Goal: Task Accomplishment & Management: Manage account settings

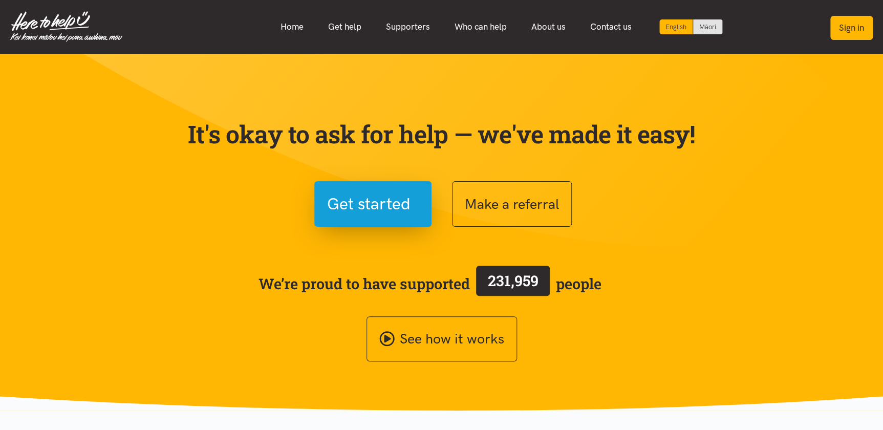
click at [855, 30] on button "Sign in" at bounding box center [851, 28] width 42 height 24
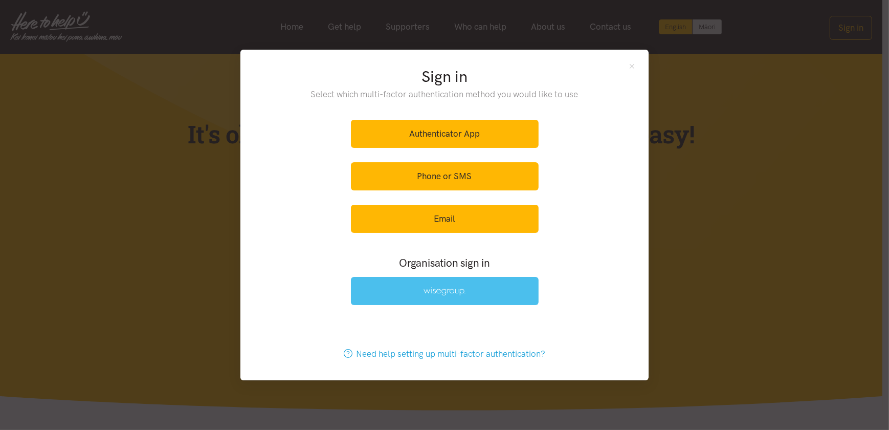
click at [431, 294] on img at bounding box center [445, 291] width 42 height 9
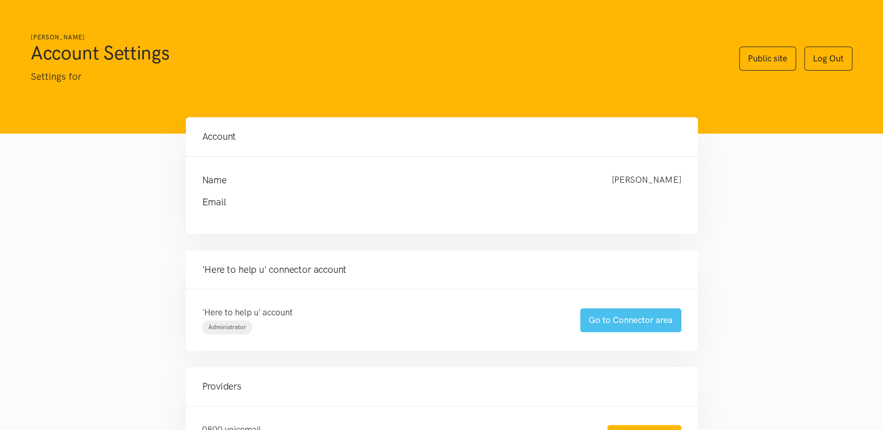
click at [619, 314] on link "Go to Connector area" at bounding box center [630, 320] width 101 height 24
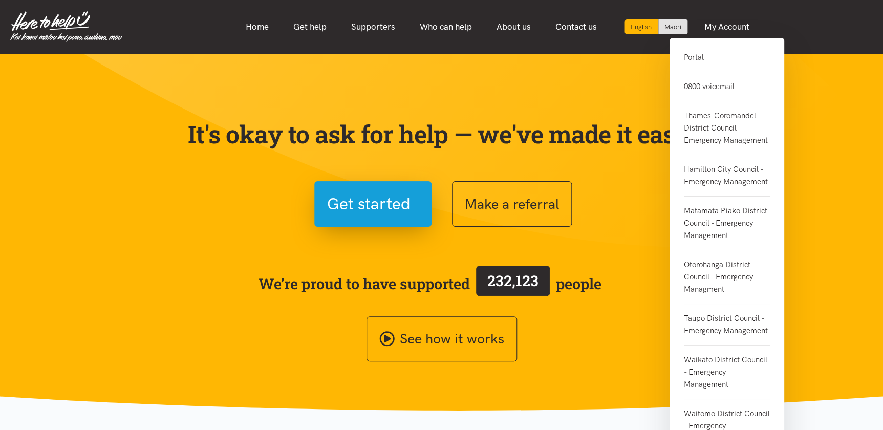
drag, startPoint x: 697, startPoint y: 86, endPoint x: 679, endPoint y: 87, distance: 17.9
click at [697, 87] on link "0800 voicemail" at bounding box center [727, 86] width 86 height 29
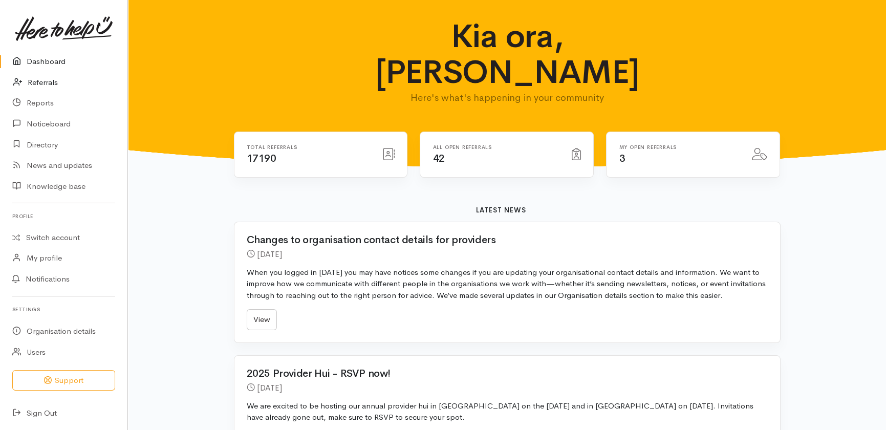
click at [47, 82] on link "Referrals" at bounding box center [63, 82] width 127 height 21
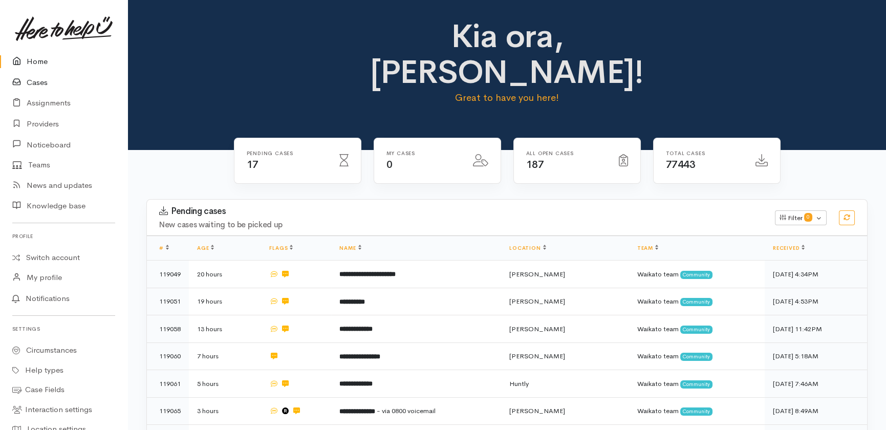
click at [29, 82] on link "Cases" at bounding box center [63, 82] width 127 height 21
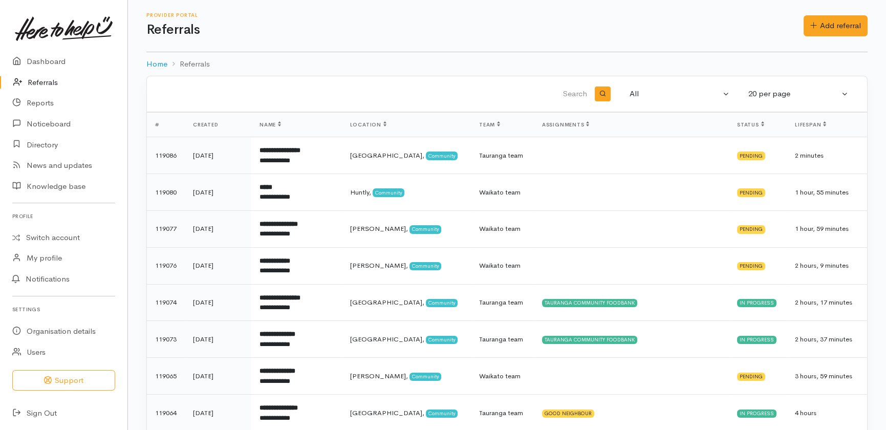
click at [36, 80] on link "Referrals" at bounding box center [63, 82] width 127 height 21
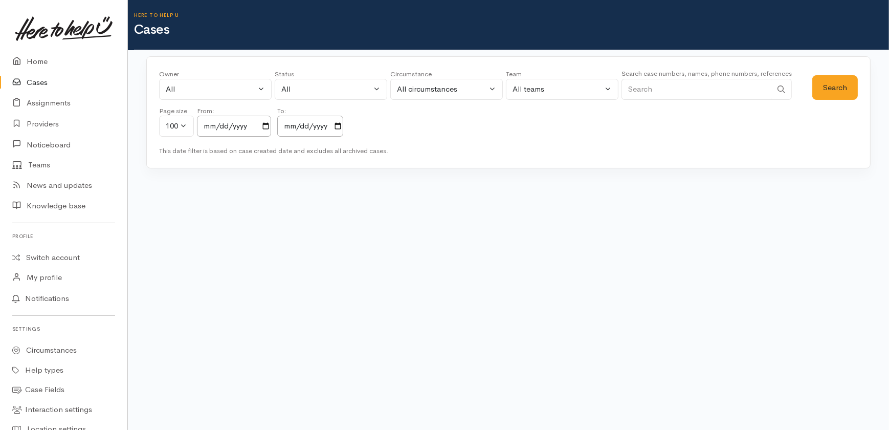
click at [683, 84] on input "Search" at bounding box center [697, 89] width 150 height 21
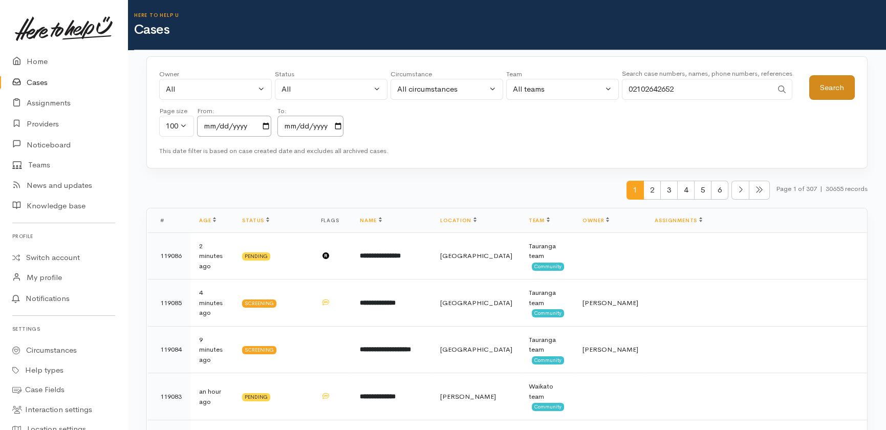
type input "02102642652"
click at [829, 83] on button "Search" at bounding box center [832, 87] width 46 height 25
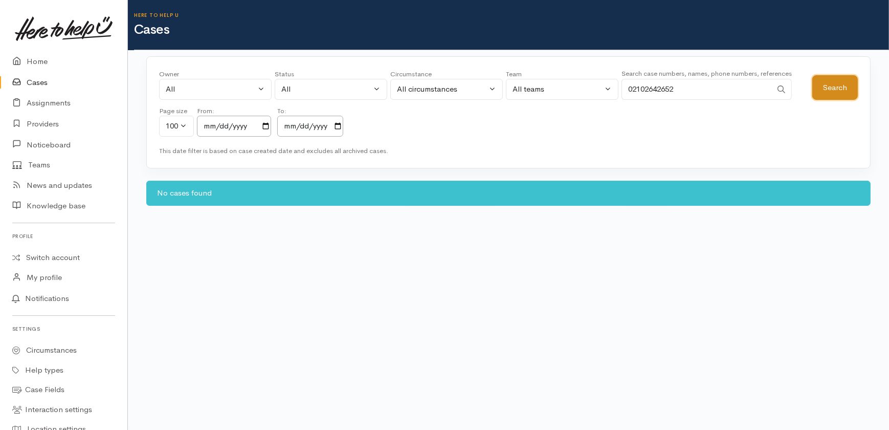
click at [845, 92] on button "Search" at bounding box center [836, 87] width 46 height 25
click at [33, 81] on link "Cases" at bounding box center [63, 82] width 127 height 21
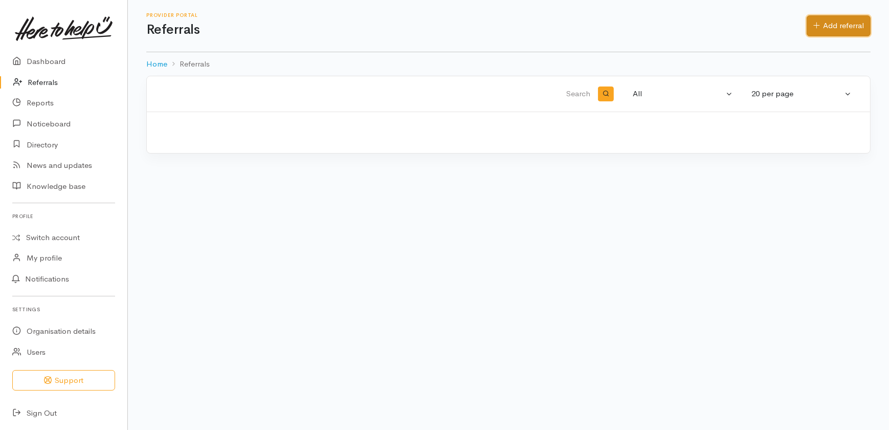
click at [846, 24] on link "Add referral" at bounding box center [839, 25] width 64 height 21
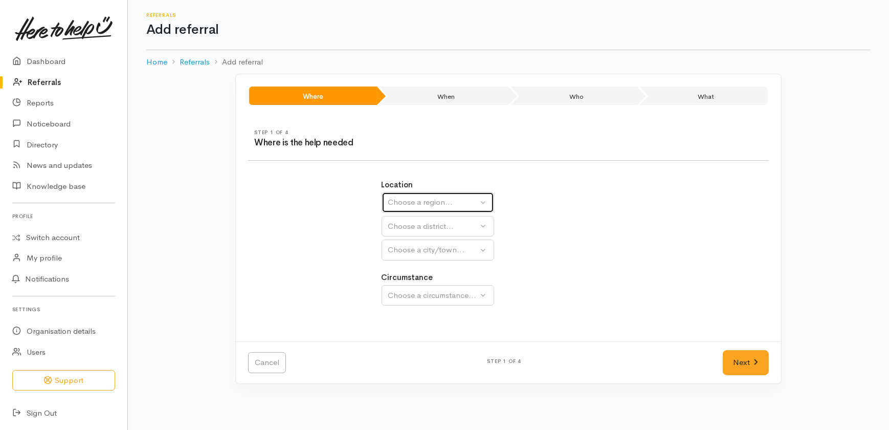
click at [445, 198] on div "Choose a region..." at bounding box center [433, 203] width 90 height 12
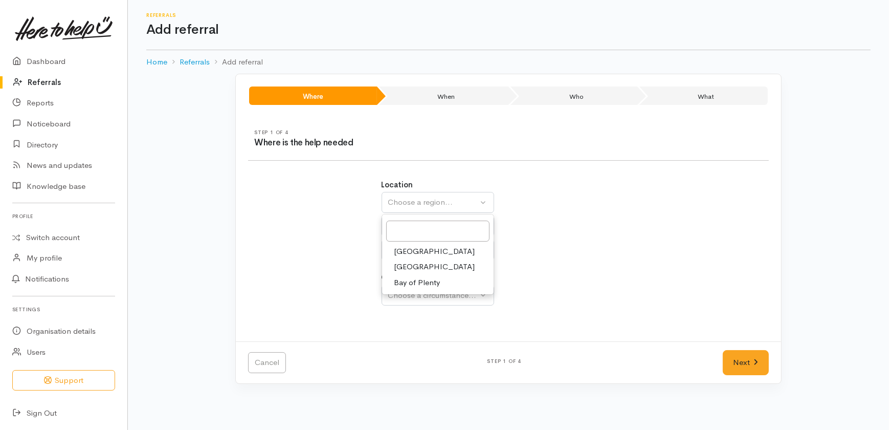
drag, startPoint x: 405, startPoint y: 267, endPoint x: 404, endPoint y: 253, distance: 13.8
click at [405, 267] on span "[GEOGRAPHIC_DATA]" at bounding box center [435, 267] width 81 height 12
select select "3"
select select
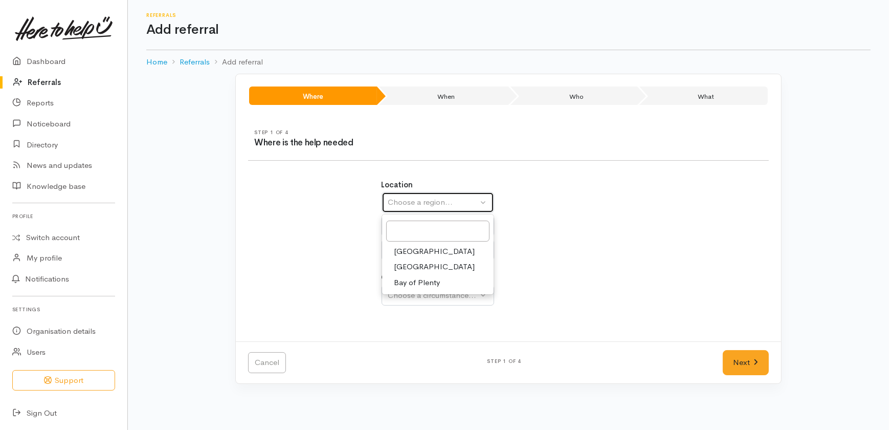
select select
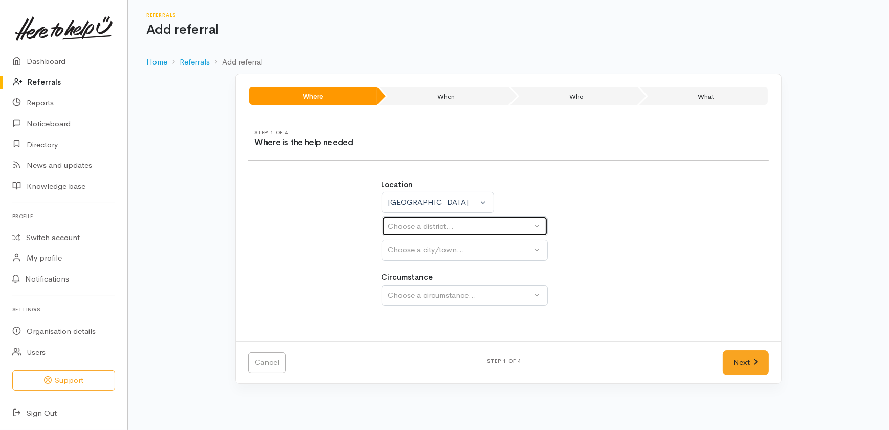
click at [406, 225] on div "Choose a district..." at bounding box center [460, 227] width 144 height 12
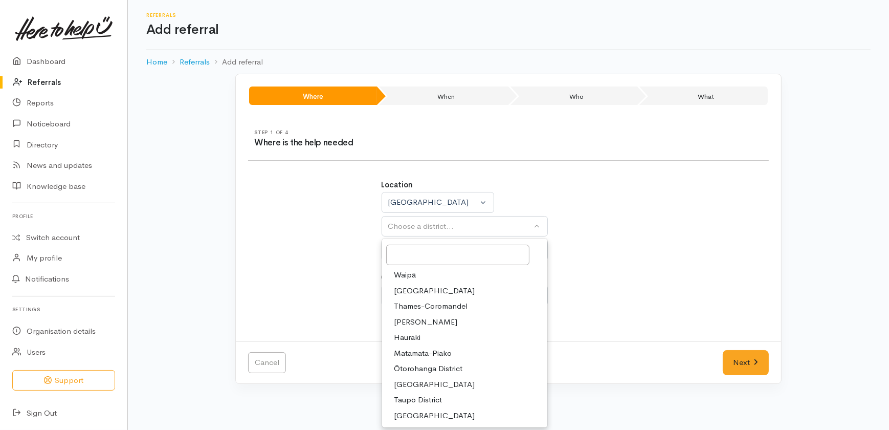
click at [412, 385] on span "South Waikato District" at bounding box center [435, 385] width 81 height 12
select select "11"
select select
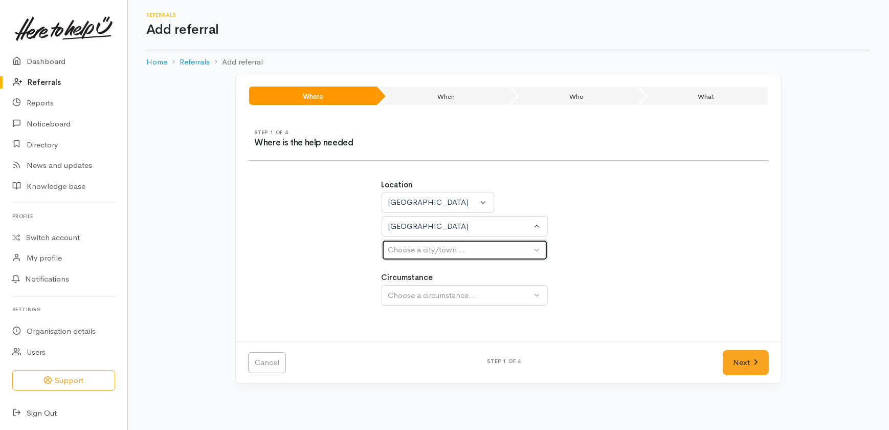
click at [417, 250] on div "Choose a city/town..." at bounding box center [460, 250] width 144 height 12
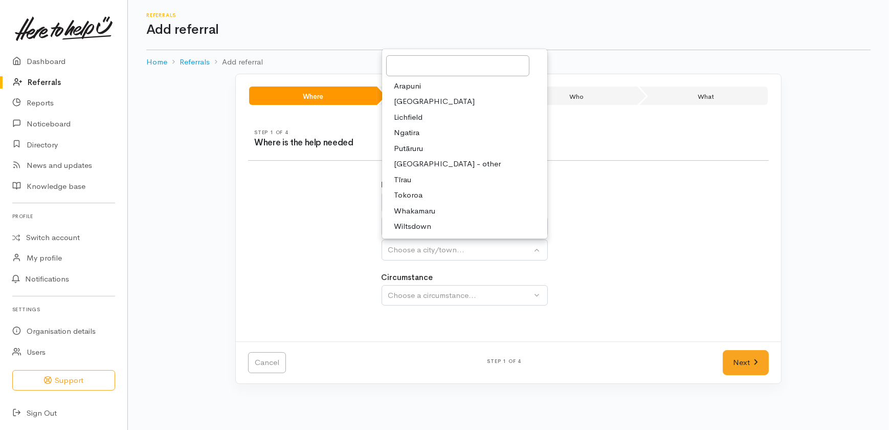
click at [410, 195] on span "Tokoroa" at bounding box center [409, 195] width 29 height 12
select select "3"
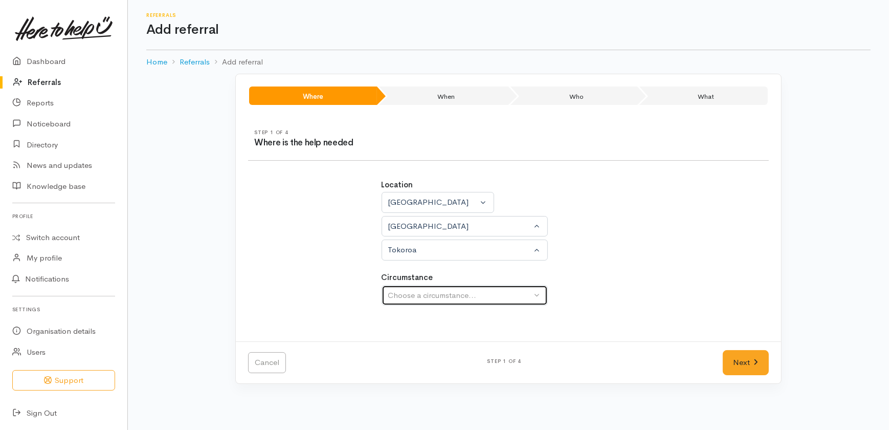
drag, startPoint x: 408, startPoint y: 295, endPoint x: 383, endPoint y: 292, distance: 25.3
click at [400, 296] on div "Choose a circumstance..." at bounding box center [460, 296] width 144 height 12
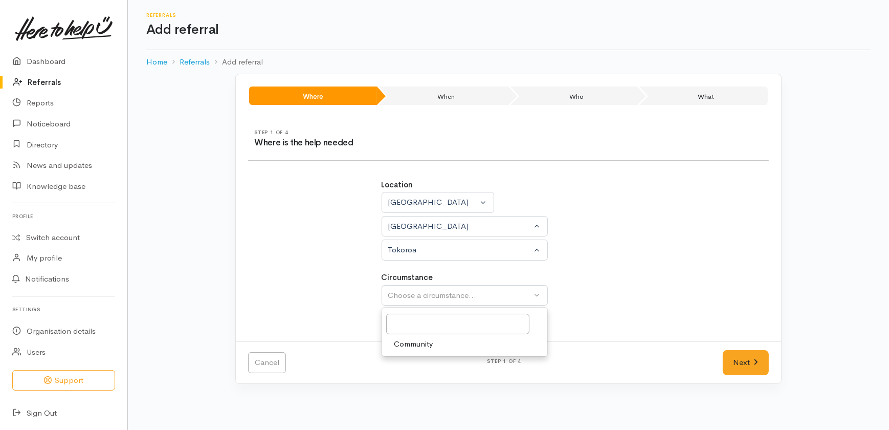
click at [416, 341] on span "Community" at bounding box center [414, 344] width 39 height 12
select select "2"
drag, startPoint x: 745, startPoint y: 358, endPoint x: 738, endPoint y: 357, distance: 6.8
click at [745, 358] on link "Next" at bounding box center [746, 362] width 46 height 25
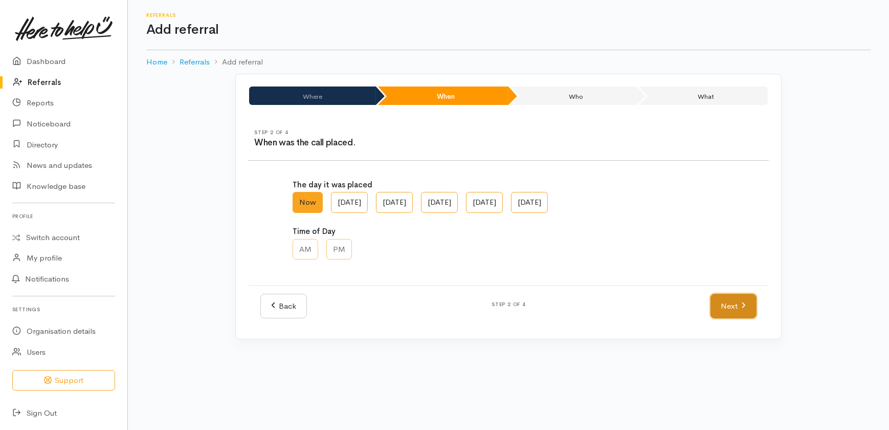
click at [713, 306] on link "Next" at bounding box center [734, 306] width 46 height 25
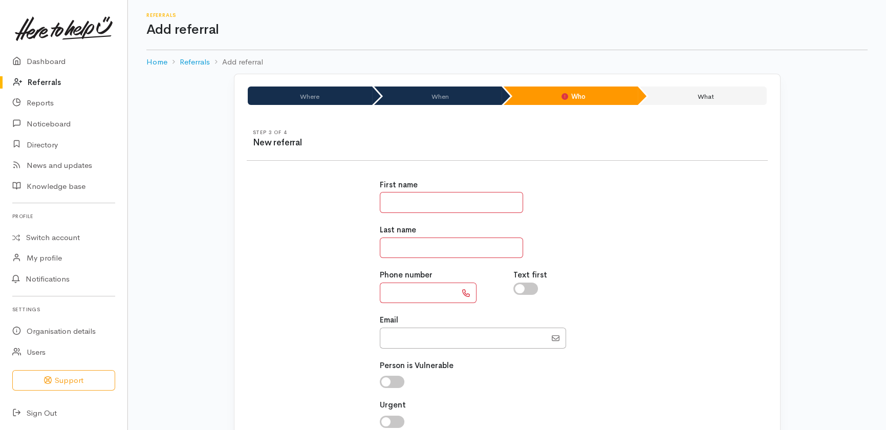
click at [431, 206] on input "text" at bounding box center [451, 202] width 143 height 21
click at [431, 196] on input "text" at bounding box center [451, 202] width 143 height 21
click at [431, 198] on input "text" at bounding box center [451, 202] width 143 height 21
type input "****"
click at [396, 247] on input "****" at bounding box center [451, 247] width 143 height 21
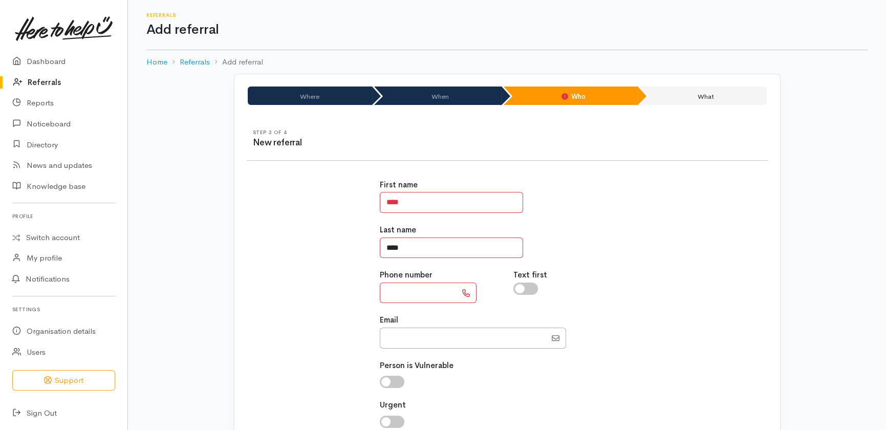
type input "****"
click at [397, 281] on div "Phone number" at bounding box center [441, 286] width 134 height 34
drag, startPoint x: 397, startPoint y: 290, endPoint x: 396, endPoint y: 285, distance: 5.1
click at [397, 289] on input "text" at bounding box center [418, 293] width 77 height 21
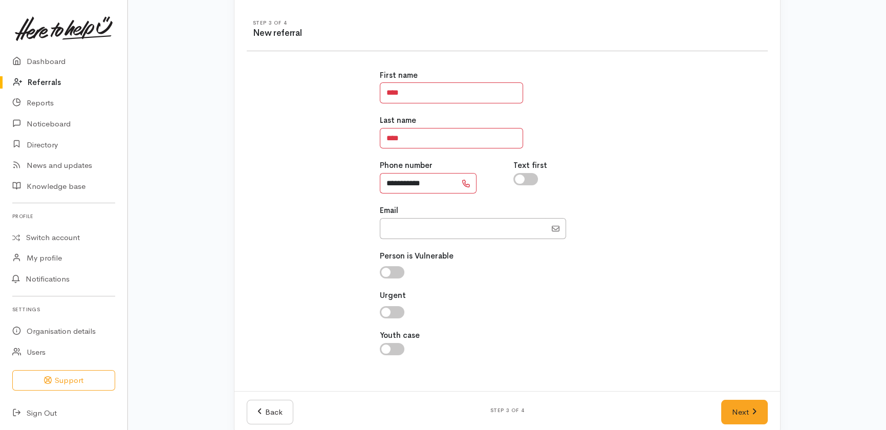
scroll to position [124, 0]
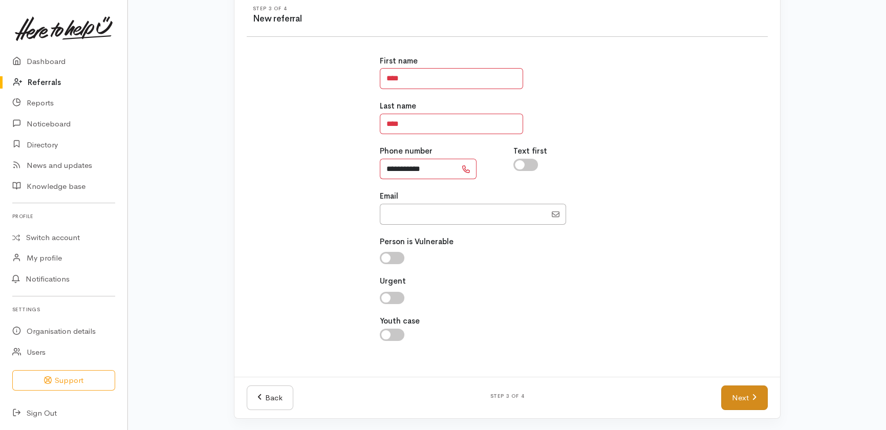
type input "**********"
click at [753, 395] on icon at bounding box center [754, 397] width 5 height 8
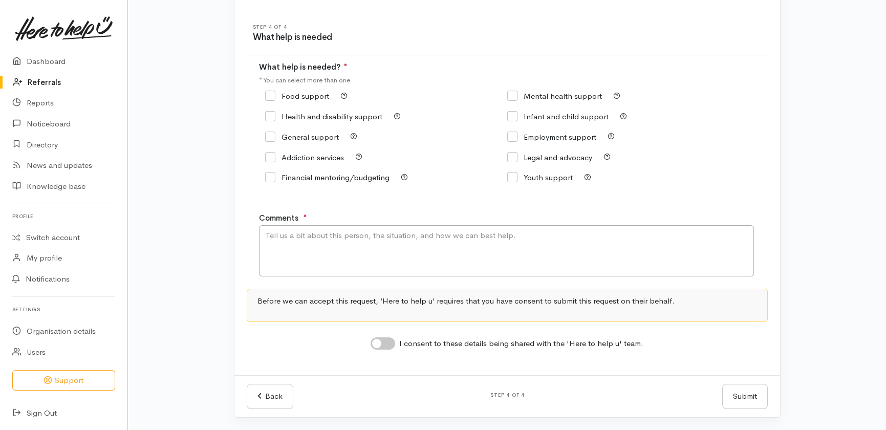
scroll to position [104, 0]
drag, startPoint x: 270, startPoint y: 99, endPoint x: 277, endPoint y: 112, distance: 14.4
click at [272, 102] on div "Food support" at bounding box center [386, 97] width 242 height 14
click at [269, 99] on input "Food support" at bounding box center [297, 97] width 64 height 8
checkbox input "true"
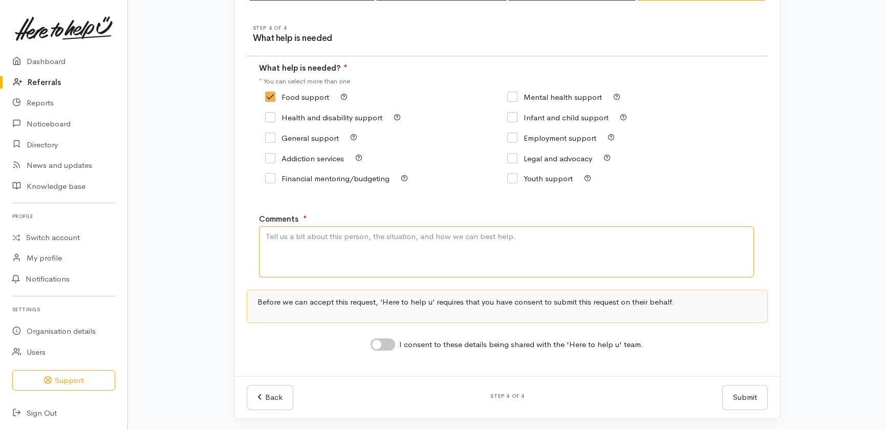
click at [317, 242] on textarea "Comments" at bounding box center [506, 251] width 495 height 51
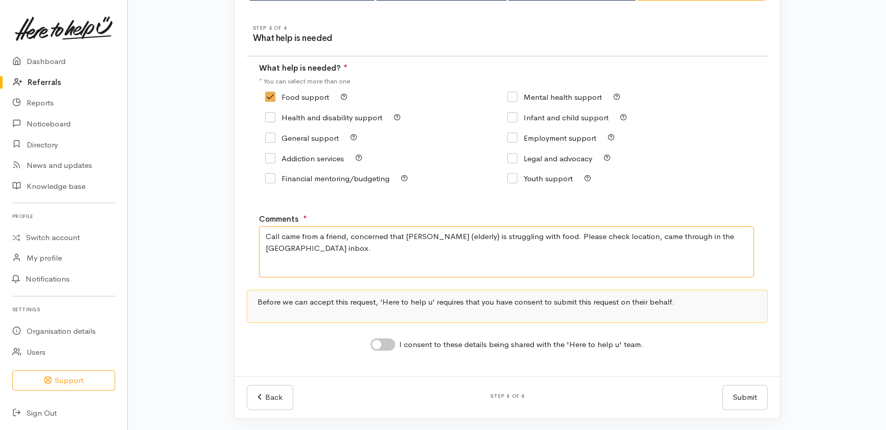
type textarea "Call came from a friend, concerned that Dave (elderly) is struggling with food.…"
click at [391, 340] on input "I consent to these details being shared with the 'Here to help u' team." at bounding box center [383, 344] width 25 height 12
checkbox input "true"
click at [743, 393] on button "Submit" at bounding box center [745, 397] width 46 height 25
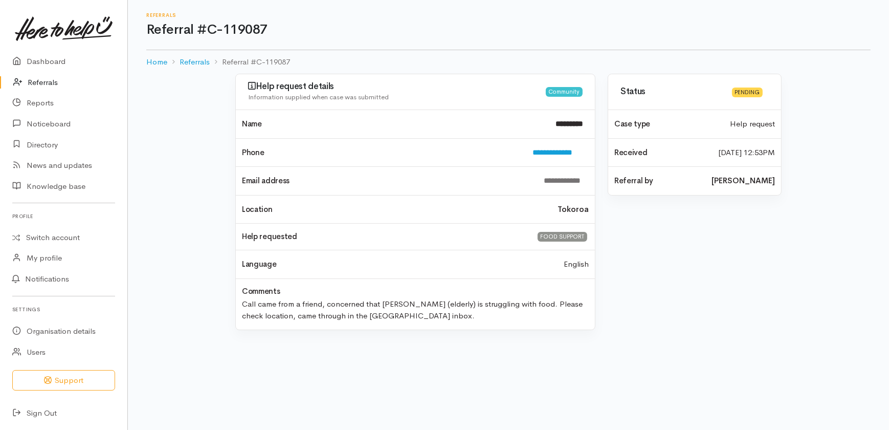
click at [48, 77] on link "Referrals" at bounding box center [63, 82] width 127 height 21
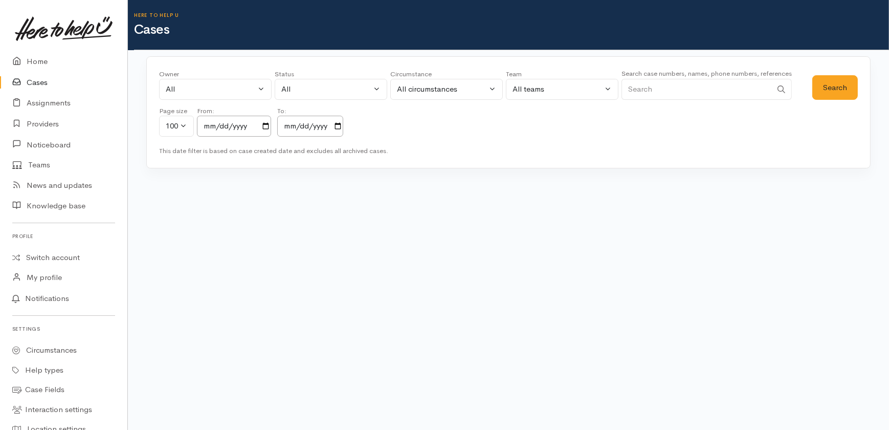
drag, startPoint x: 0, startPoint y: 0, endPoint x: 688, endPoint y: 80, distance: 692.5
click at [688, 81] on input "Search" at bounding box center [697, 89] width 150 height 21
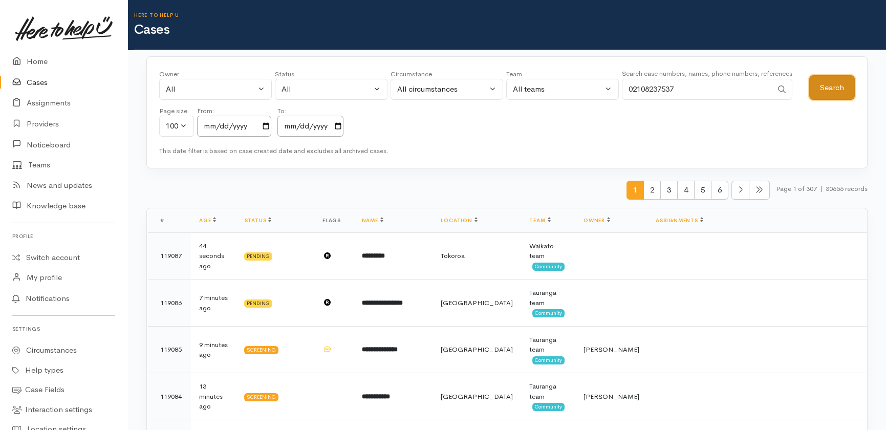
click at [821, 77] on button "Search" at bounding box center [832, 87] width 46 height 25
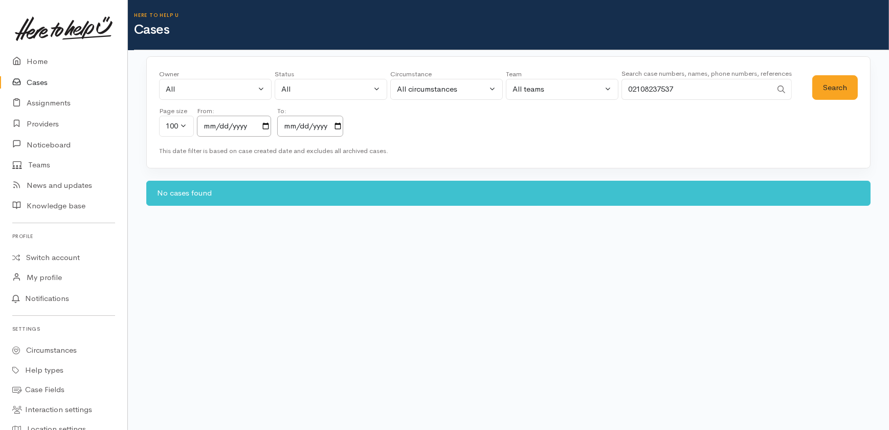
drag, startPoint x: 689, startPoint y: 86, endPoint x: 527, endPoint y: 76, distance: 163.0
click at [518, 95] on div "Owner All My cases 2Alice1 Faye Davies ('Here to help u') Aandrea Murray ('Here…" at bounding box center [486, 106] width 654 height 74
click at [840, 90] on button "Search" at bounding box center [836, 87] width 46 height 25
click at [829, 84] on button "Search" at bounding box center [836, 87] width 46 height 25
click at [266, 125] on input "2023-10-16" at bounding box center [234, 126] width 74 height 21
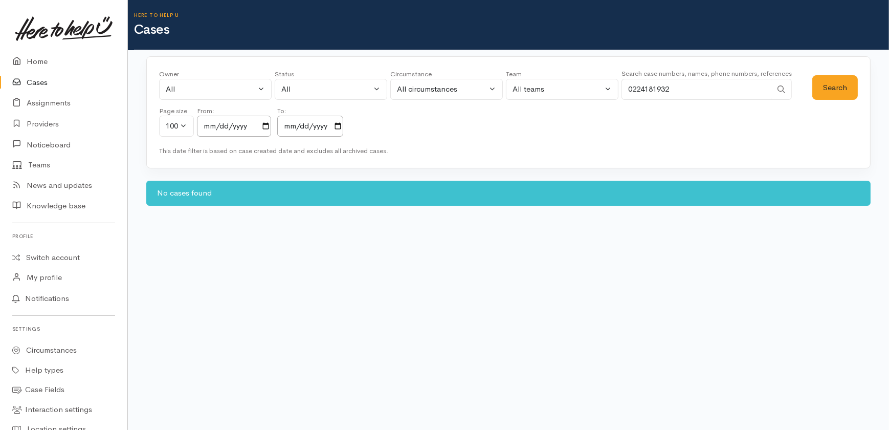
click at [488, 229] on body "Support Feedback I've got something to say" at bounding box center [444, 215] width 889 height 430
drag, startPoint x: 696, startPoint y: 87, endPoint x: 552, endPoint y: 19, distance: 159.1
click at [560, 89] on div "Owner All My cases 2Alice1 Faye Davies ('Here to help u') Aandrea Murray ('Here…" at bounding box center [486, 106] width 654 height 74
click at [833, 87] on button "Search" at bounding box center [836, 87] width 46 height 25
click at [829, 83] on button "Search" at bounding box center [836, 87] width 46 height 25
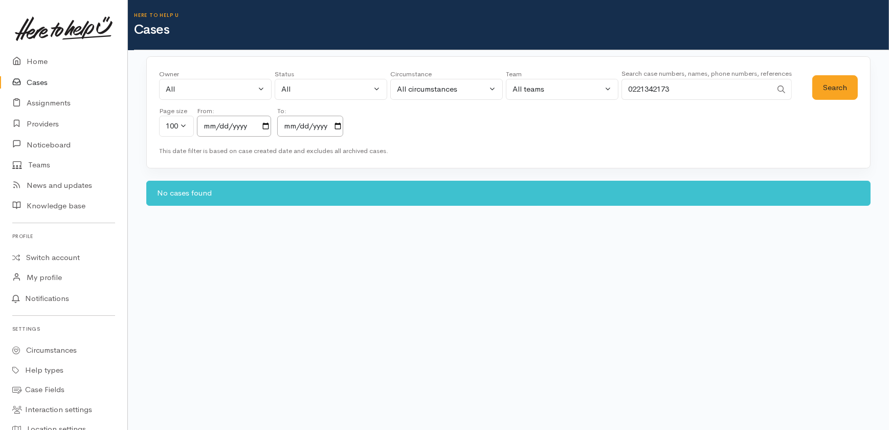
drag, startPoint x: 685, startPoint y: 84, endPoint x: 585, endPoint y: 88, distance: 99.9
click at [585, 88] on div "Owner All My cases 2Alice1 Faye Davies ('Here to help u') Aandrea Murray ('Here…" at bounding box center [486, 106] width 654 height 74
type input "radha"
click at [836, 85] on button "Search" at bounding box center [836, 87] width 46 height 25
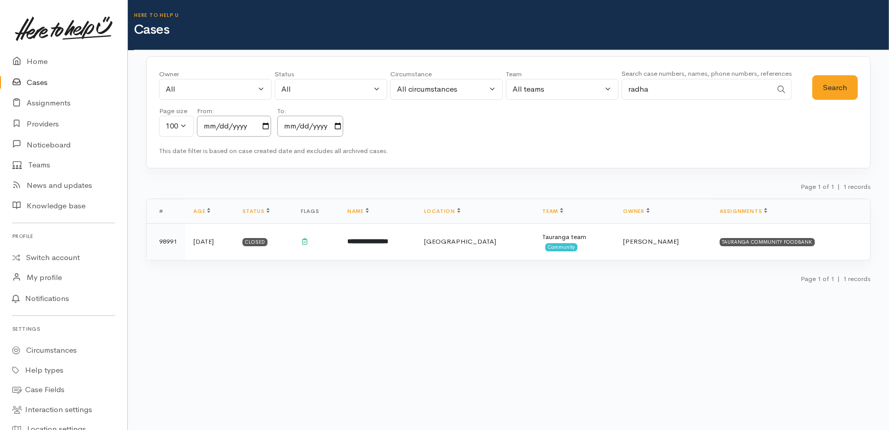
drag, startPoint x: 672, startPoint y: 85, endPoint x: 589, endPoint y: 83, distance: 83.4
click at [589, 83] on div "Owner All My cases 2Alice1 Faye Davies ('Here to help u') Aandrea Murray ('Here…" at bounding box center [486, 106] width 654 height 74
click at [40, 60] on link "Home" at bounding box center [63, 61] width 127 height 21
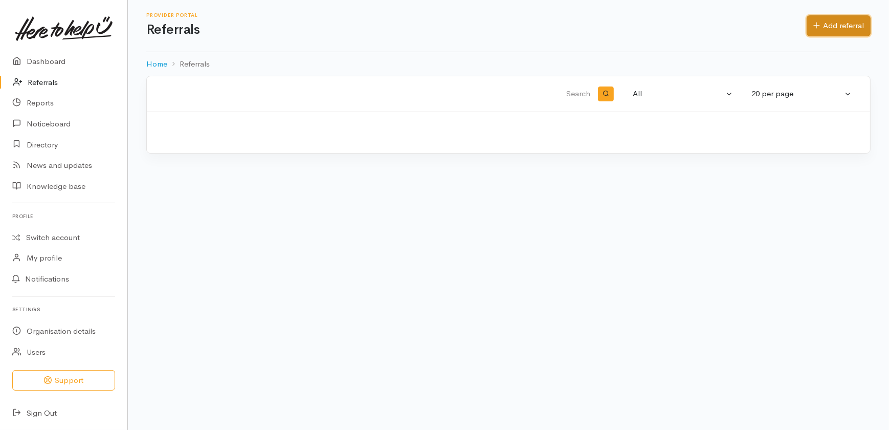
click at [834, 23] on link "Add referral" at bounding box center [839, 25] width 64 height 21
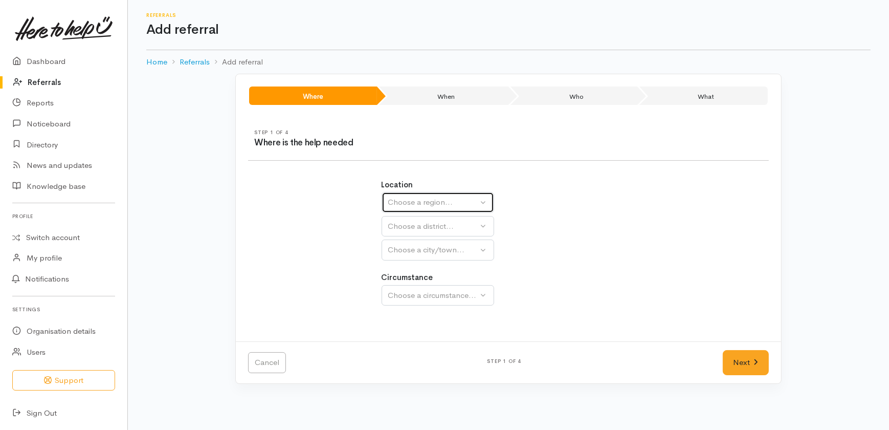
click at [457, 202] on div "Choose a region..." at bounding box center [433, 203] width 90 height 12
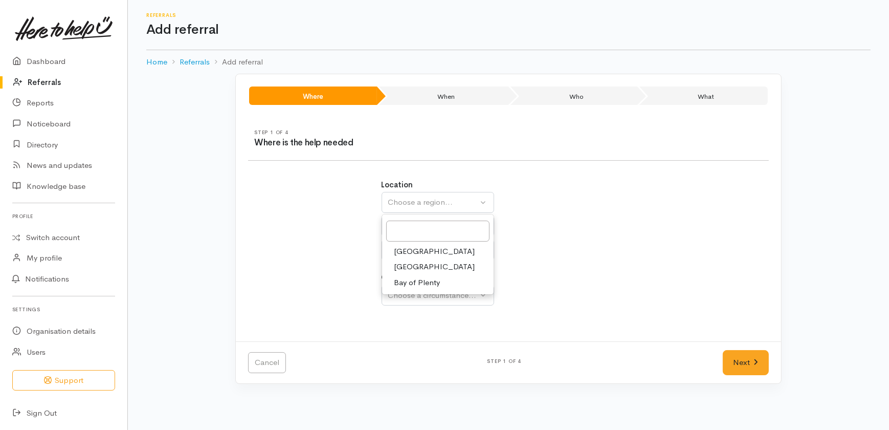
click at [405, 266] on span "Waikato" at bounding box center [435, 267] width 81 height 12
select select "3"
select select
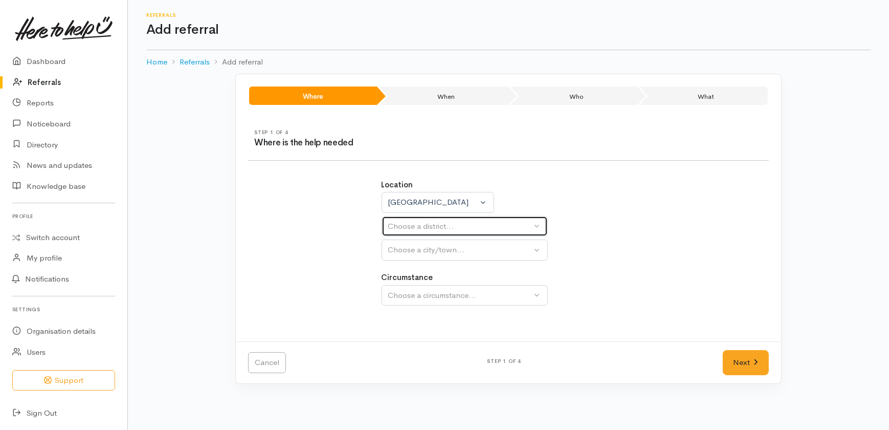
click at [395, 222] on div "Choose a district..." at bounding box center [460, 227] width 144 height 12
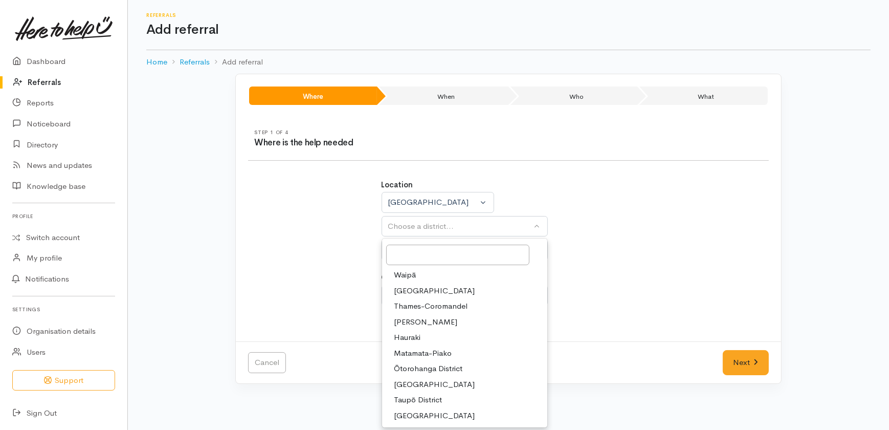
click at [417, 291] on span "Waikato District" at bounding box center [435, 291] width 81 height 12
select select "2"
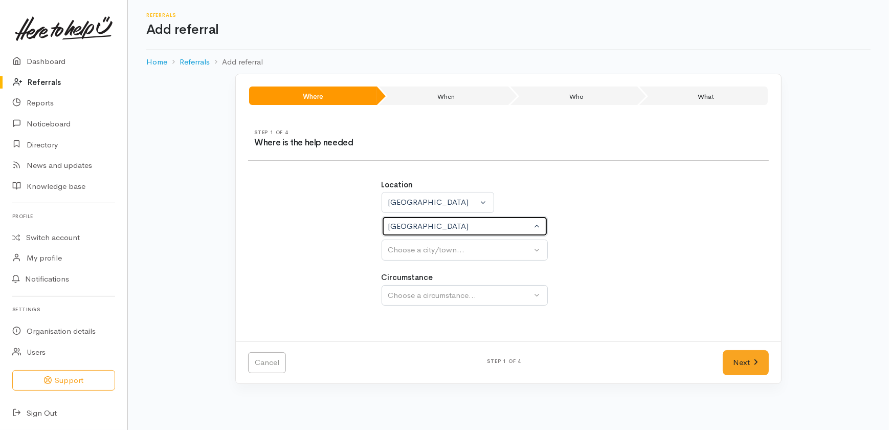
select select
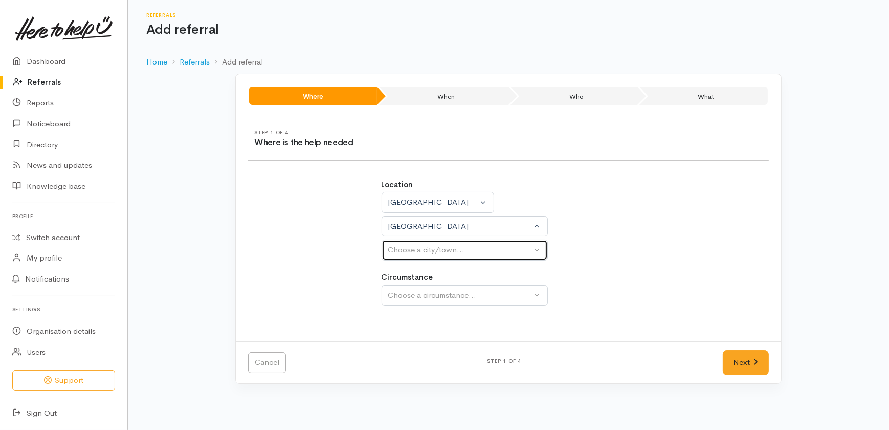
click at [403, 250] on div "Choose a city/town..." at bounding box center [460, 250] width 144 height 12
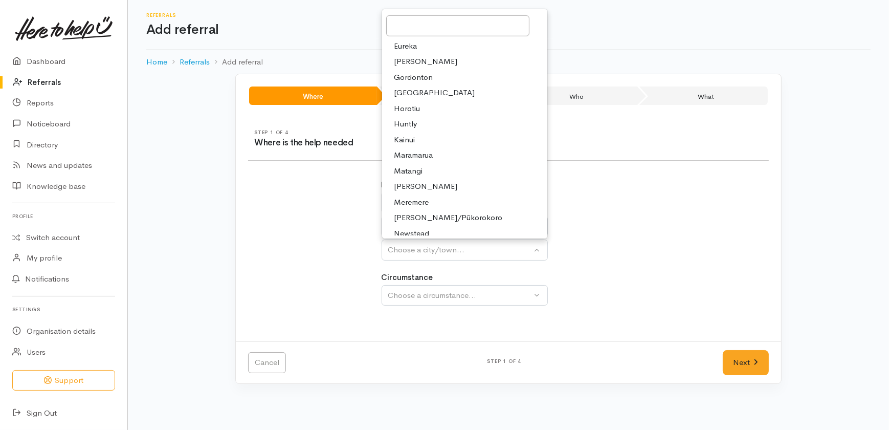
drag, startPoint x: 256, startPoint y: 240, endPoint x: 265, endPoint y: 234, distance: 10.8
click at [260, 238] on div "Location Auckland Waikato Bay of Plenty Waikato Auckland Waikato Bay of Plenty …" at bounding box center [508, 248] width 533 height 162
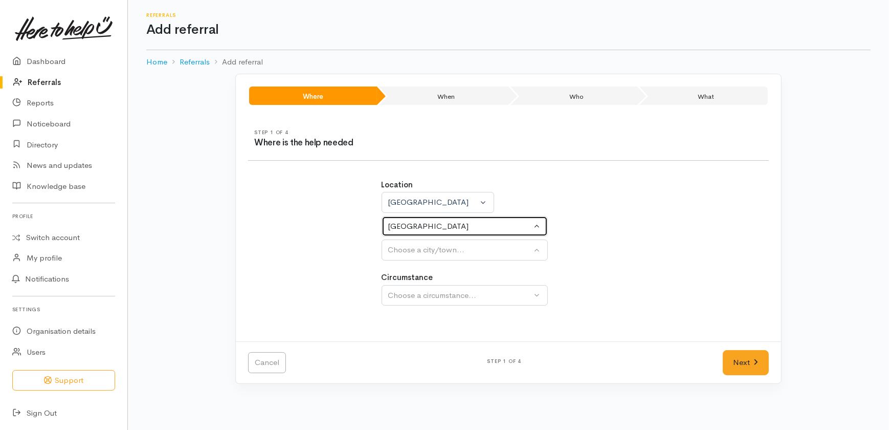
click at [454, 223] on div "Waikato District" at bounding box center [460, 227] width 144 height 12
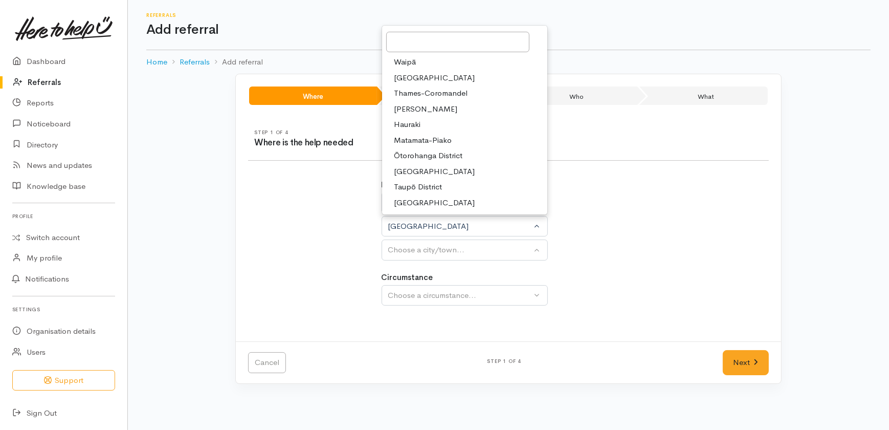
click at [427, 155] on span "Ōtorohanga District" at bounding box center [429, 156] width 69 height 12
select select "10"
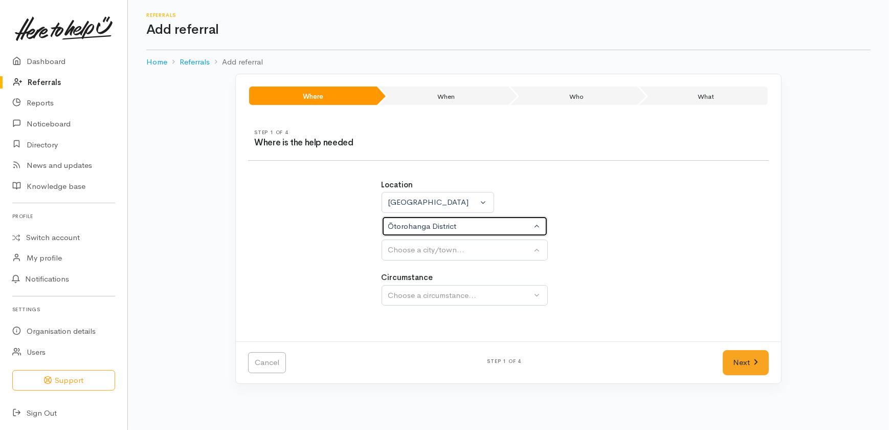
select select
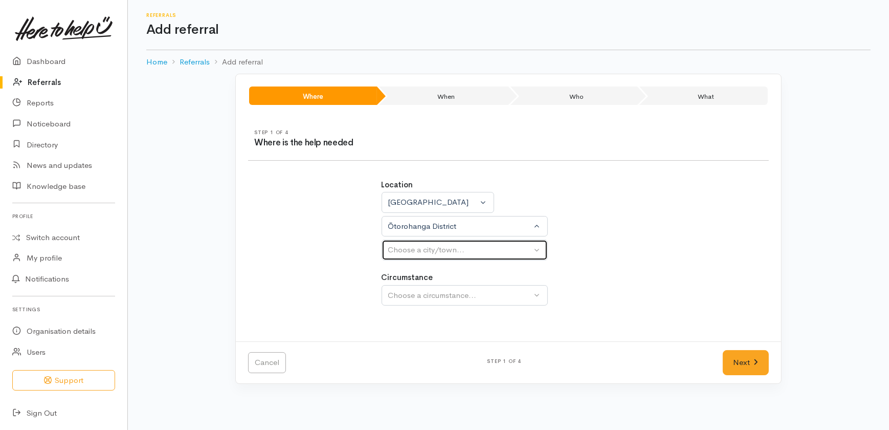
click at [432, 244] on div "Choose a city/town..." at bounding box center [460, 250] width 144 height 12
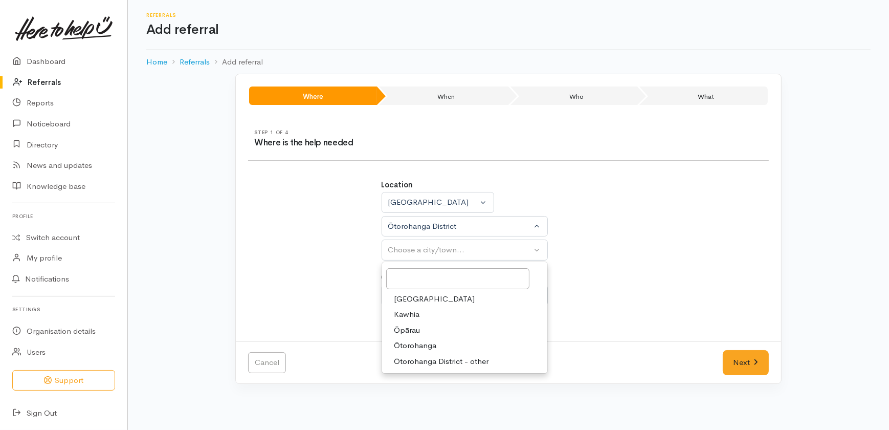
click at [409, 309] on span "Kawhia" at bounding box center [408, 315] width 26 height 12
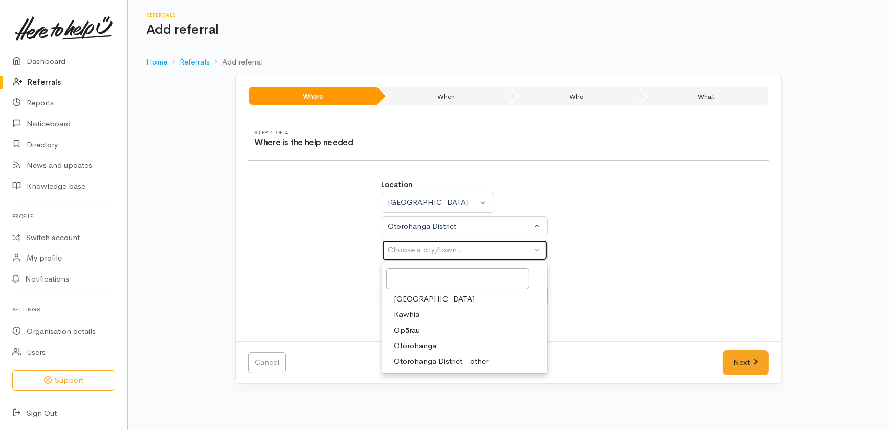
select select "35"
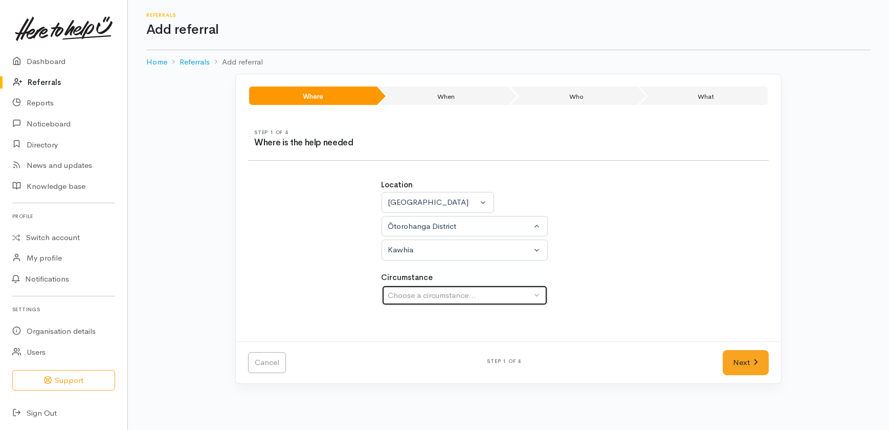
click at [428, 290] on div "Choose a circumstance..." at bounding box center [460, 296] width 144 height 12
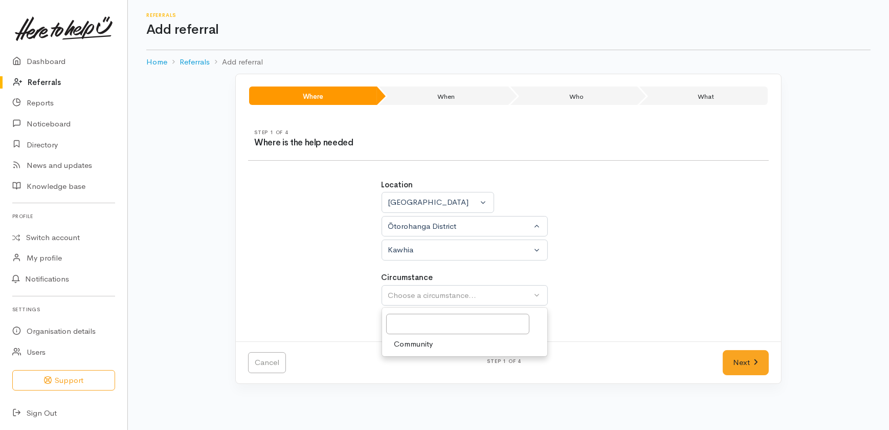
click at [415, 346] on span "Community" at bounding box center [414, 344] width 39 height 12
select select "2"
click at [751, 367] on link "Next" at bounding box center [746, 362] width 46 height 25
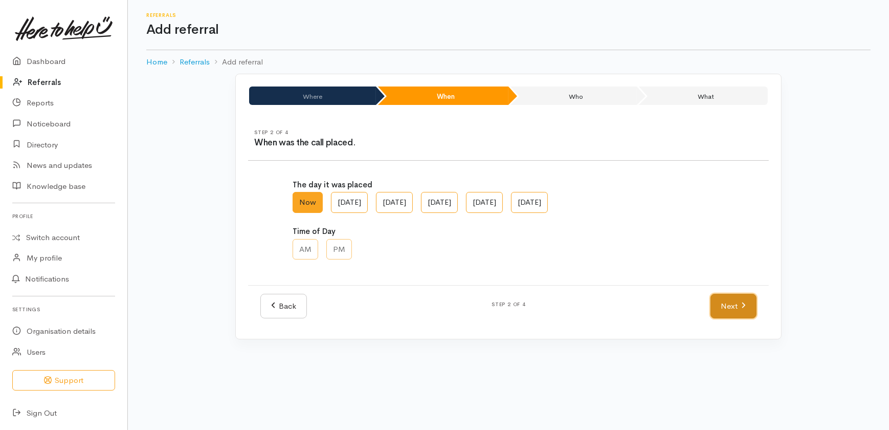
click at [737, 304] on link "Next" at bounding box center [734, 306] width 46 height 25
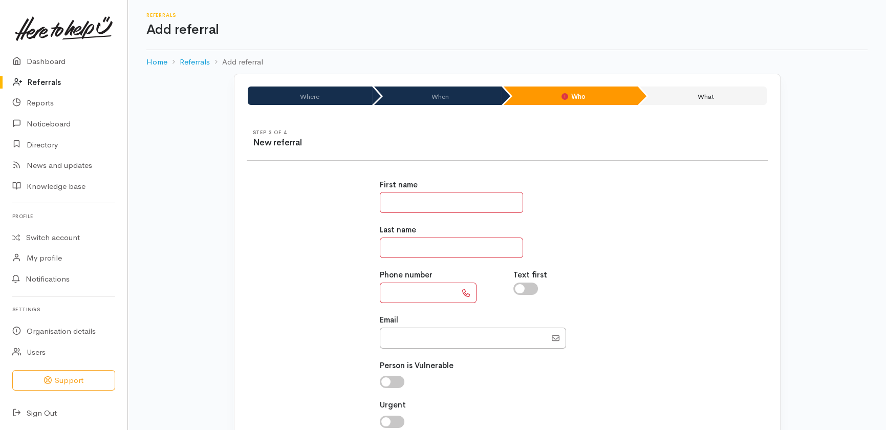
click at [424, 200] on input "text" at bounding box center [451, 202] width 143 height 21
type input "******"
type input "*"
click at [425, 240] on input "******" at bounding box center [451, 247] width 143 height 21
type input "******"
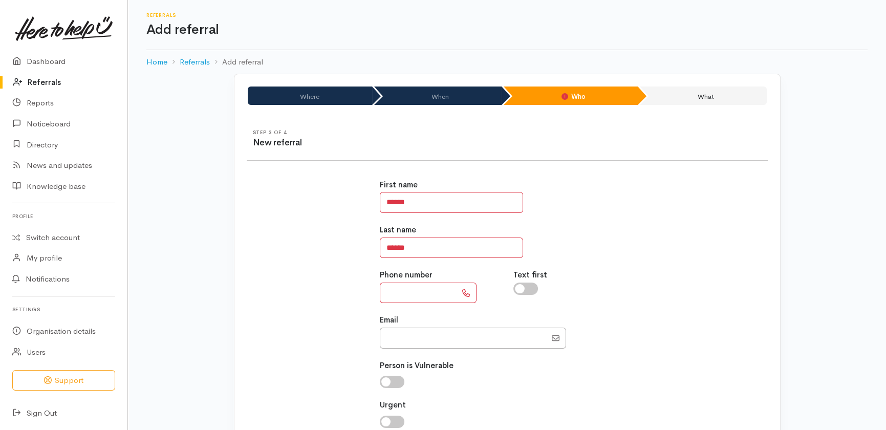
drag, startPoint x: 395, startPoint y: 295, endPoint x: 405, endPoint y: 295, distance: 10.2
click at [395, 295] on input "text" at bounding box center [418, 293] width 77 height 21
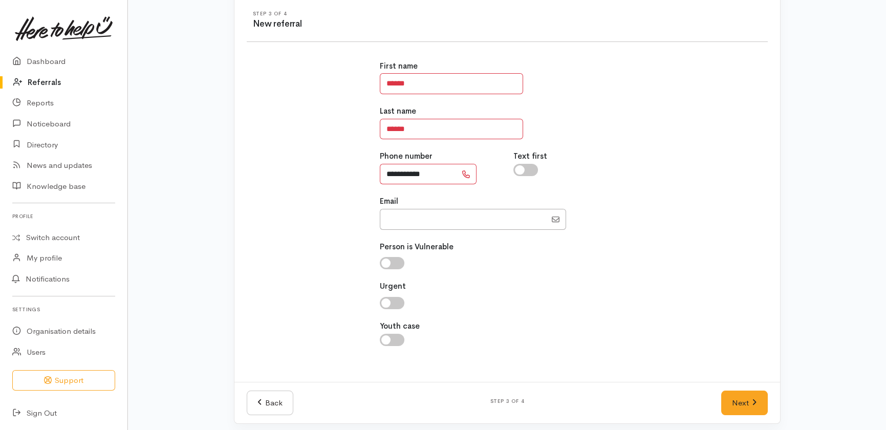
scroll to position [124, 0]
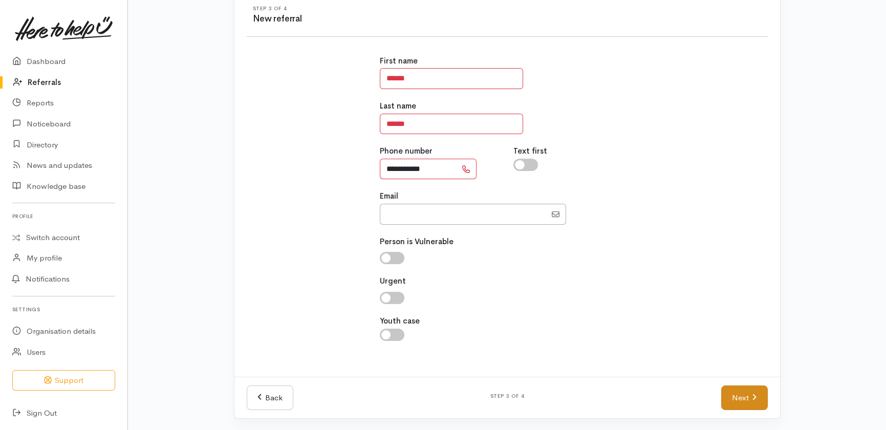
type input "**********"
click at [733, 408] on link "Next" at bounding box center [744, 397] width 46 height 25
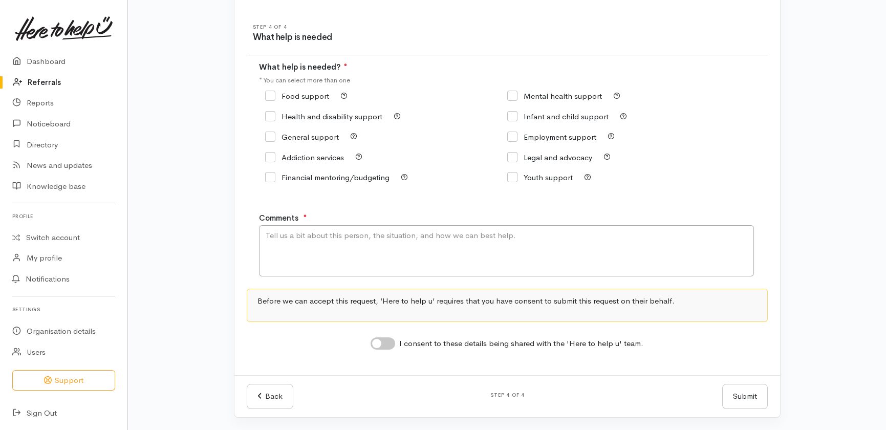
scroll to position [104, 0]
drag, startPoint x: 272, startPoint y: 97, endPoint x: 274, endPoint y: 133, distance: 35.9
click at [271, 102] on div "Food support" at bounding box center [386, 97] width 242 height 14
drag, startPoint x: 269, startPoint y: 95, endPoint x: 292, endPoint y: 134, distance: 45.2
click at [269, 95] on input "Food support" at bounding box center [297, 97] width 64 height 8
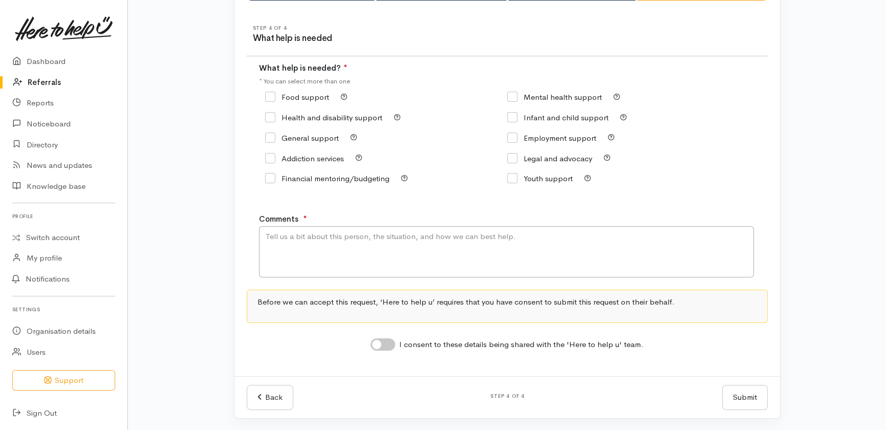
checkbox input "true"
click at [330, 255] on textarea "Comments" at bounding box center [506, 251] width 495 height 51
type textarea "Lives in Kawhia but will be in Hamilton tomorrow, needing food support."
drag, startPoint x: 387, startPoint y: 346, endPoint x: 424, endPoint y: 380, distance: 49.6
click at [387, 347] on input "I consent to these details being shared with the 'Here to help u' team." at bounding box center [383, 344] width 25 height 12
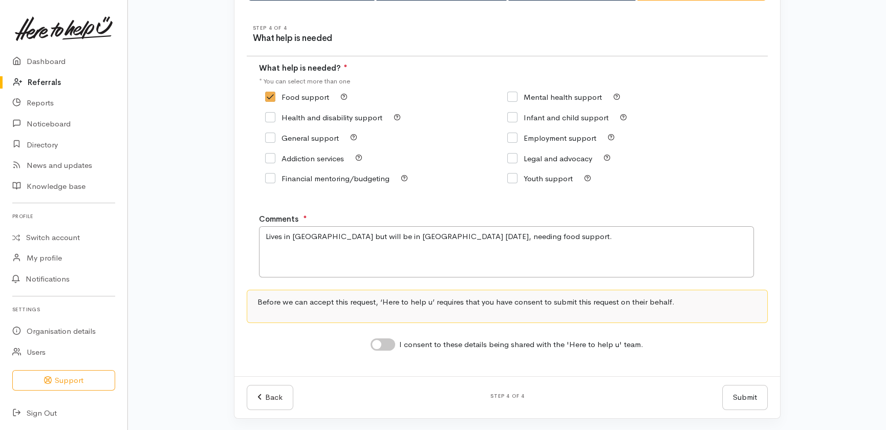
checkbox input "true"
click at [745, 396] on button "Submit" at bounding box center [745, 397] width 46 height 25
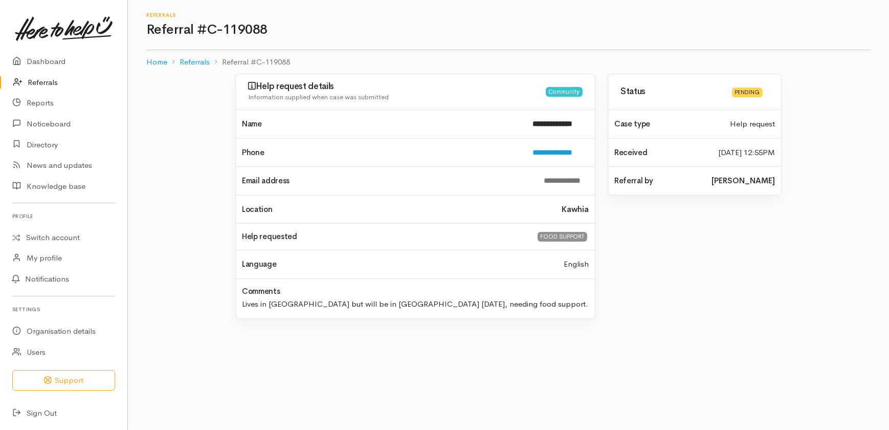
click at [38, 80] on link "Referrals" at bounding box center [63, 82] width 127 height 21
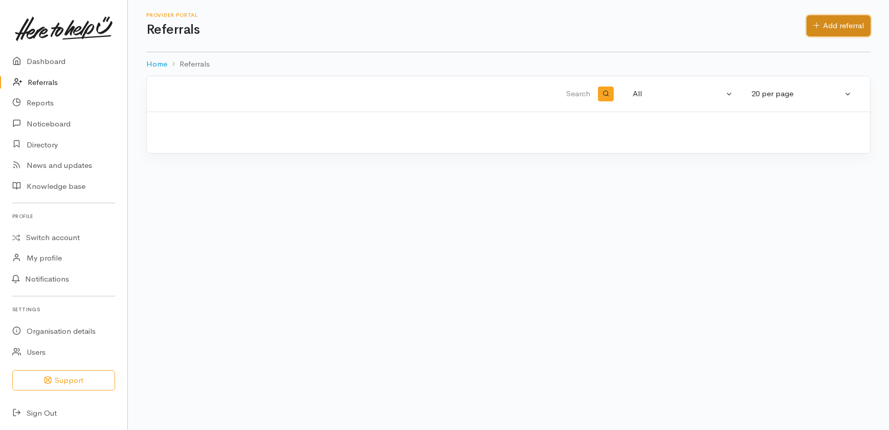
click at [832, 26] on link "Add referral" at bounding box center [839, 25] width 64 height 21
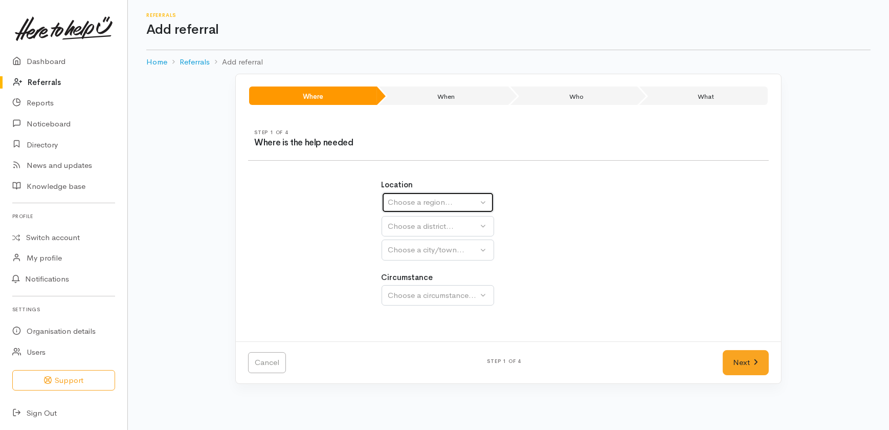
click at [440, 198] on div "Choose a region..." at bounding box center [433, 203] width 90 height 12
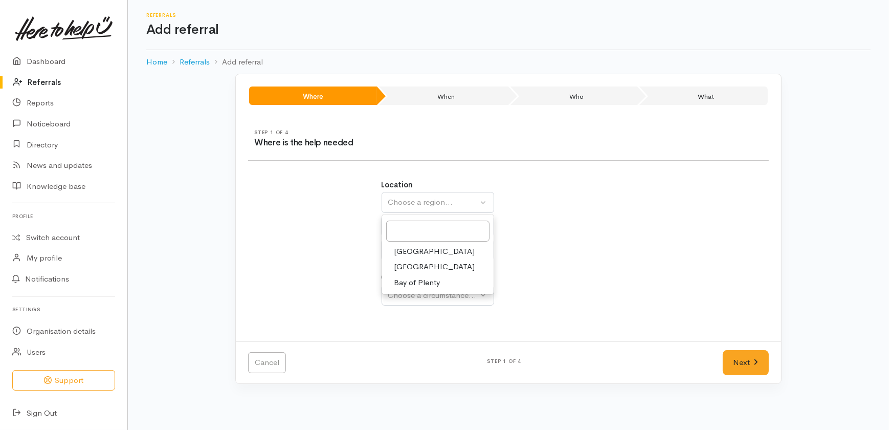
click at [408, 266] on span "[GEOGRAPHIC_DATA]" at bounding box center [435, 267] width 81 height 12
select select "3"
select select
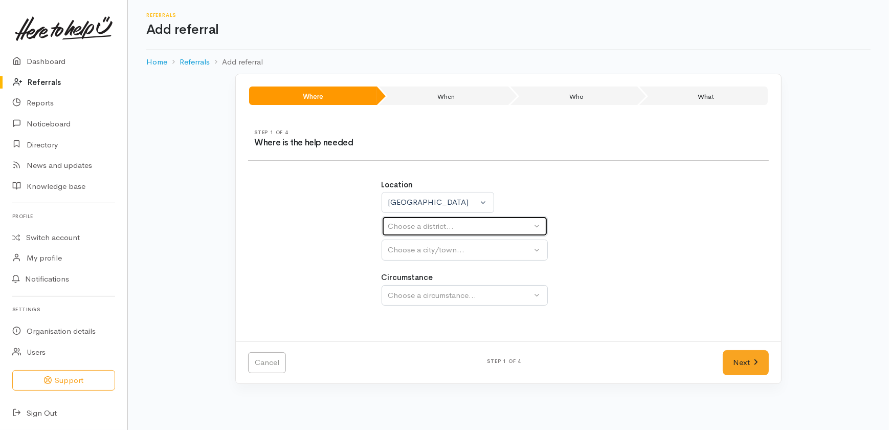
click at [409, 225] on div "Choose a district..." at bounding box center [460, 227] width 144 height 12
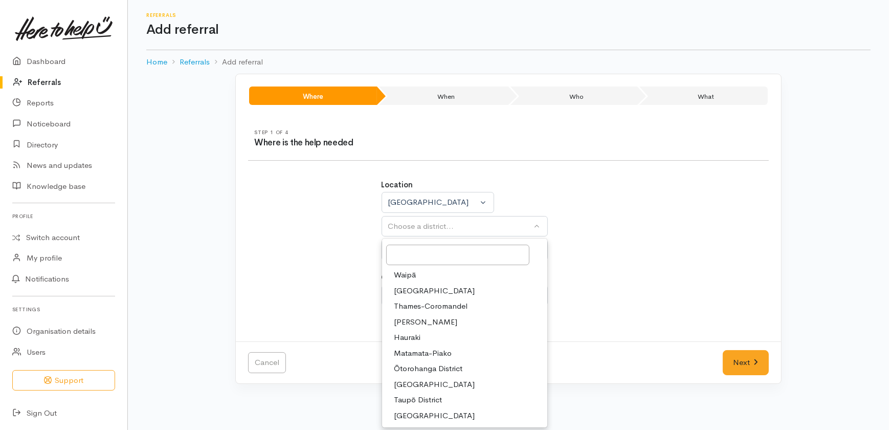
click at [409, 319] on span "[PERSON_NAME]" at bounding box center [426, 322] width 63 height 12
select select "4"
select select
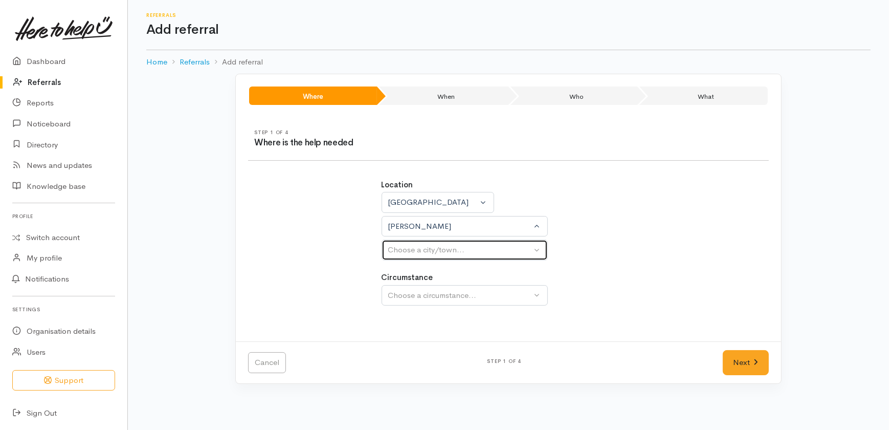
click at [411, 247] on div "Choose a city/town..." at bounding box center [460, 250] width 144 height 12
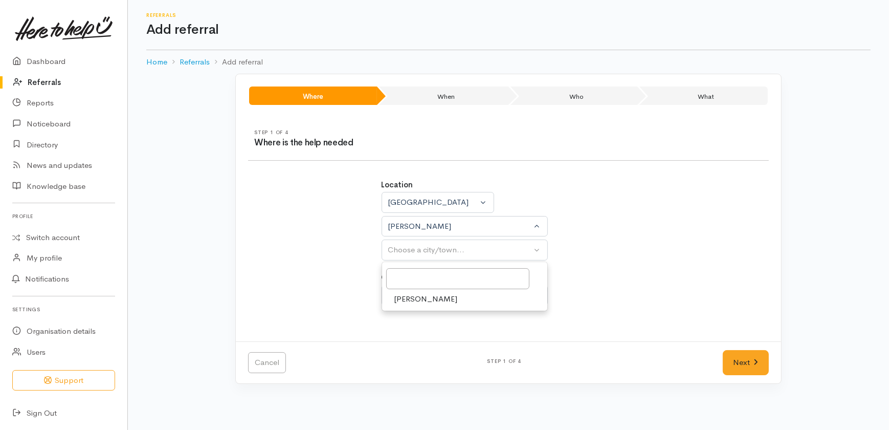
click at [410, 298] on span "[PERSON_NAME]" at bounding box center [426, 299] width 63 height 12
select select "1"
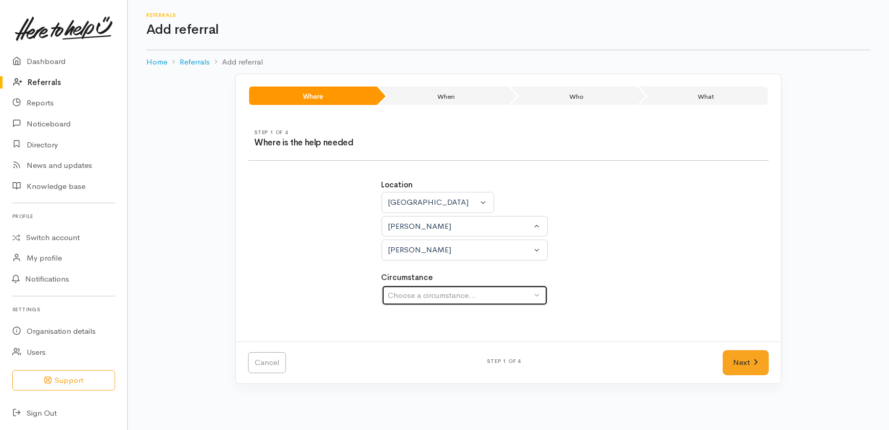
click at [423, 292] on div "Choose a circumstance..." at bounding box center [460, 296] width 144 height 12
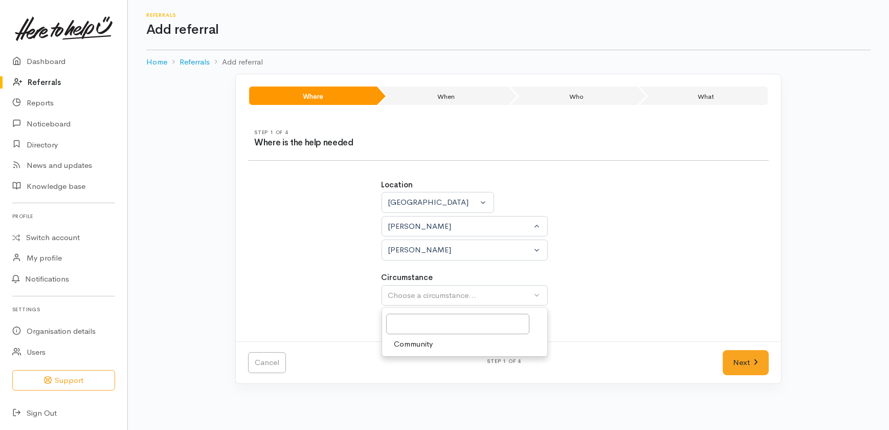
click at [415, 342] on span "Community" at bounding box center [414, 344] width 39 height 12
select select "2"
click at [742, 362] on link "Next" at bounding box center [746, 362] width 46 height 25
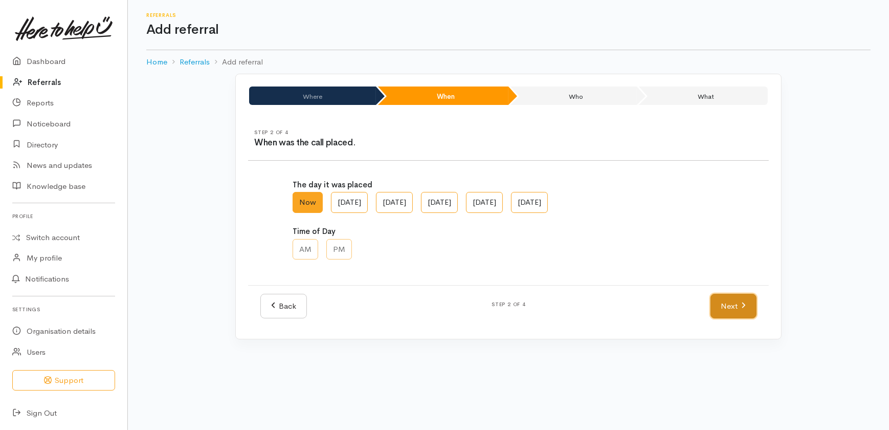
click at [743, 307] on icon at bounding box center [744, 305] width 4 height 6
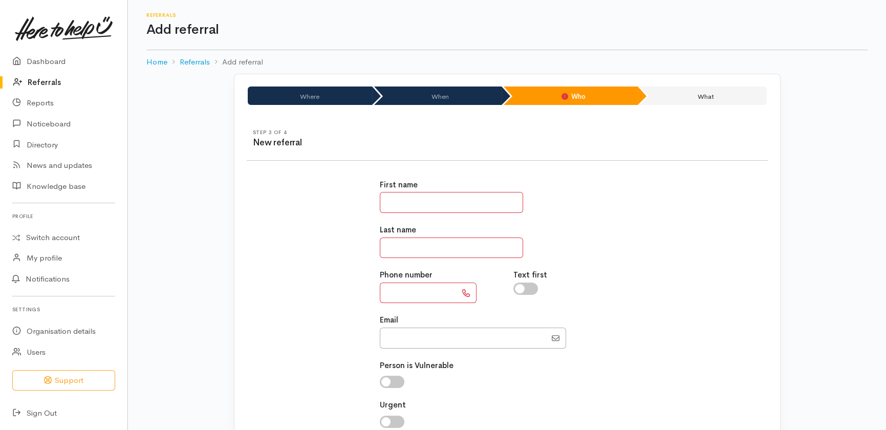
click at [446, 203] on input "text" at bounding box center [451, 202] width 143 height 21
click at [422, 198] on input "text" at bounding box center [451, 202] width 143 height 21
type input "*****"
type input "****"
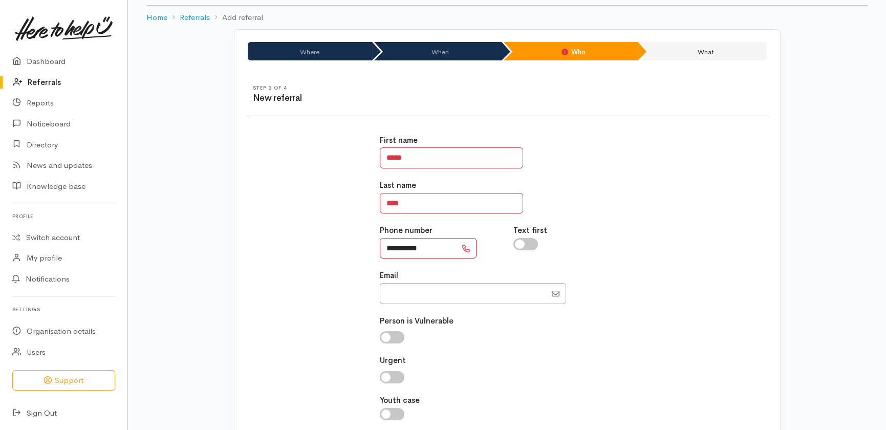
scroll to position [124, 0]
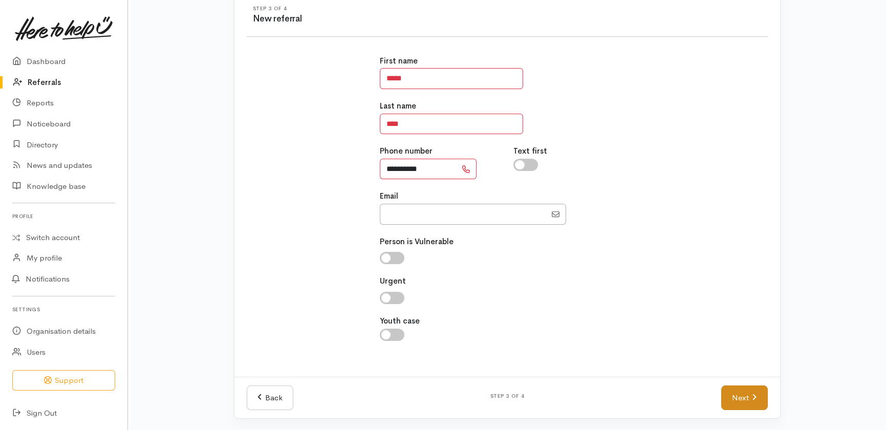
type input "**********"
click at [733, 396] on link "Next" at bounding box center [744, 397] width 46 height 25
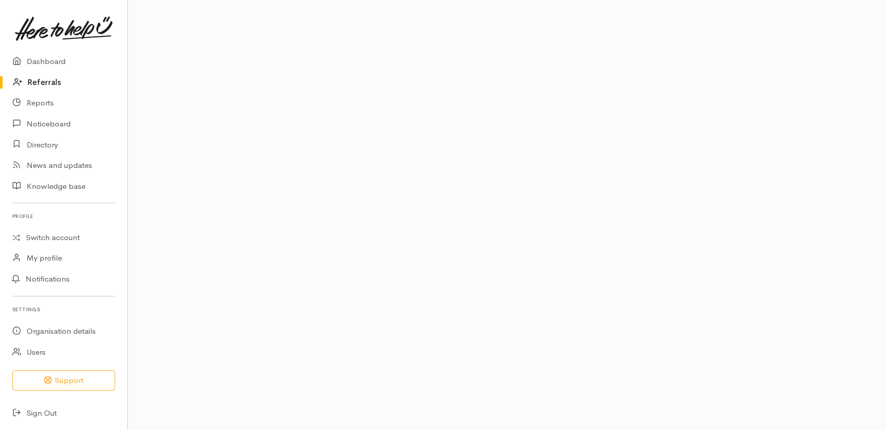
scroll to position [104, 0]
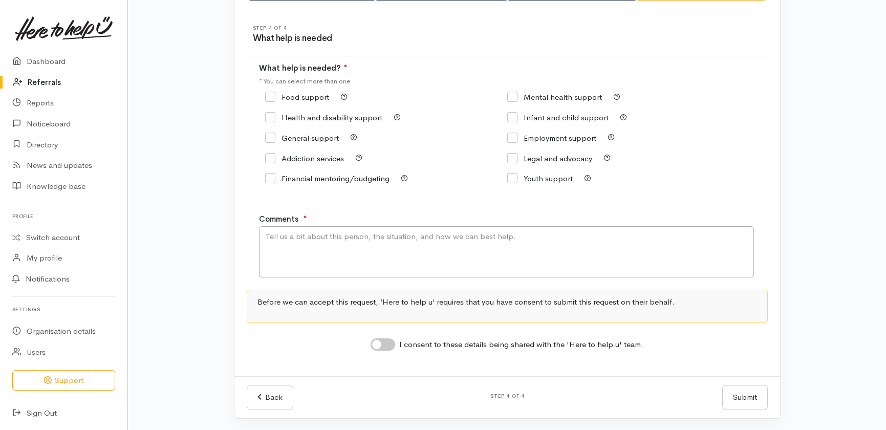
click at [267, 93] on input "Food support" at bounding box center [297, 97] width 64 height 8
checkbox input "true"
click at [271, 134] on input "General support" at bounding box center [302, 138] width 74 height 8
checkbox input "true"
click at [329, 228] on textarea "Comments" at bounding box center [506, 251] width 495 height 51
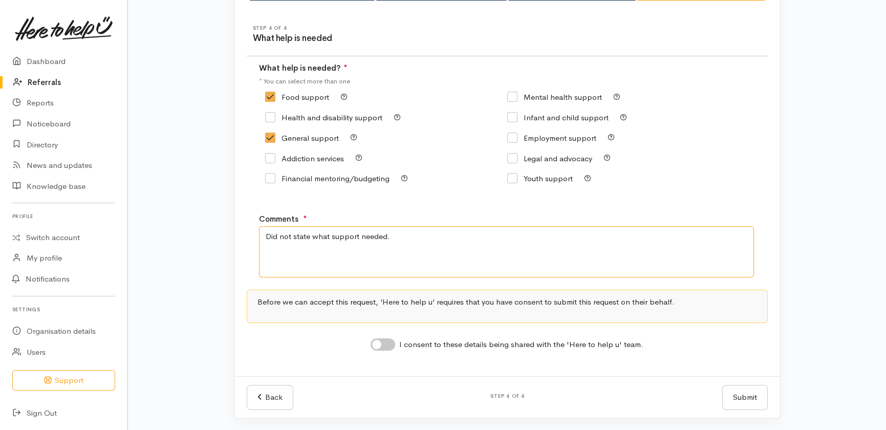
type textarea "Did not state what support needed."
click at [383, 343] on input "I consent to these details being shared with the 'Here to help u' team." at bounding box center [383, 344] width 25 height 12
checkbox input "true"
drag, startPoint x: 737, startPoint y: 394, endPoint x: 742, endPoint y: 398, distance: 6.2
click at [740, 395] on button "Submit" at bounding box center [745, 397] width 46 height 25
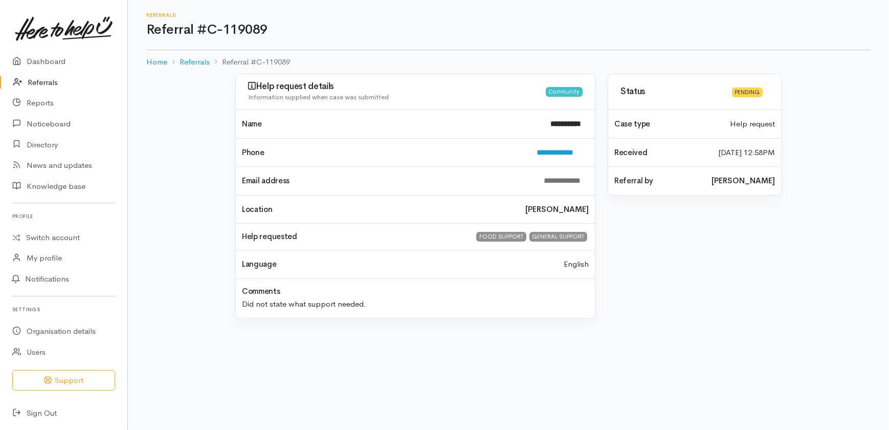
click at [40, 88] on link "Referrals" at bounding box center [63, 82] width 127 height 21
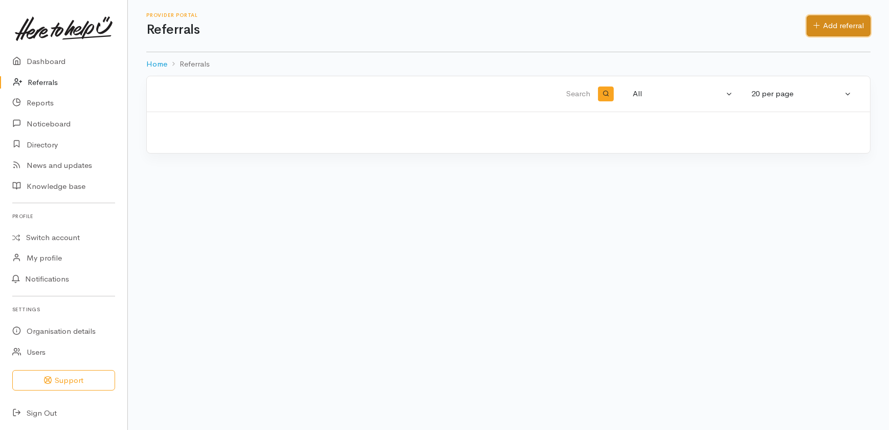
drag, startPoint x: 834, startPoint y: 23, endPoint x: 803, endPoint y: 26, distance: 30.9
click at [834, 23] on link "Add referral" at bounding box center [839, 25] width 64 height 21
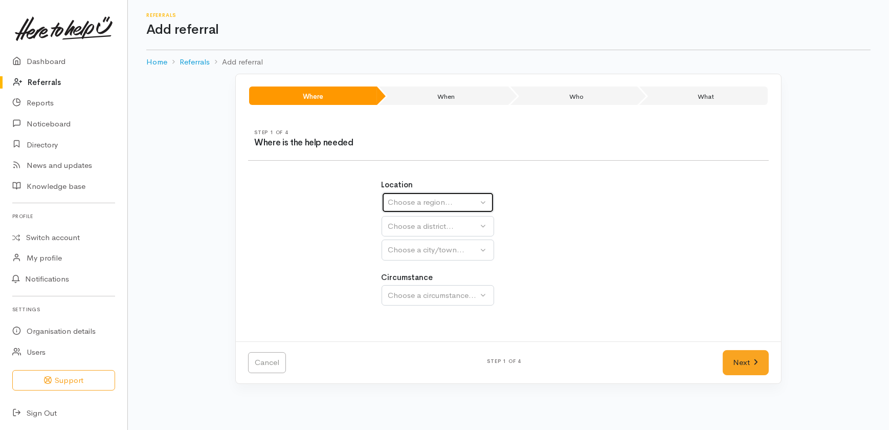
click at [433, 204] on div "Choose a region..." at bounding box center [433, 203] width 90 height 12
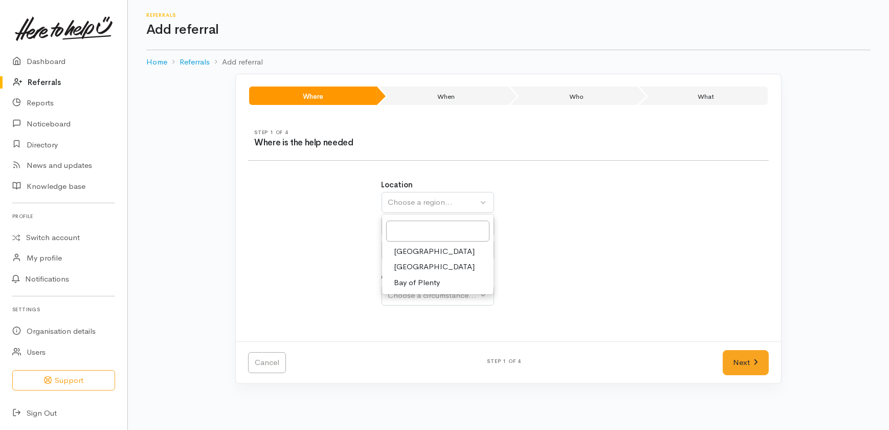
click at [423, 267] on link "[GEOGRAPHIC_DATA]" at bounding box center [438, 267] width 112 height 16
select select "3"
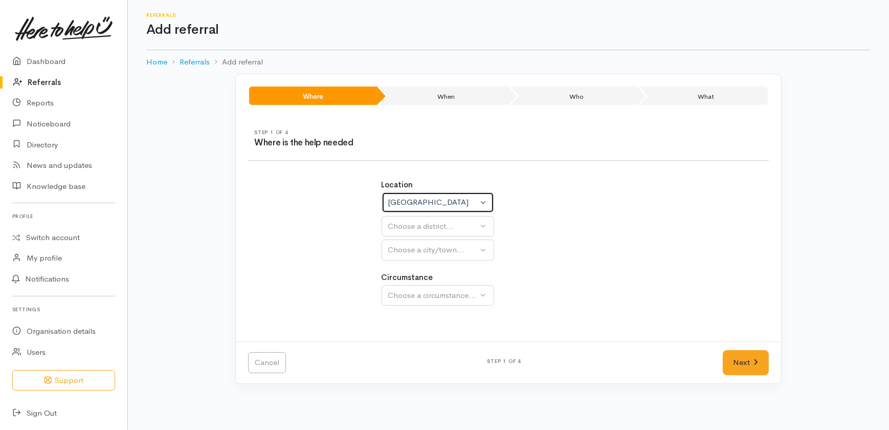
select select
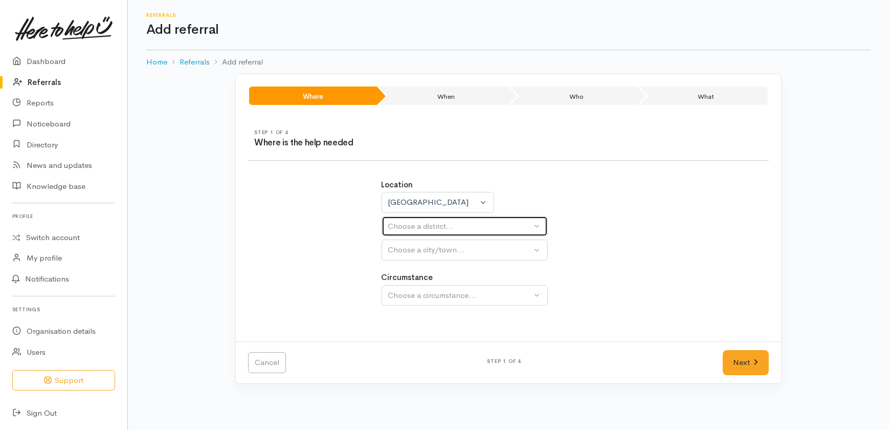
click at [408, 227] on div "Choose a district..." at bounding box center [460, 227] width 144 height 12
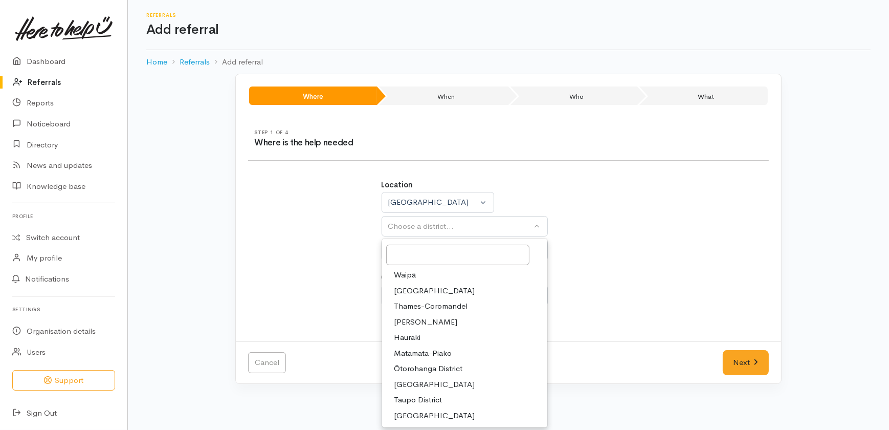
click at [416, 323] on span "[PERSON_NAME]" at bounding box center [426, 322] width 63 height 12
select select "4"
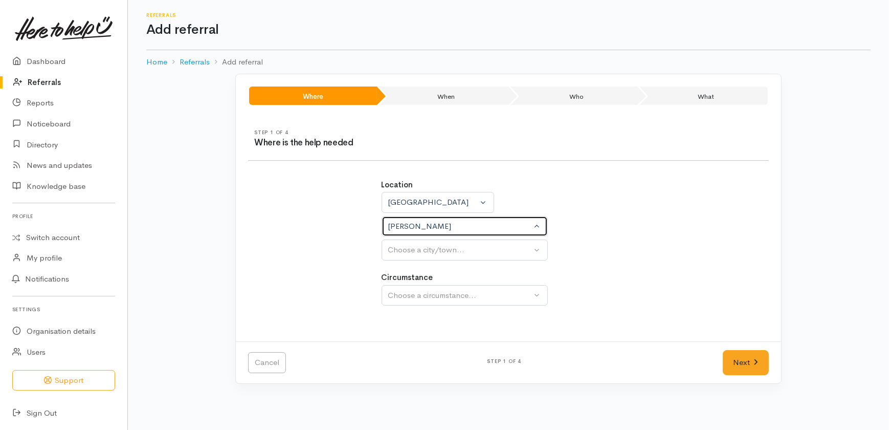
select select
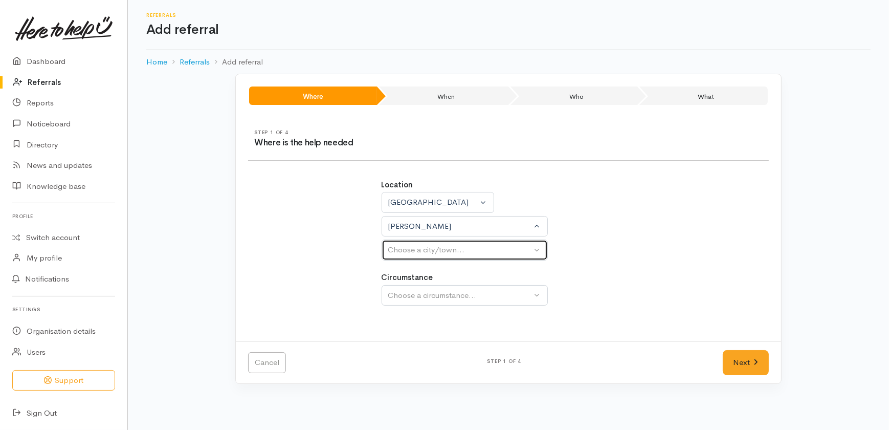
click at [407, 247] on div "Choose a city/town..." at bounding box center [460, 250] width 144 height 12
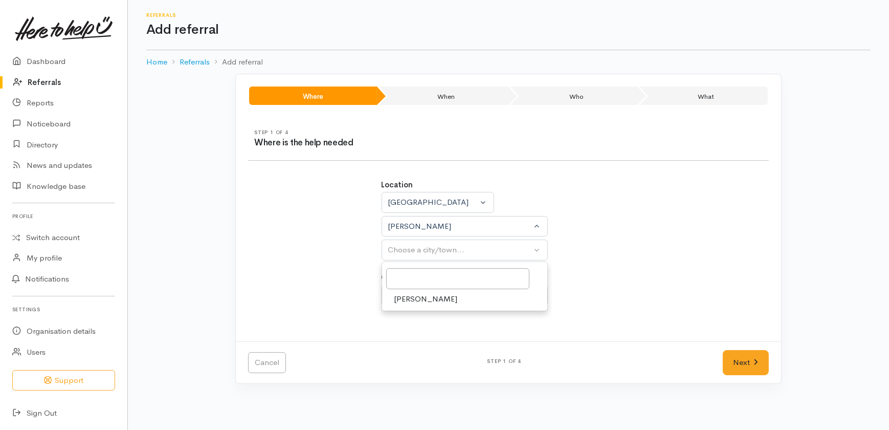
click at [404, 298] on span "Hamilton" at bounding box center [426, 299] width 63 height 12
select select "1"
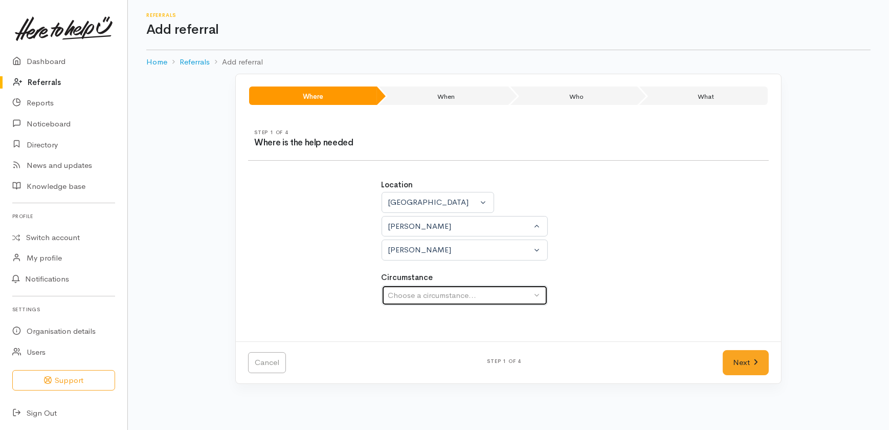
click at [414, 294] on div "Choose a circumstance..." at bounding box center [460, 296] width 144 height 12
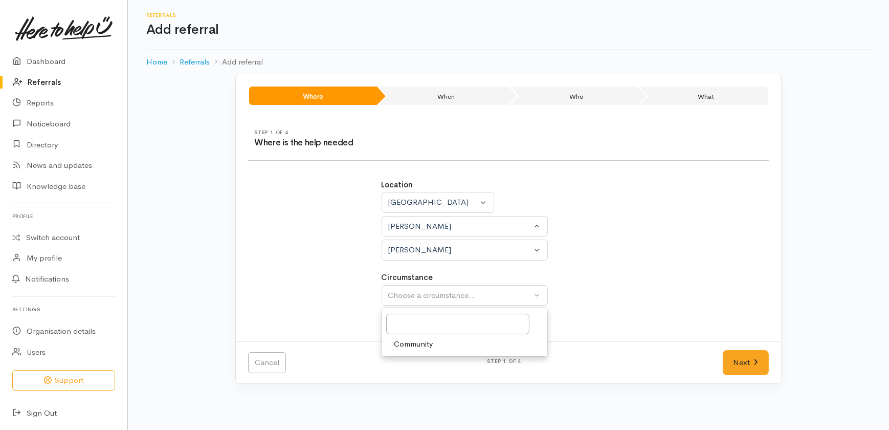
click at [409, 342] on span "Community" at bounding box center [414, 344] width 39 height 12
select select "2"
drag, startPoint x: 744, startPoint y: 363, endPoint x: 735, endPoint y: 363, distance: 8.2
click at [744, 363] on link "Next" at bounding box center [746, 362] width 46 height 25
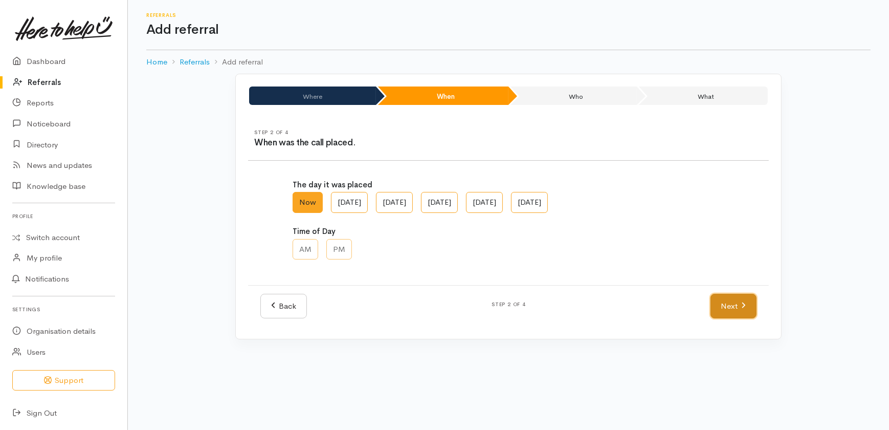
click at [739, 300] on link "Next" at bounding box center [734, 306] width 46 height 25
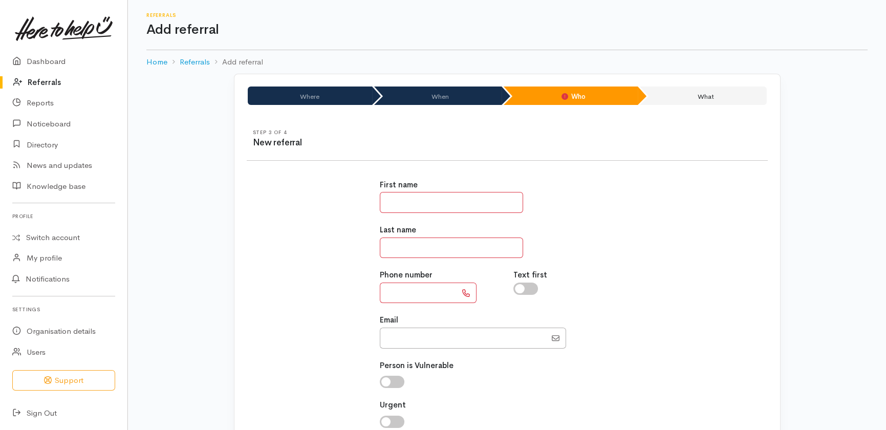
click at [438, 198] on input "text" at bounding box center [451, 202] width 143 height 21
type input "*****"
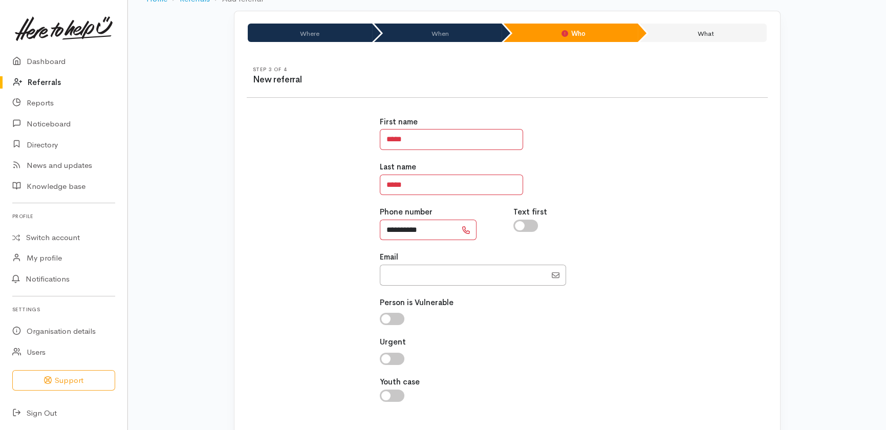
scroll to position [124, 0]
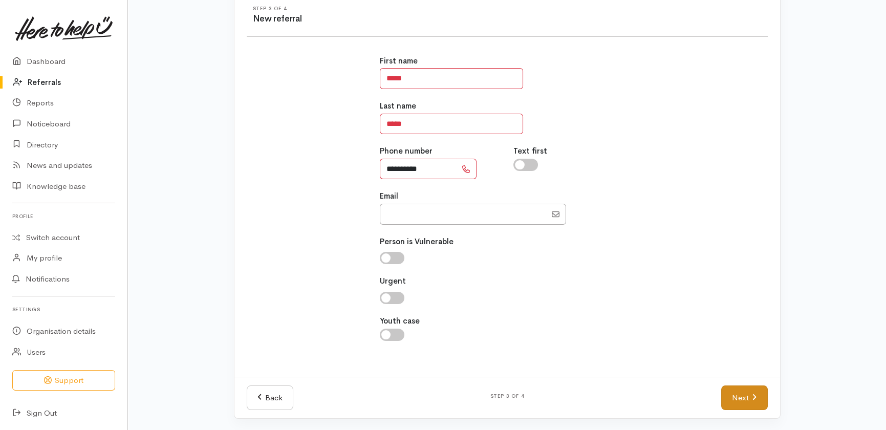
type input "**********"
click at [727, 394] on link "Next" at bounding box center [744, 397] width 46 height 25
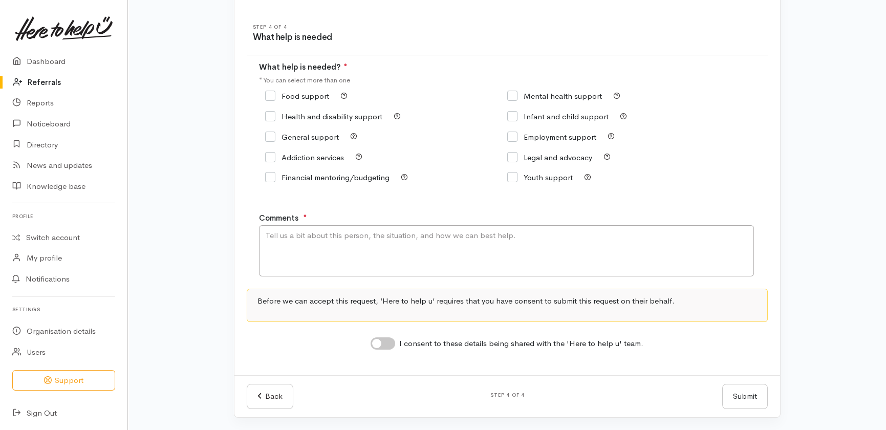
scroll to position [104, 0]
click at [269, 95] on input "Food support" at bounding box center [297, 97] width 64 height 8
checkbox input "true"
drag, startPoint x: 303, startPoint y: 247, endPoint x: 311, endPoint y: 247, distance: 7.7
click at [305, 247] on textarea "Comments" at bounding box center [506, 251] width 495 height 51
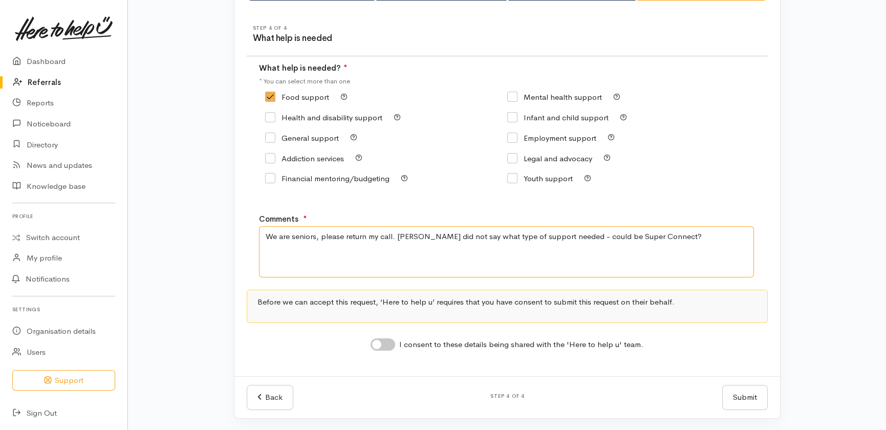
type textarea "We are seniors, please return my call. Caller did not say what type of support …"
click at [394, 348] on div "I consent to these details being shared with the 'Here to help u' team." at bounding box center [507, 344] width 273 height 13
click at [389, 342] on input "I consent to these details being shared with the 'Here to help u' team." at bounding box center [383, 344] width 25 height 12
checkbox input "true"
click at [751, 395] on button "Submit" at bounding box center [745, 397] width 46 height 25
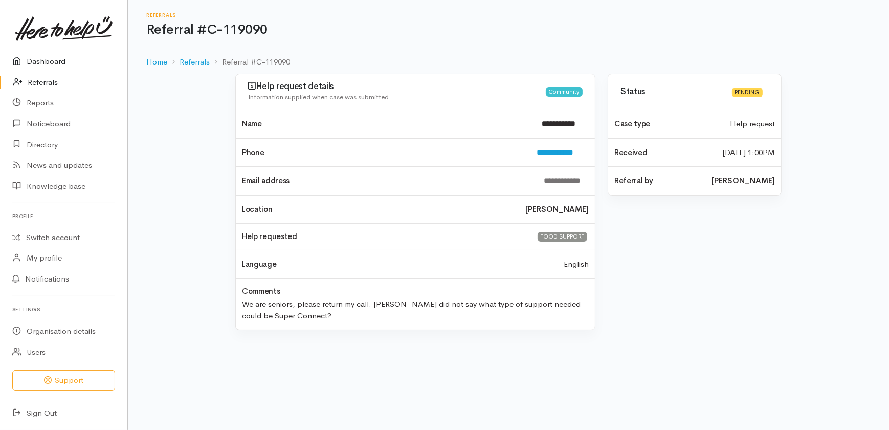
click at [38, 57] on link "Dashboard" at bounding box center [63, 61] width 127 height 21
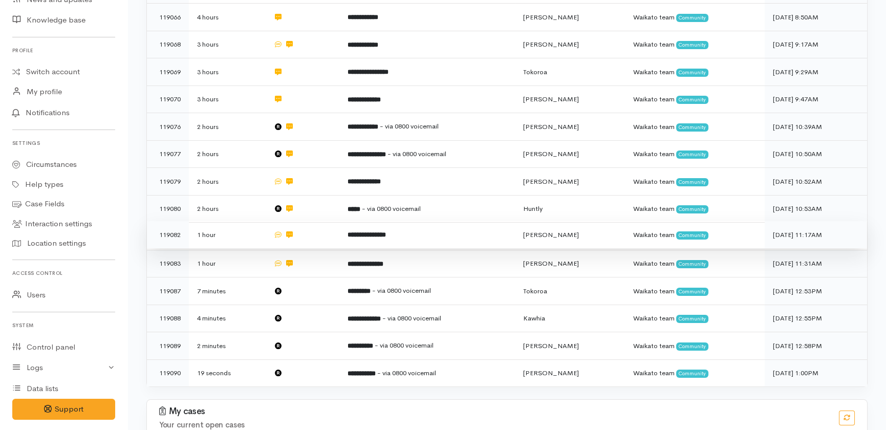
scroll to position [300, 0]
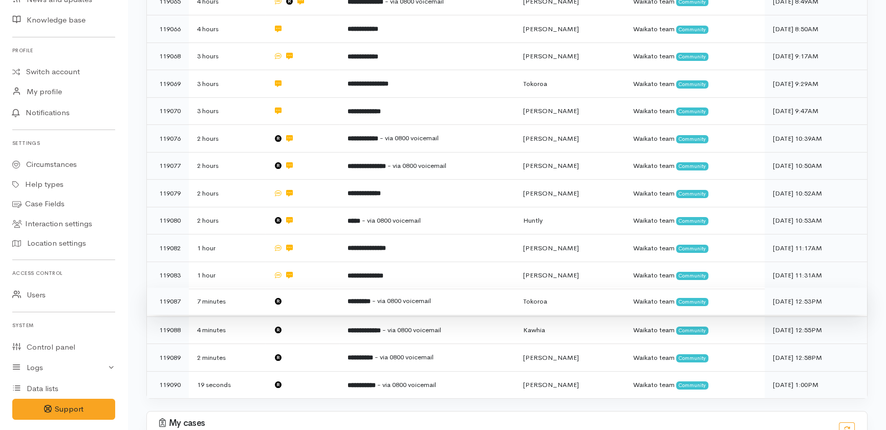
click at [298, 288] on td at bounding box center [302, 302] width 74 height 28
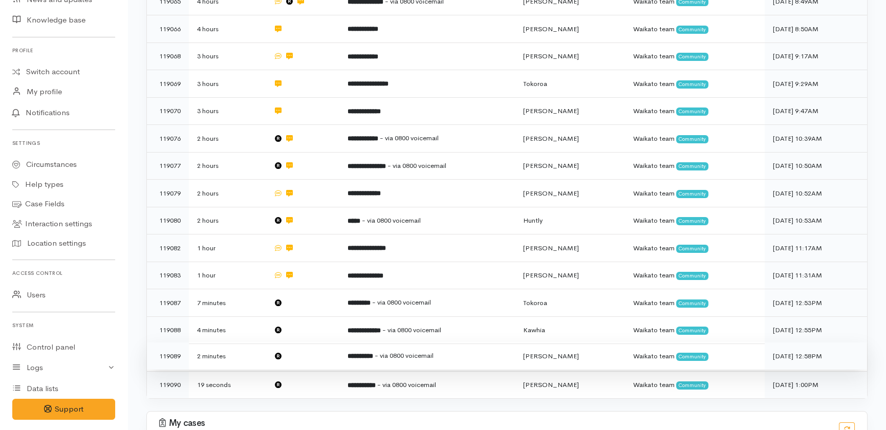
drag, startPoint x: 295, startPoint y: 288, endPoint x: 316, endPoint y: 309, distance: 30.0
click at [296, 316] on td at bounding box center [302, 330] width 74 height 28
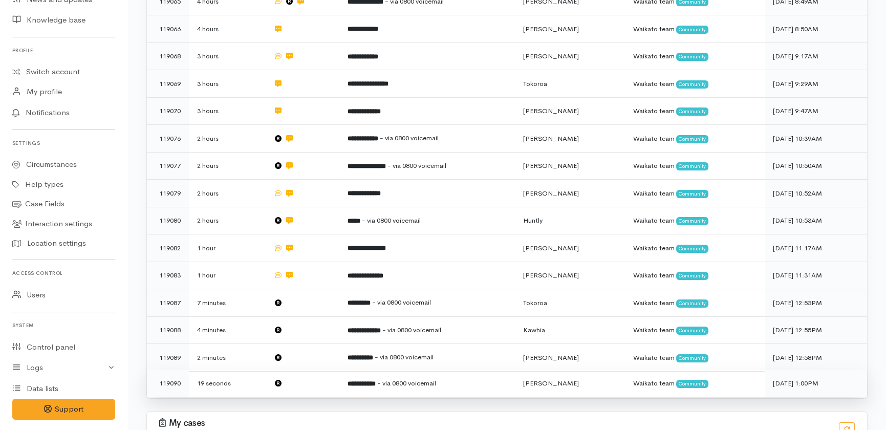
drag, startPoint x: 307, startPoint y: 319, endPoint x: 322, endPoint y: 336, distance: 23.2
click at [310, 344] on td at bounding box center [302, 358] width 74 height 28
click at [310, 370] on td at bounding box center [302, 383] width 74 height 27
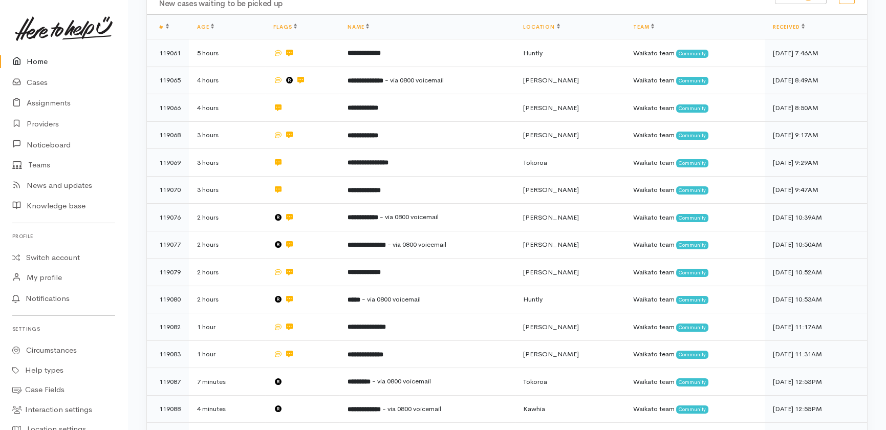
scroll to position [67, 0]
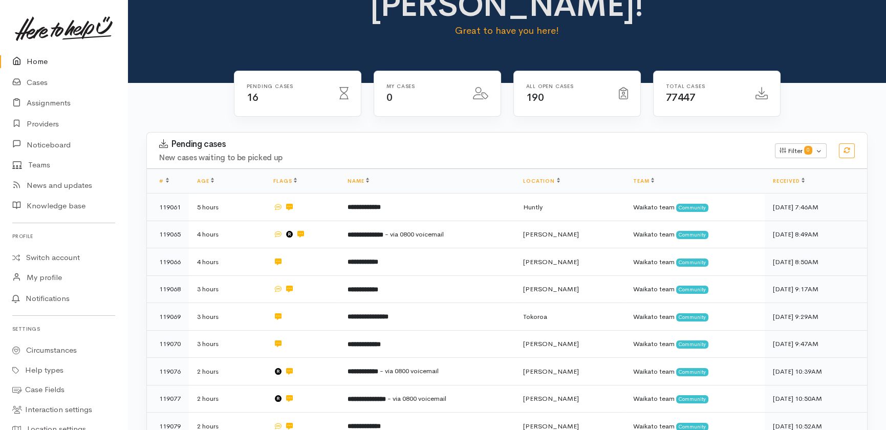
click at [32, 57] on link "Home" at bounding box center [63, 61] width 127 height 21
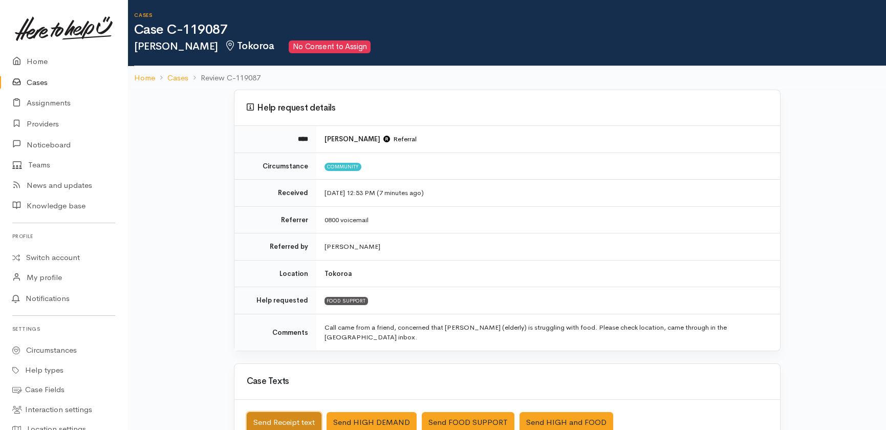
click at [271, 412] on button "Send Receipt text" at bounding box center [284, 422] width 75 height 21
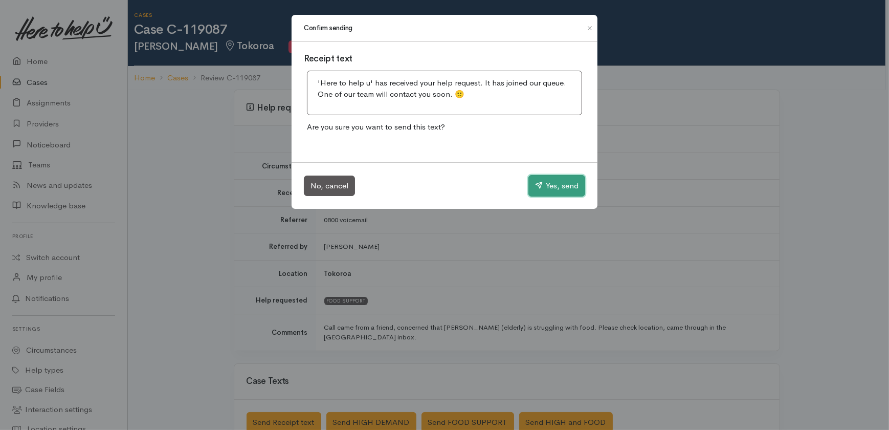
click at [545, 187] on button "Yes, send" at bounding box center [557, 185] width 57 height 21
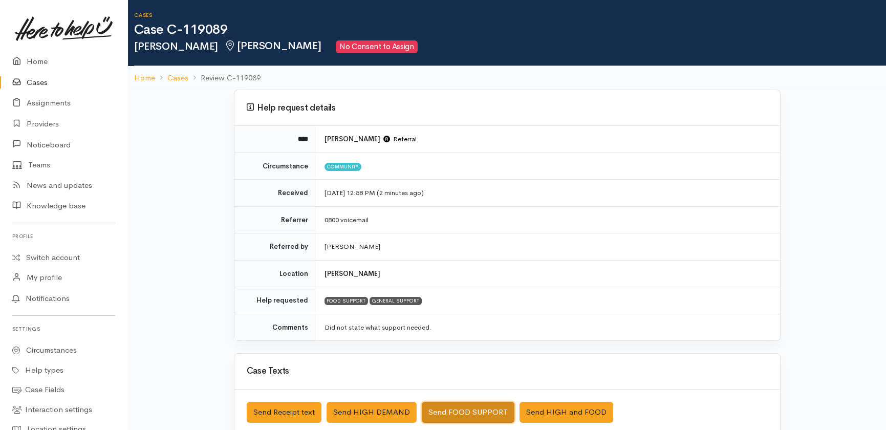
click at [448, 410] on button "Send FOOD SUPPORT" at bounding box center [468, 412] width 93 height 21
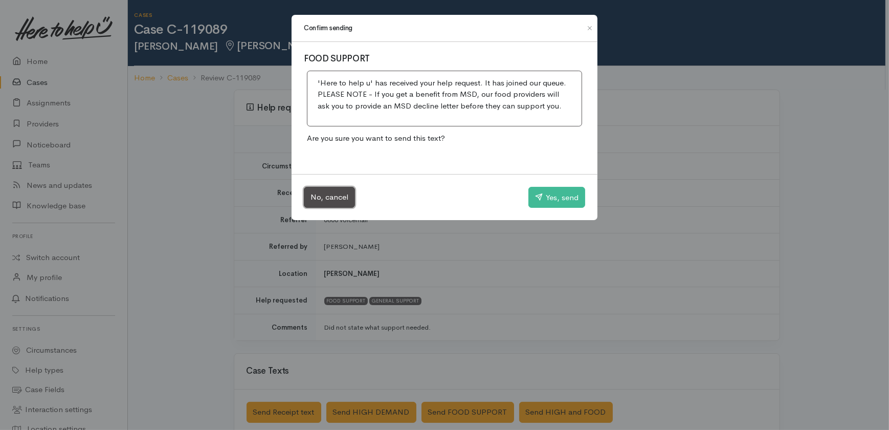
drag, startPoint x: 324, startPoint y: 191, endPoint x: 408, endPoint y: 241, distance: 97.3
click at [329, 193] on button "No, cancel" at bounding box center [329, 197] width 51 height 21
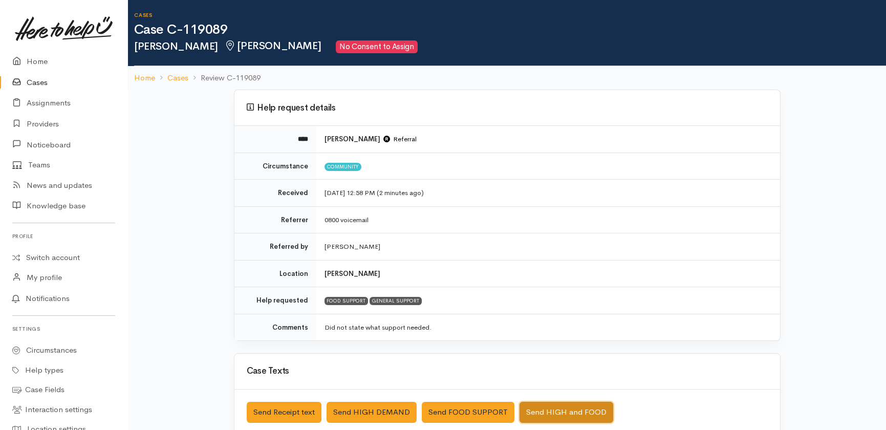
click at [566, 405] on button "Send HIGH and FOOD" at bounding box center [566, 412] width 94 height 21
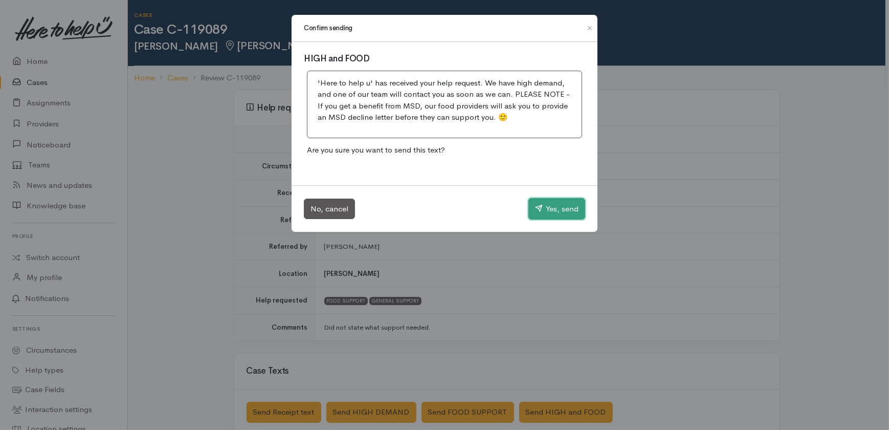
click at [564, 207] on button "Yes, send" at bounding box center [557, 208] width 57 height 21
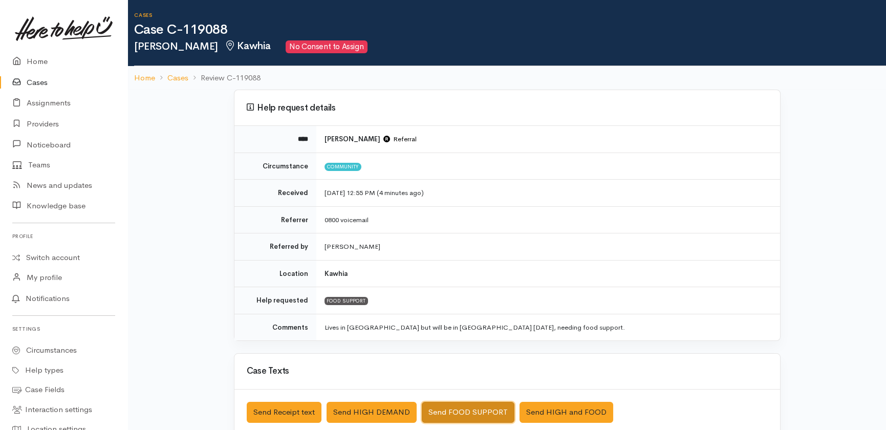
click at [474, 409] on button "Send FOOD SUPPORT" at bounding box center [468, 412] width 93 height 21
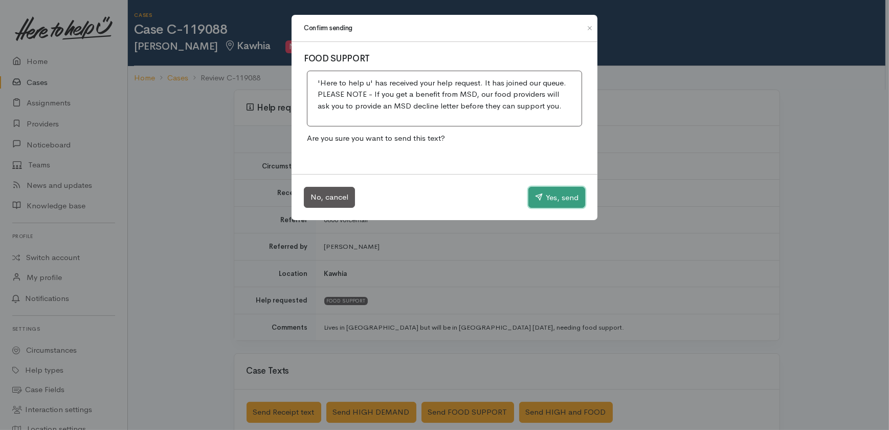
click at [559, 194] on button "Yes, send" at bounding box center [557, 197] width 57 height 21
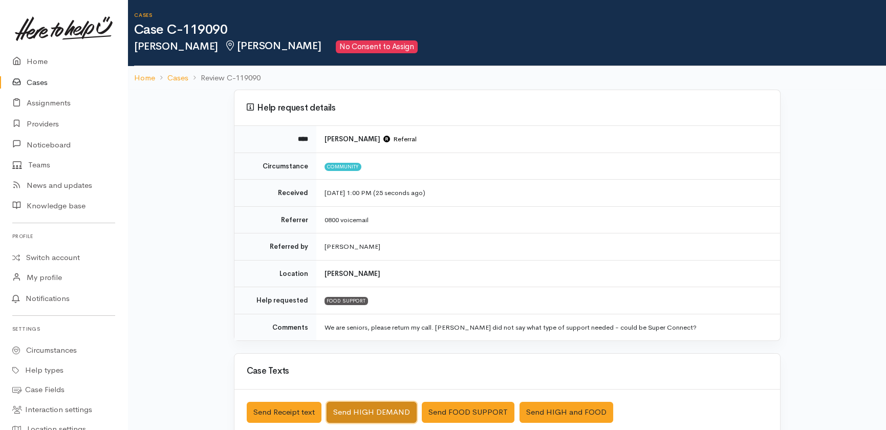
click at [396, 409] on button "Send HIGH DEMAND" at bounding box center [372, 412] width 90 height 21
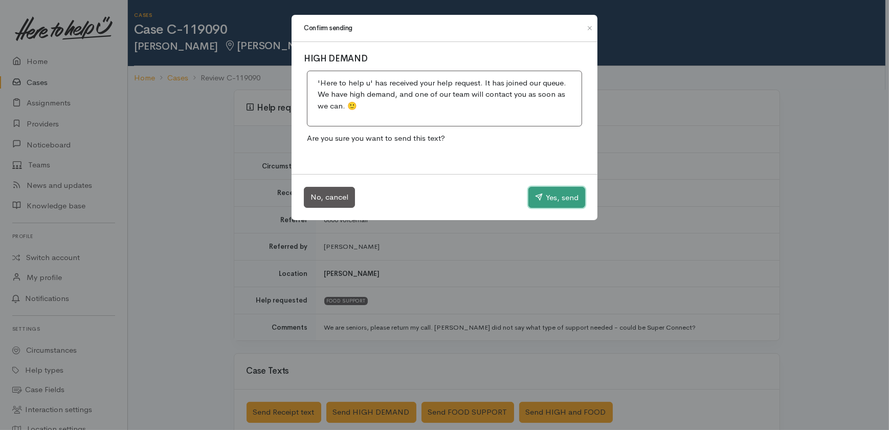
click at [554, 191] on button "Yes, send" at bounding box center [557, 197] width 57 height 21
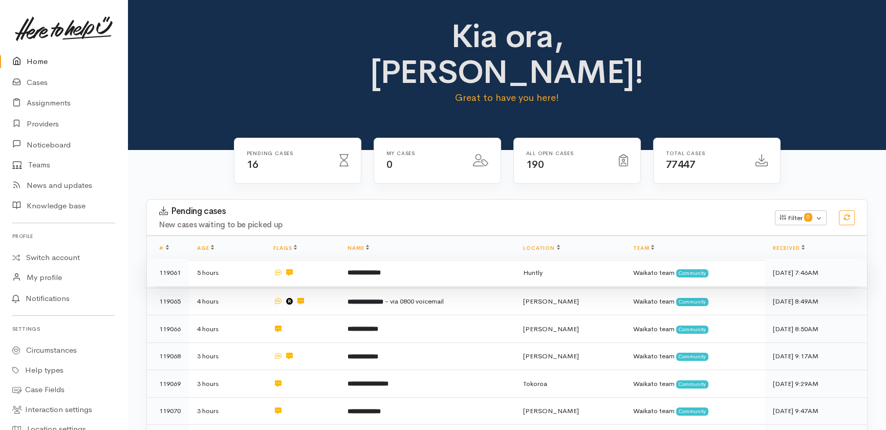
click at [381, 269] on b "**********" at bounding box center [363, 272] width 33 height 7
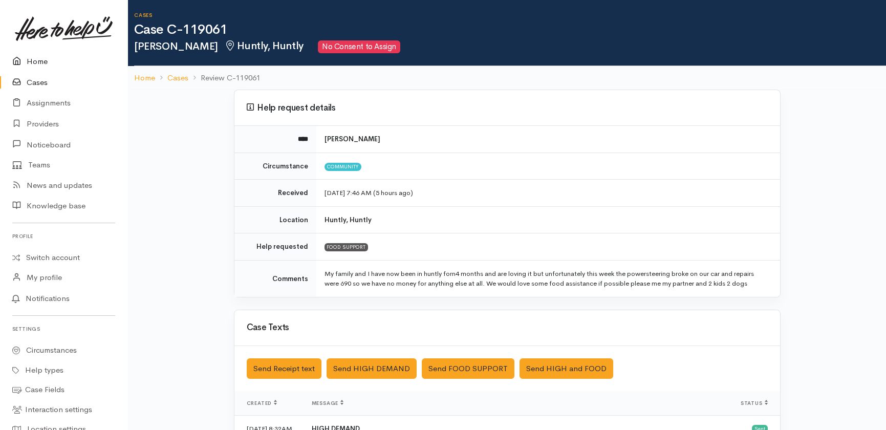
click at [30, 58] on link "Home" at bounding box center [63, 61] width 127 height 21
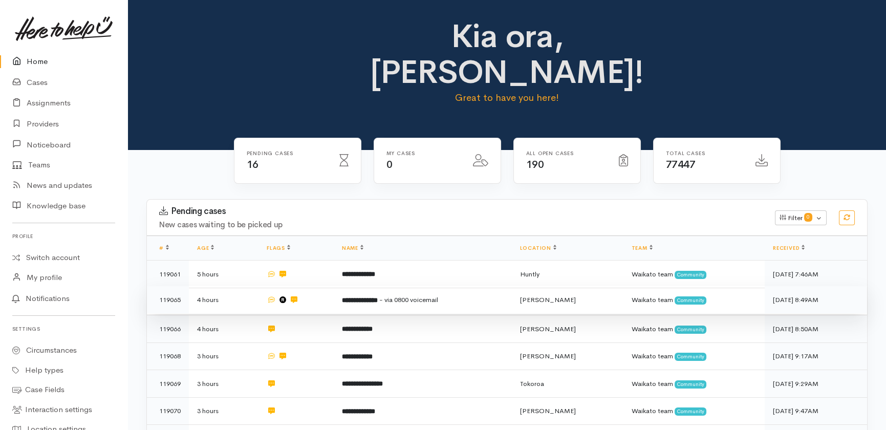
click at [357, 297] on b "**********" at bounding box center [360, 300] width 36 height 7
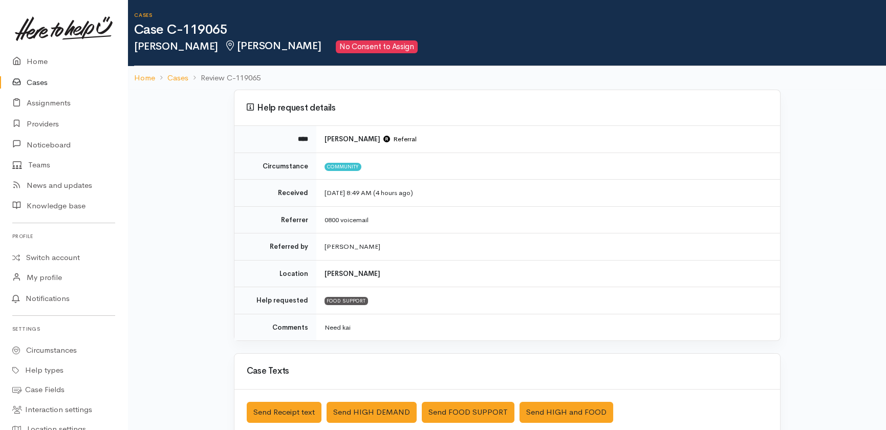
click at [32, 80] on link "Cases" at bounding box center [63, 82] width 127 height 21
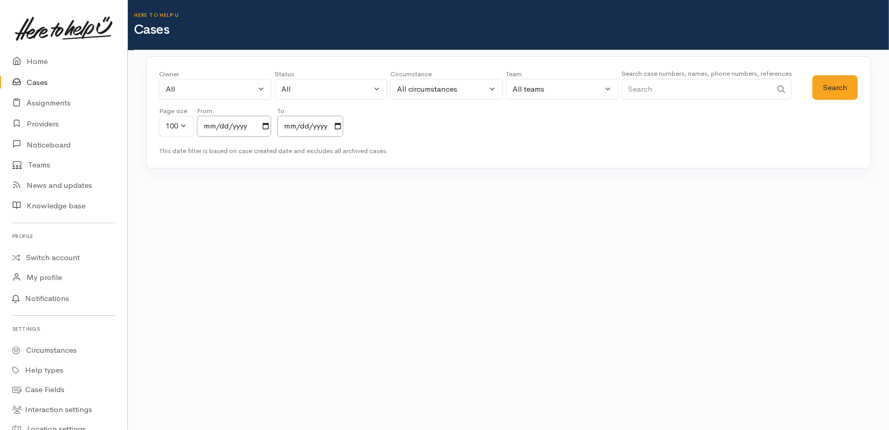
click at [663, 87] on input "Search" at bounding box center [697, 89] width 150 height 21
type input "caroline waahi"
click at [837, 85] on button "Search" at bounding box center [836, 87] width 46 height 25
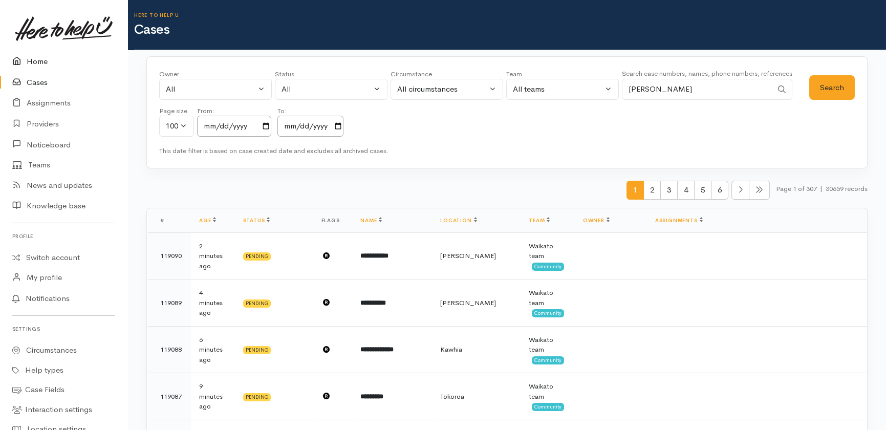
click at [42, 63] on link "Home" at bounding box center [63, 61] width 127 height 21
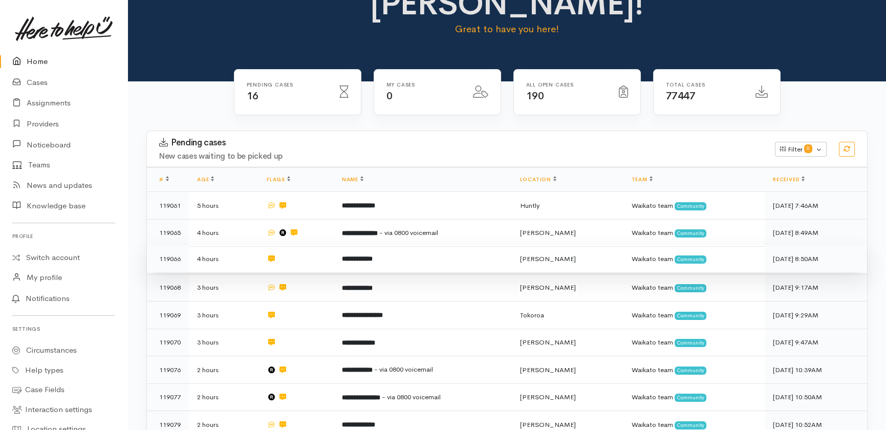
scroll to position [20, 0]
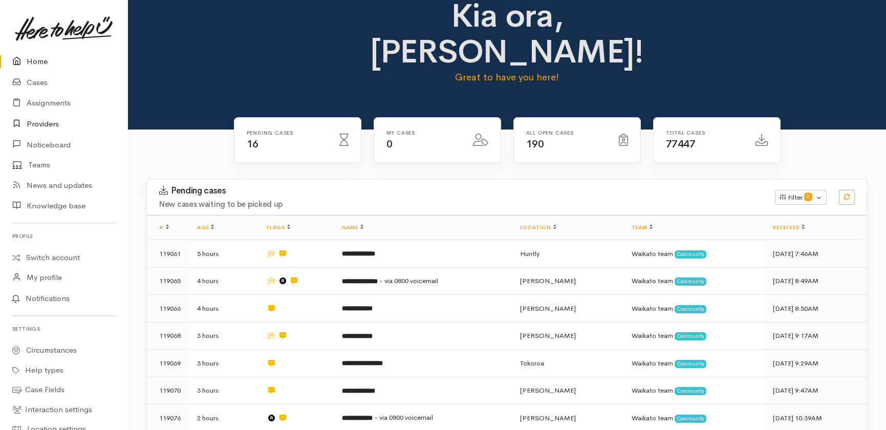
click at [38, 123] on link "Providers" at bounding box center [63, 124] width 127 height 21
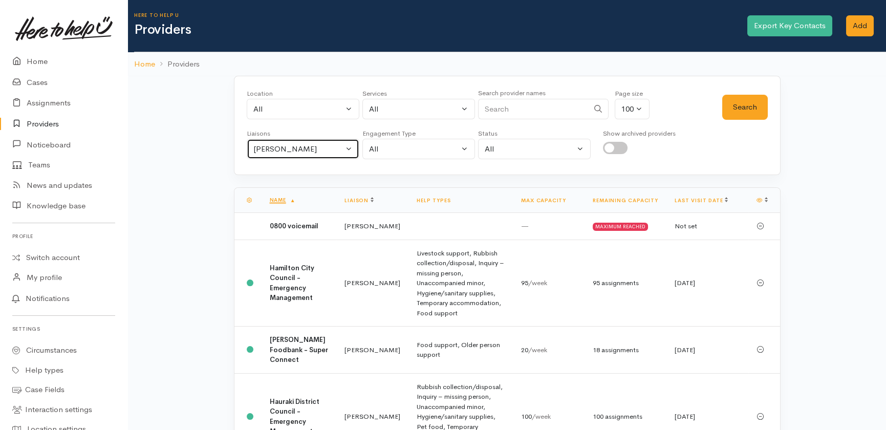
click at [326, 147] on div "[PERSON_NAME]" at bounding box center [298, 149] width 90 height 12
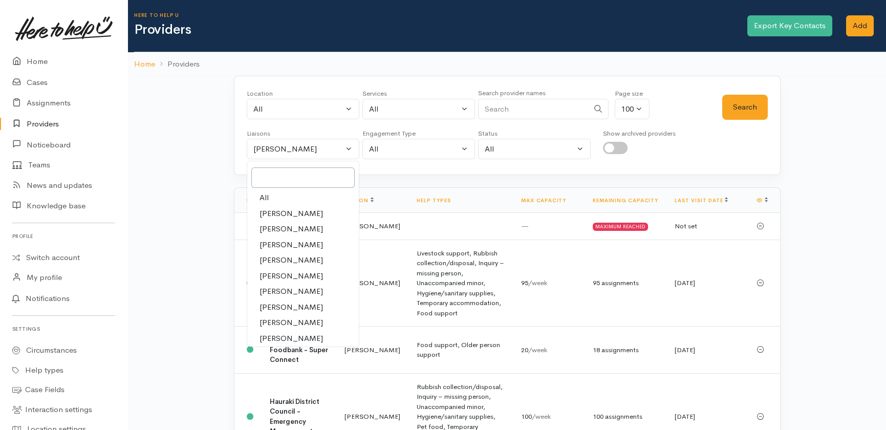
click at [266, 195] on span "All" at bounding box center [263, 198] width 9 height 12
select select "null"
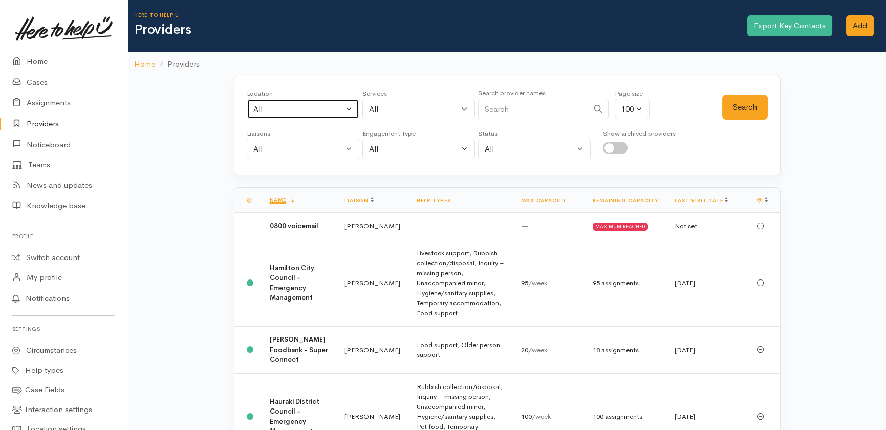
click at [281, 104] on div "All" at bounding box center [298, 109] width 90 height 12
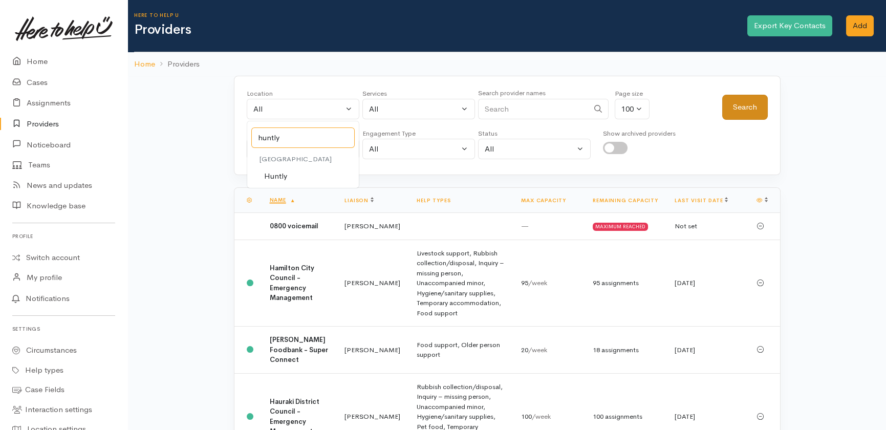
type input "huntly"
click at [747, 103] on button "Search" at bounding box center [745, 107] width 46 height 25
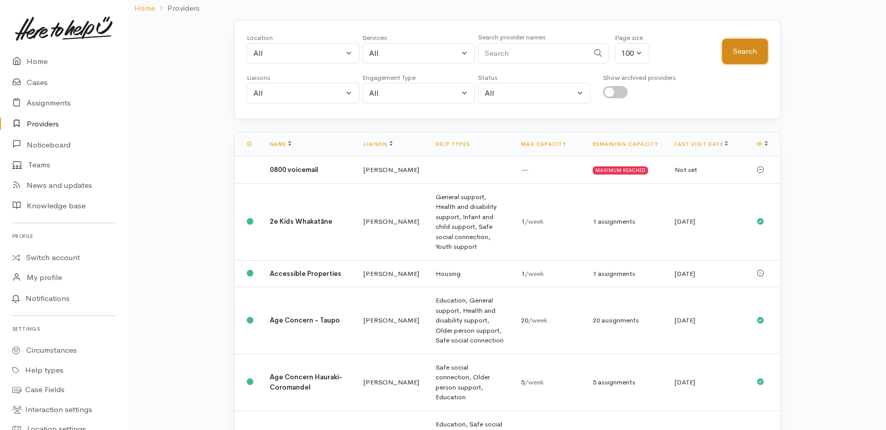
scroll to position [46, 0]
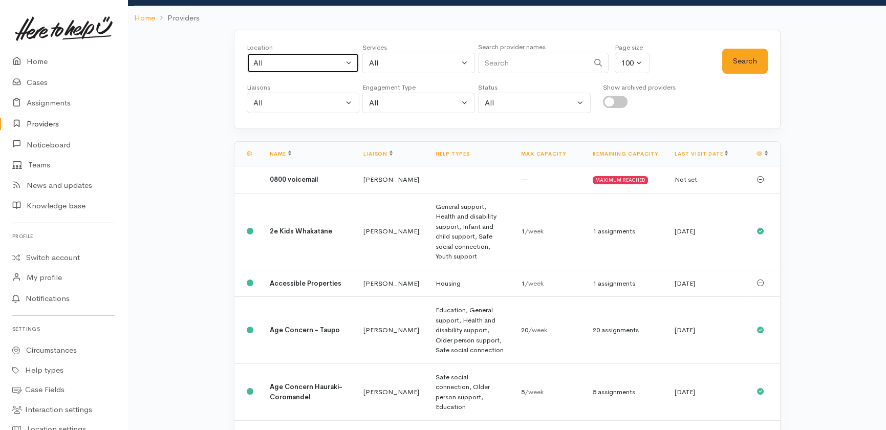
click at [287, 60] on div "All" at bounding box center [298, 63] width 90 height 12
type input "huntl"
click at [277, 129] on span "Huntly" at bounding box center [275, 130] width 23 height 12
select select "110"
click at [743, 56] on button "Search" at bounding box center [745, 61] width 46 height 25
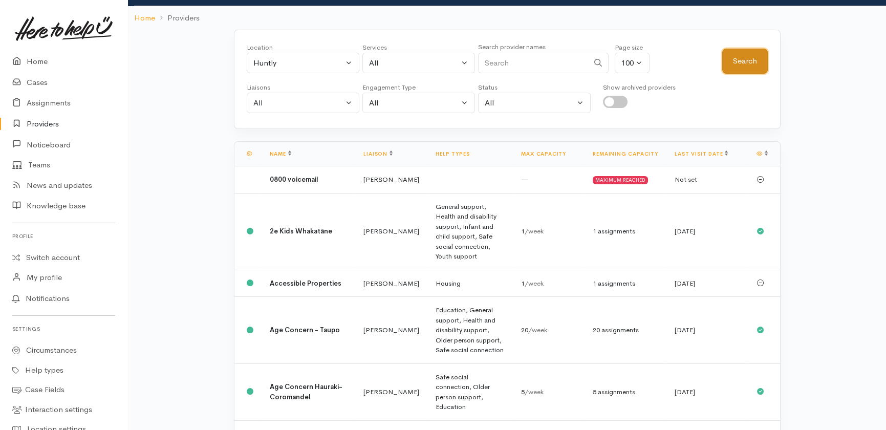
scroll to position [0, 0]
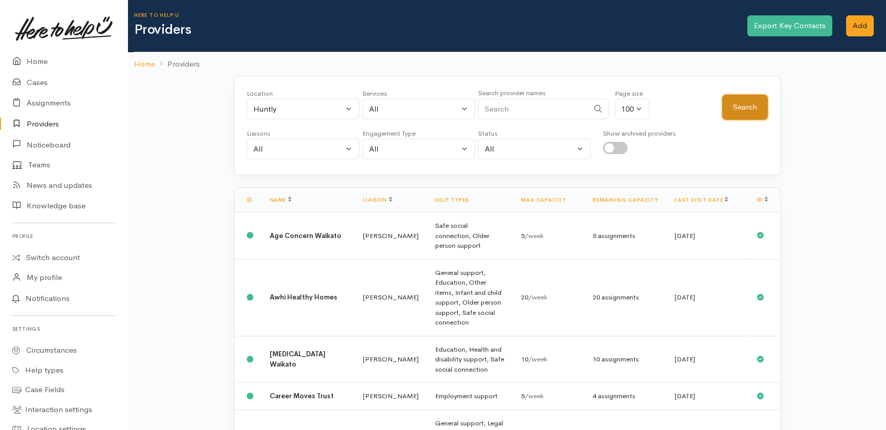
click at [750, 97] on button "Search" at bounding box center [745, 107] width 46 height 25
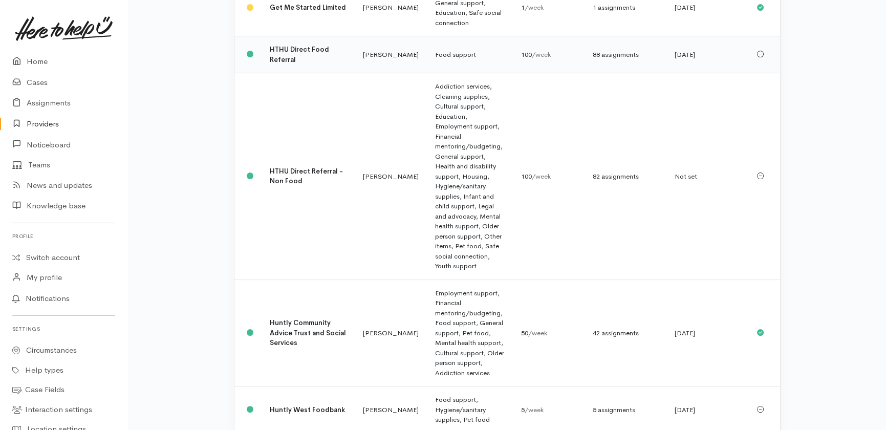
scroll to position [884, 0]
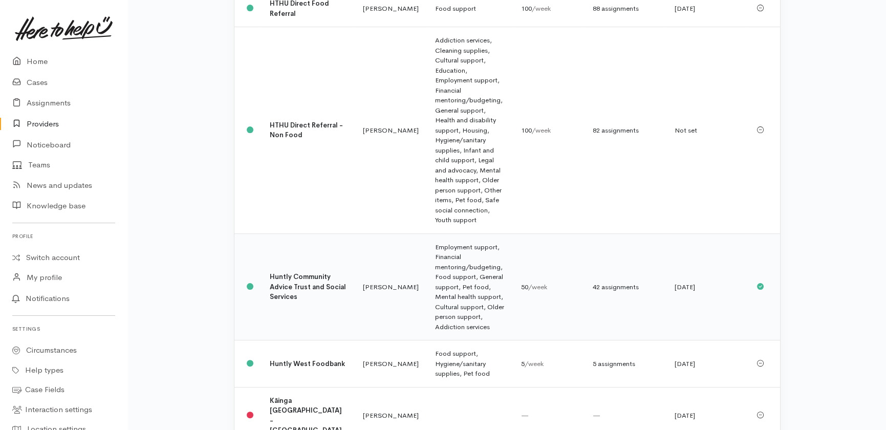
click at [279, 272] on b "Huntly Community Advice Trust and Social Services" at bounding box center [308, 286] width 76 height 29
click at [281, 340] on td "Huntly West Foodbank" at bounding box center [309, 363] width 94 height 47
click at [32, 83] on link "Cases" at bounding box center [63, 82] width 127 height 21
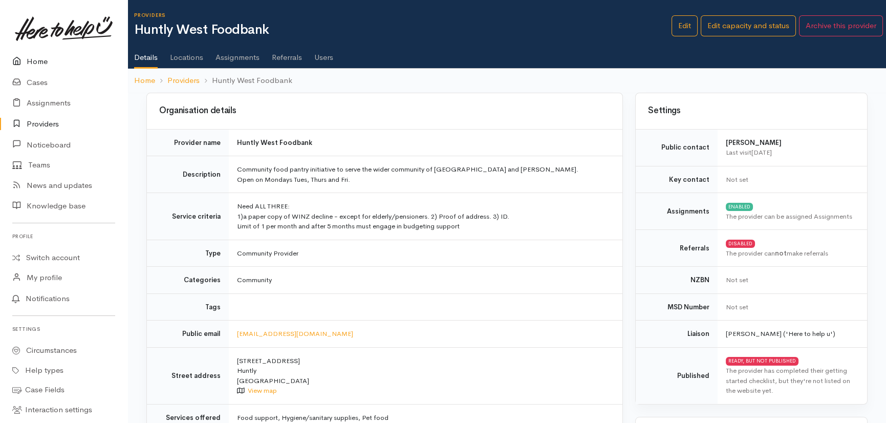
click at [38, 60] on link "Home" at bounding box center [63, 61] width 127 height 21
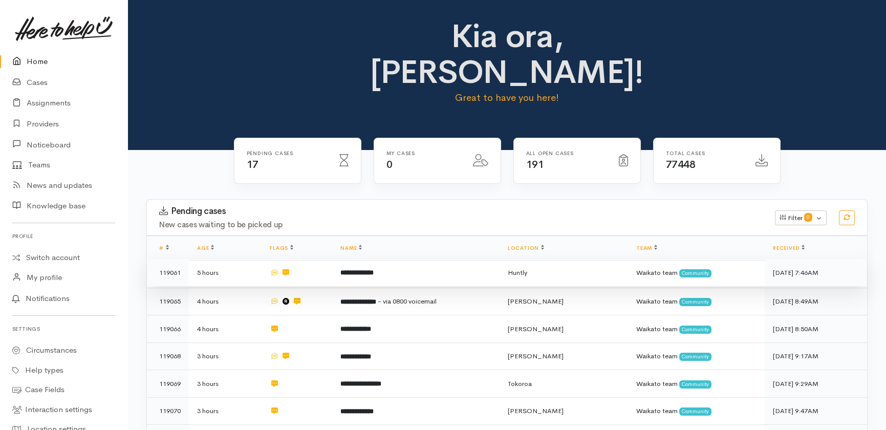
click at [368, 259] on td "**********" at bounding box center [415, 273] width 167 height 28
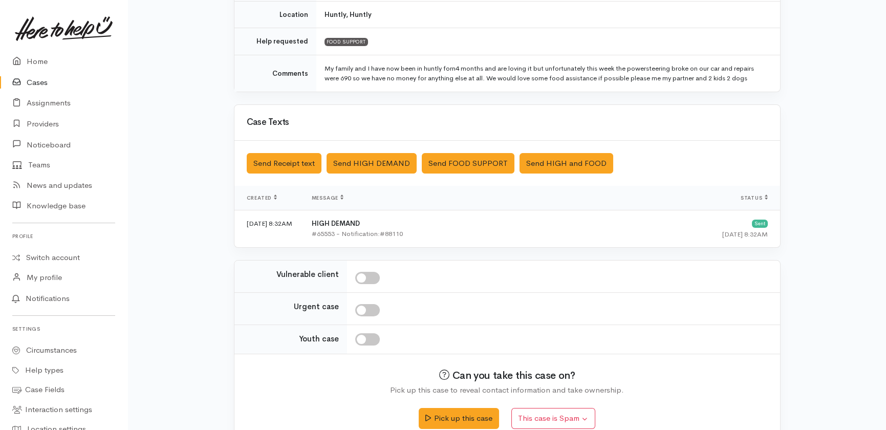
scroll to position [221, 0]
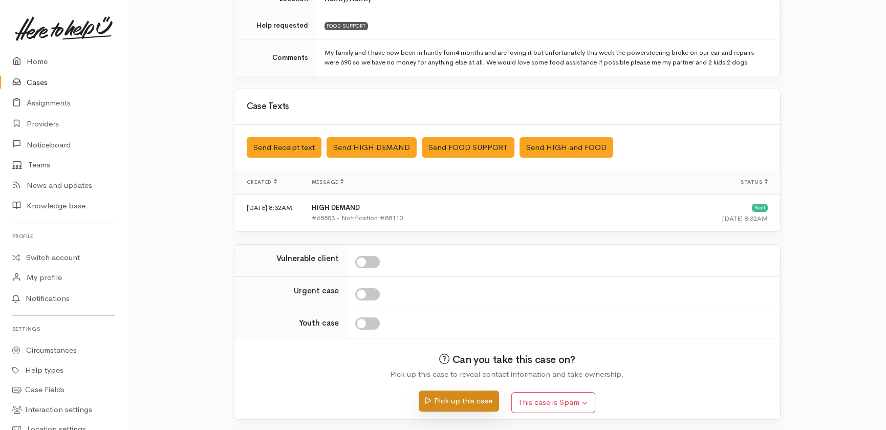
click at [447, 400] on button "Pick up this case" at bounding box center [459, 400] width 80 height 21
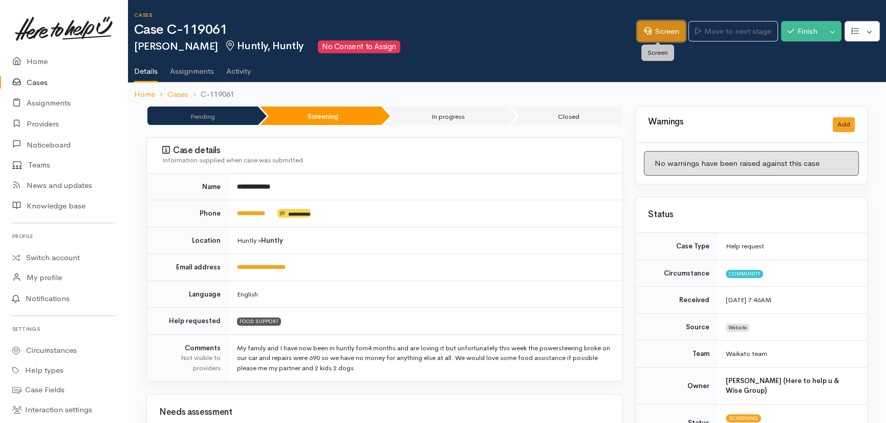
click at [647, 29] on link "Screen" at bounding box center [661, 31] width 48 height 21
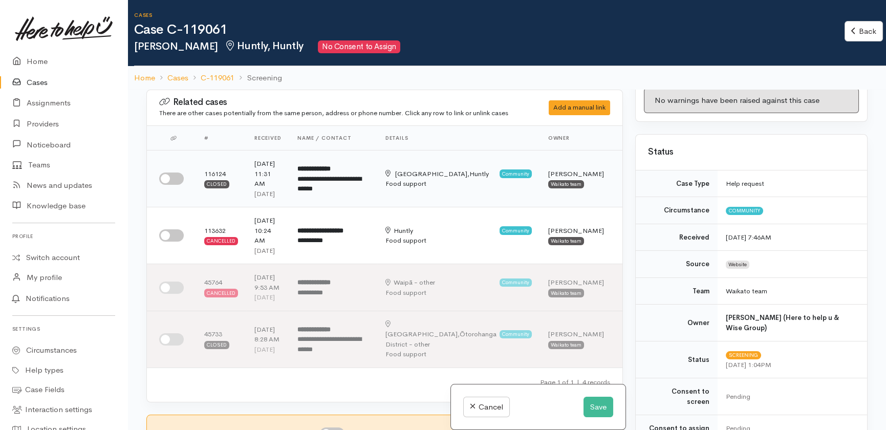
click at [314, 182] on div "**********" at bounding box center [333, 184] width 72 height 20
click at [329, 191] on span "**********" at bounding box center [329, 184] width 64 height 17
drag, startPoint x: 235, startPoint y: 174, endPoint x: 242, endPoint y: 176, distance: 7.0
click at [238, 175] on td "116124 Closed" at bounding box center [221, 178] width 50 height 57
click at [373, 193] on td "**********" at bounding box center [333, 178] width 88 height 57
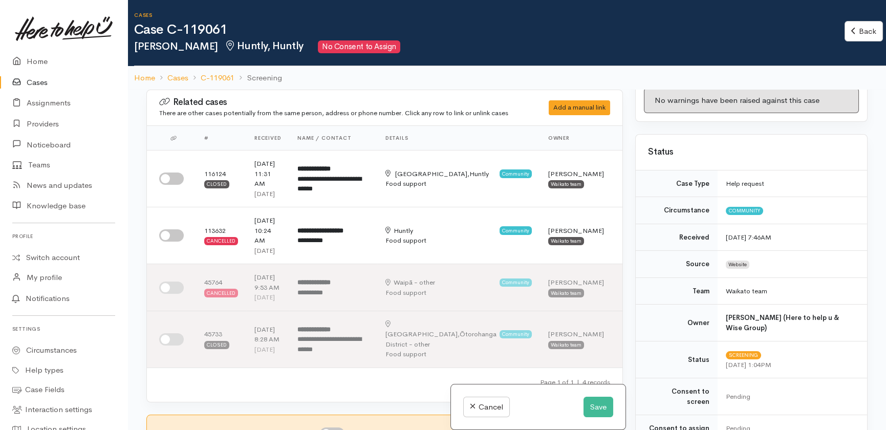
click at [41, 78] on link "Cases" at bounding box center [63, 82] width 127 height 21
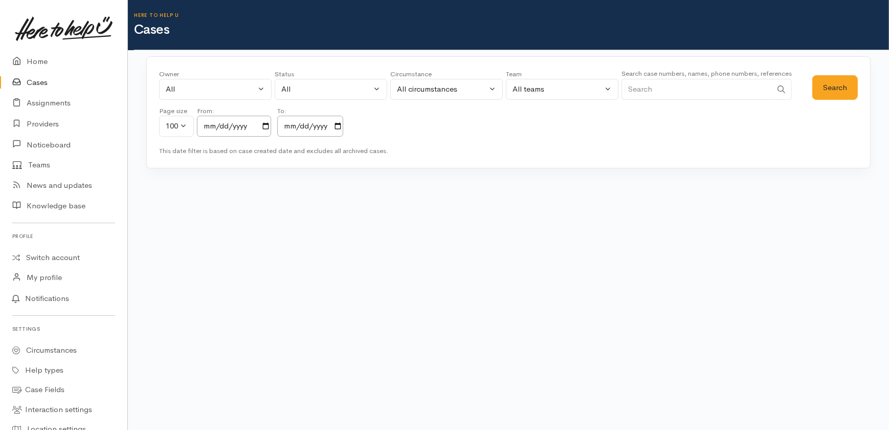
drag, startPoint x: 662, startPoint y: 93, endPoint x: 658, endPoint y: 81, distance: 12.2
click at [662, 88] on input "Search" at bounding box center [697, 89] width 150 height 21
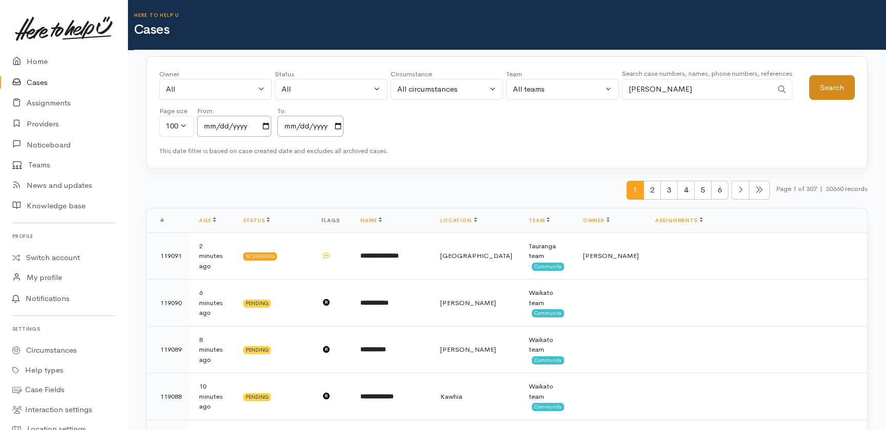
type input "[PERSON_NAME]"
click at [832, 90] on button "Search" at bounding box center [832, 87] width 46 height 25
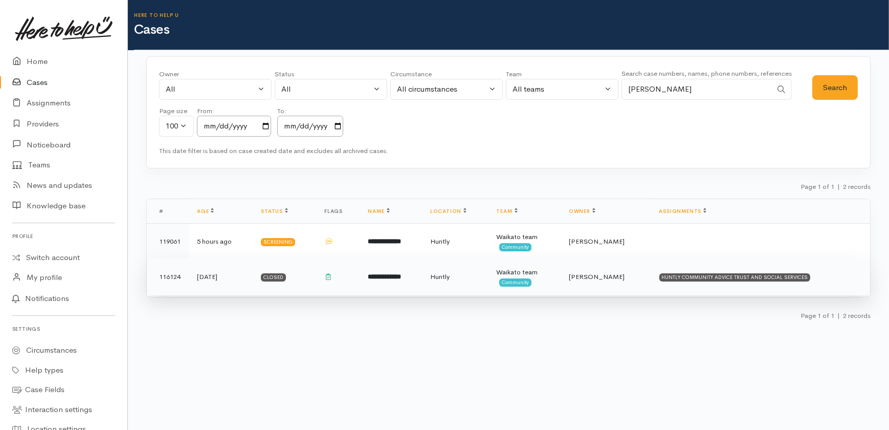
click at [383, 274] on b "**********" at bounding box center [384, 276] width 33 height 7
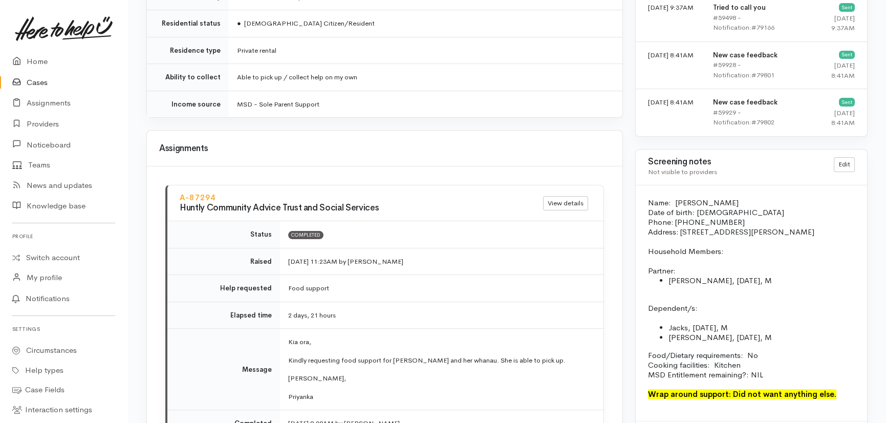
scroll to position [973, 0]
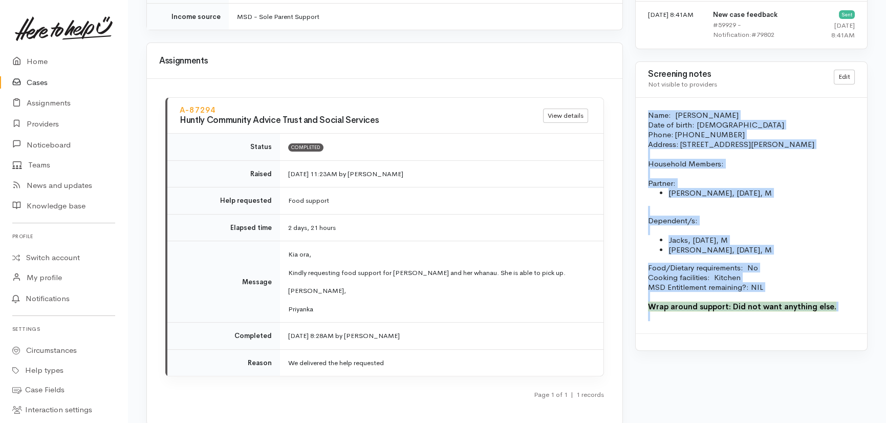
drag, startPoint x: 644, startPoint y: 109, endPoint x: 839, endPoint y: 334, distance: 298.2
click at [839, 334] on div "Screening notes Not visible to providers Edit Name: [PERSON_NAME] Date of birth…" at bounding box center [751, 205] width 232 height 289
copy div "Name: Wendy McGowan Date of birth: 09/03/1984 Phone: 022 048 1415 Address: 149A…"
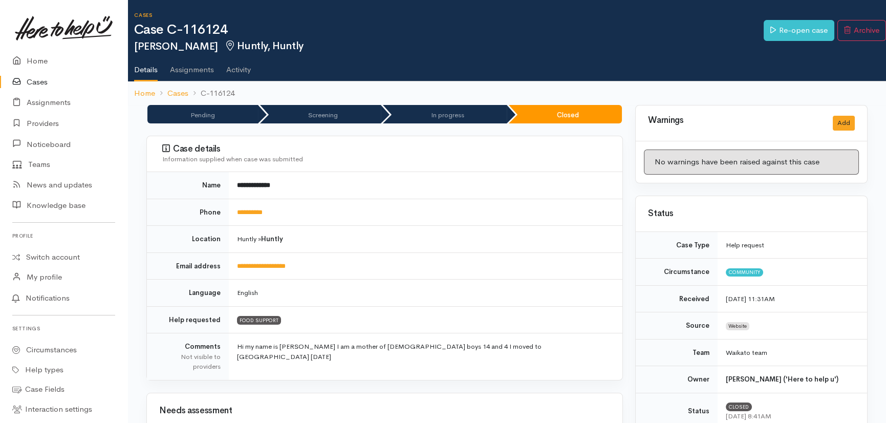
scroll to position [0, 0]
click at [33, 82] on link "Cases" at bounding box center [63, 82] width 127 height 21
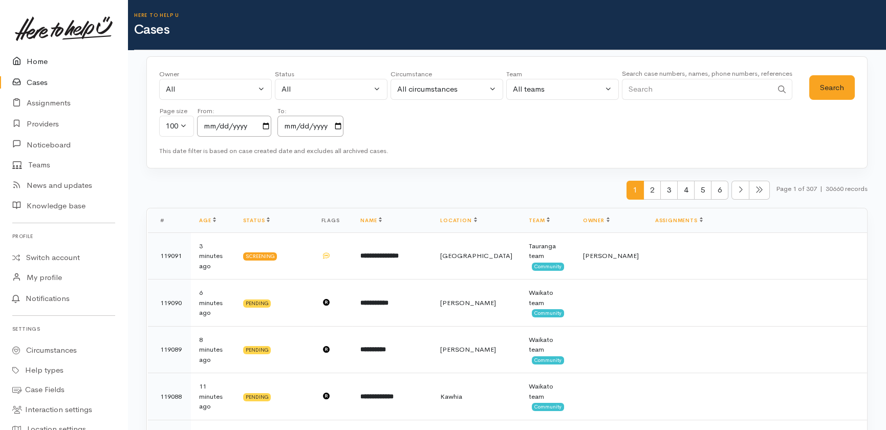
click at [33, 58] on link "Home" at bounding box center [63, 61] width 127 height 21
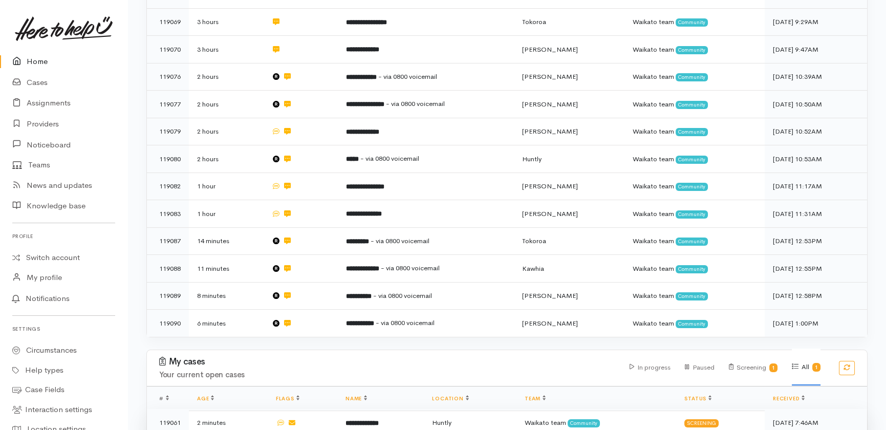
scroll to position [336, 0]
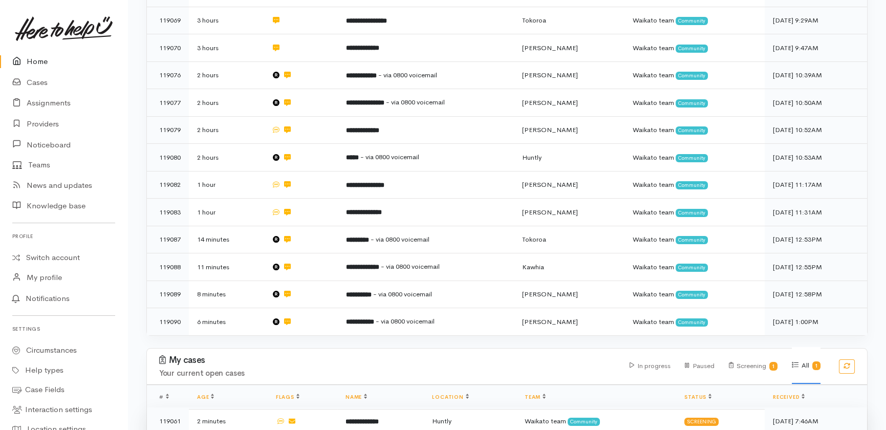
click at [355, 418] on b "**********" at bounding box center [361, 421] width 33 height 7
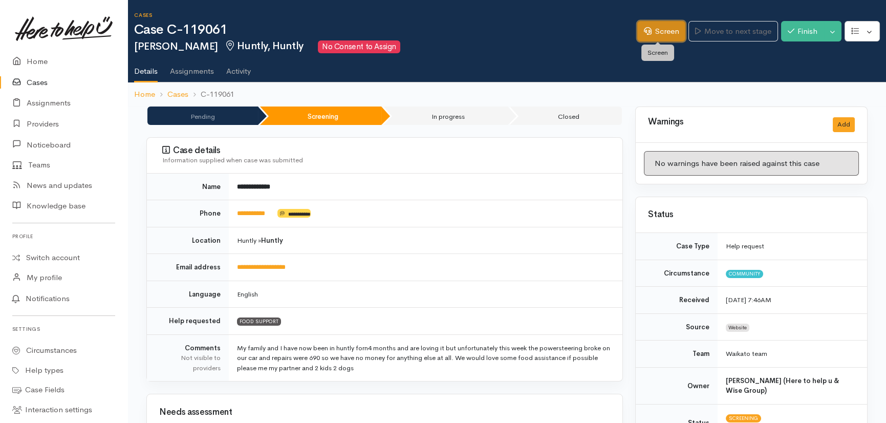
click at [651, 30] on link "Screen" at bounding box center [661, 31] width 48 height 21
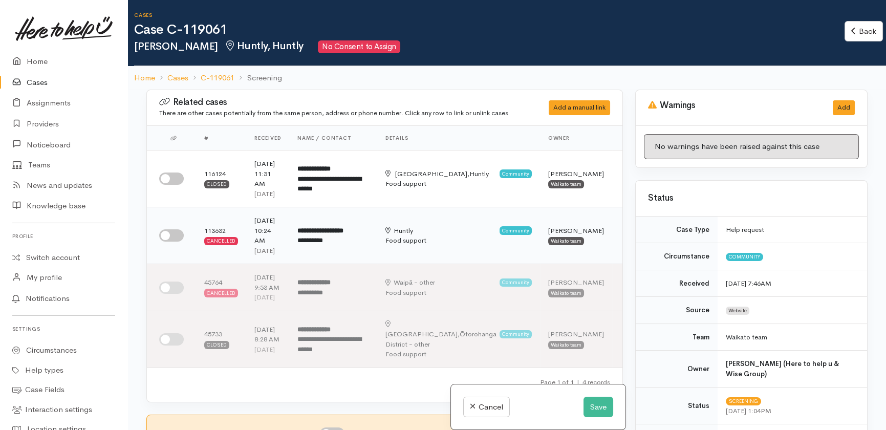
drag, startPoint x: 177, startPoint y: 184, endPoint x: 197, endPoint y: 228, distance: 47.7
click at [182, 189] on td at bounding box center [171, 178] width 49 height 57
click at [178, 242] on input "checkbox" at bounding box center [171, 235] width 25 height 12
checkbox input "true"
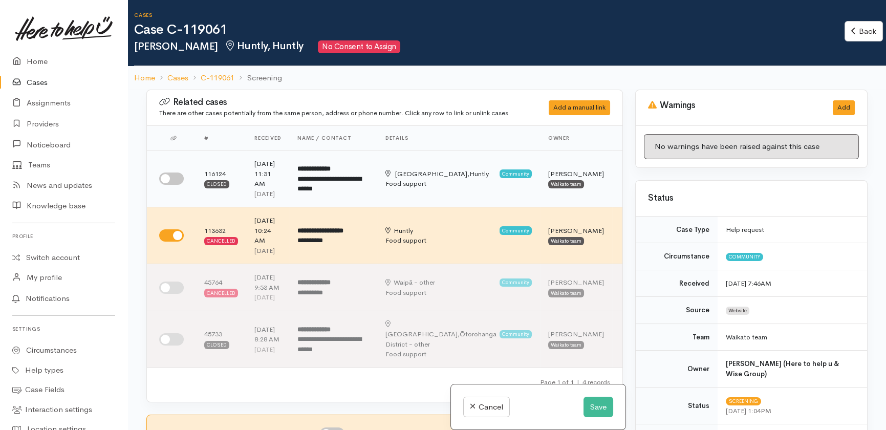
click at [178, 185] on input "checkbox" at bounding box center [171, 178] width 25 height 12
checkbox input "true"
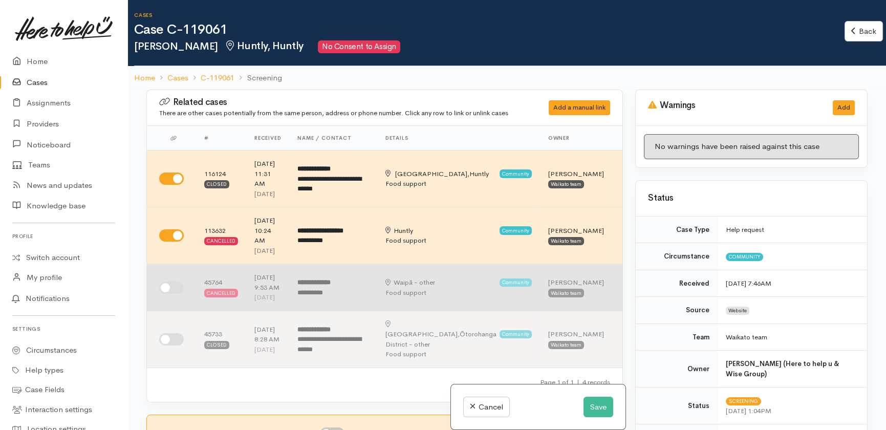
click at [178, 294] on input "checkbox" at bounding box center [171, 287] width 25 height 12
checkbox input "true"
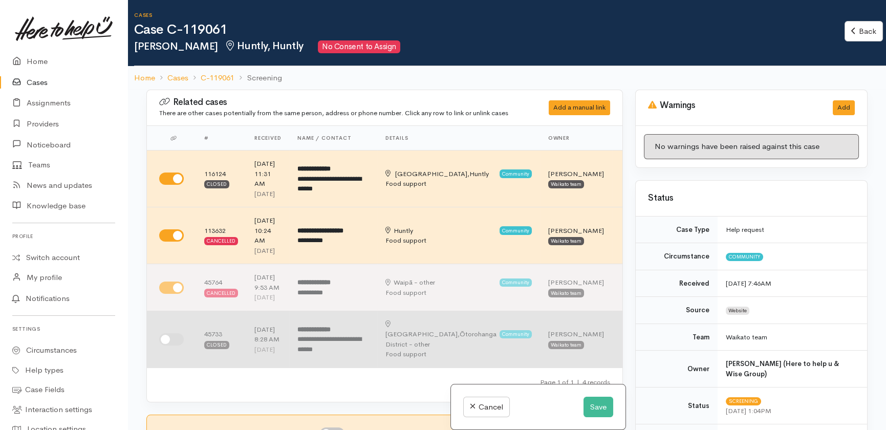
drag, startPoint x: 178, startPoint y: 385, endPoint x: 277, endPoint y: 387, distance: 99.8
click at [179, 345] on input "checkbox" at bounding box center [171, 339] width 25 height 12
checkbox input "true"
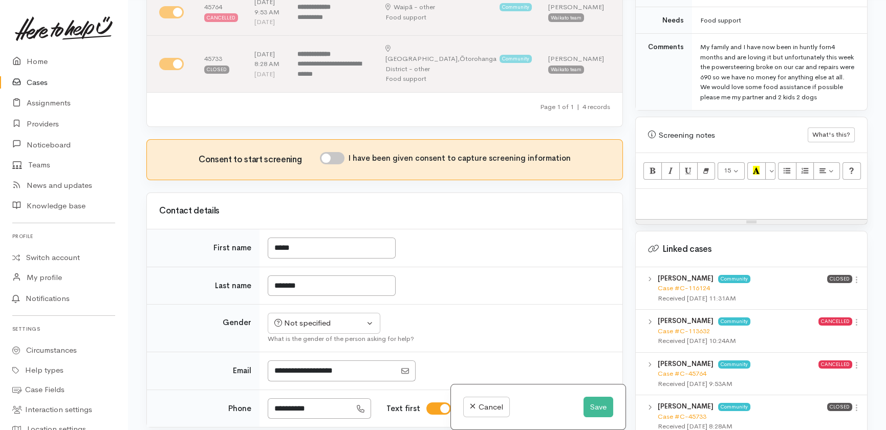
scroll to position [502, 0]
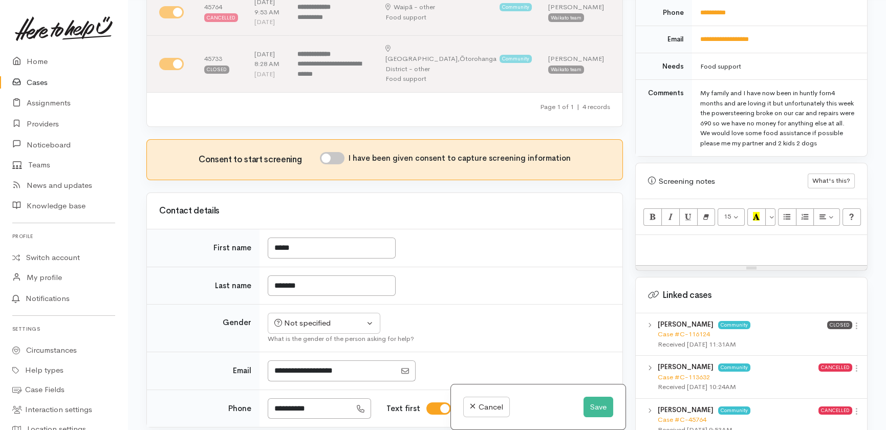
click at [648, 235] on div at bounding box center [751, 250] width 231 height 30
paste div
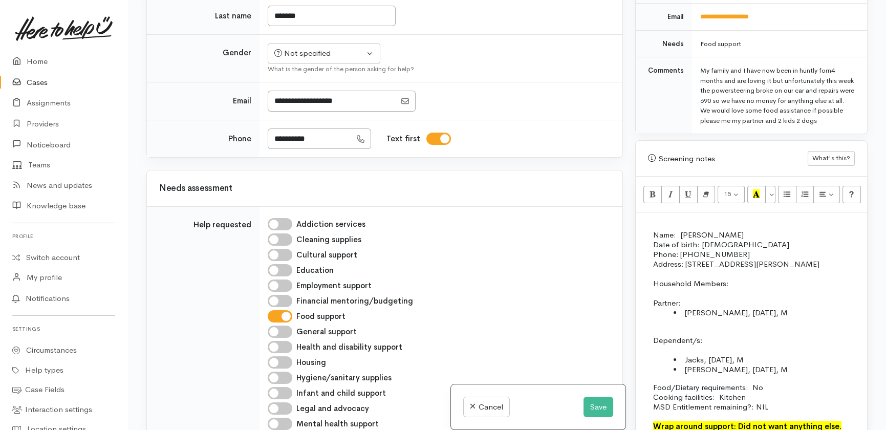
scroll to position [465, 0]
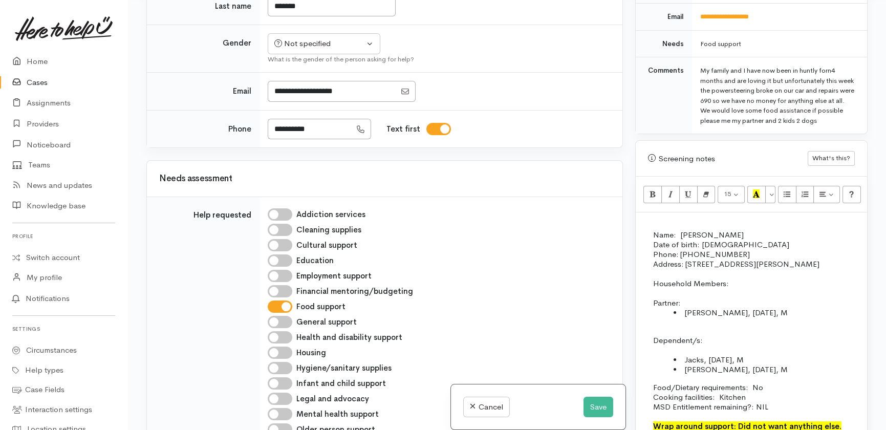
click at [364, 133] on icon at bounding box center [361, 129] width 8 height 8
drag, startPoint x: 329, startPoint y: 185, endPoint x: 250, endPoint y: 178, distance: 79.7
click at [250, 147] on tr "**********" at bounding box center [384, 128] width 475 height 37
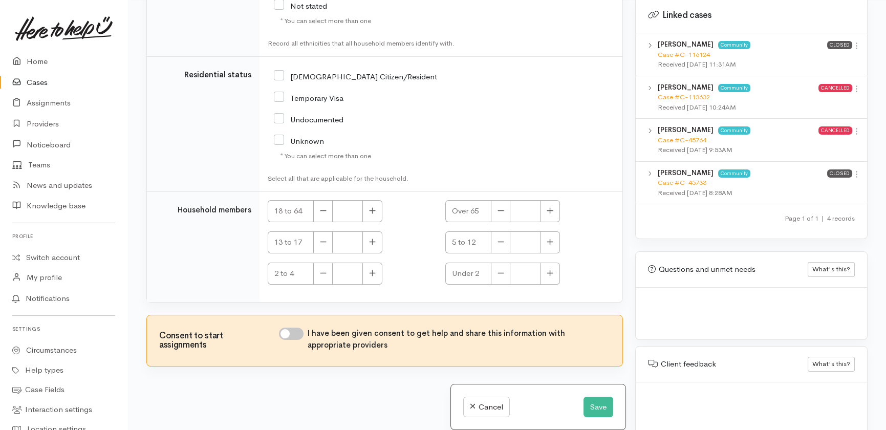
scroll to position [1977, 0]
click at [599, 407] on button "Save" at bounding box center [598, 407] width 30 height 21
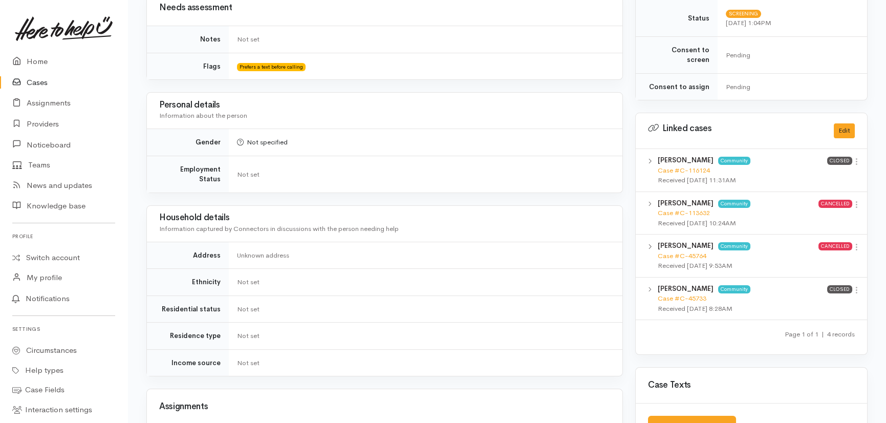
scroll to position [744, 0]
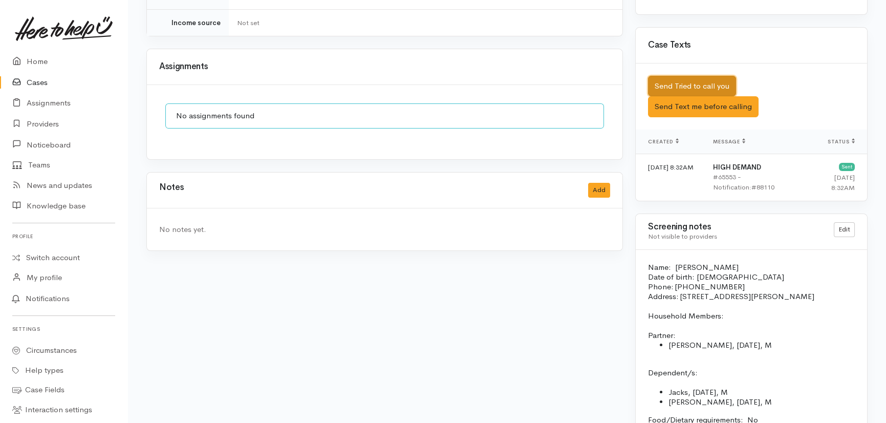
click at [678, 76] on button "Send Tried to call you" at bounding box center [692, 86] width 88 height 21
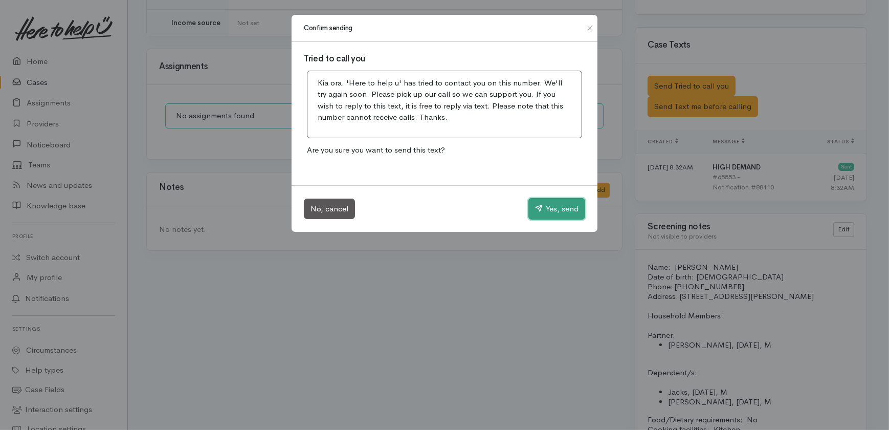
click at [564, 206] on button "Yes, send" at bounding box center [557, 208] width 57 height 21
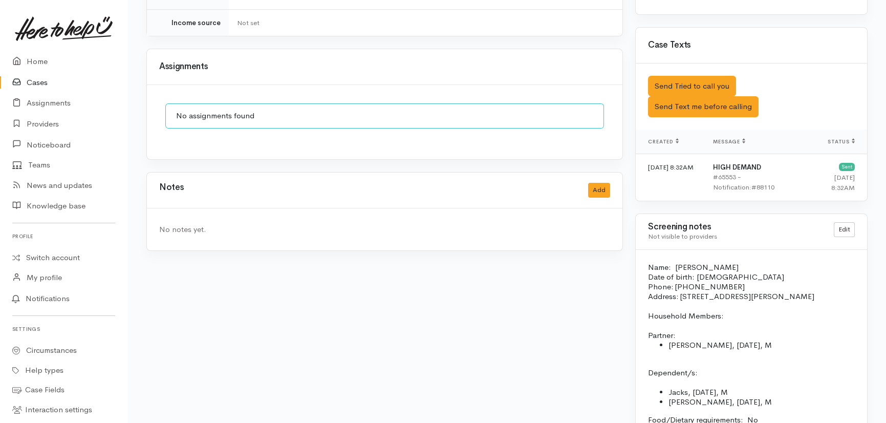
click at [35, 78] on link "Cases" at bounding box center [63, 82] width 127 height 21
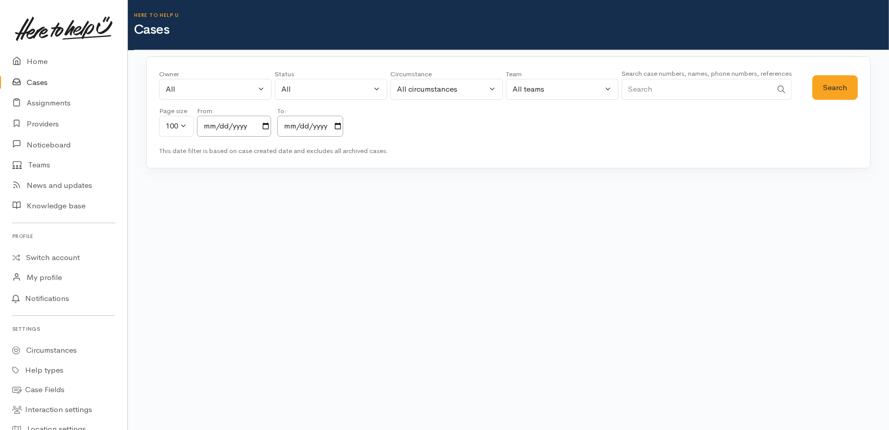
click at [715, 85] on input "Search" at bounding box center [697, 89] width 150 height 21
paste input "210307294"
type input "210307294"
click at [836, 89] on button "Search" at bounding box center [836, 87] width 46 height 25
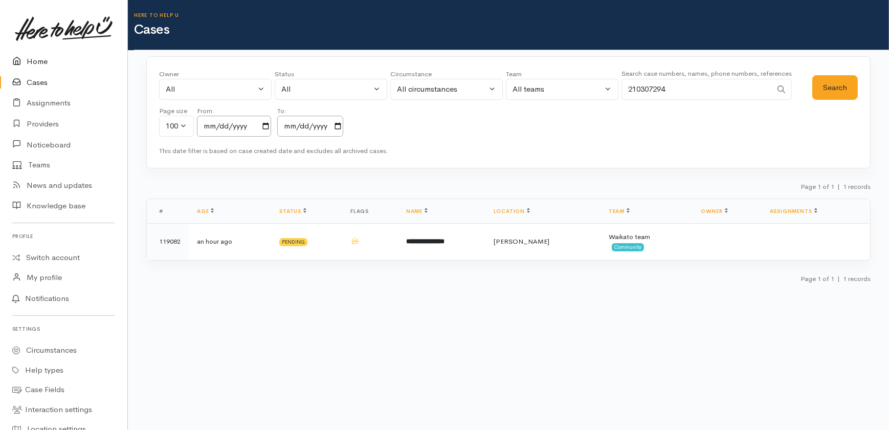
click at [31, 61] on link "Home" at bounding box center [63, 61] width 127 height 21
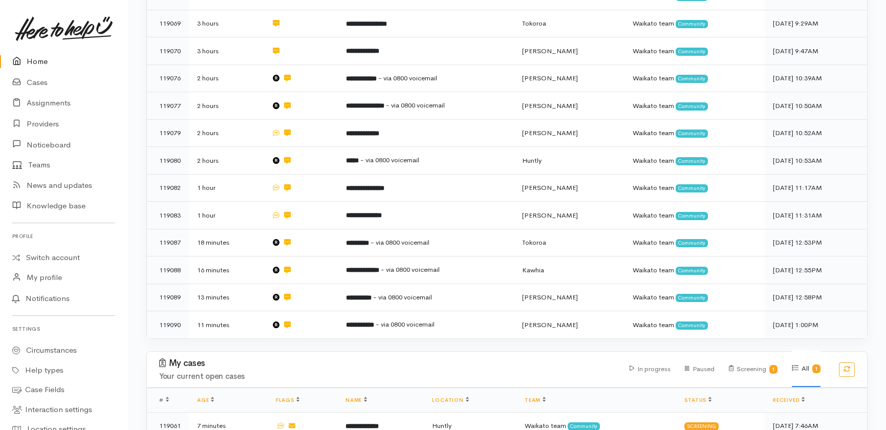
scroll to position [336, 0]
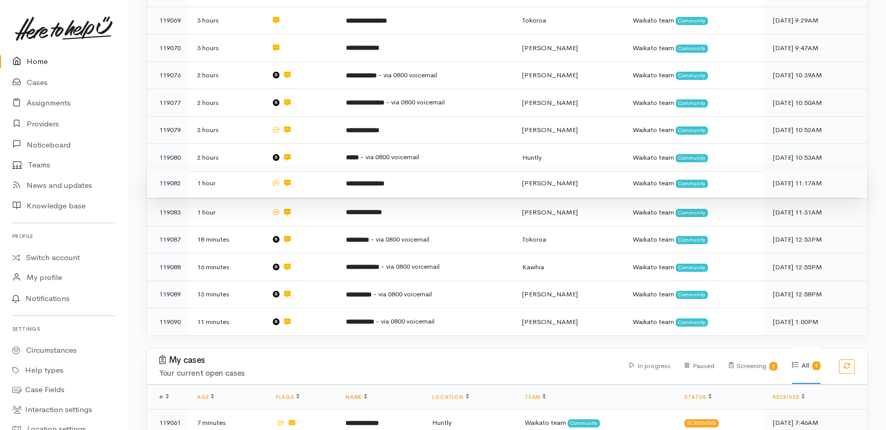
click at [384, 180] on b "**********" at bounding box center [365, 183] width 38 height 7
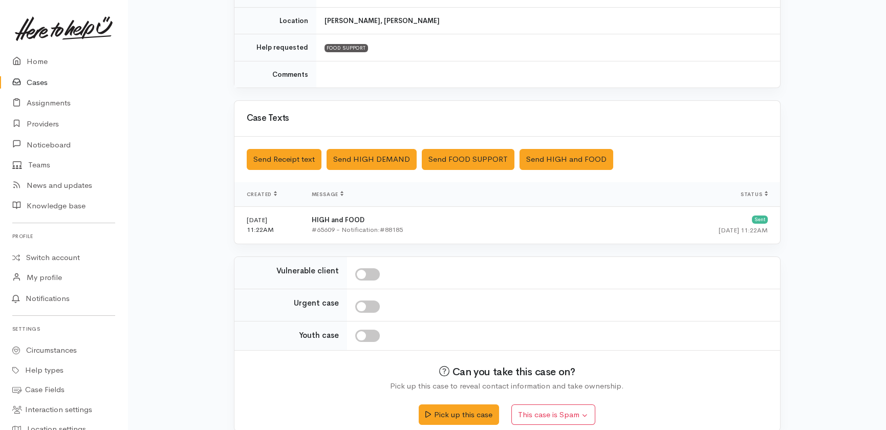
scroll to position [211, 0]
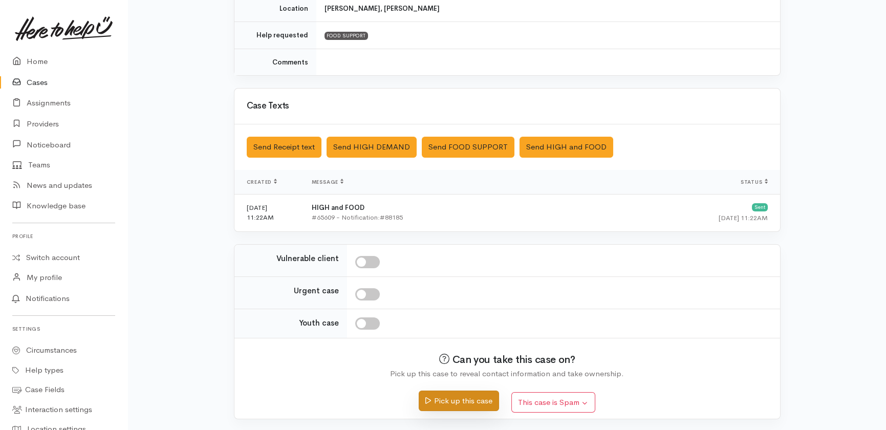
click at [448, 394] on button "Pick up this case" at bounding box center [459, 400] width 80 height 21
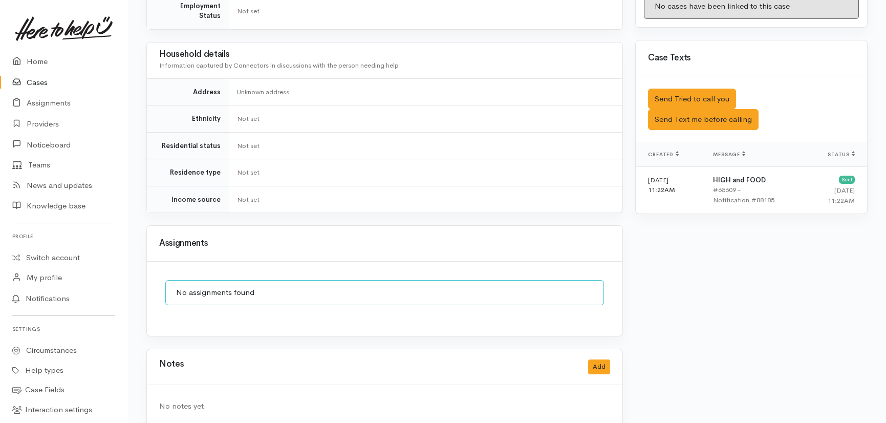
scroll to position [573, 0]
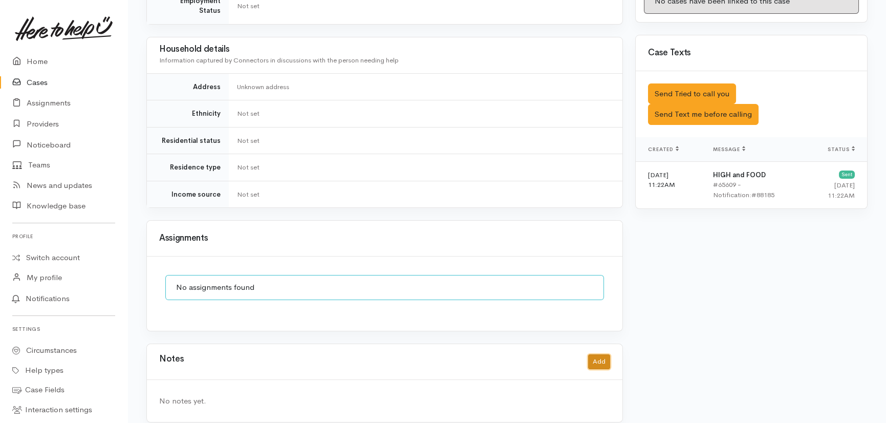
click at [599, 354] on button "Add" at bounding box center [599, 361] width 22 height 15
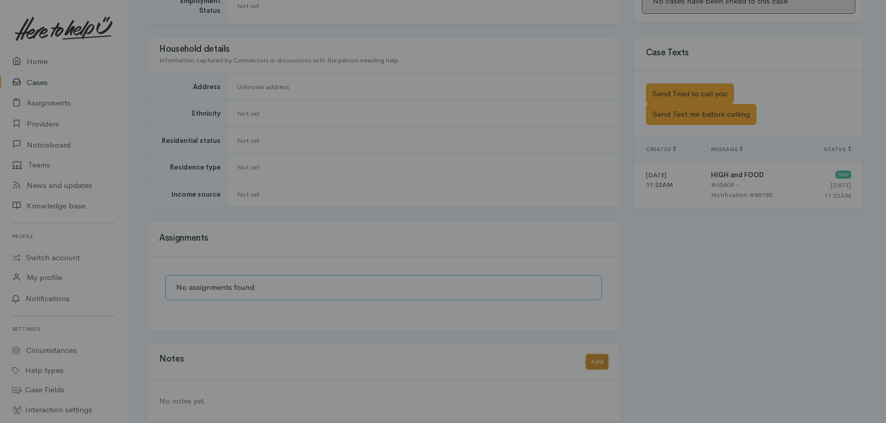
scroll to position [566, 0]
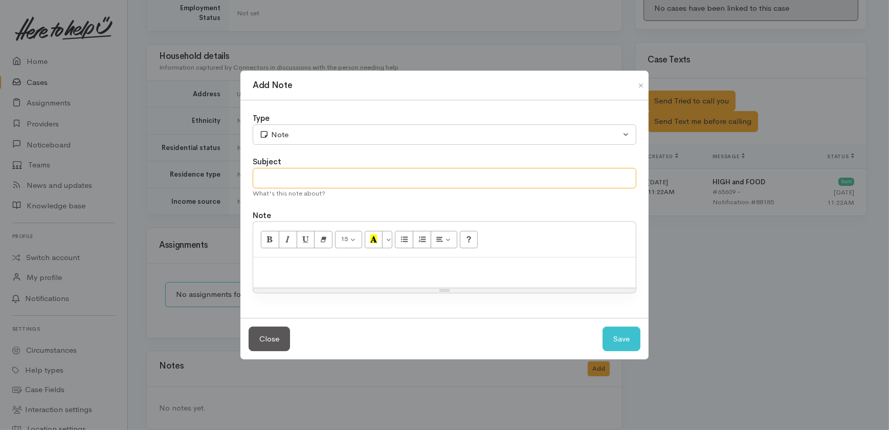
click at [297, 178] on input "text" at bounding box center [445, 178] width 384 height 21
type input "No longer needing help"
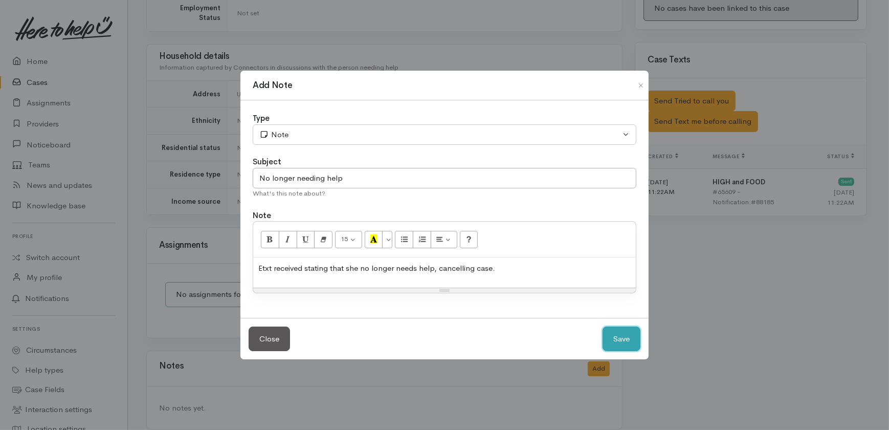
click at [614, 334] on button "Save" at bounding box center [622, 339] width 38 height 25
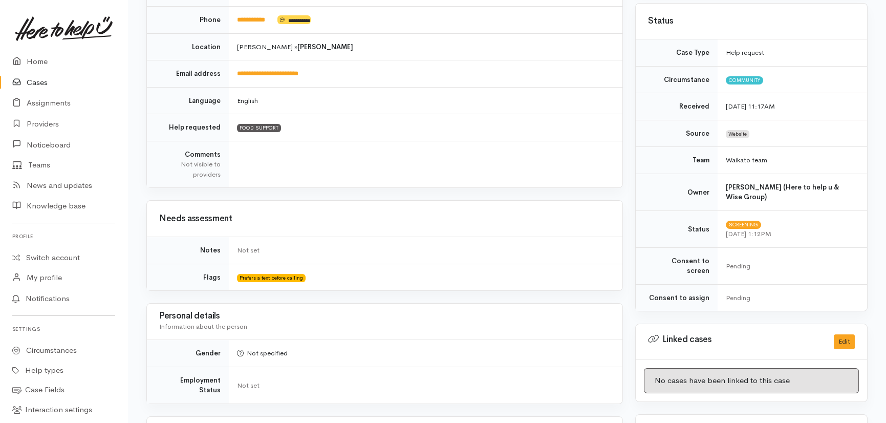
scroll to position [0, 0]
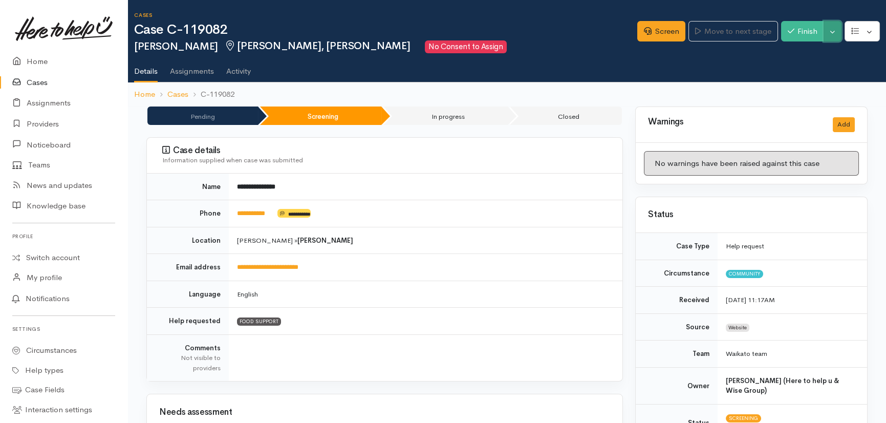
click at [830, 28] on button "Toggle Dropdown" at bounding box center [832, 31] width 18 height 21
click at [787, 72] on link "Cancel" at bounding box center [800, 71] width 81 height 16
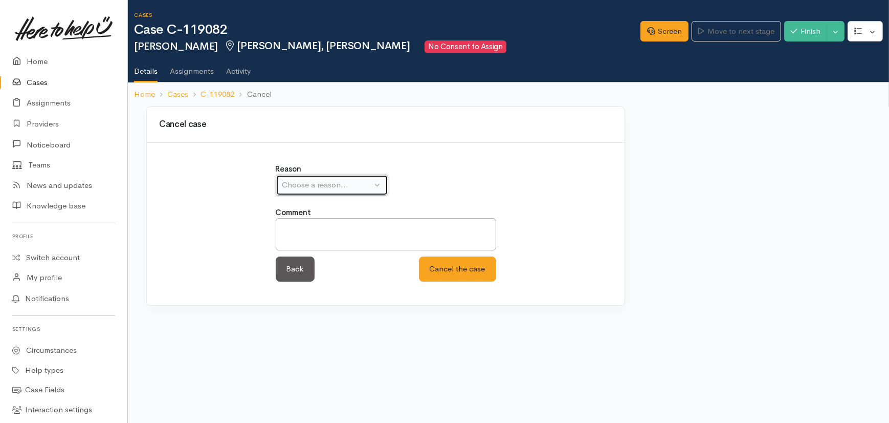
click at [361, 186] on div "Choose a reason..." at bounding box center [328, 185] width 90 height 12
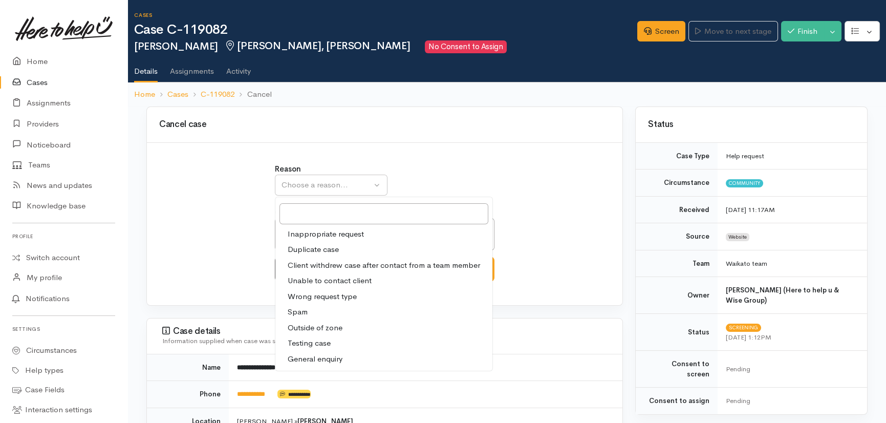
click at [353, 264] on span "Client withdrew case after contact from a team member" at bounding box center [384, 265] width 192 height 12
select select "3"
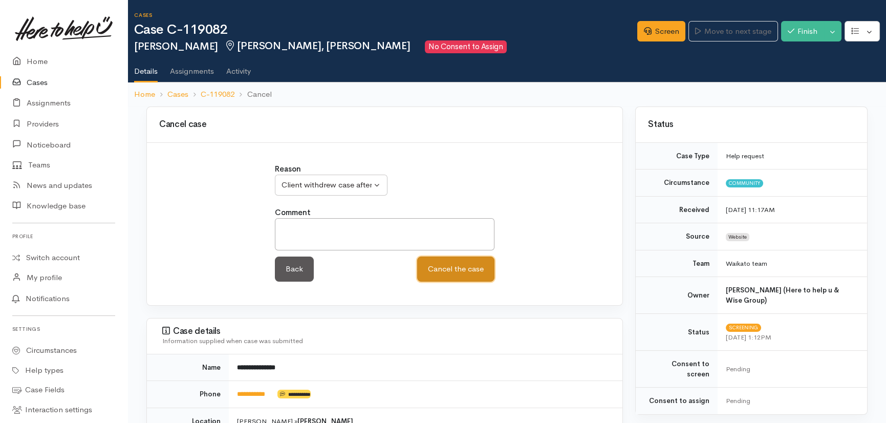
click at [477, 272] on button "Cancel the case" at bounding box center [455, 268] width 77 height 25
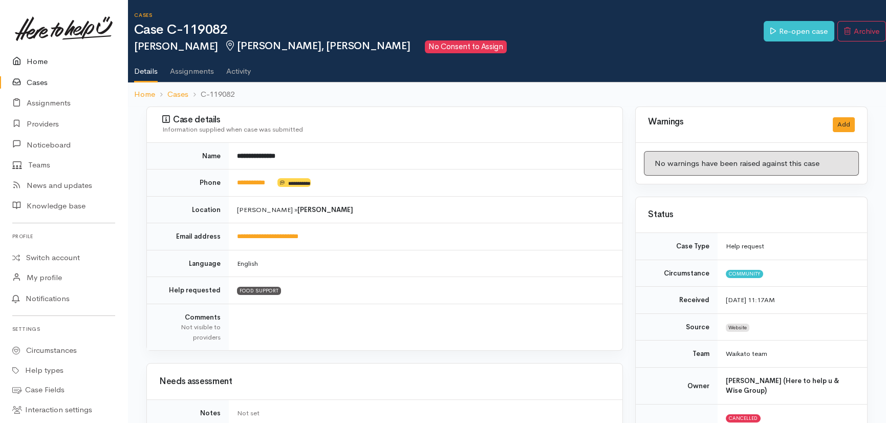
click at [34, 60] on link "Home" at bounding box center [63, 61] width 127 height 21
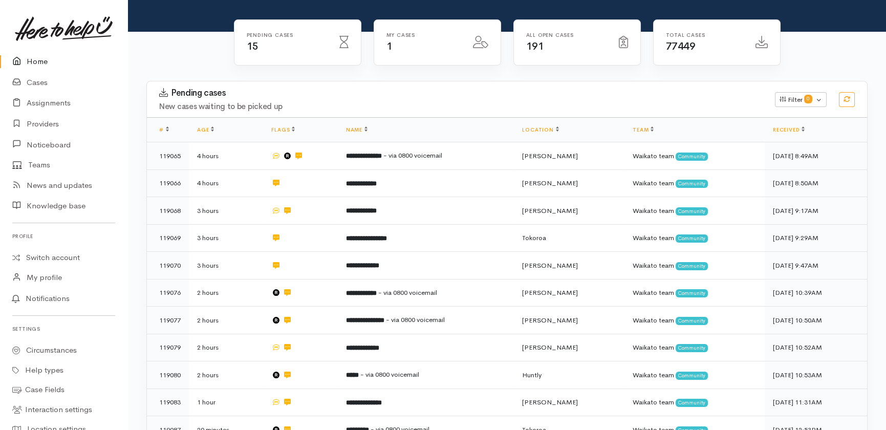
scroll to position [336, 0]
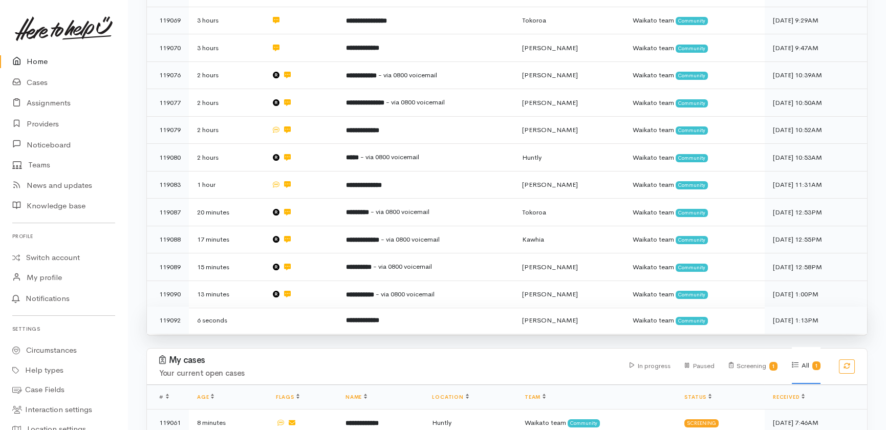
click at [293, 307] on td at bounding box center [300, 320] width 74 height 27
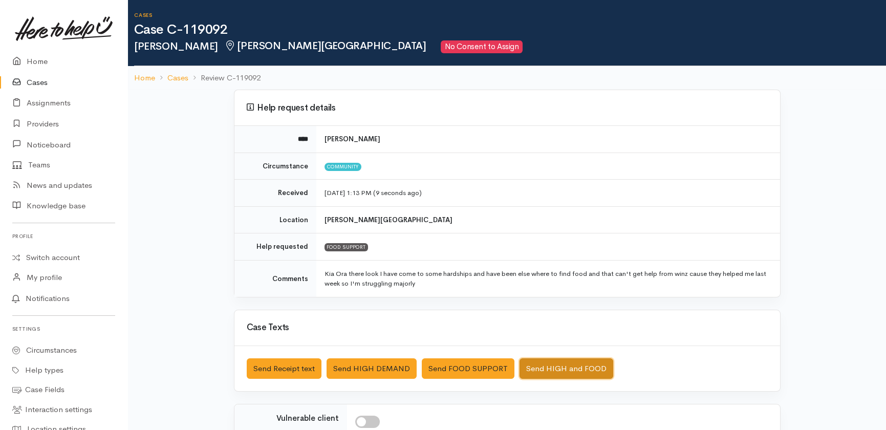
click at [568, 367] on button "Send HIGH and FOOD" at bounding box center [566, 368] width 94 height 21
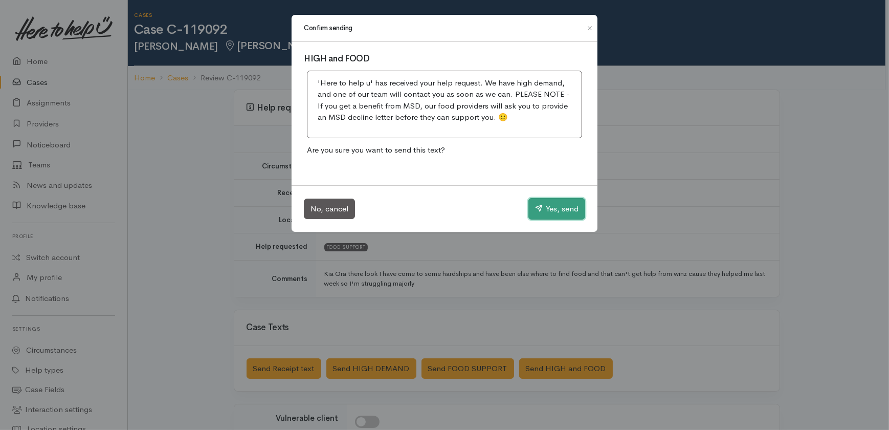
click at [556, 205] on button "Yes, send" at bounding box center [557, 208] width 57 height 21
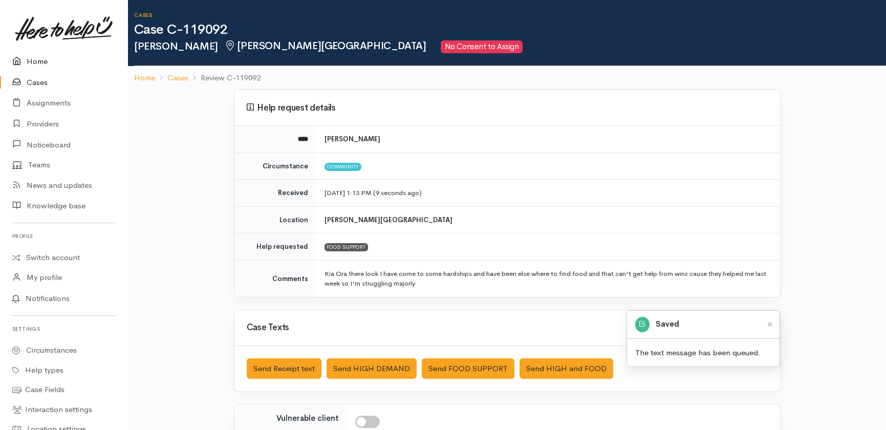
click at [30, 60] on link "Home" at bounding box center [63, 61] width 127 height 21
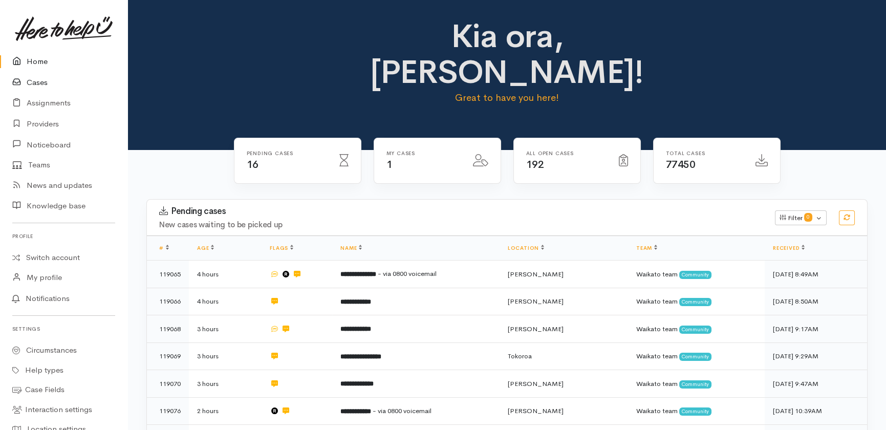
click at [37, 86] on link "Cases" at bounding box center [63, 82] width 127 height 21
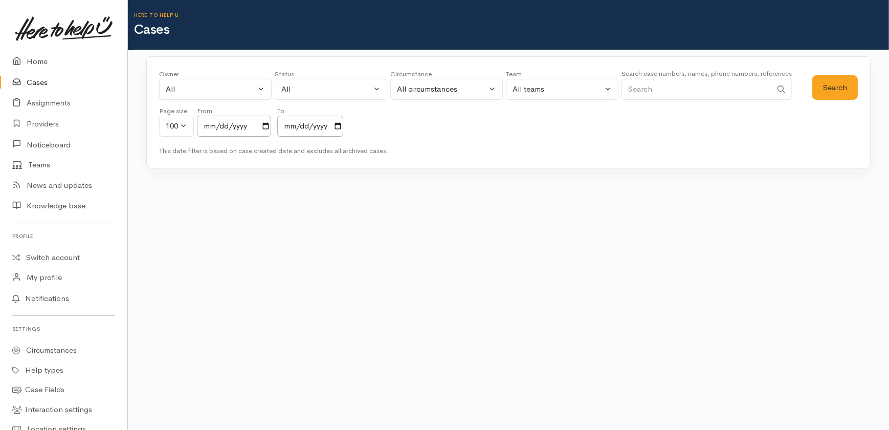
click at [689, 84] on input "Search" at bounding box center [697, 89] width 150 height 21
paste input "2108237537"
type input "2108237537"
click at [822, 87] on button "Search" at bounding box center [836, 87] width 46 height 25
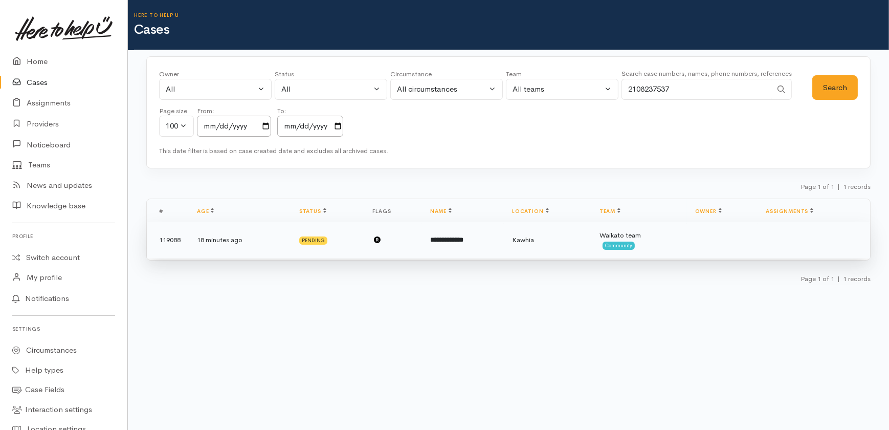
click at [219, 239] on td "18 minutes ago" at bounding box center [240, 240] width 102 height 37
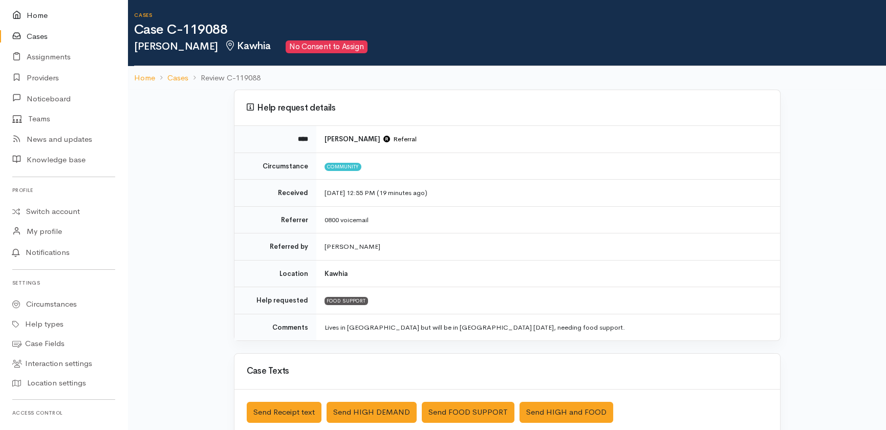
click at [36, 18] on link "Home" at bounding box center [63, 15] width 127 height 21
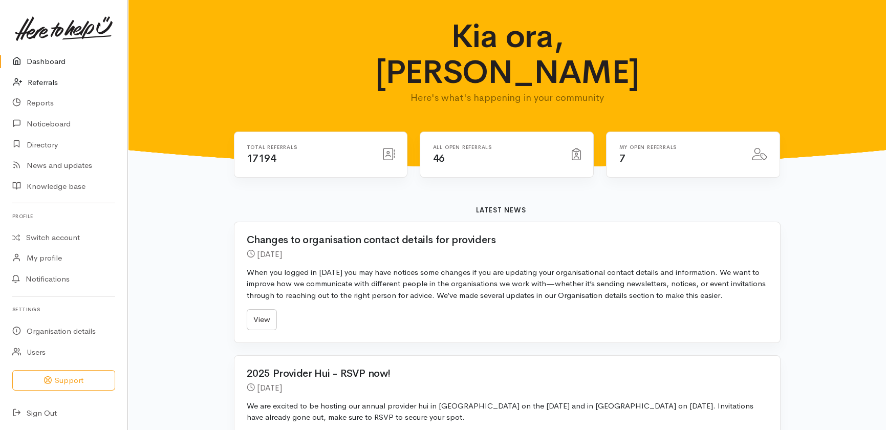
click at [41, 81] on link "Referrals" at bounding box center [63, 82] width 127 height 21
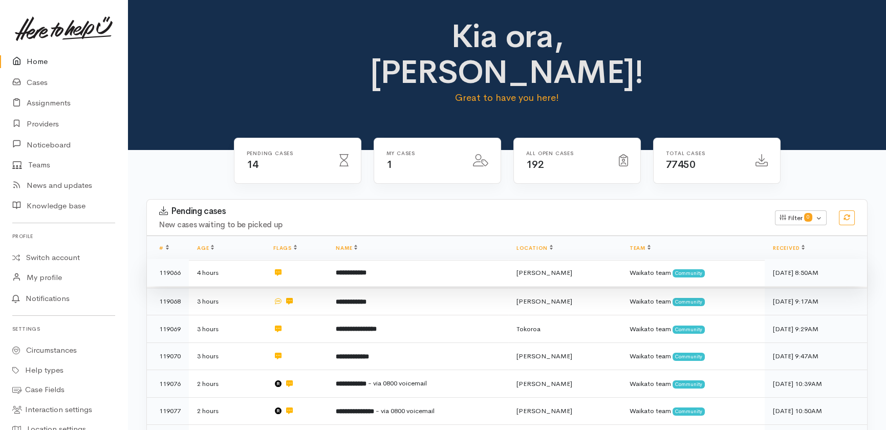
click at [345, 269] on b "**********" at bounding box center [351, 272] width 31 height 7
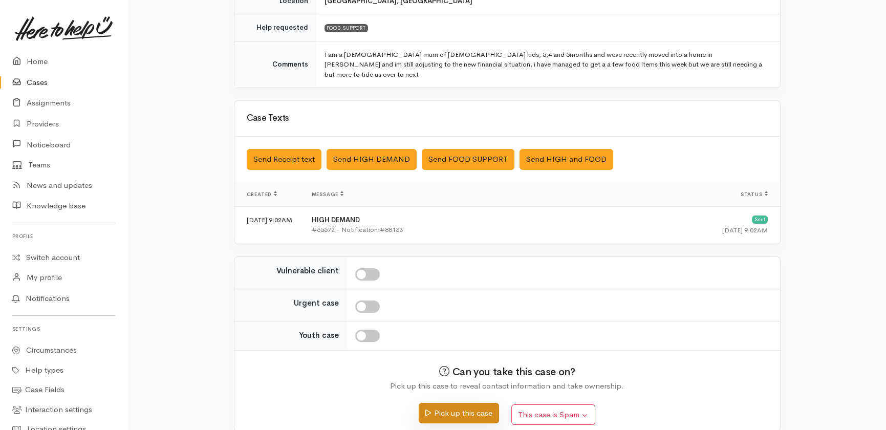
scroll to position [221, 0]
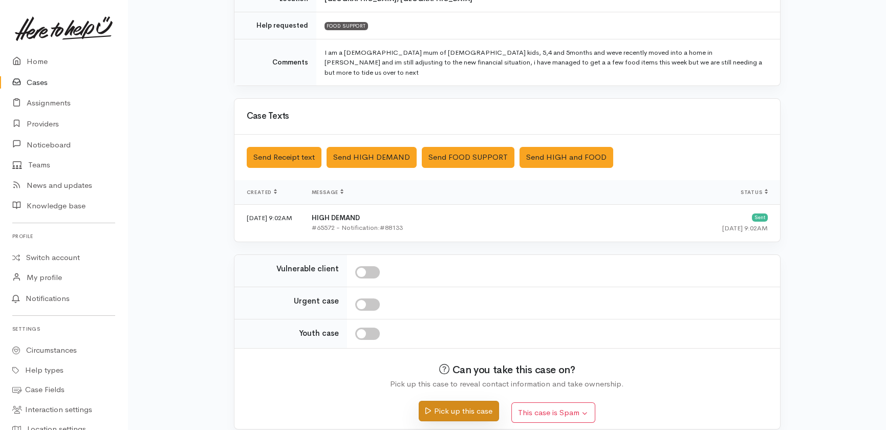
click at [445, 401] on button "Pick up this case" at bounding box center [459, 411] width 80 height 21
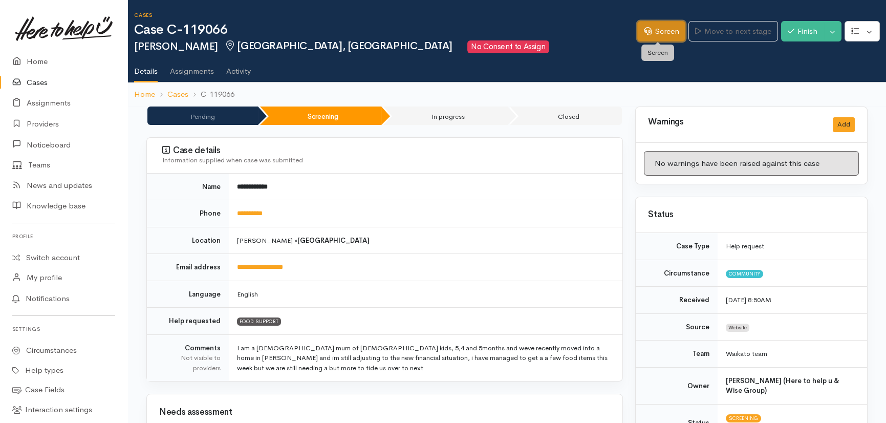
click at [668, 27] on link "Screen" at bounding box center [661, 31] width 48 height 21
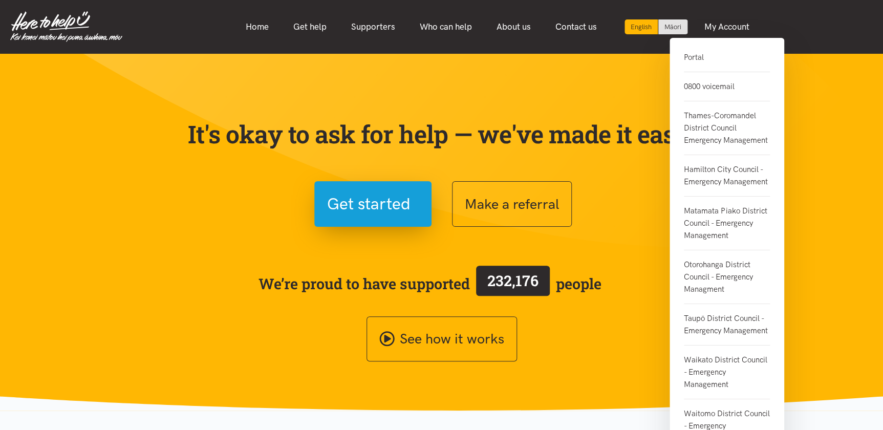
click at [687, 57] on link "Portal" at bounding box center [727, 61] width 86 height 21
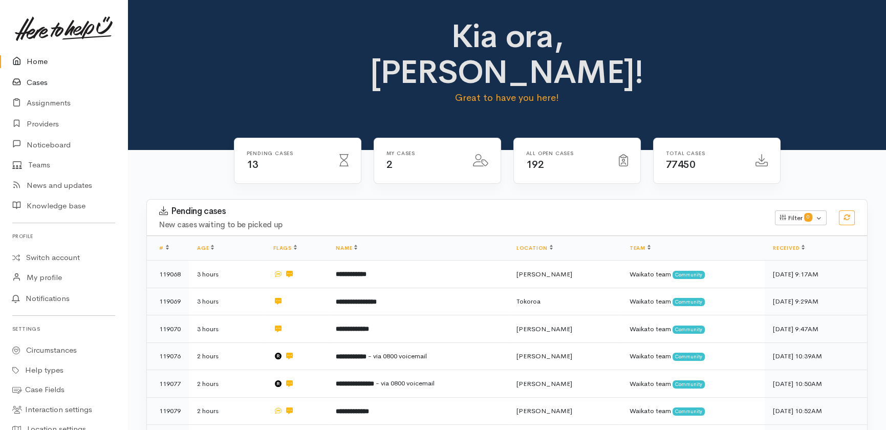
click at [34, 77] on link "Cases" at bounding box center [63, 82] width 127 height 21
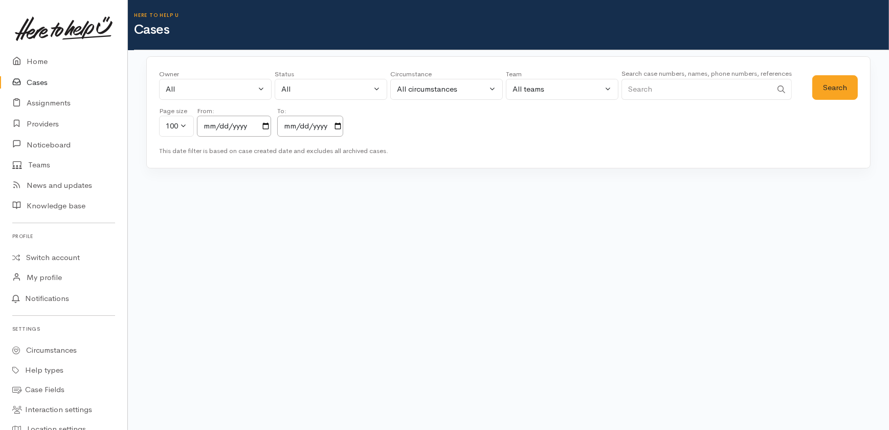
drag, startPoint x: 665, startPoint y: 95, endPoint x: 659, endPoint y: 62, distance: 33.4
click at [659, 68] on div "Search case numbers, names, phone numbers, references" at bounding box center [707, 87] width 170 height 38
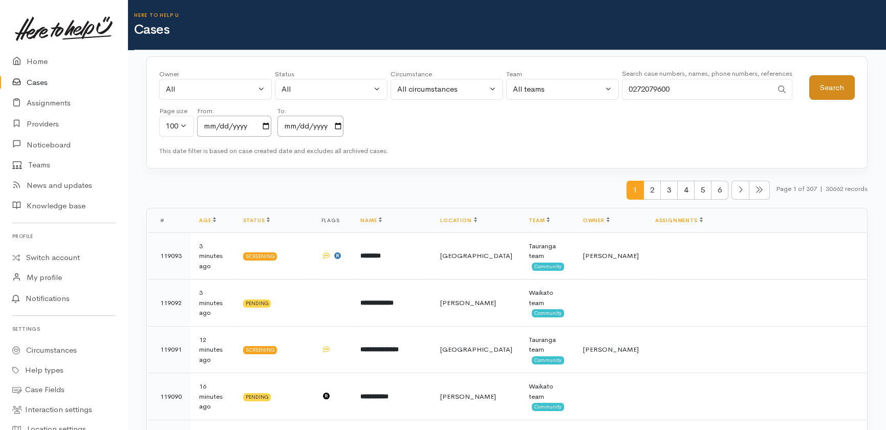
type input "0272079600"
click at [832, 85] on button "Search" at bounding box center [832, 87] width 46 height 25
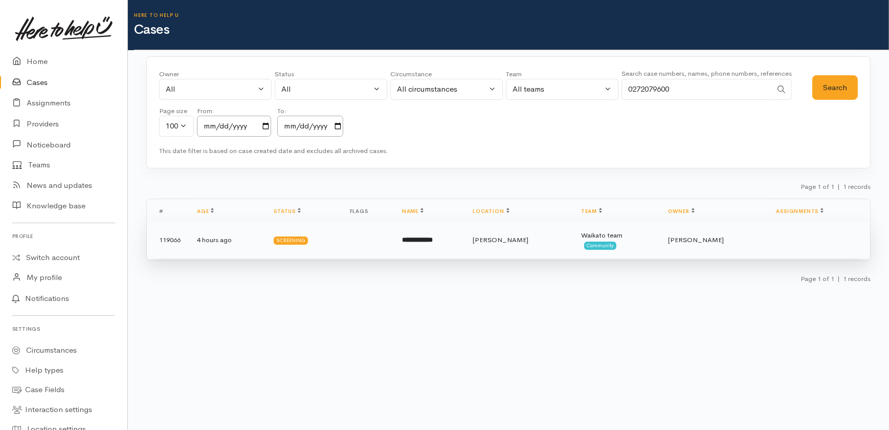
click at [430, 236] on b "**********" at bounding box center [417, 239] width 31 height 7
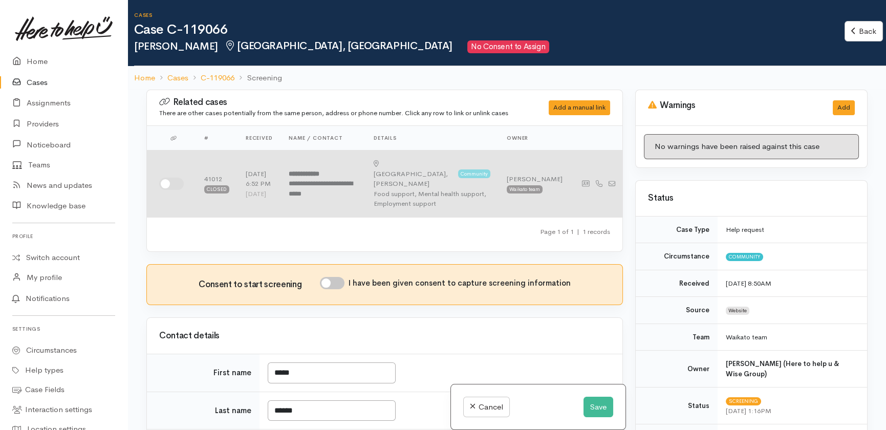
click at [173, 178] on input "checkbox" at bounding box center [171, 184] width 25 height 12
checkbox input "true"
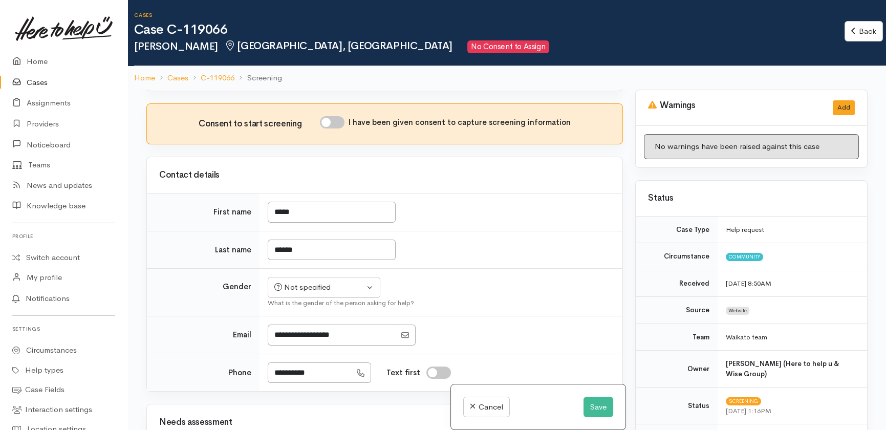
scroll to position [186, 0]
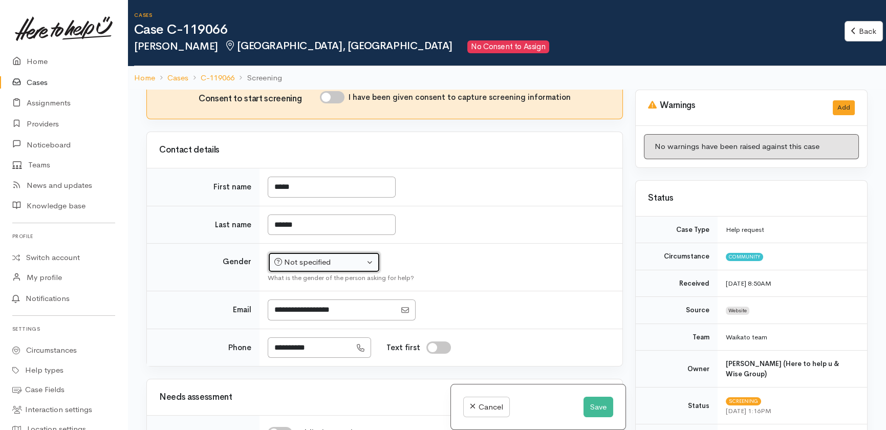
click at [355, 252] on button "Not specified" at bounding box center [324, 262] width 113 height 21
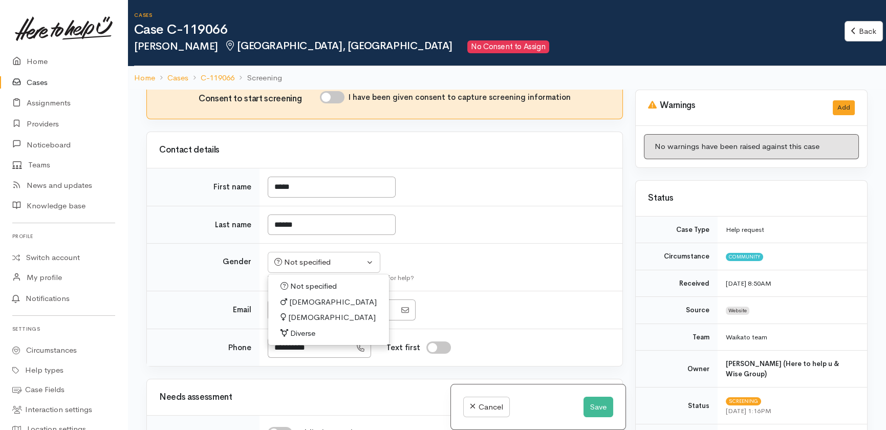
click at [298, 312] on span "Female" at bounding box center [332, 318] width 88 height 12
select select "Female"
click at [491, 247] on td "Not specified Male Female Diverse Female Not specified Male Female Diverse What…" at bounding box center [440, 268] width 363 height 48
click at [364, 344] on icon at bounding box center [361, 348] width 8 height 8
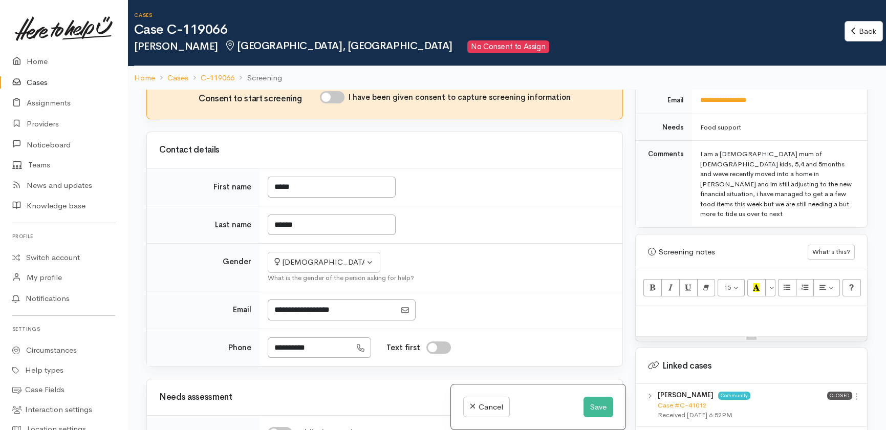
scroll to position [604, 0]
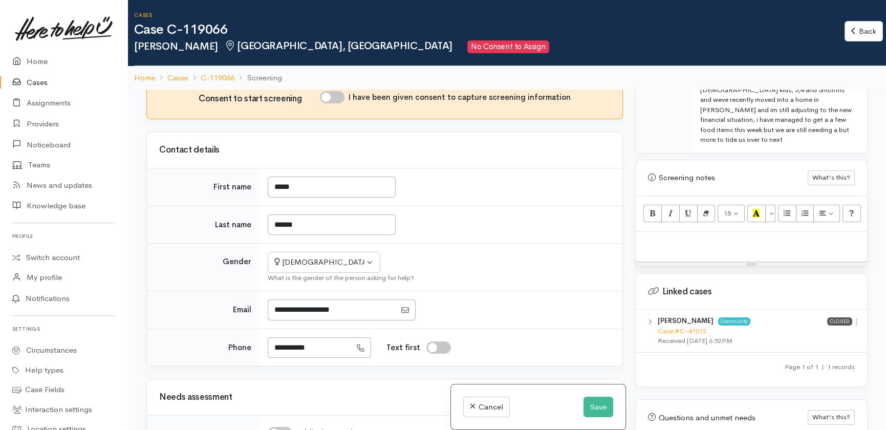
click at [674, 237] on p at bounding box center [751, 243] width 221 height 12
paste div
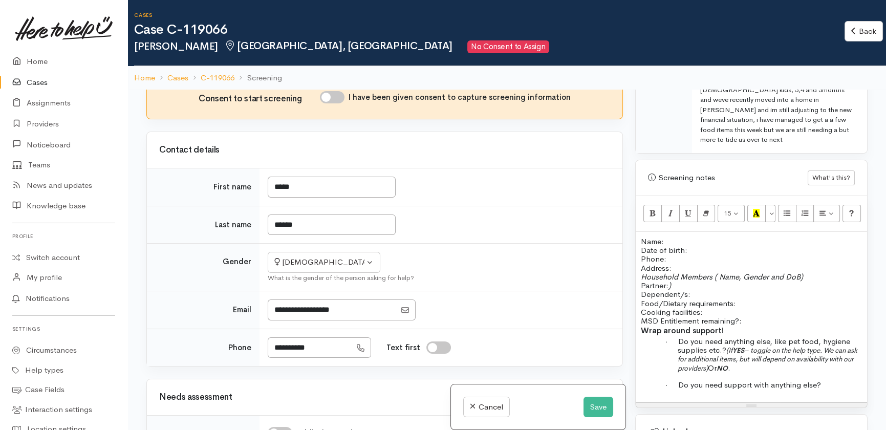
click at [690, 237] on p "Name: Date of birth: Phone:" at bounding box center [751, 250] width 221 height 27
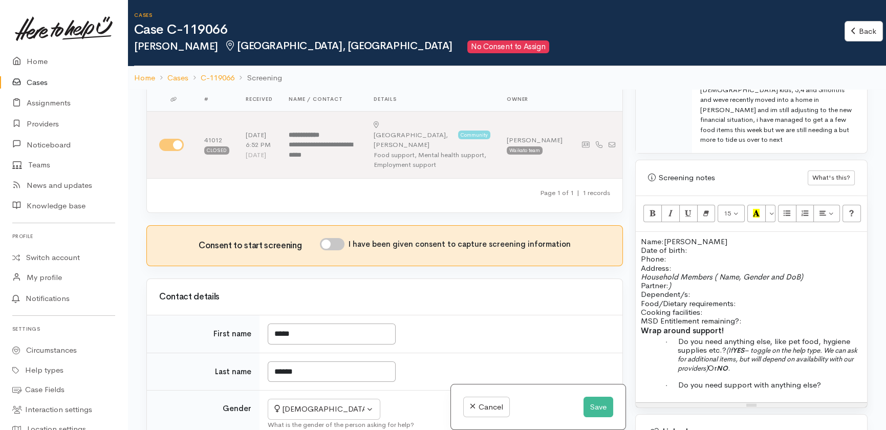
scroll to position [0, 0]
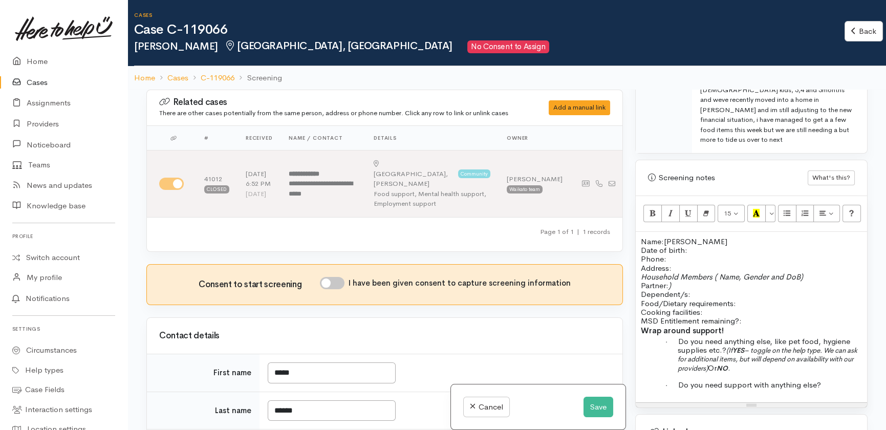
click at [340, 277] on input "I have been given consent to capture screening information" at bounding box center [332, 283] width 25 height 12
checkbox input "true"
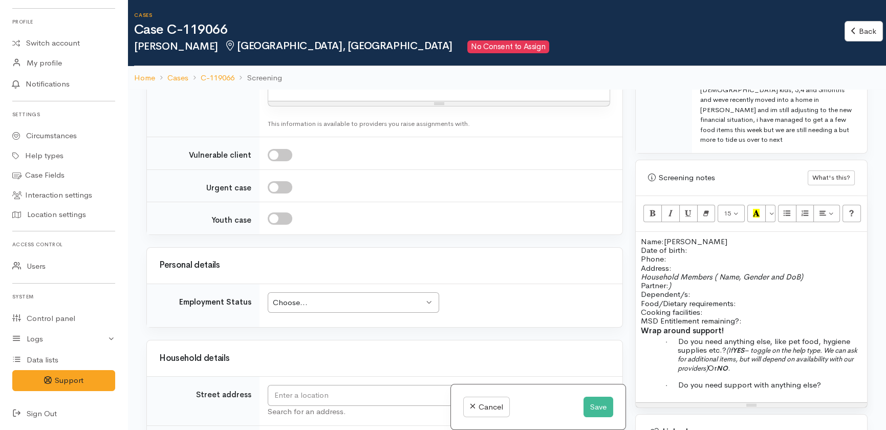
scroll to position [1070, 0]
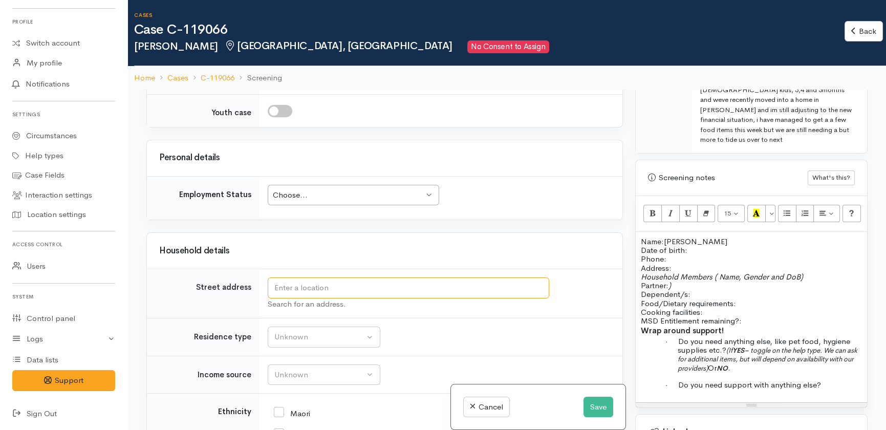
click at [317, 277] on input "text" at bounding box center [408, 287] width 281 height 21
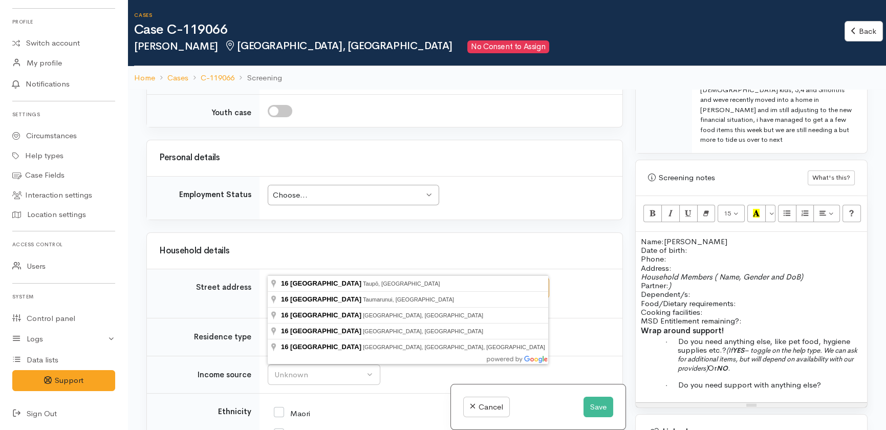
drag, startPoint x: 328, startPoint y: 267, endPoint x: 257, endPoint y: 265, distance: 71.2
click at [257, 269] on tr "Street address 16 huia ave Search for an address." at bounding box center [384, 293] width 475 height 49
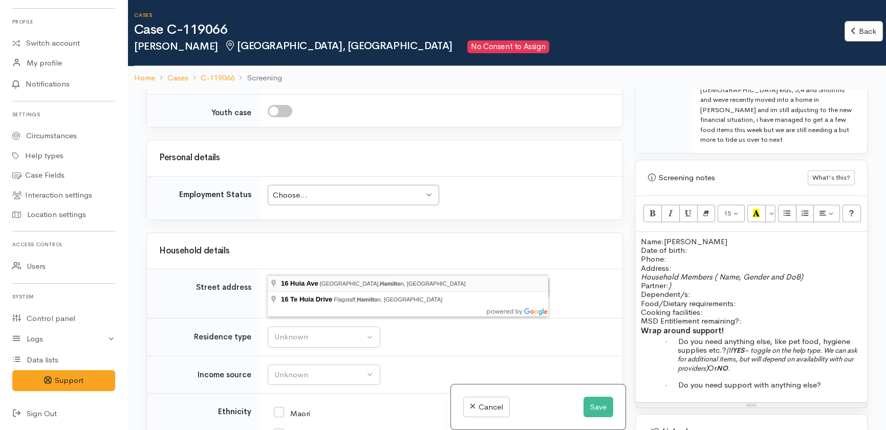
type input "16 Huia Ave, Forest Lake, Hamilton, New Zealand"
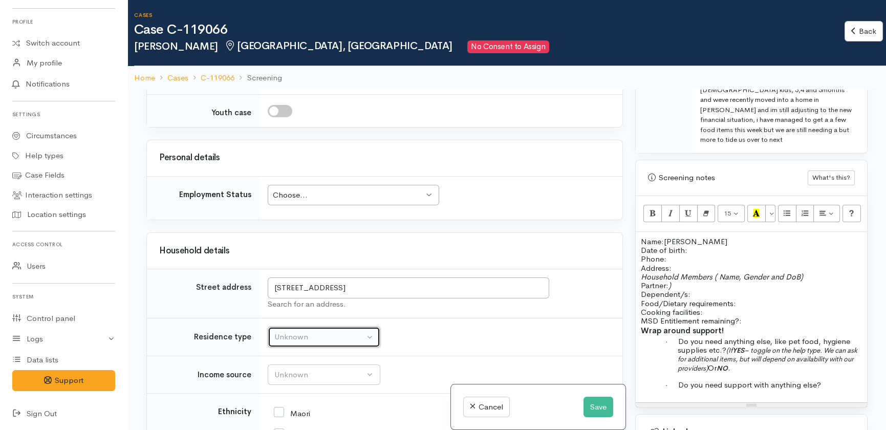
click at [313, 331] on div "Unknown" at bounding box center [319, 337] width 90 height 12
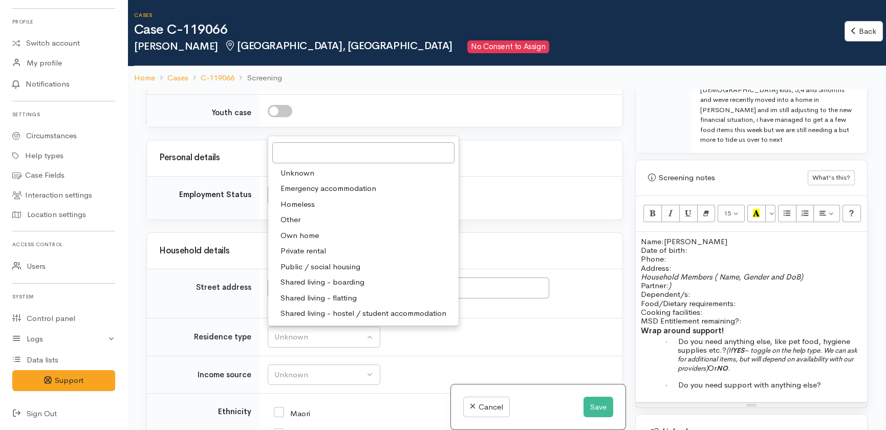
click at [319, 245] on span "Private rental" at bounding box center [303, 251] width 46 height 12
select select "2"
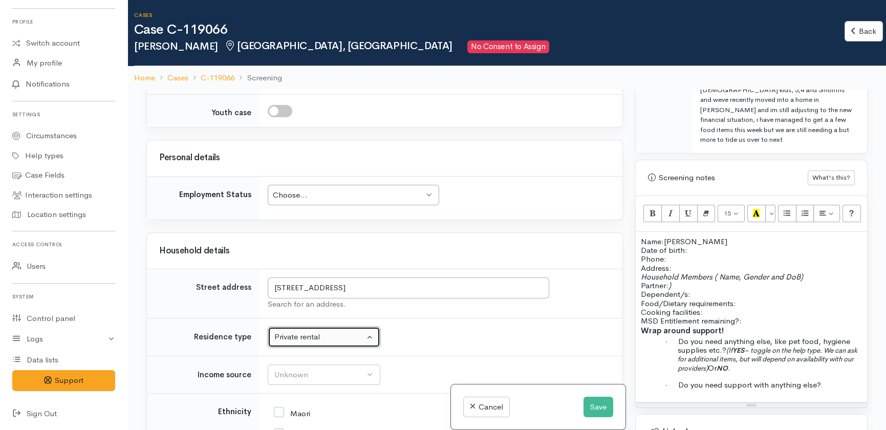
scroll to position [1256, 0]
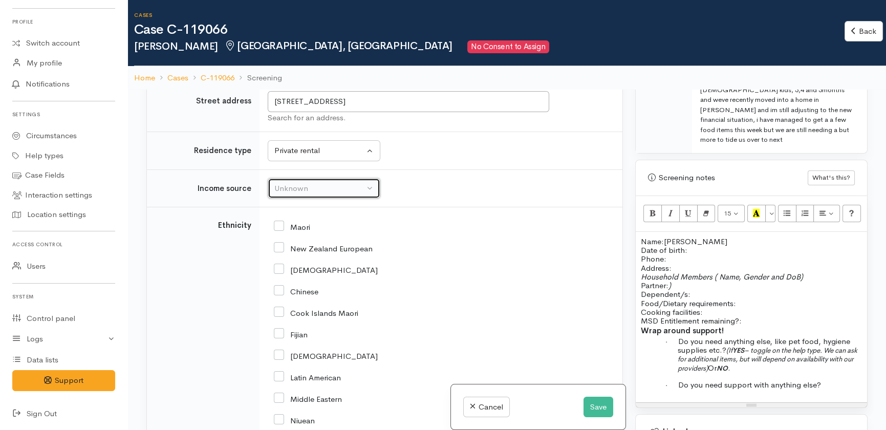
click at [318, 178] on button "Unknown" at bounding box center [324, 188] width 113 height 21
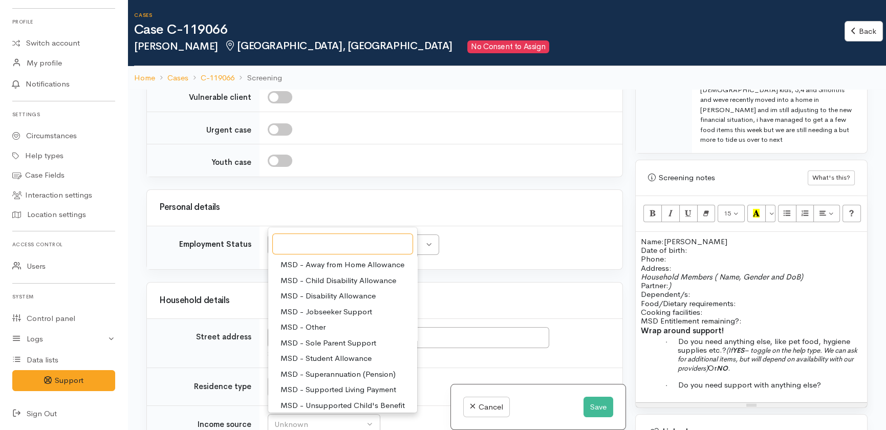
scroll to position [1209, 0]
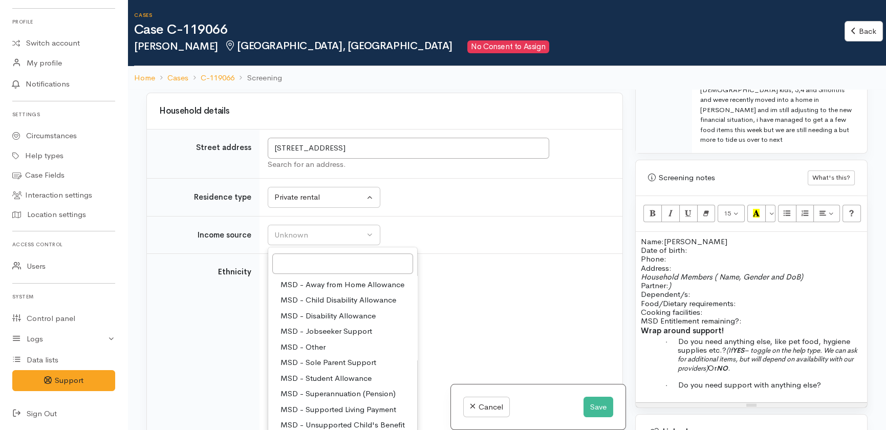
click at [340, 357] on span "MSD - Sole Parent Support" at bounding box center [328, 363] width 96 height 12
select select "7"
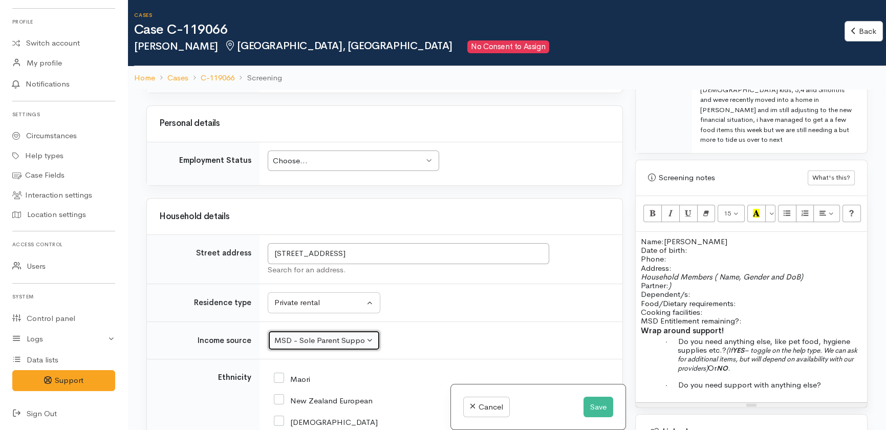
scroll to position [1024, 0]
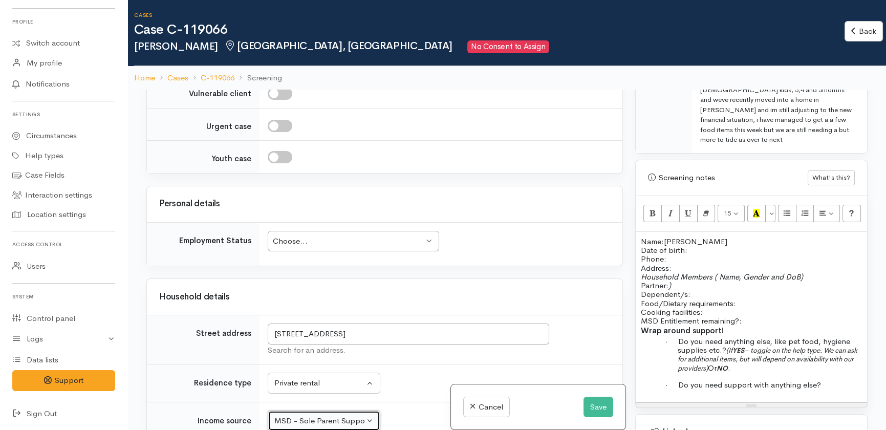
click at [321, 235] on div "Choose..." at bounding box center [348, 241] width 151 height 12
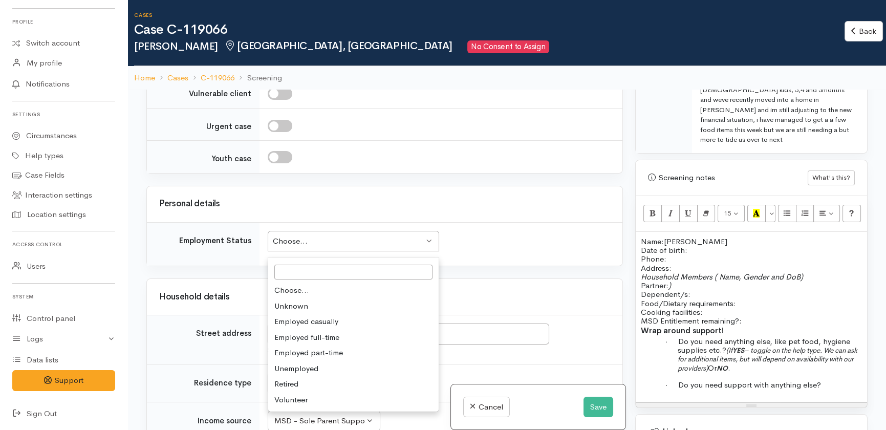
click at [448, 160] on div "Related cases There are other cases potentially from the same person, address o…" at bounding box center [384, 305] width 489 height 430
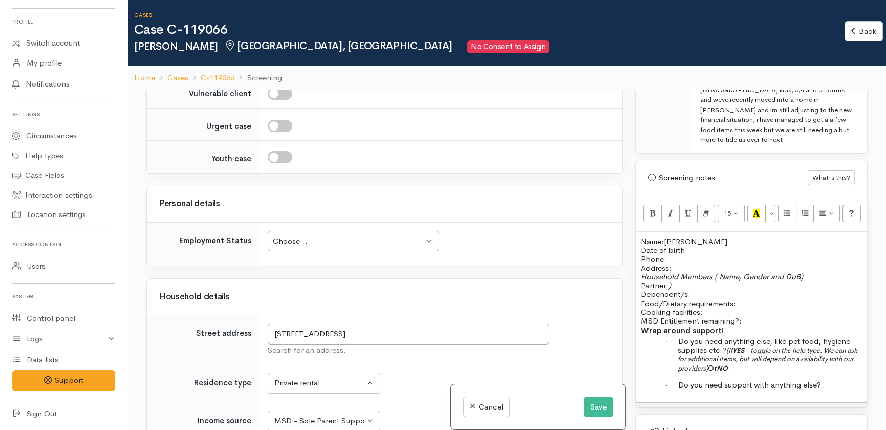
click at [332, 231] on div "Choose... Choose..." at bounding box center [353, 241] width 171 height 21
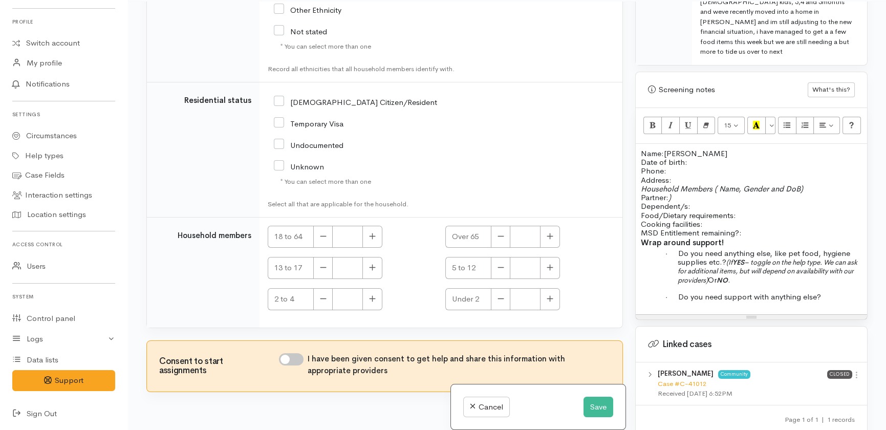
scroll to position [90, 0]
click at [491, 406] on link "Cancel" at bounding box center [486, 407] width 47 height 21
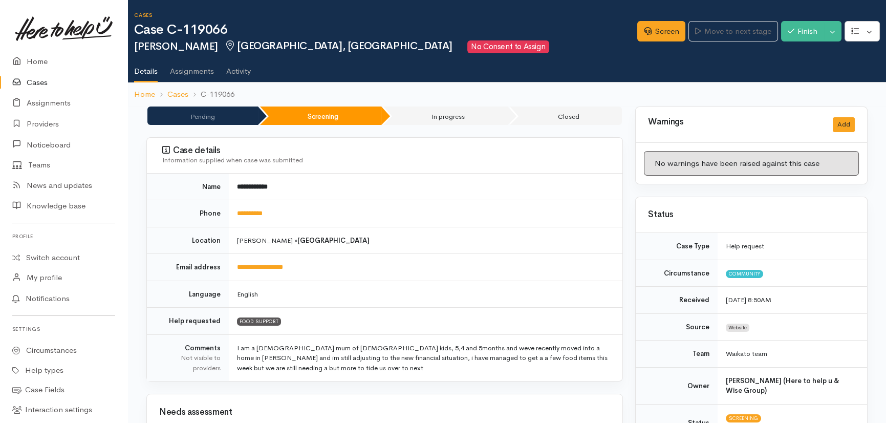
click at [30, 81] on link "Cases" at bounding box center [63, 82] width 127 height 21
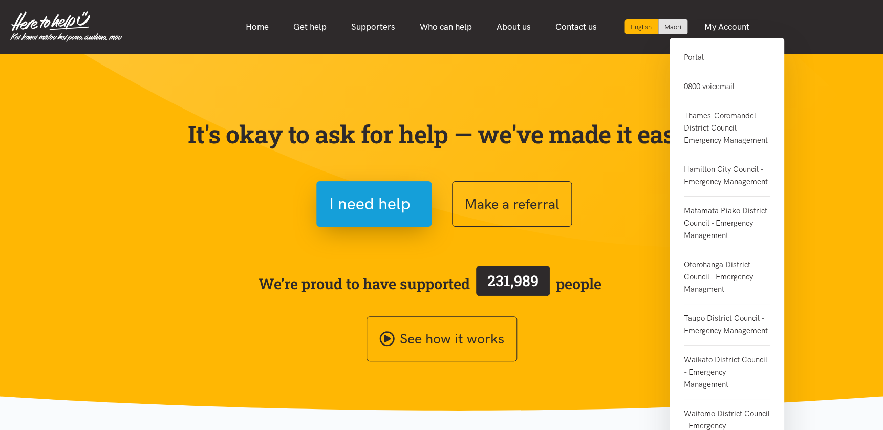
drag, startPoint x: 699, startPoint y: 58, endPoint x: 691, endPoint y: 61, distance: 8.3
click at [699, 58] on link "Portal" at bounding box center [727, 61] width 86 height 21
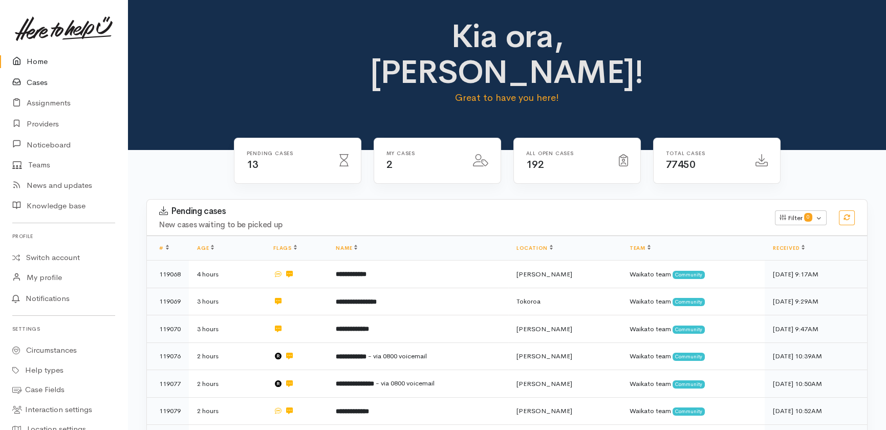
click at [41, 80] on link "Cases" at bounding box center [63, 82] width 127 height 21
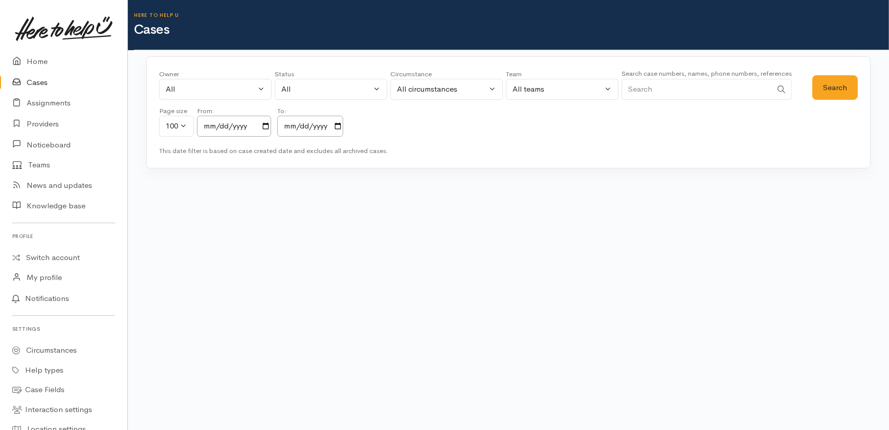
click at [658, 90] on input "Search" at bounding box center [697, 89] width 150 height 21
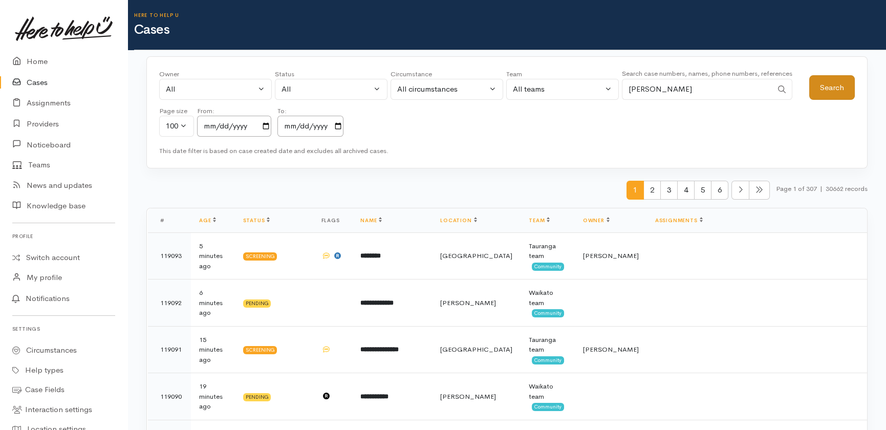
type input "[PERSON_NAME]"
click at [829, 89] on button "Search" at bounding box center [832, 87] width 46 height 25
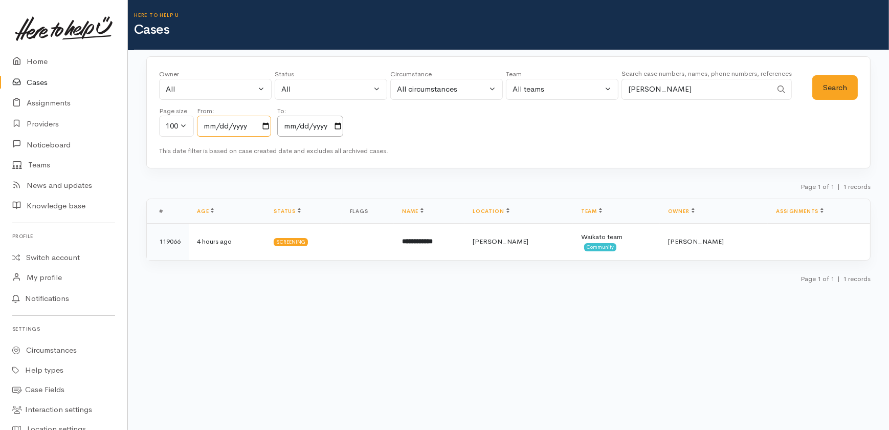
click at [266, 122] on input "[DATE]" at bounding box center [234, 126] width 74 height 21
type input "[DATE]"
click at [307, 315] on body "Support Feedback I've got something to say" at bounding box center [444, 215] width 889 height 430
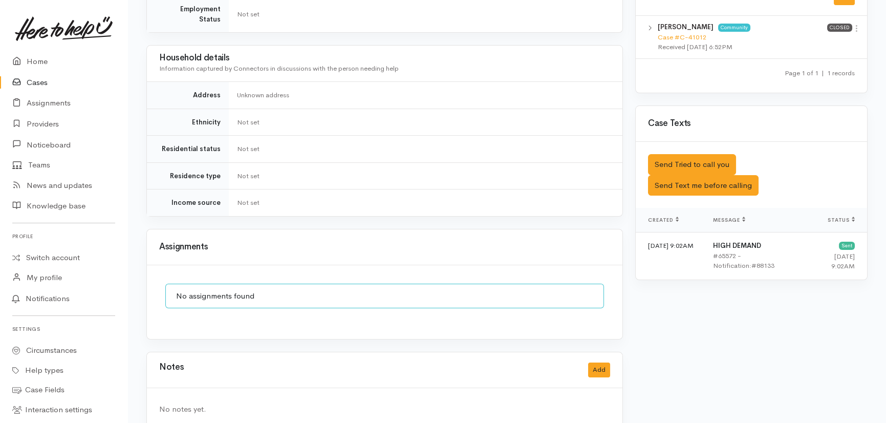
scroll to position [546, 0]
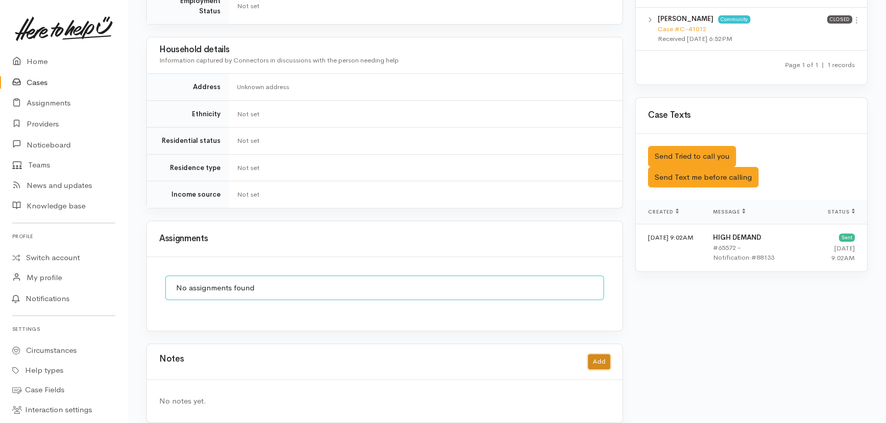
click at [600, 354] on button "Add" at bounding box center [599, 361] width 22 height 15
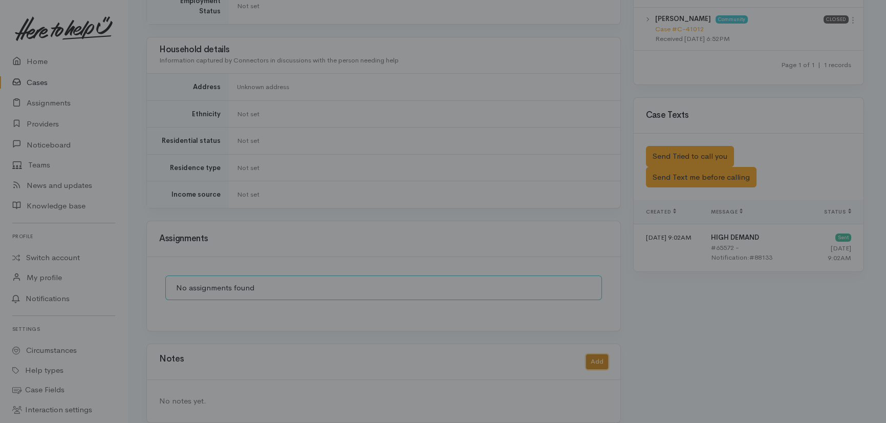
scroll to position [538, 0]
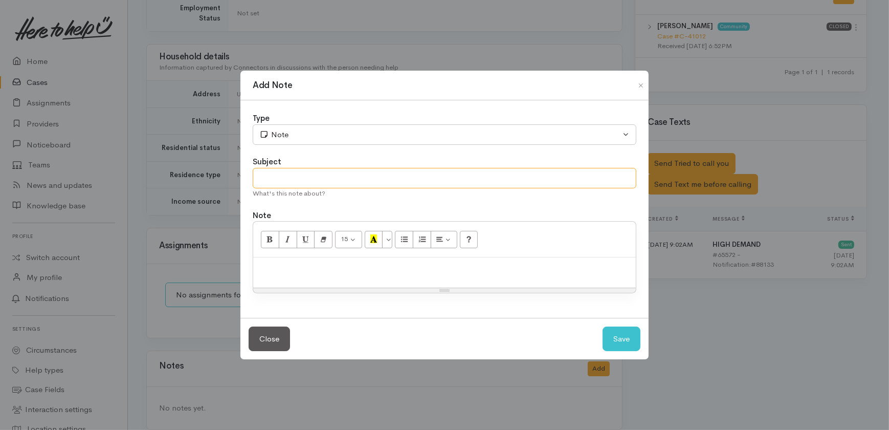
click at [297, 179] on input "text" at bounding box center [445, 178] width 384 height 21
type input "Cancelling"
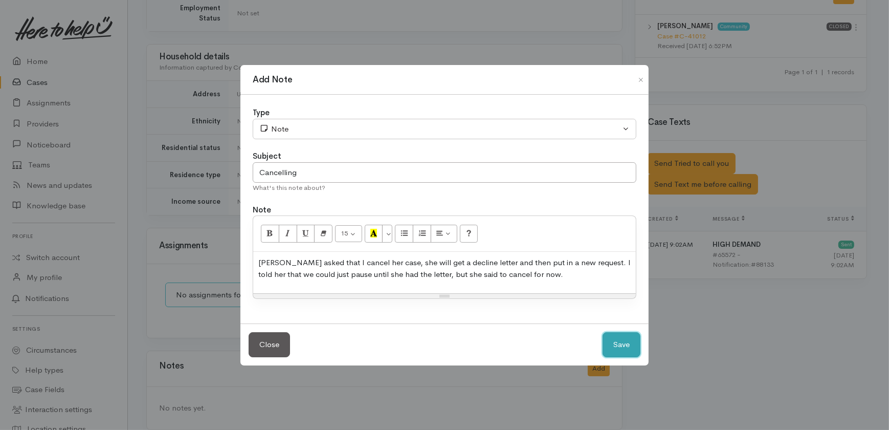
click at [626, 343] on button "Save" at bounding box center [622, 344] width 38 height 25
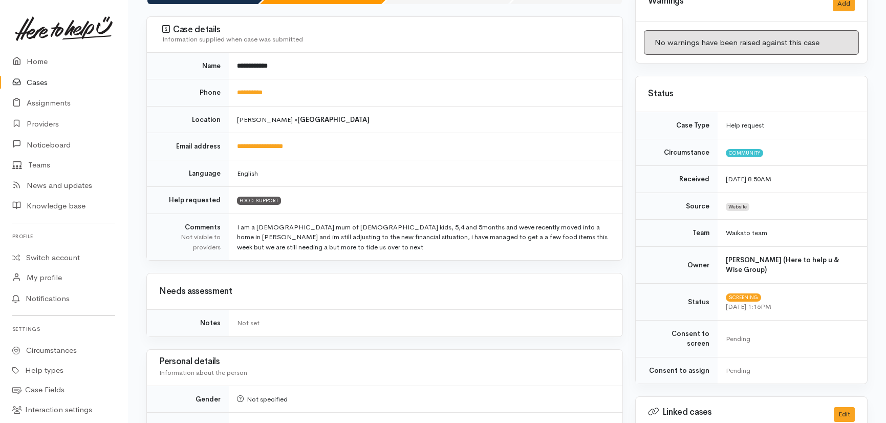
scroll to position [0, 0]
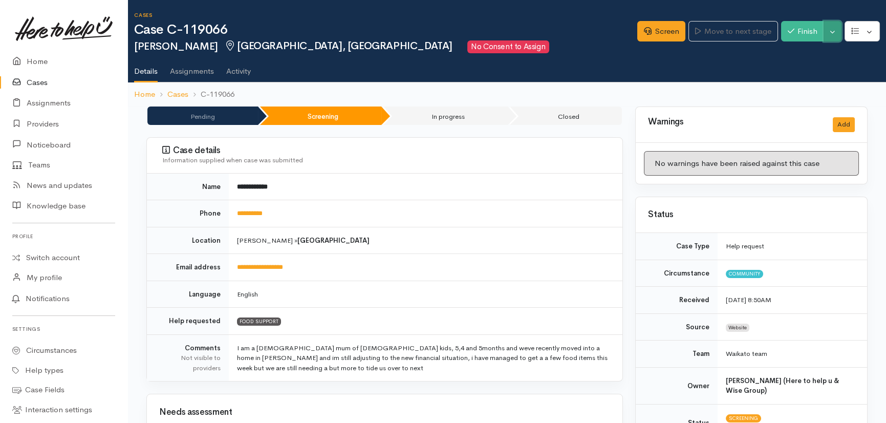
click at [834, 28] on button "Toggle Dropdown" at bounding box center [832, 31] width 18 height 21
click at [793, 73] on link "Cancel" at bounding box center [800, 71] width 81 height 16
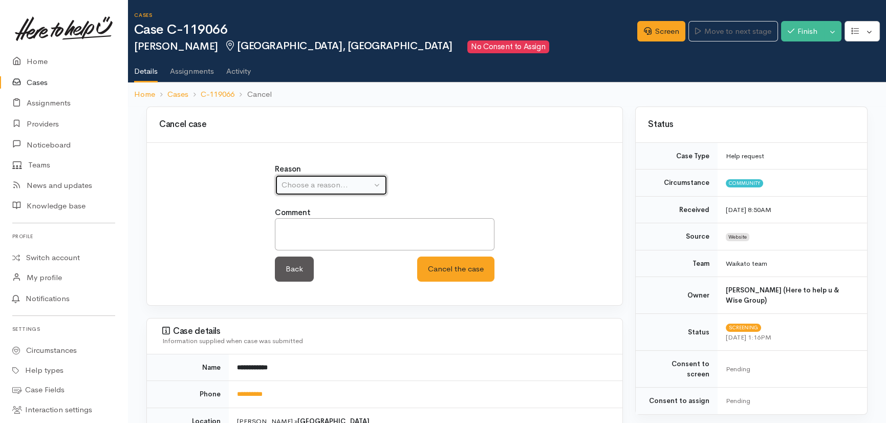
click at [317, 184] on div "Choose a reason..." at bounding box center [326, 185] width 90 height 12
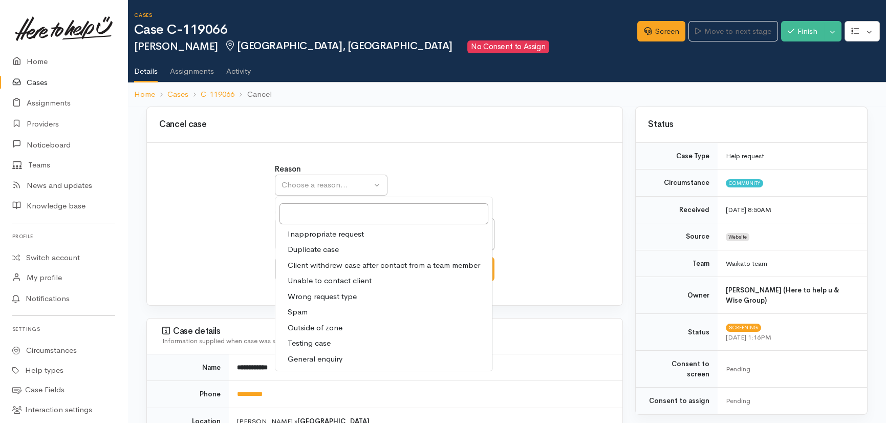
click at [351, 264] on span "Client withdrew case after contact from a team member" at bounding box center [384, 265] width 192 height 12
select select "3"
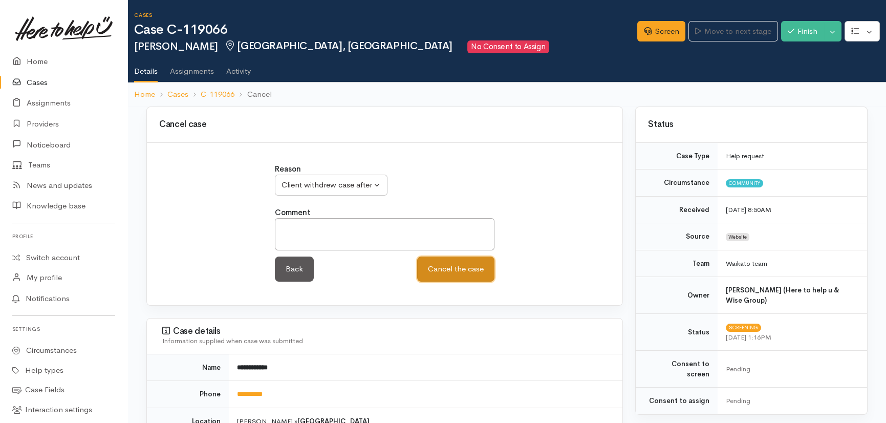
click at [456, 271] on button "Cancel the case" at bounding box center [455, 268] width 77 height 25
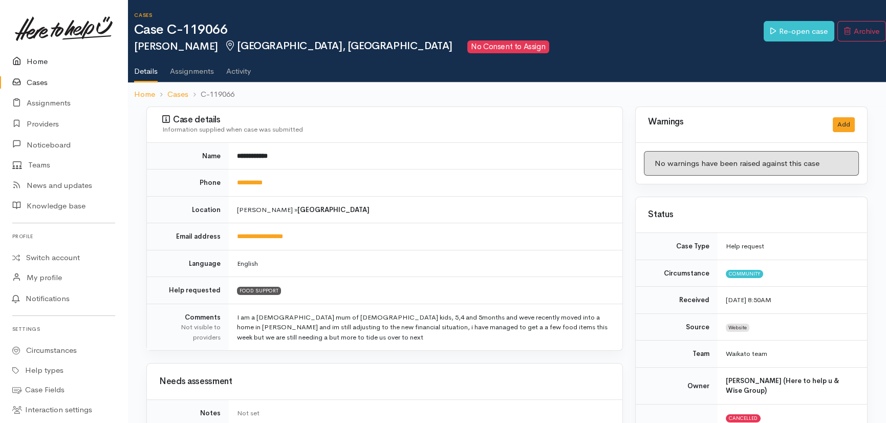
click at [40, 59] on link "Home" at bounding box center [63, 61] width 127 height 21
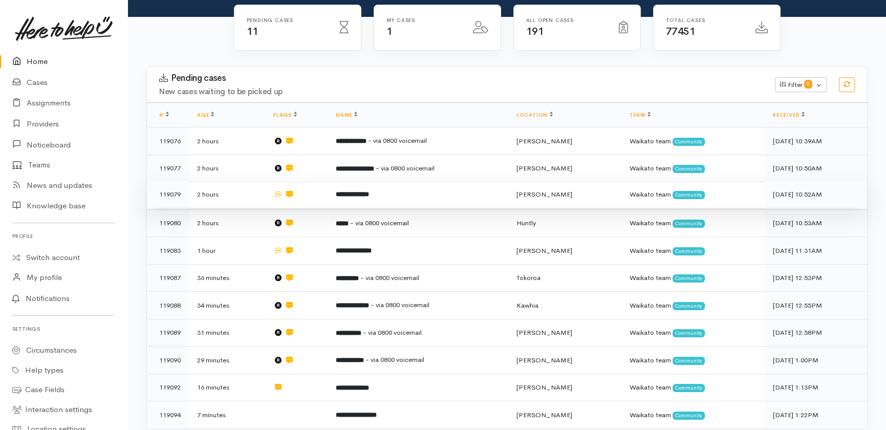
scroll to position [139, 0]
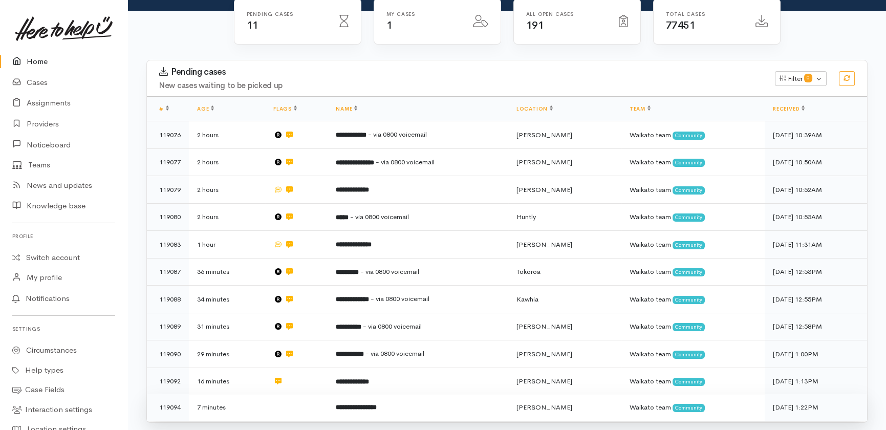
click at [274, 394] on td at bounding box center [296, 407] width 62 height 27
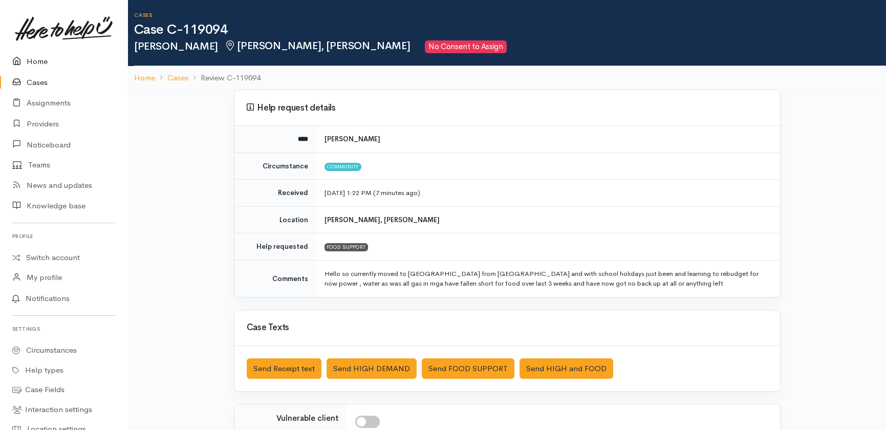
click at [30, 60] on link "Home" at bounding box center [63, 61] width 127 height 21
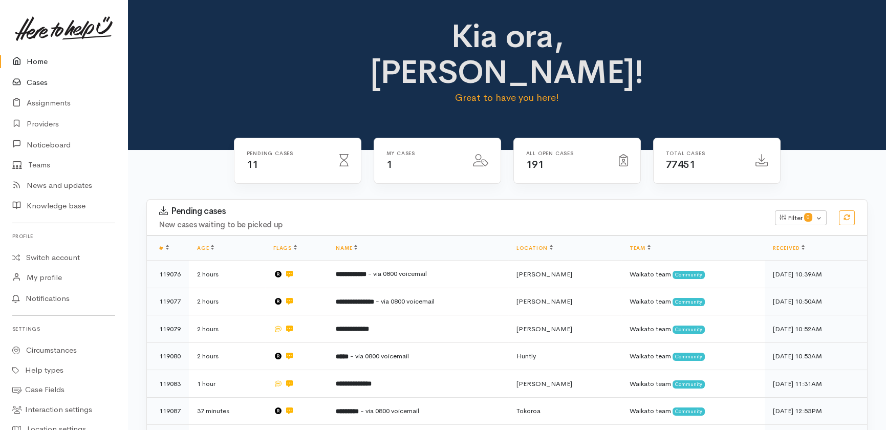
click at [42, 77] on link "Cases" at bounding box center [63, 82] width 127 height 21
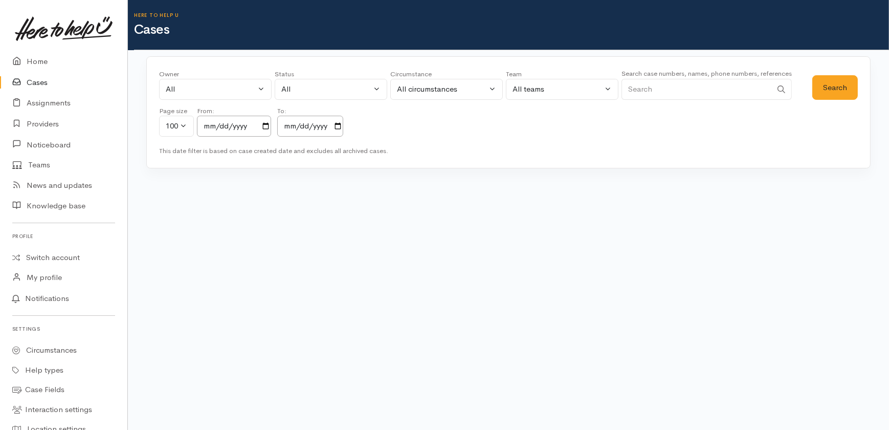
click at [672, 90] on input "Search" at bounding box center [697, 89] width 150 height 21
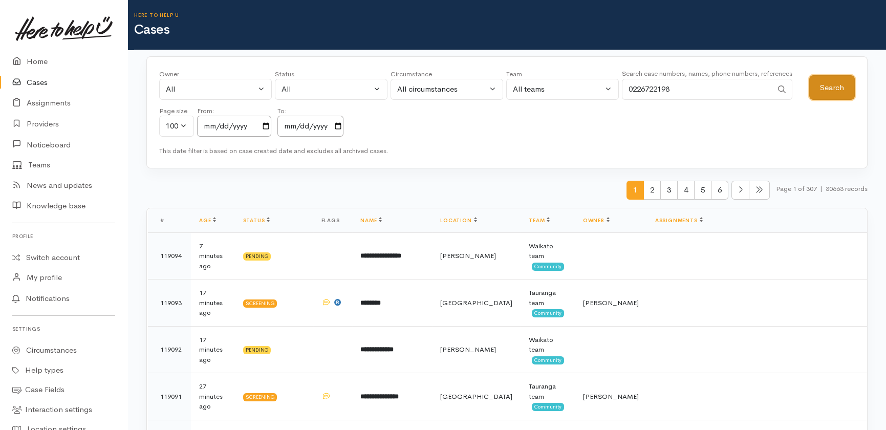
click at [836, 87] on button "Search" at bounding box center [832, 87] width 46 height 25
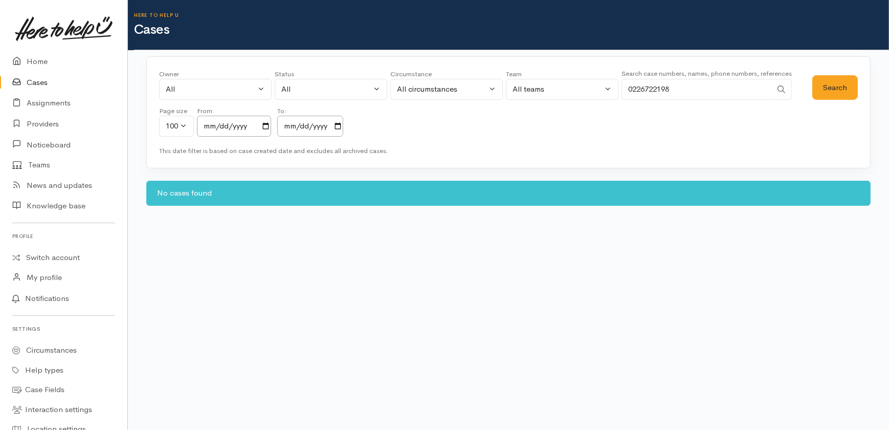
drag, startPoint x: 699, startPoint y: 85, endPoint x: 603, endPoint y: 77, distance: 96.0
click at [603, 77] on div "Owner All My cases 2Alice1 [PERSON_NAME] ('Here to help u') [PERSON_NAME] ('Her…" at bounding box center [486, 106] width 654 height 74
paste input "274078432"
type input "274078432"
click at [833, 83] on button "Search" at bounding box center [836, 87] width 46 height 25
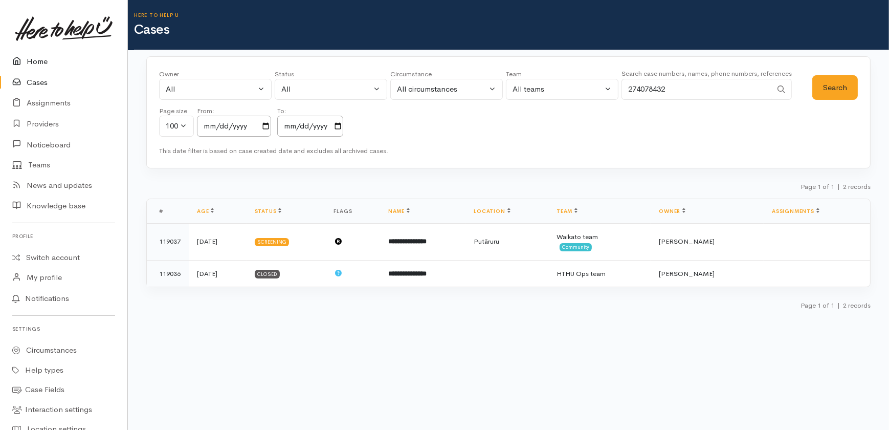
click at [41, 58] on link "Home" at bounding box center [63, 61] width 127 height 21
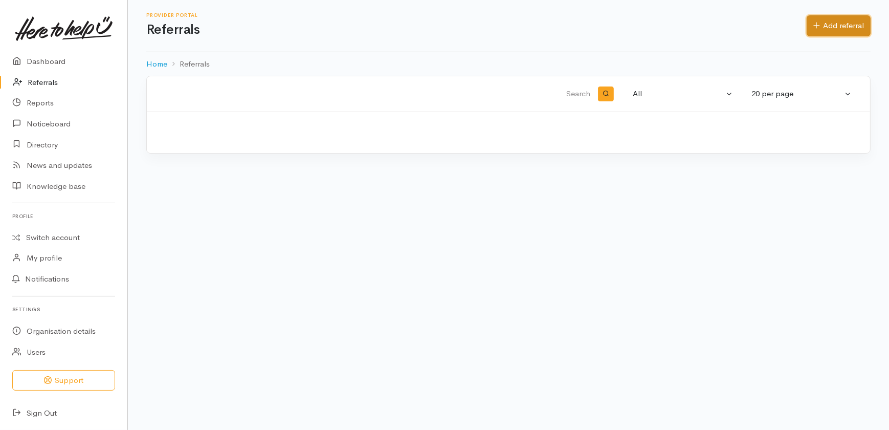
click at [825, 29] on link "Add referral" at bounding box center [839, 25] width 64 height 21
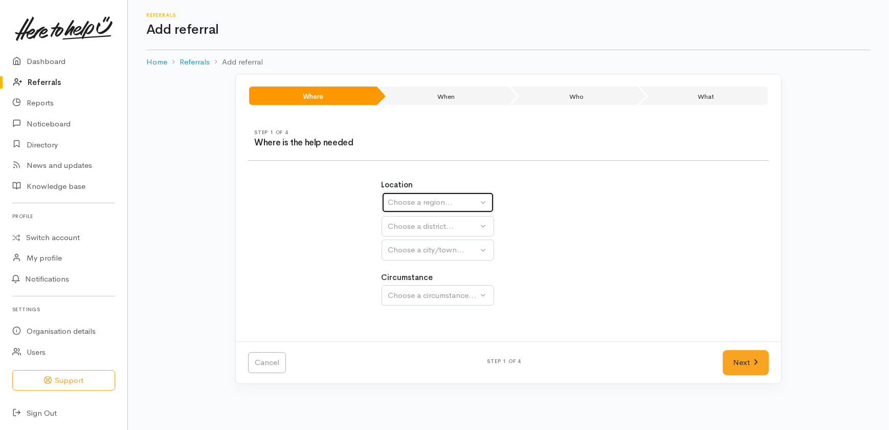
click at [429, 207] on div "Choose a region..." at bounding box center [433, 203] width 90 height 12
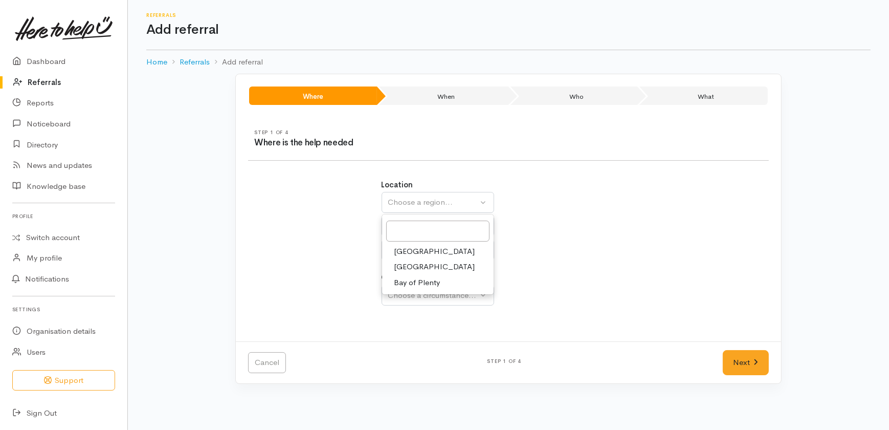
click at [411, 263] on span "[GEOGRAPHIC_DATA]" at bounding box center [435, 267] width 81 height 12
select select "3"
select select
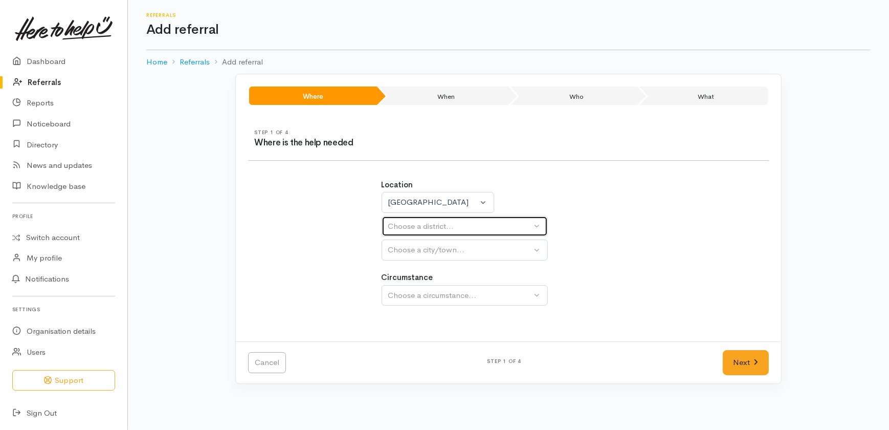
click at [412, 229] on div "Choose a district..." at bounding box center [460, 227] width 144 height 12
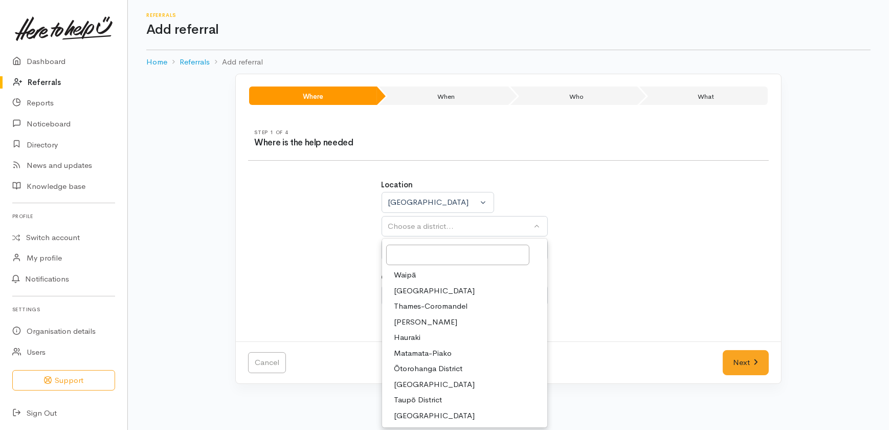
click at [411, 398] on span "Taupō District" at bounding box center [419, 400] width 48 height 12
select select "14"
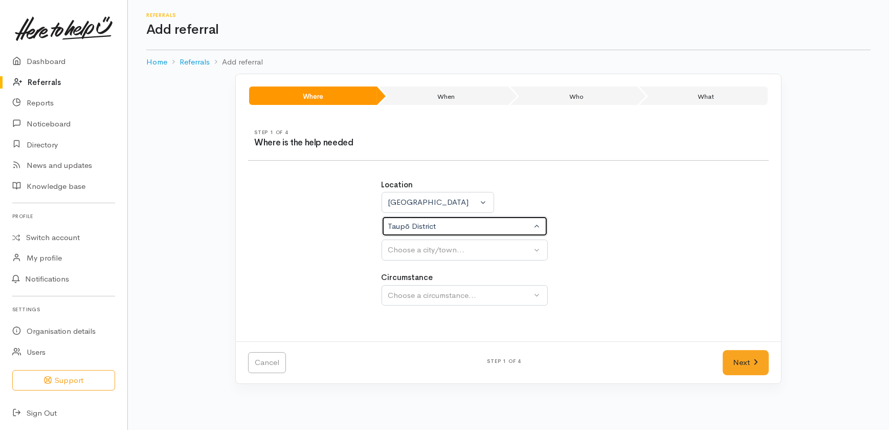
select select
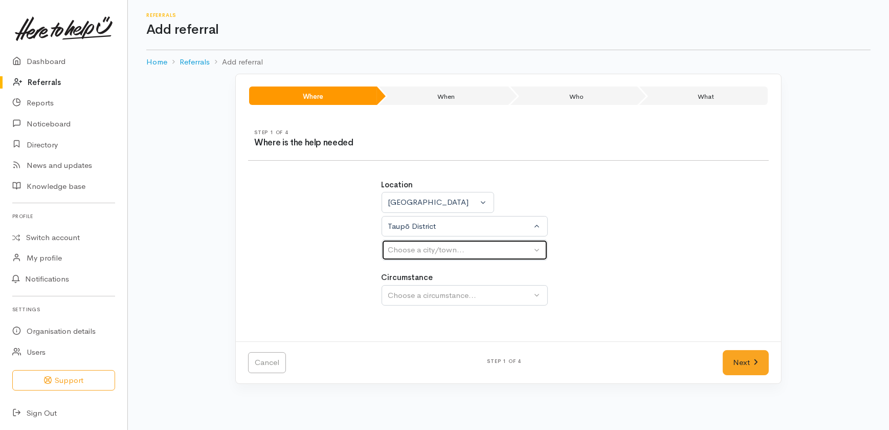
click at [419, 246] on div "Choose a city/town..." at bounding box center [460, 250] width 144 height 12
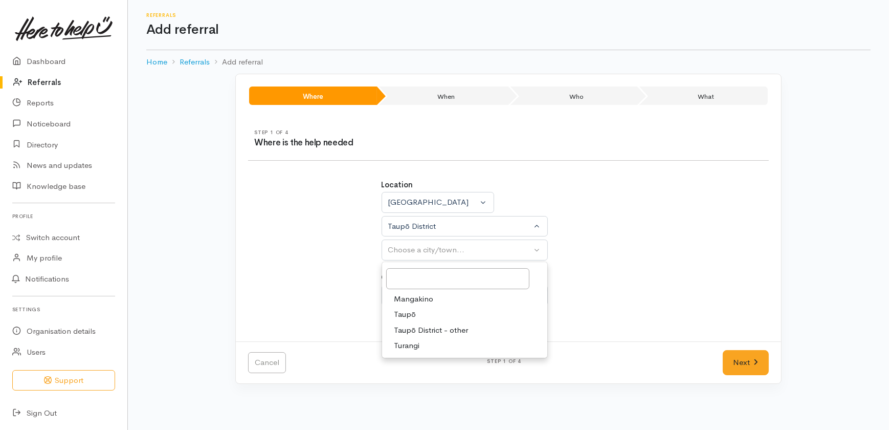
click at [406, 316] on span "Taupō" at bounding box center [406, 315] width 22 height 12
select select "183"
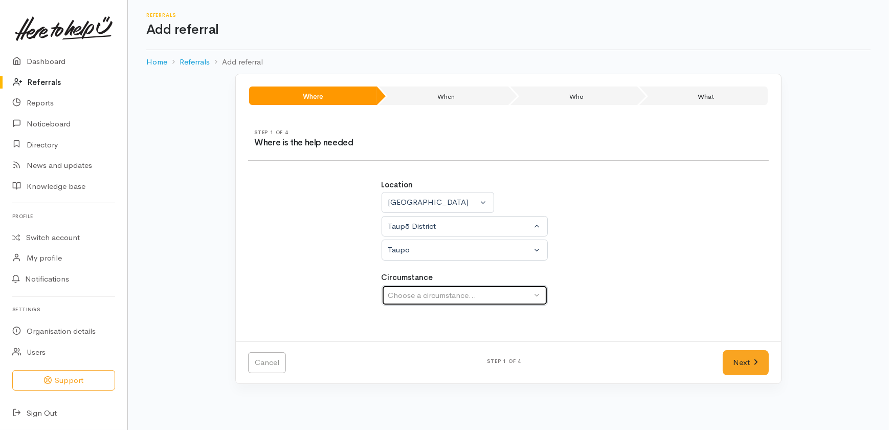
click at [399, 298] on div "Choose a circumstance..." at bounding box center [460, 296] width 144 height 12
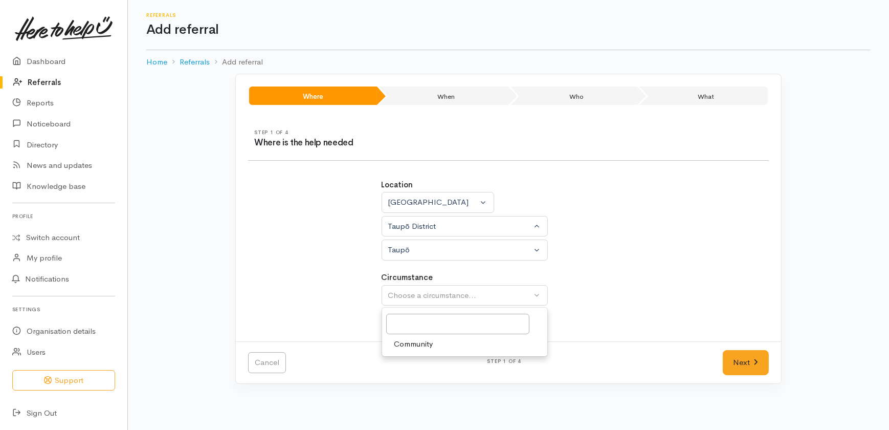
drag, startPoint x: 420, startPoint y: 343, endPoint x: 431, endPoint y: 351, distance: 14.3
click at [422, 345] on span "Community" at bounding box center [414, 344] width 39 height 12
select select "2"
click at [738, 364] on link "Next" at bounding box center [746, 362] width 46 height 25
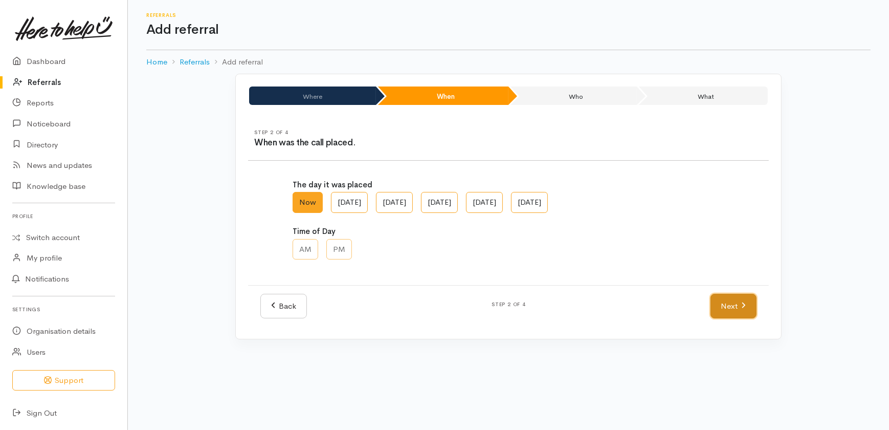
click at [720, 303] on link "Next" at bounding box center [734, 306] width 46 height 25
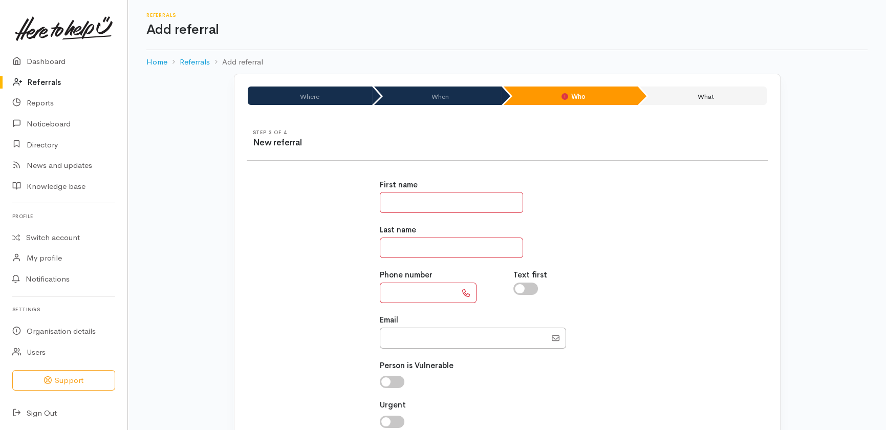
click at [406, 292] on input "text" at bounding box center [418, 293] width 77 height 21
click at [45, 80] on link "Referrals" at bounding box center [63, 82] width 127 height 21
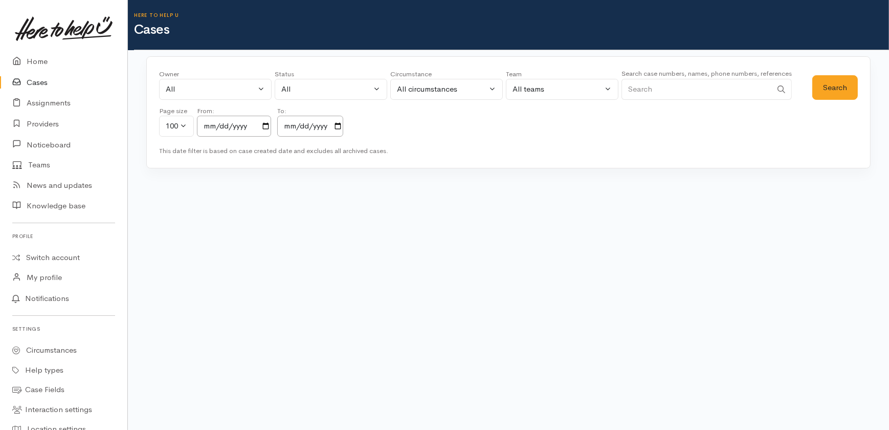
click at [645, 92] on input "Search" at bounding box center [697, 89] width 150 height 21
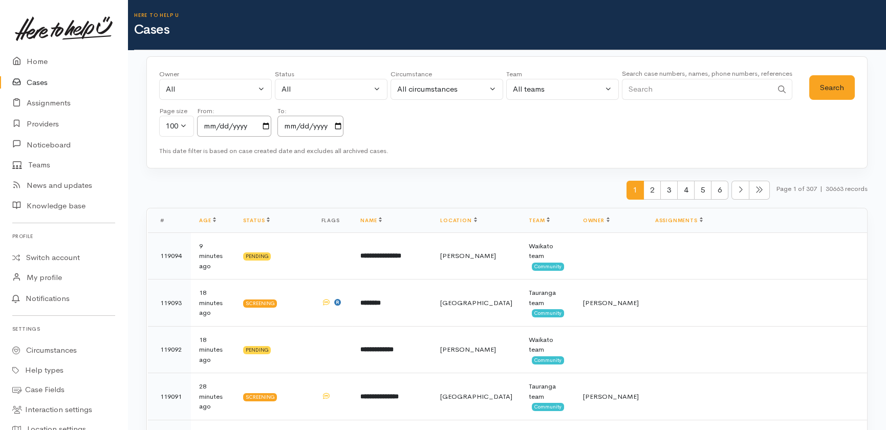
click at [680, 89] on input "Search" at bounding box center [697, 89] width 150 height 21
type input "0226722198"
click at [828, 92] on button "Search" at bounding box center [832, 87] width 46 height 25
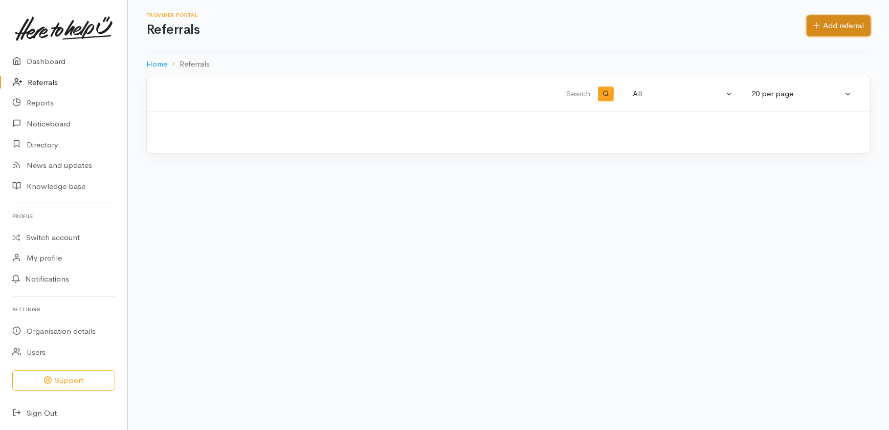
click at [829, 21] on link "Add referral" at bounding box center [839, 25] width 64 height 21
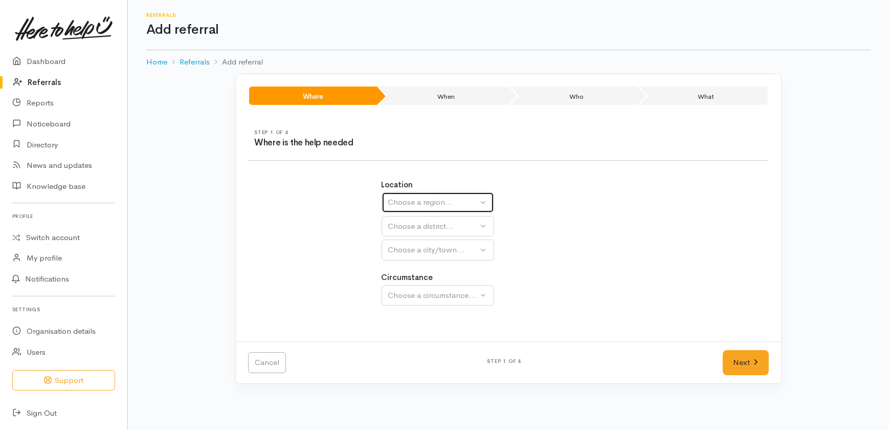
click at [417, 201] on div "Choose a region..." at bounding box center [433, 203] width 90 height 12
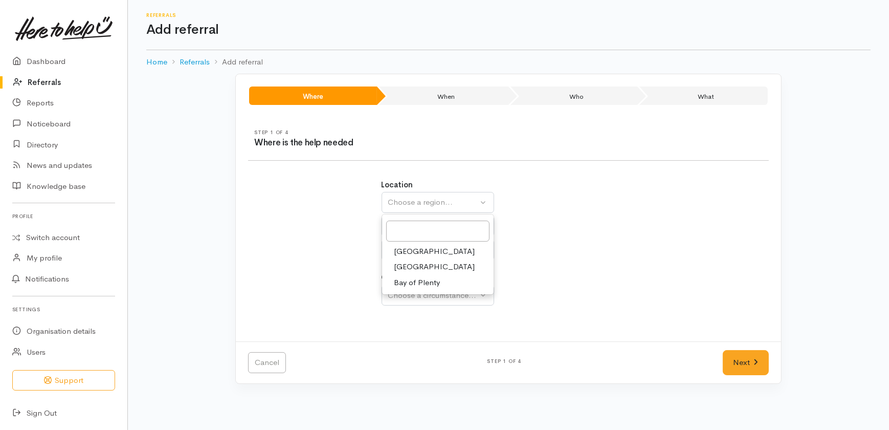
click at [408, 264] on span "Waikato" at bounding box center [435, 267] width 81 height 12
select select "3"
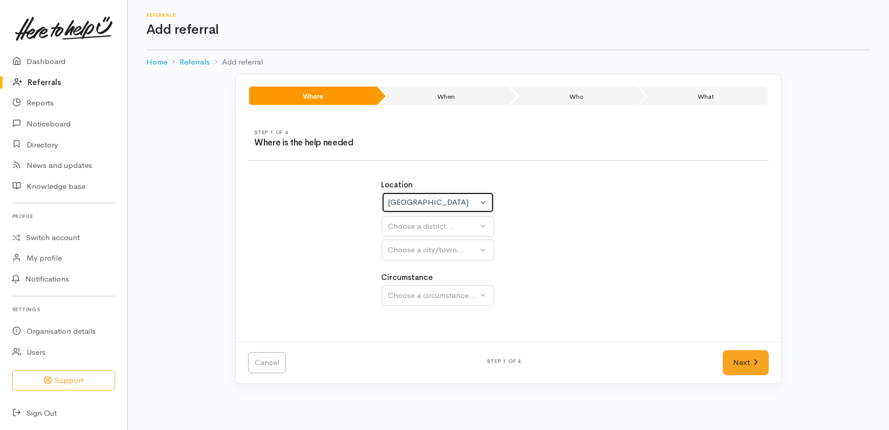
select select
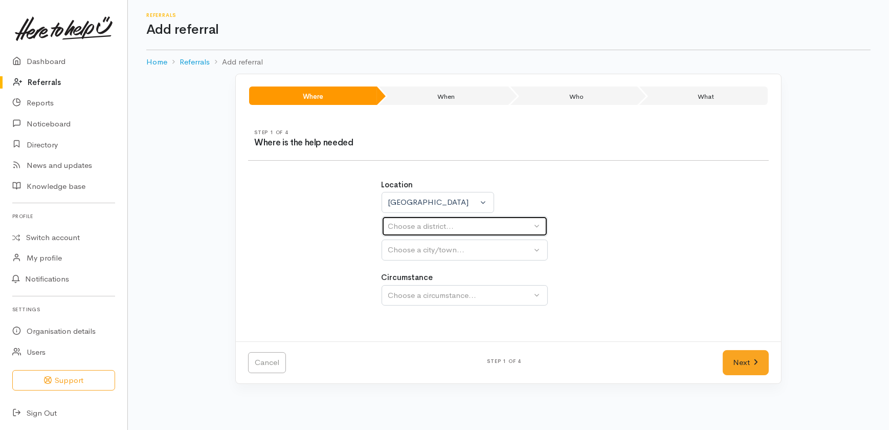
click at [402, 223] on div "Choose a district..." at bounding box center [460, 227] width 144 height 12
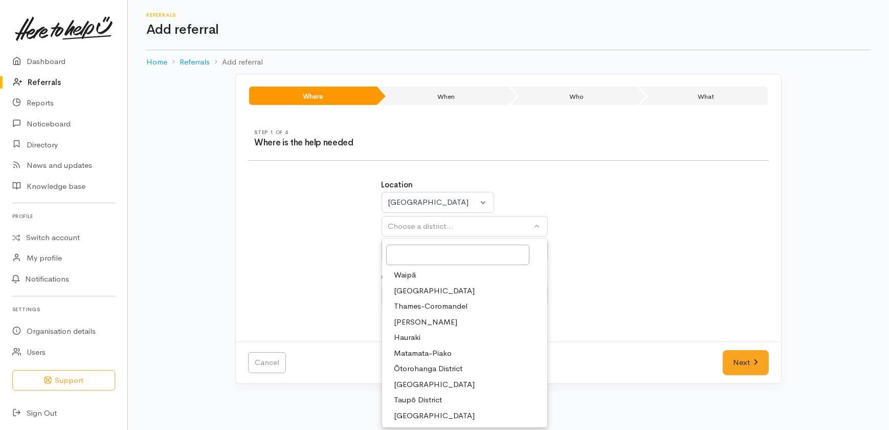
click at [420, 399] on span "Taupō District" at bounding box center [419, 400] width 48 height 12
select select "14"
select select
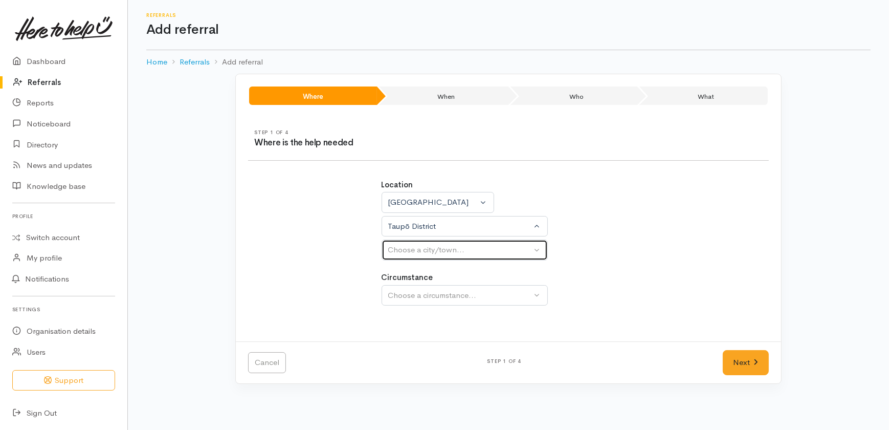
click at [414, 254] on div "Choose a city/town..." at bounding box center [460, 250] width 144 height 12
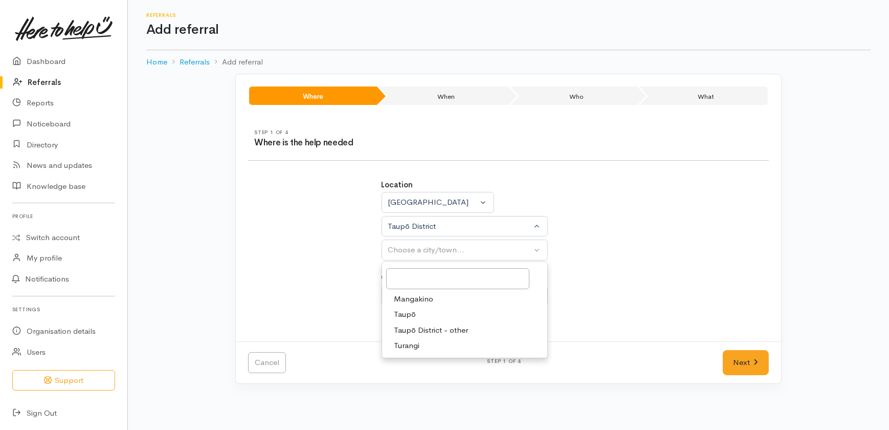
click at [404, 311] on span "Taupō" at bounding box center [406, 315] width 22 height 12
select select "183"
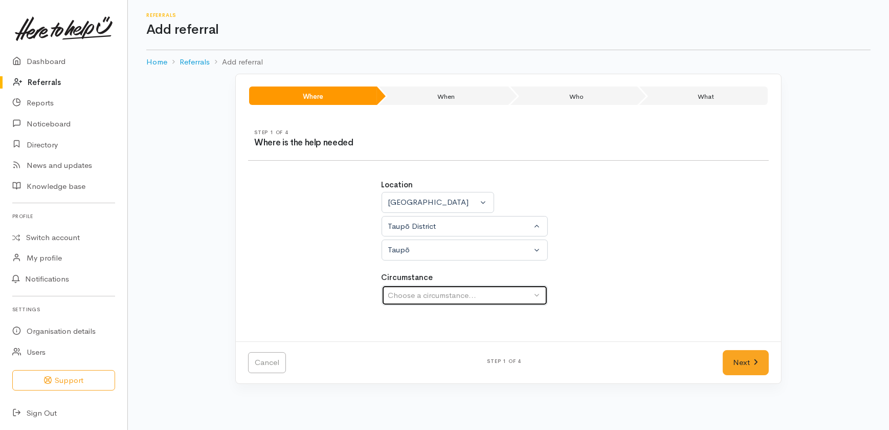
click at [394, 288] on button "Choose a circumstance..." at bounding box center [465, 295] width 166 height 21
click at [403, 291] on div "Choose a circumstance..." at bounding box center [460, 296] width 144 height 12
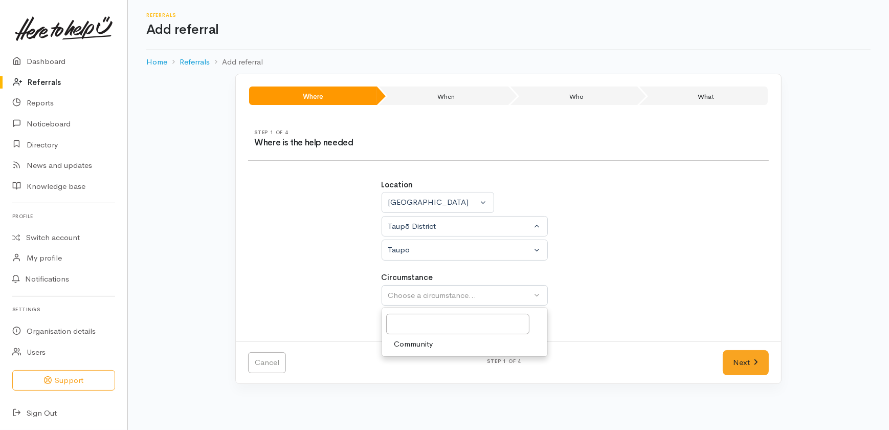
click at [415, 343] on span "Community" at bounding box center [414, 344] width 39 height 12
select select "2"
click at [740, 360] on link "Next" at bounding box center [746, 362] width 46 height 25
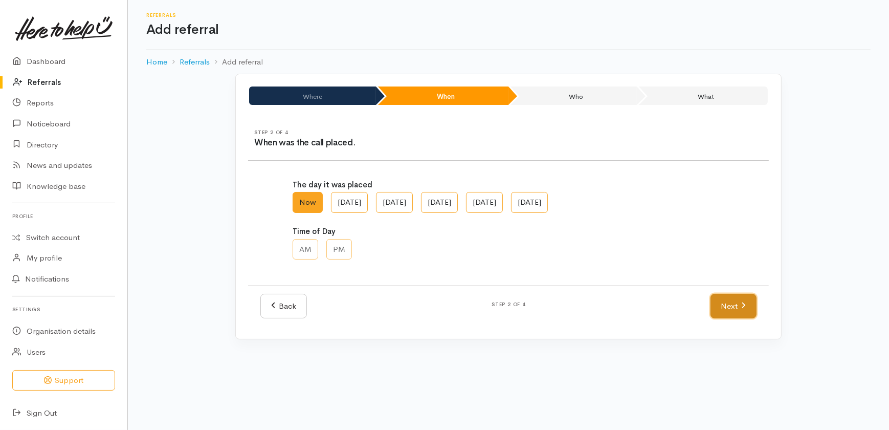
click at [730, 303] on link "Next" at bounding box center [734, 306] width 46 height 25
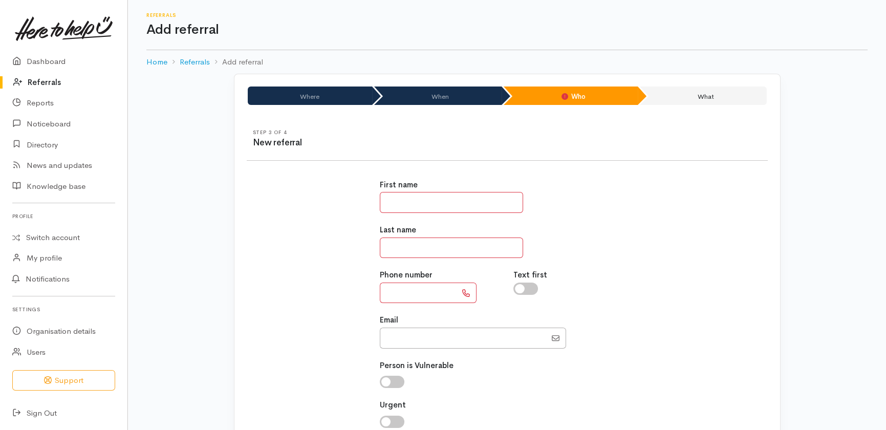
click at [415, 289] on input "text" at bounding box center [418, 293] width 77 height 21
type input "**********"
click at [417, 208] on input "text" at bounding box center [451, 202] width 143 height 21
type input "**"
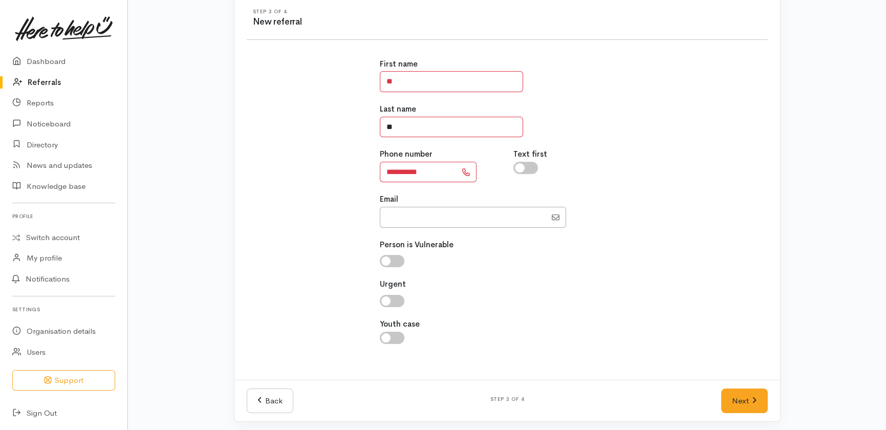
scroll to position [124, 0]
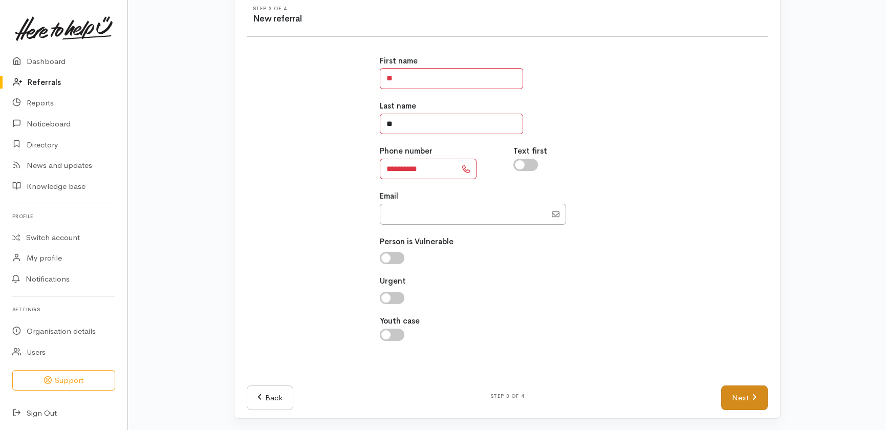
type input "**"
click at [745, 388] on link "Next" at bounding box center [744, 397] width 46 height 25
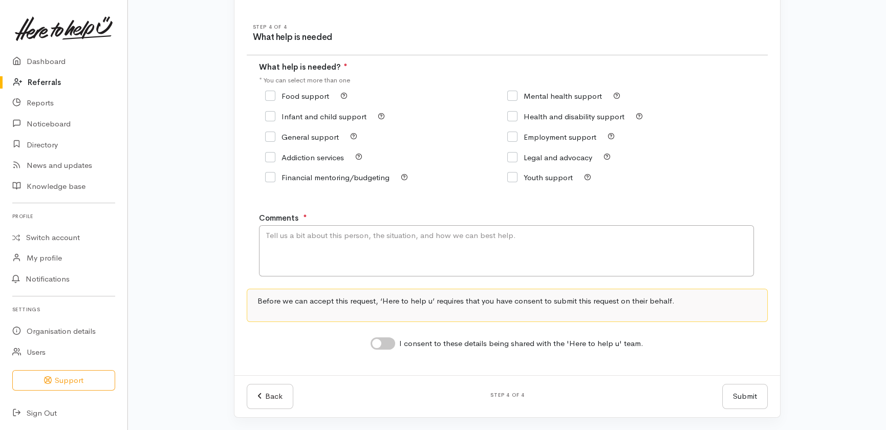
scroll to position [104, 0]
drag, startPoint x: 271, startPoint y: 97, endPoint x: 301, endPoint y: 175, distance: 83.9
click at [271, 98] on input "Food support" at bounding box center [297, 97] width 64 height 8
checkbox input "true"
drag, startPoint x: 343, startPoint y: 268, endPoint x: 346, endPoint y: 276, distance: 8.7
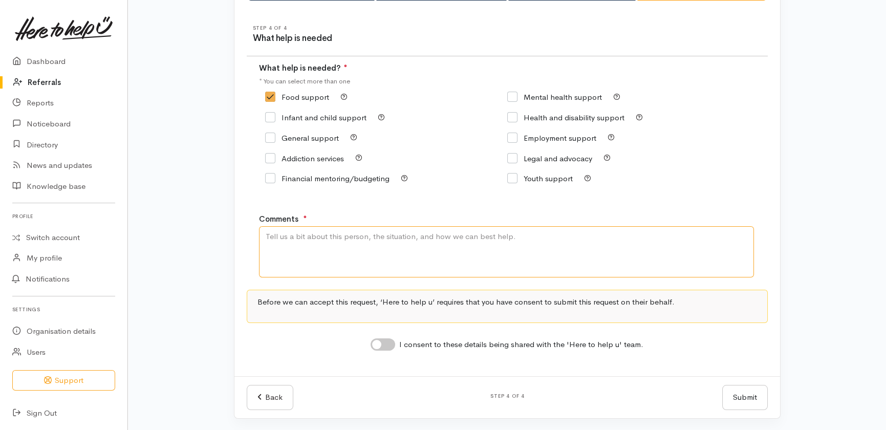
click at [347, 275] on textarea "Comments" at bounding box center [506, 251] width 495 height 51
type textarea "Could not hear name - has some bills to pay, has run short for food."
click at [390, 339] on input "I consent to these details being shared with the 'Here to help u' team." at bounding box center [383, 344] width 25 height 12
checkbox input "true"
click at [740, 392] on button "Submit" at bounding box center [745, 397] width 46 height 25
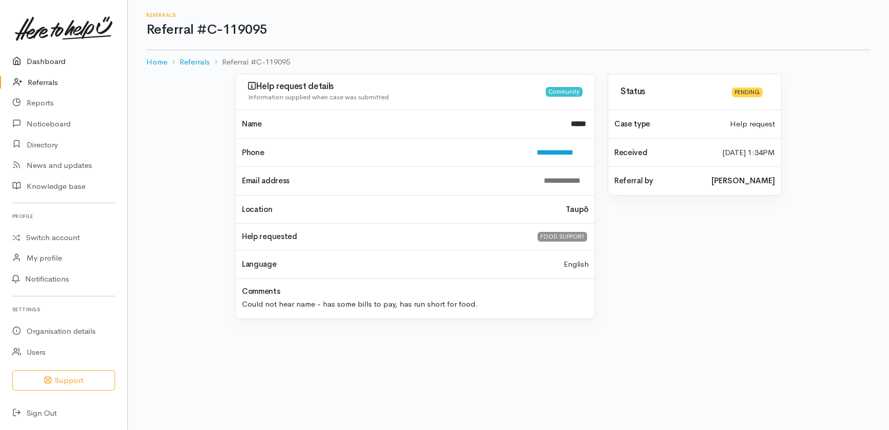
drag, startPoint x: 38, startPoint y: 61, endPoint x: 36, endPoint y: 77, distance: 15.9
click at [38, 61] on link "Dashboard" at bounding box center [63, 61] width 127 height 21
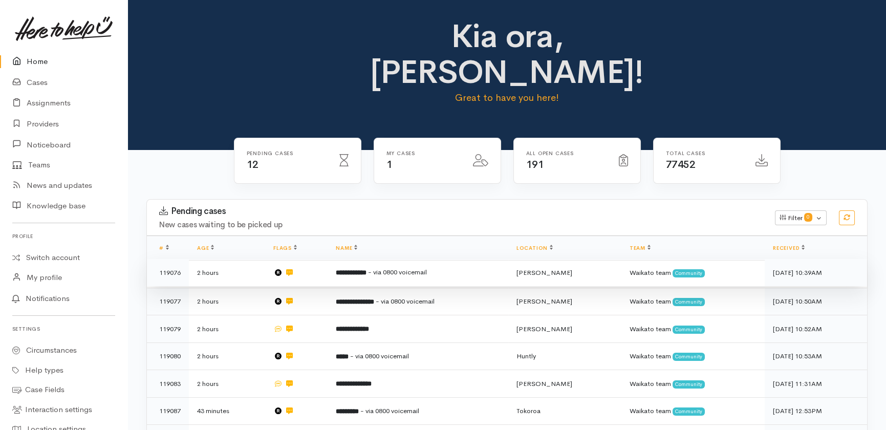
click at [358, 269] on b "**********" at bounding box center [351, 272] width 31 height 7
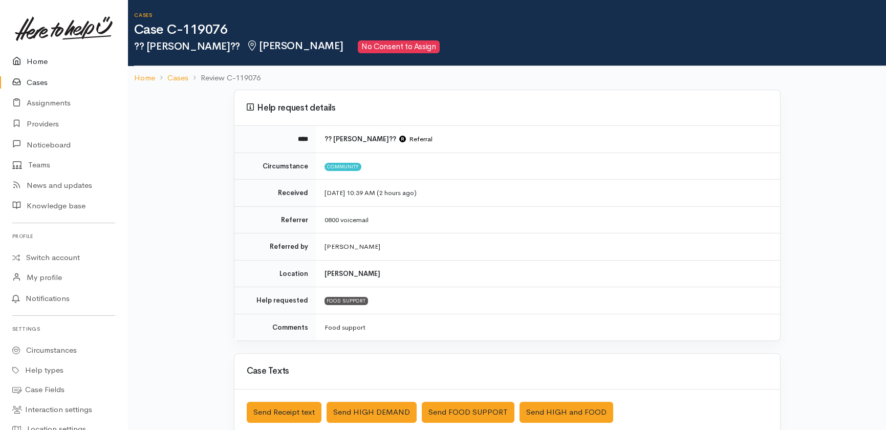
drag, startPoint x: 32, startPoint y: 59, endPoint x: 38, endPoint y: 62, distance: 6.9
click at [34, 59] on link "Home" at bounding box center [63, 61] width 127 height 21
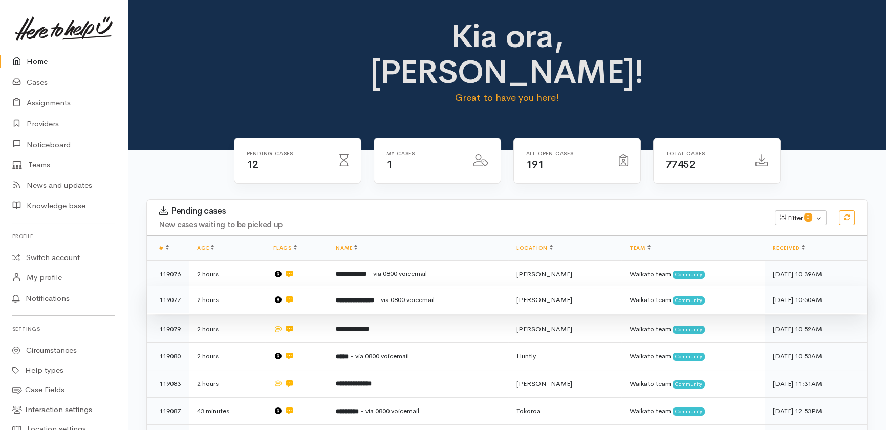
click at [393, 295] on span "- via 0800 voicemail" at bounding box center [405, 299] width 59 height 9
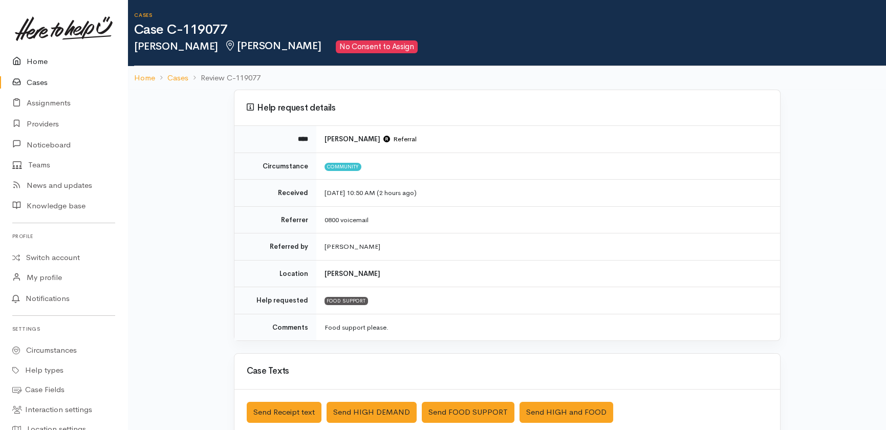
click at [37, 60] on link "Home" at bounding box center [63, 61] width 127 height 21
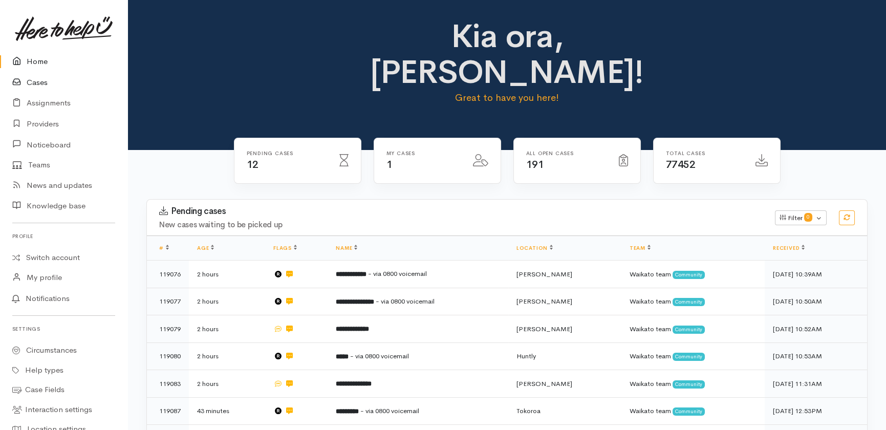
click at [41, 79] on link "Cases" at bounding box center [63, 82] width 127 height 21
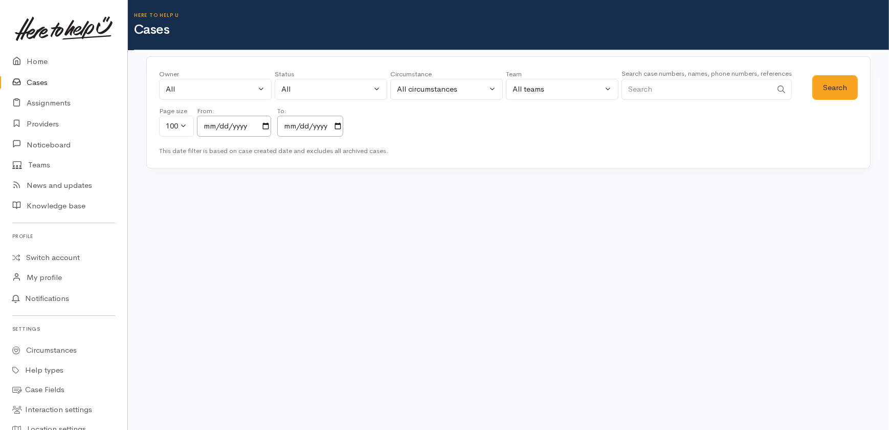
click at [689, 84] on input "Search" at bounding box center [697, 89] width 150 height 21
type input "rachel lawrence"
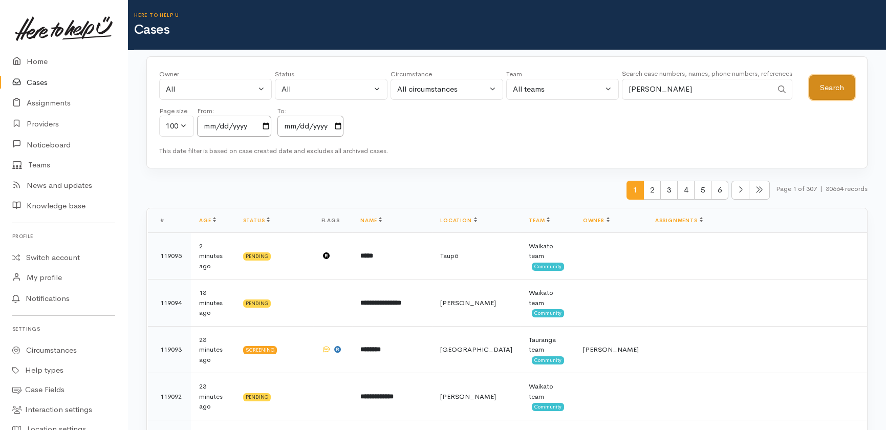
click at [839, 85] on button "Search" at bounding box center [832, 87] width 46 height 25
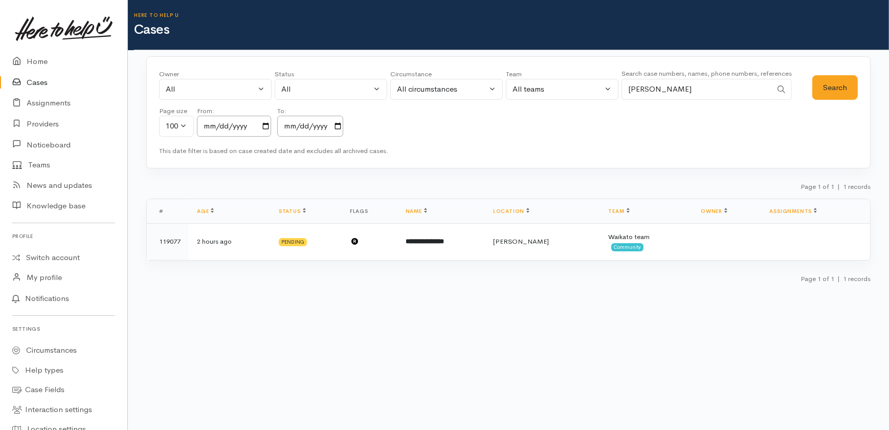
click at [41, 82] on link "Cases" at bounding box center [63, 82] width 127 height 21
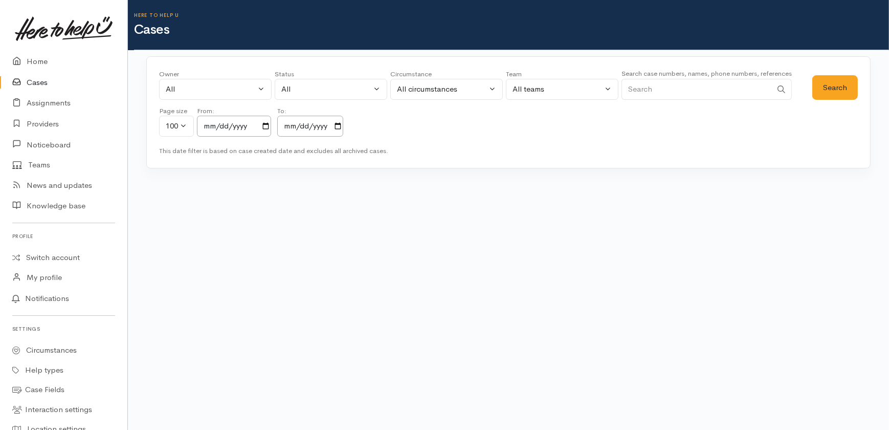
click at [678, 87] on input "Search" at bounding box center [697, 89] width 150 height 21
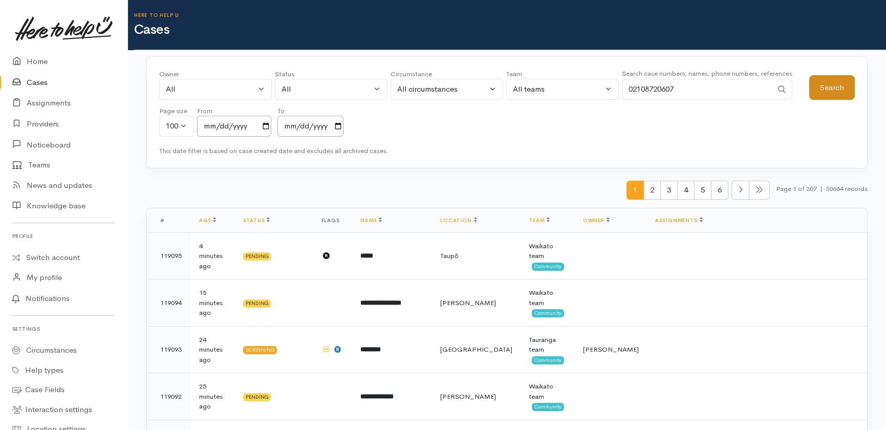
type input "02108720607"
click at [823, 88] on button "Search" at bounding box center [832, 87] width 46 height 25
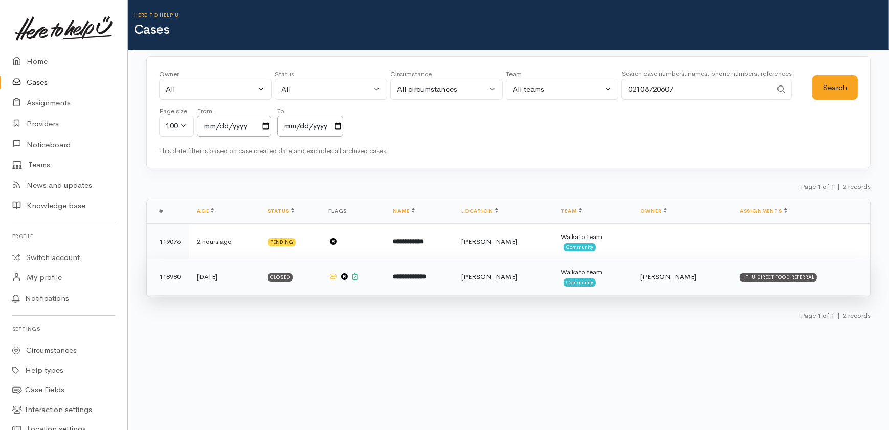
click at [427, 274] on b "**********" at bounding box center [410, 276] width 33 height 7
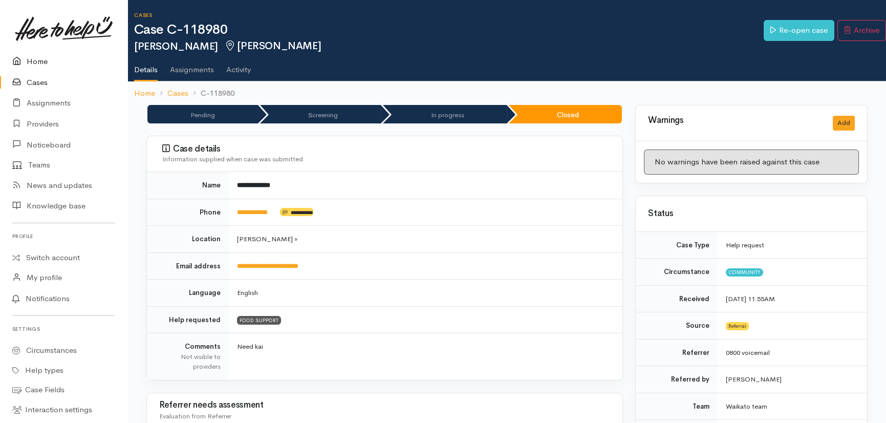
click at [32, 62] on link "Home" at bounding box center [63, 61] width 127 height 21
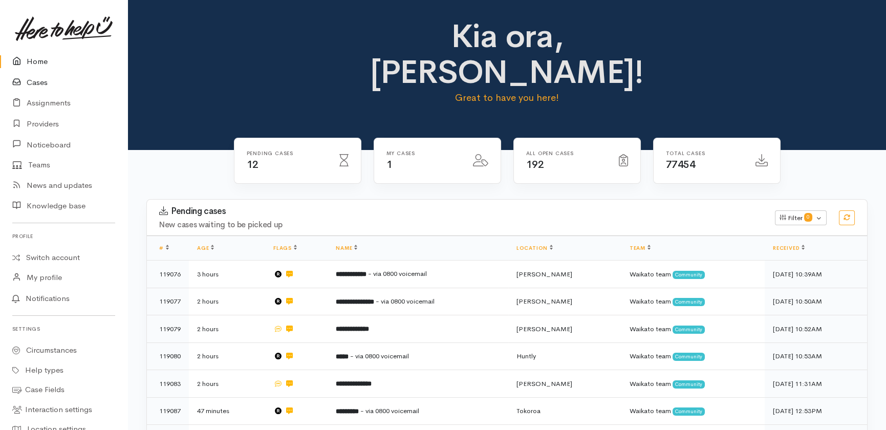
click at [38, 81] on link "Cases" at bounding box center [63, 82] width 127 height 21
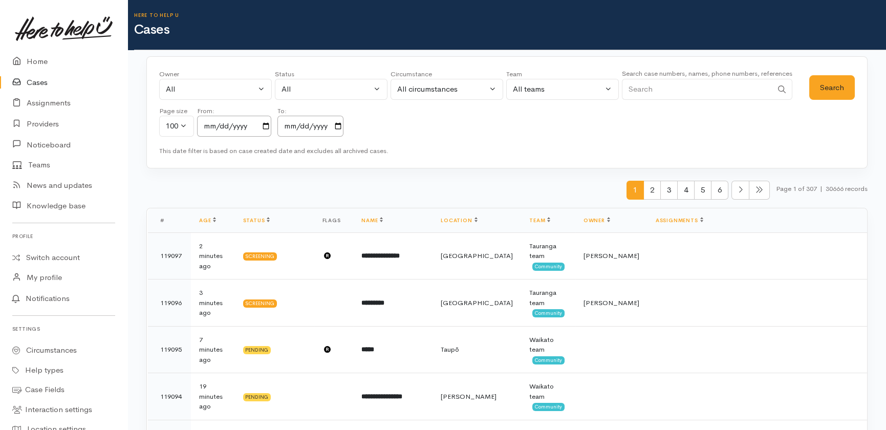
drag, startPoint x: 701, startPoint y: 90, endPoint x: 716, endPoint y: 98, distance: 17.0
click at [699, 87] on input "Search" at bounding box center [697, 89] width 150 height 21
type input "02108720607"
click at [821, 89] on button "Search" at bounding box center [832, 87] width 46 height 25
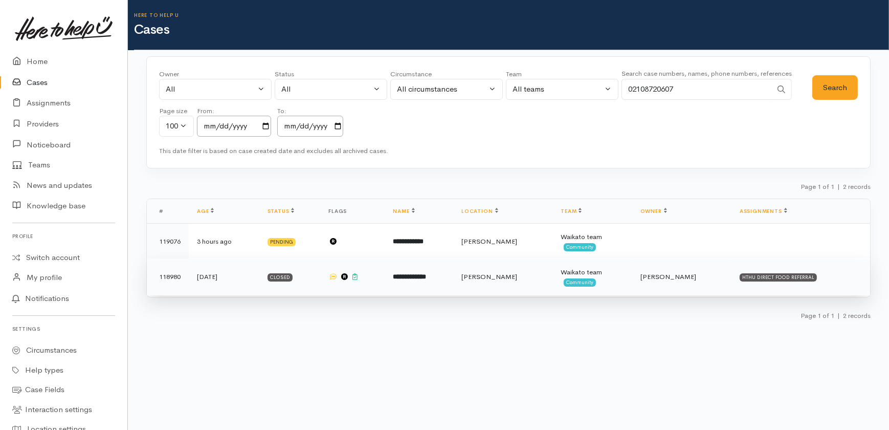
click at [418, 276] on b "**********" at bounding box center [410, 276] width 33 height 7
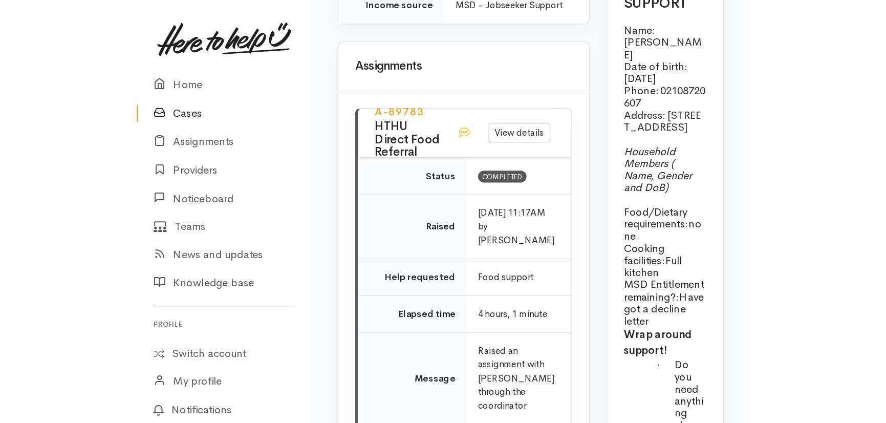
scroll to position [977, 0]
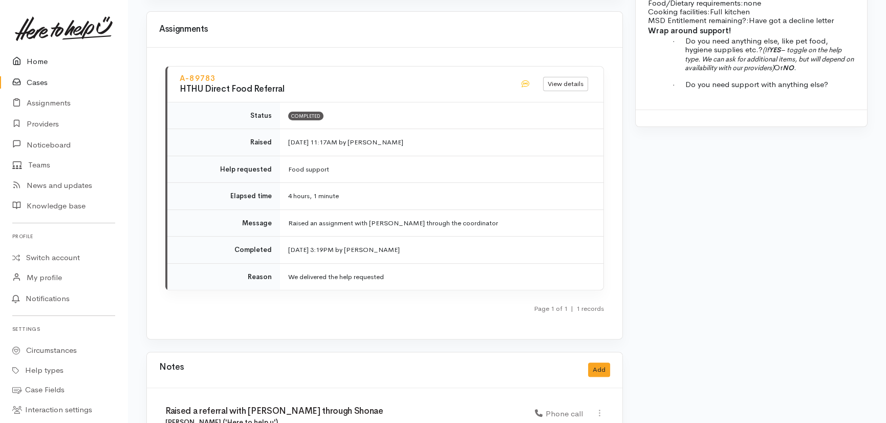
click at [40, 59] on link "Home" at bounding box center [63, 61] width 127 height 21
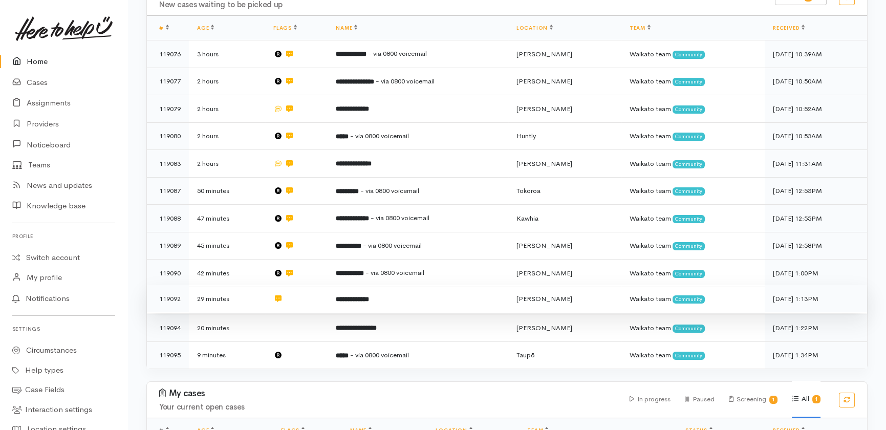
scroll to position [255, 0]
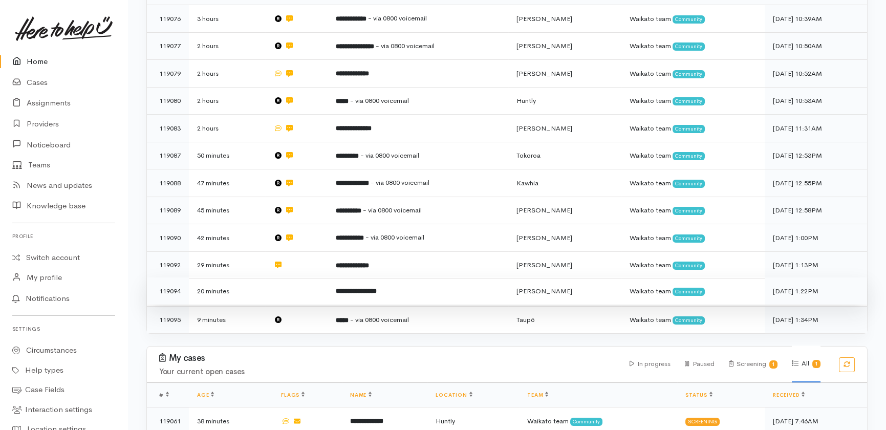
click at [290, 277] on td at bounding box center [296, 291] width 62 height 28
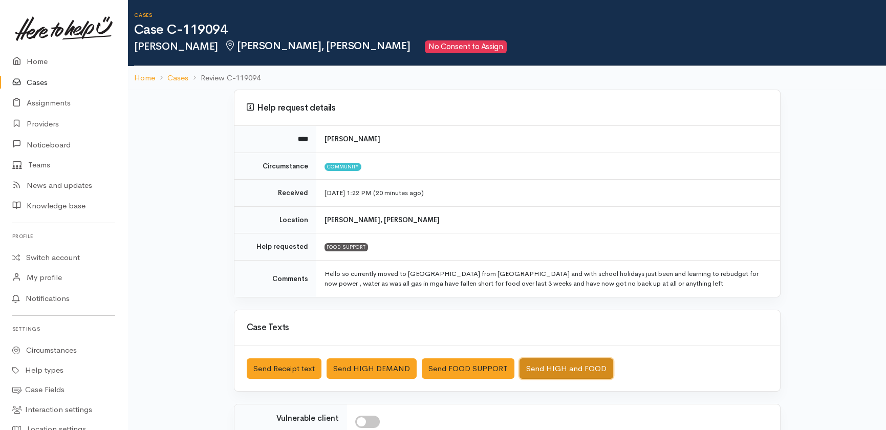
click at [556, 366] on button "Send HIGH and FOOD" at bounding box center [566, 368] width 94 height 21
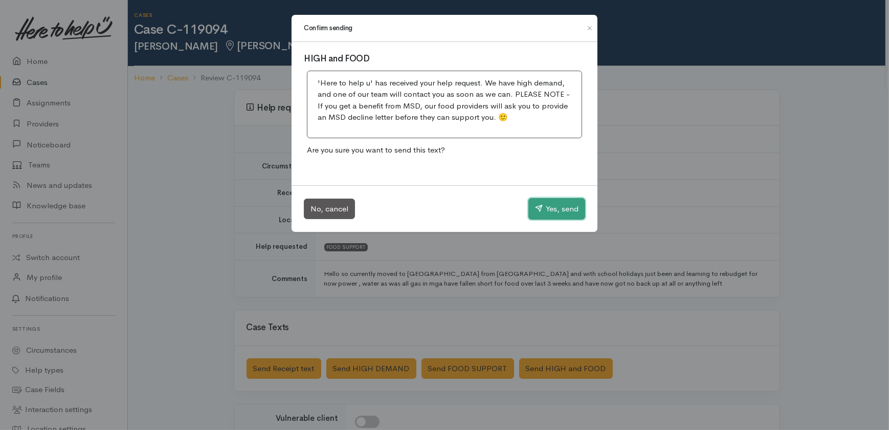
click at [559, 200] on button "Yes, send" at bounding box center [557, 208] width 57 height 21
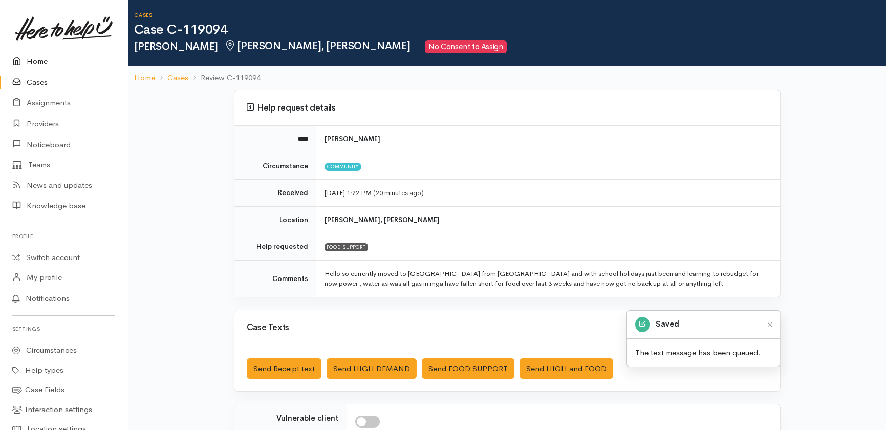
click at [35, 62] on link "Home" at bounding box center [63, 61] width 127 height 21
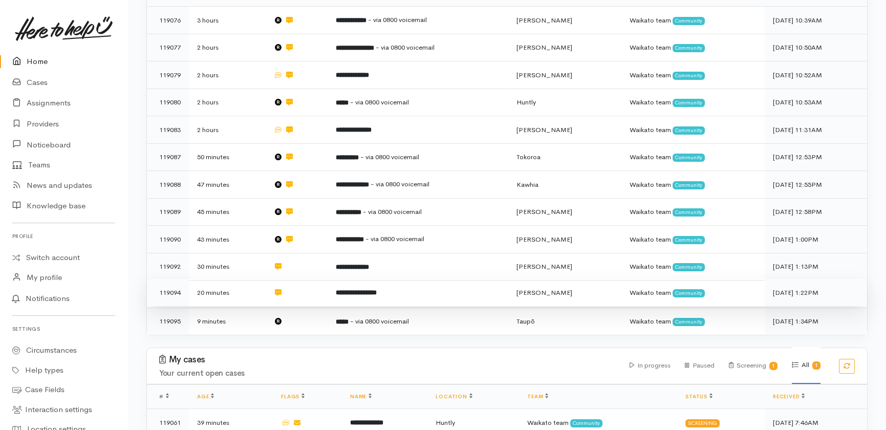
scroll to position [255, 0]
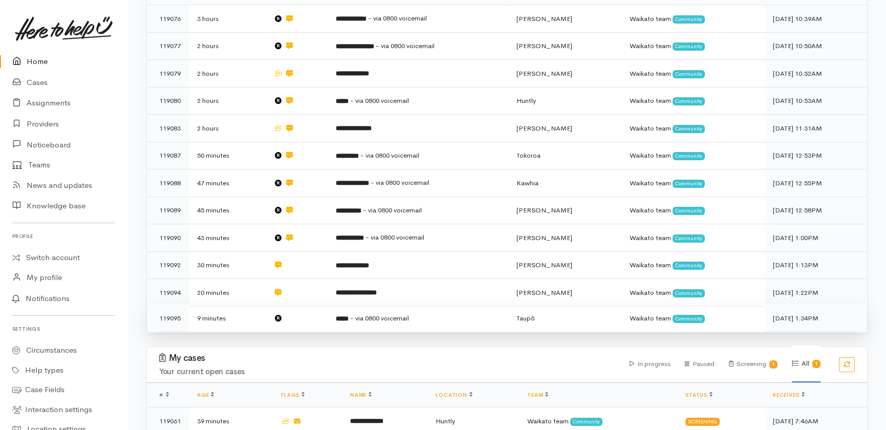
click at [315, 305] on td at bounding box center [296, 318] width 62 height 27
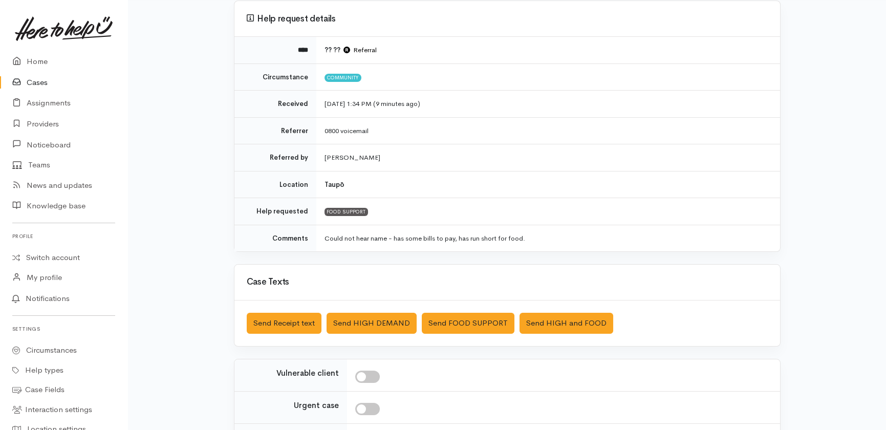
scroll to position [186, 0]
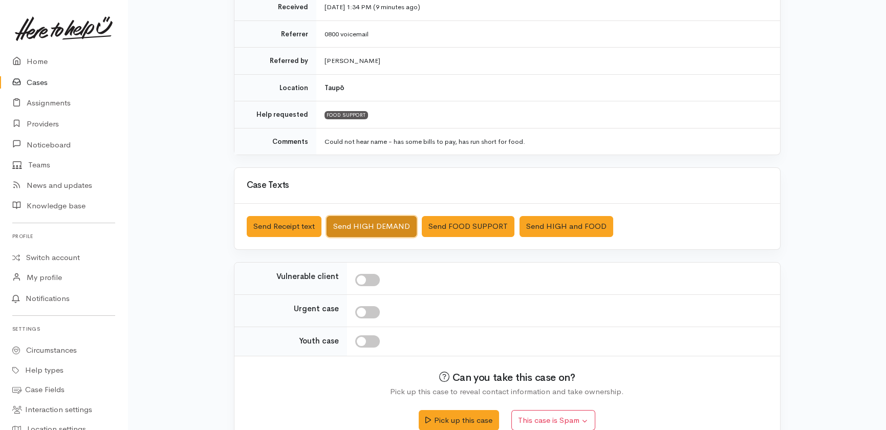
click at [368, 222] on button "Send HIGH DEMAND" at bounding box center [372, 226] width 90 height 21
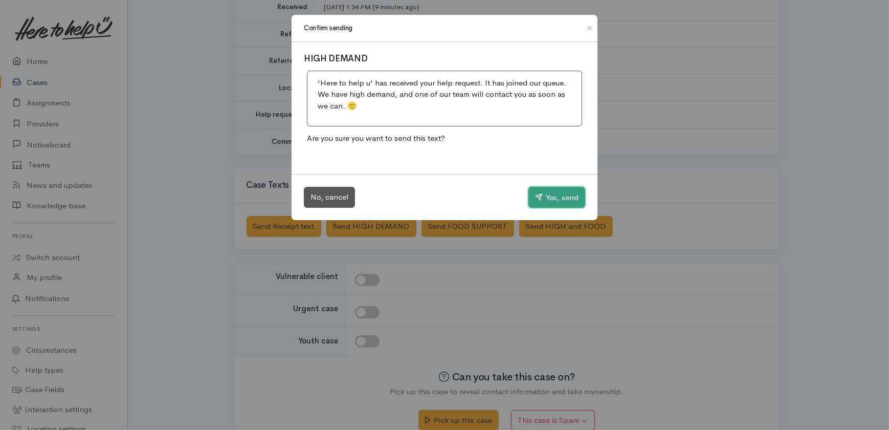
click at [556, 194] on button "Yes, send" at bounding box center [557, 197] width 57 height 21
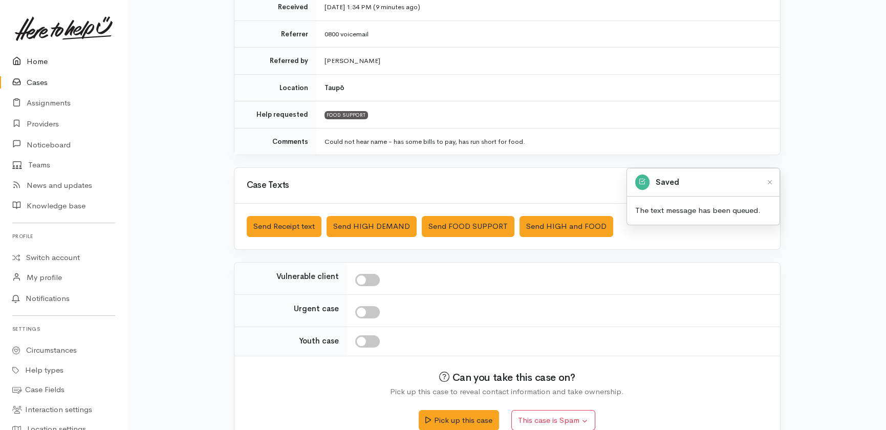
click at [41, 60] on link "Home" at bounding box center [63, 61] width 127 height 21
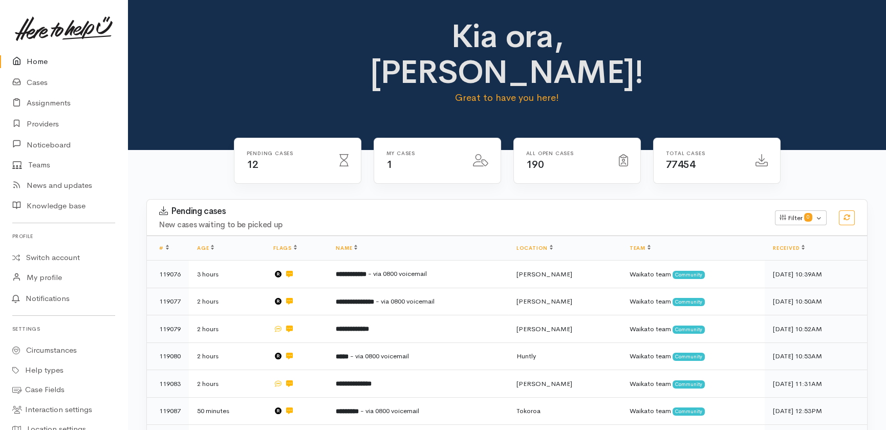
click at [42, 60] on link "Home" at bounding box center [63, 61] width 127 height 21
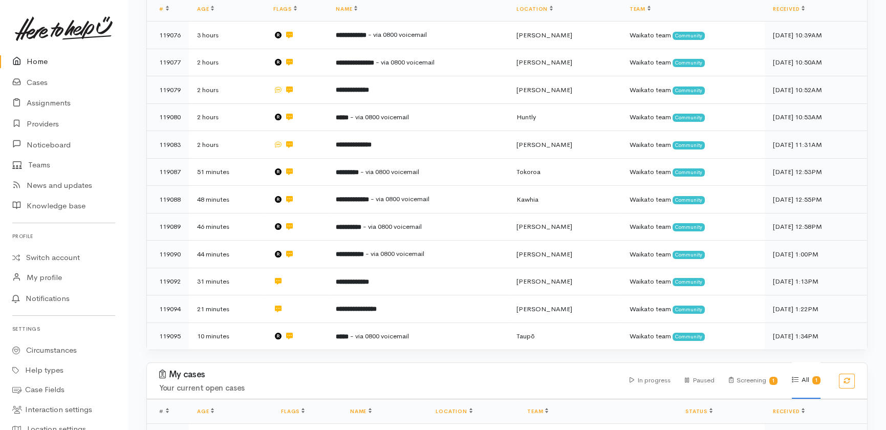
scroll to position [255, 0]
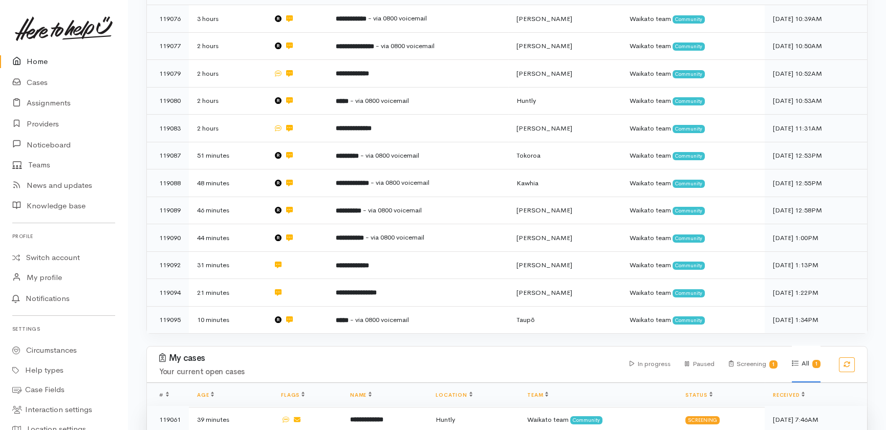
click at [373, 416] on b "**********" at bounding box center [366, 419] width 33 height 7
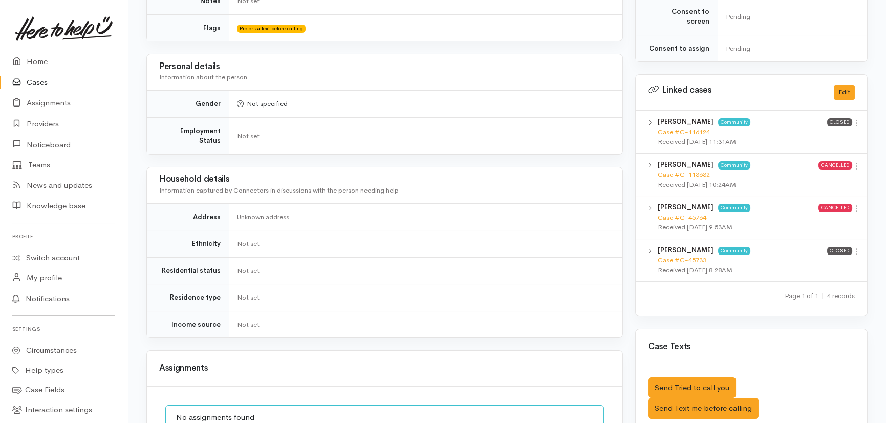
scroll to position [465, 0]
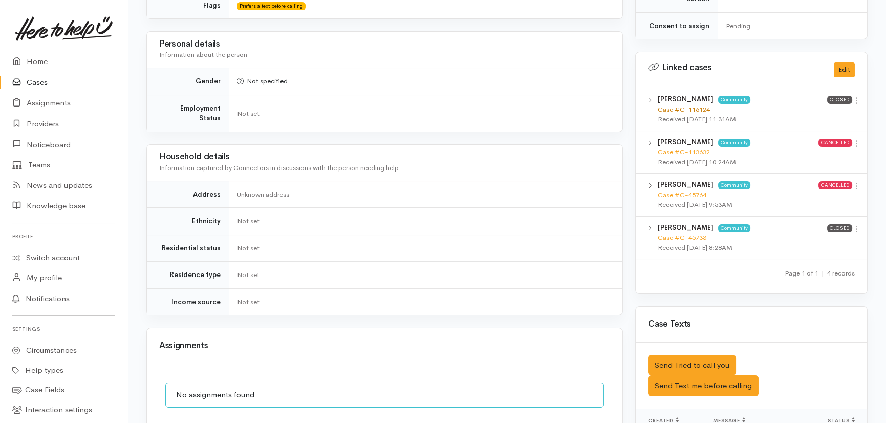
click at [687, 105] on link "Case #C-116124" at bounding box center [684, 109] width 52 height 9
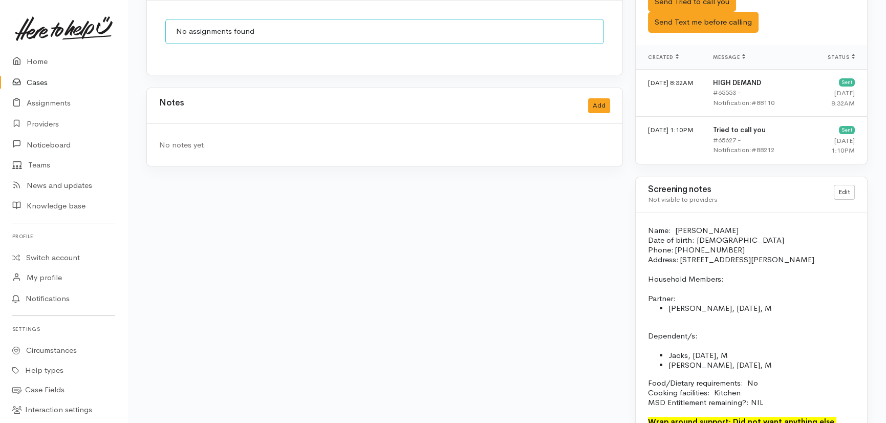
scroll to position [851, 0]
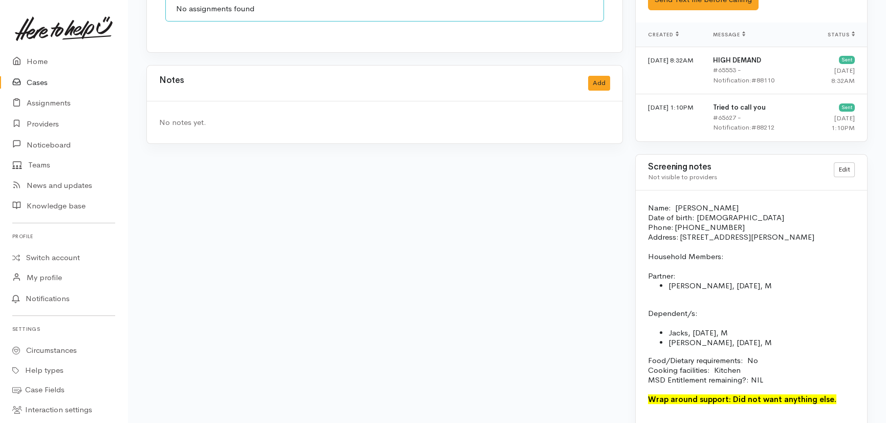
click at [837, 404] on p at bounding box center [751, 409] width 207 height 10
click at [838, 404] on p at bounding box center [751, 409] width 207 height 10
drag, startPoint x: 829, startPoint y: 364, endPoint x: 731, endPoint y: 368, distance: 98.4
click at [731, 394] on p "Wrap around support: Did not want anything else." at bounding box center [751, 399] width 207 height 10
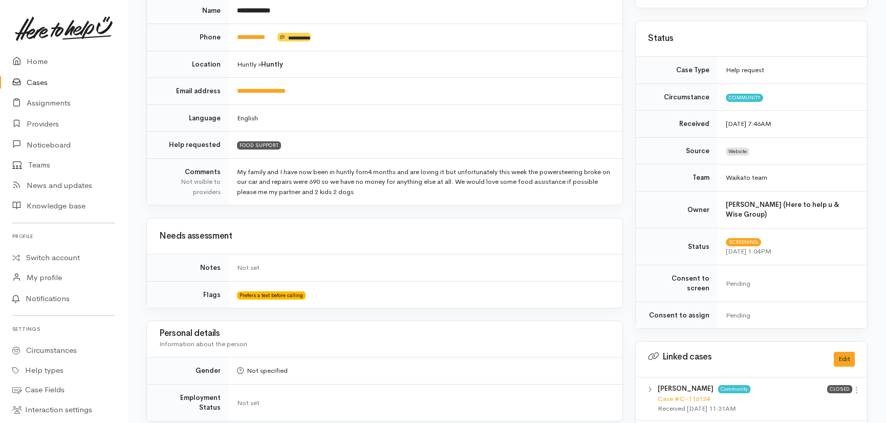
scroll to position [60, 0]
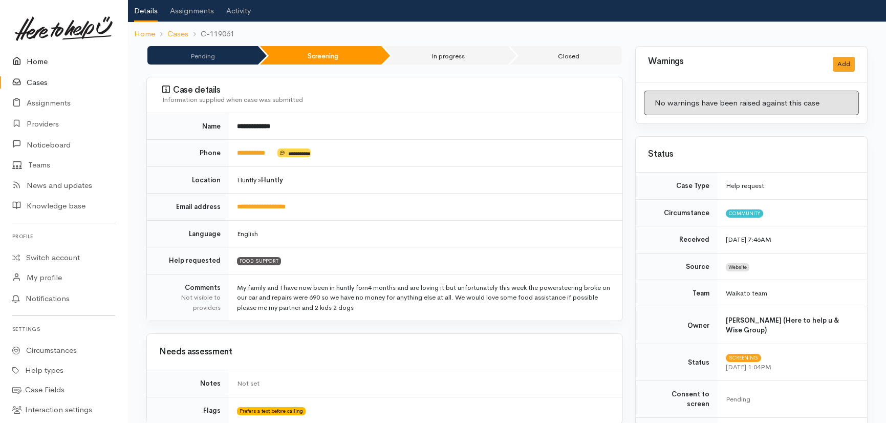
click at [42, 61] on link "Home" at bounding box center [63, 61] width 127 height 21
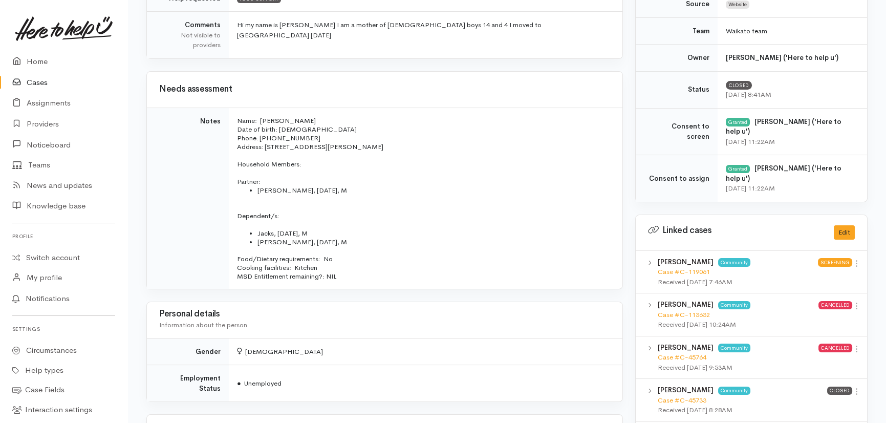
scroll to position [325, 0]
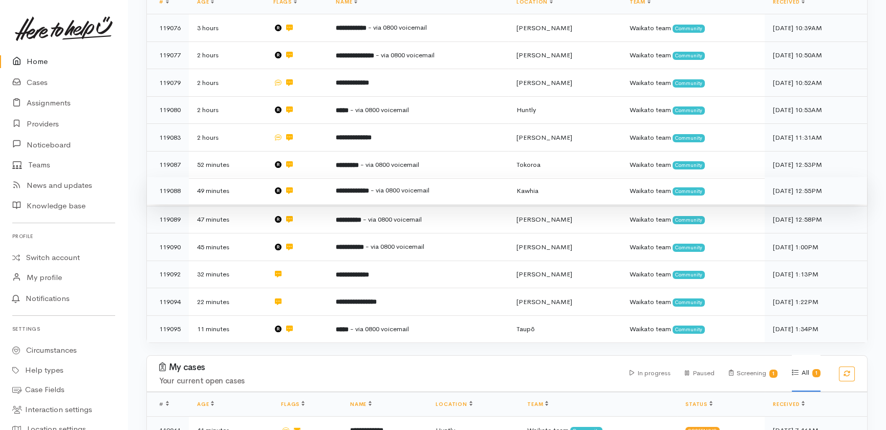
scroll to position [255, 0]
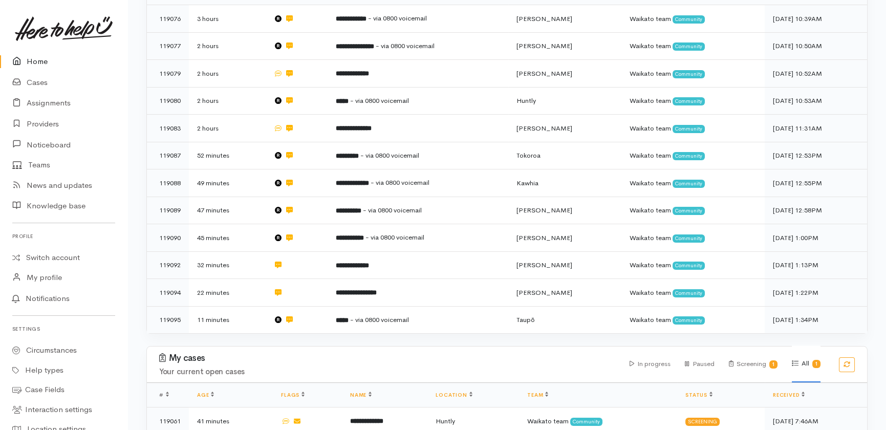
click at [31, 61] on link "Home" at bounding box center [63, 61] width 127 height 21
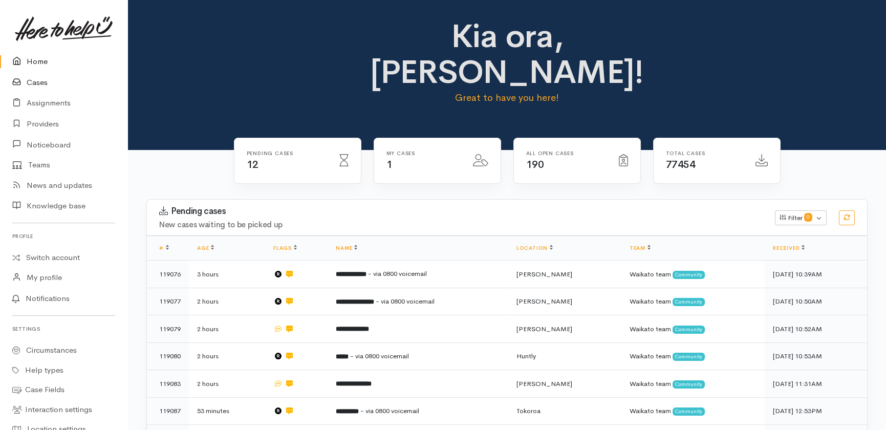
click at [39, 83] on link "Cases" at bounding box center [63, 82] width 127 height 21
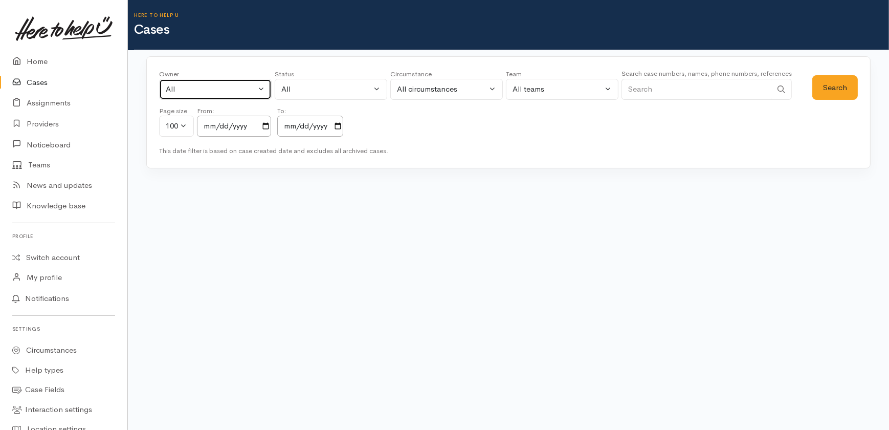
click at [226, 88] on div "All" at bounding box center [211, 89] width 90 height 12
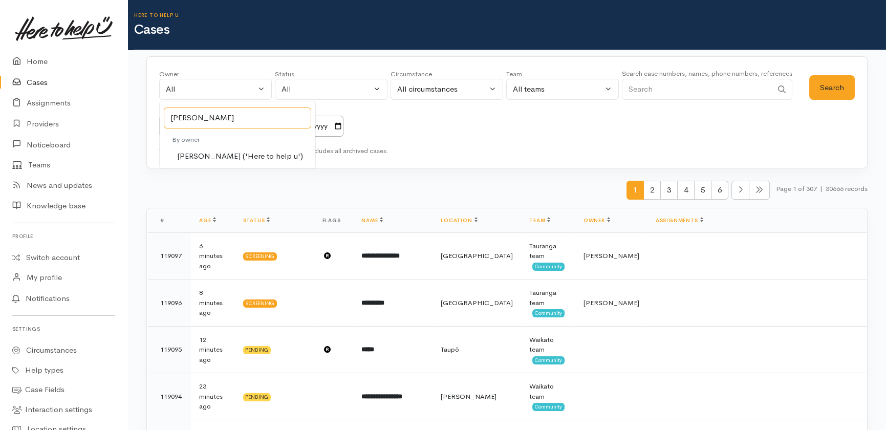
type input "[PERSON_NAME]"
click at [226, 158] on span "[PERSON_NAME] ('Here to help u')" at bounding box center [240, 156] width 126 height 12
select select "1252"
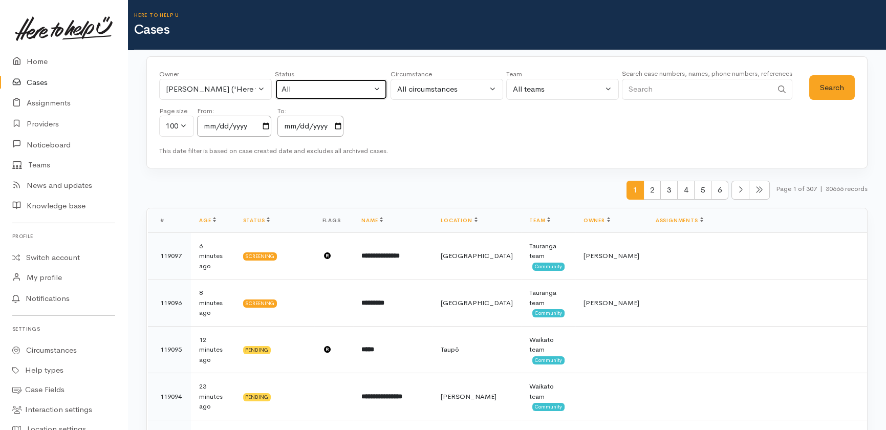
click at [326, 85] on div "All" at bounding box center [326, 89] width 90 height 12
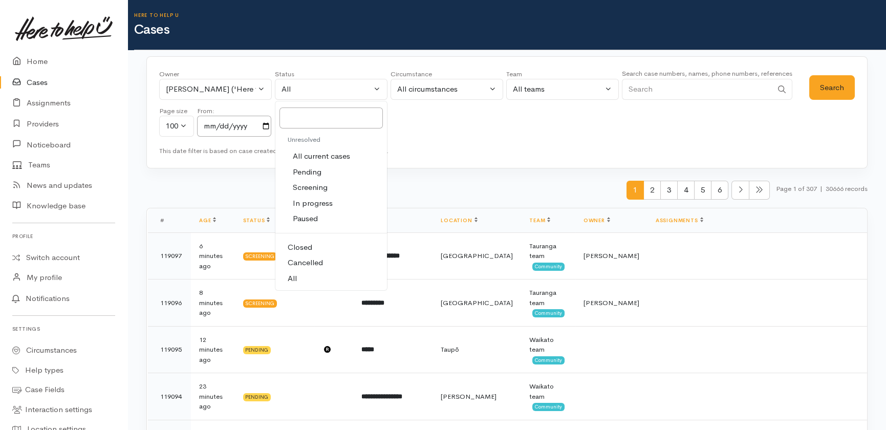
drag, startPoint x: 310, startPoint y: 154, endPoint x: 322, endPoint y: 158, distance: 13.1
click at [312, 155] on span "All current cases" at bounding box center [321, 156] width 57 height 12
select select "Unresolved"
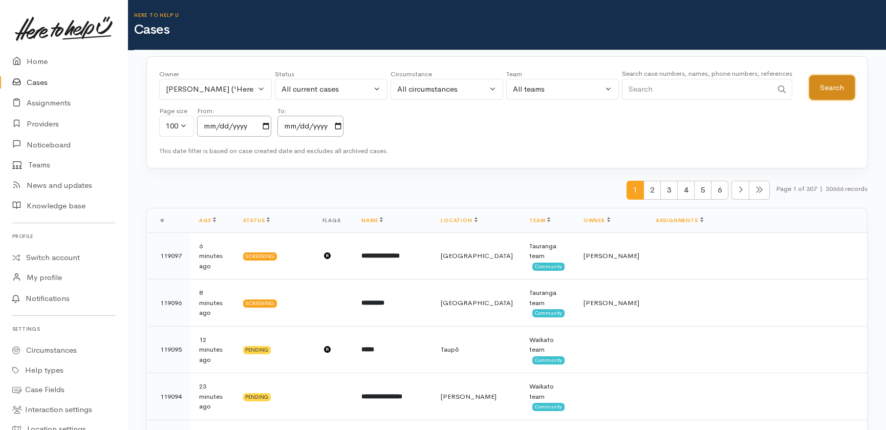
click at [831, 86] on button "Search" at bounding box center [832, 87] width 46 height 25
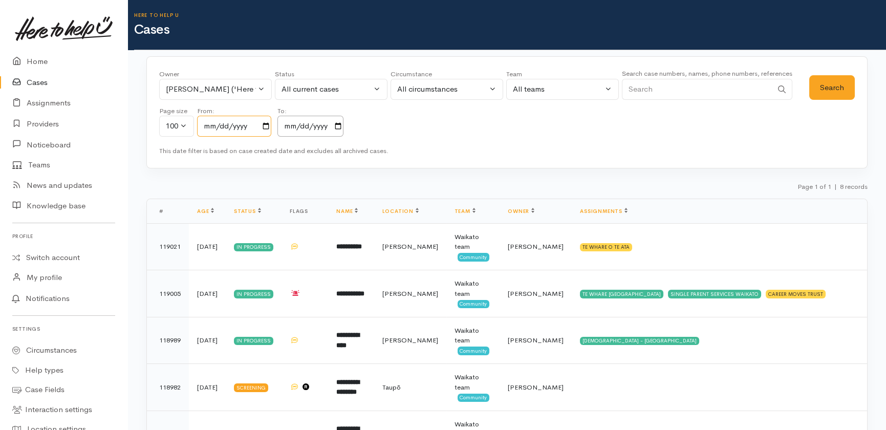
click at [257, 126] on input "2023-10-16" at bounding box center [234, 126] width 74 height 21
click at [271, 125] on input "[DATE]" at bounding box center [234, 126] width 74 height 21
click at [259, 89] on button "[PERSON_NAME] ('Here to help u')" at bounding box center [215, 89] width 113 height 21
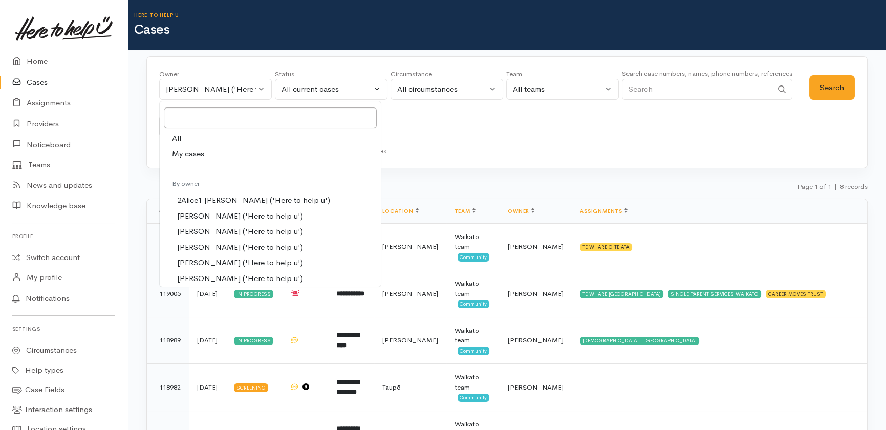
click at [177, 137] on span "All" at bounding box center [176, 139] width 9 height 12
select select "-1"
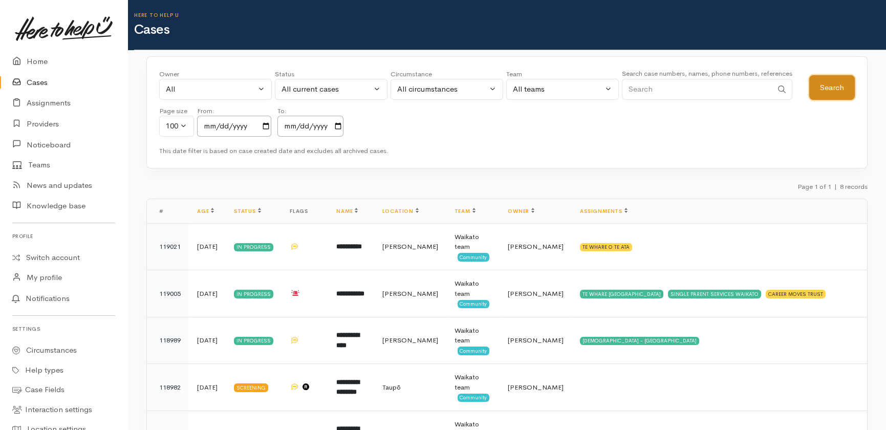
click at [834, 89] on button "Search" at bounding box center [832, 87] width 46 height 25
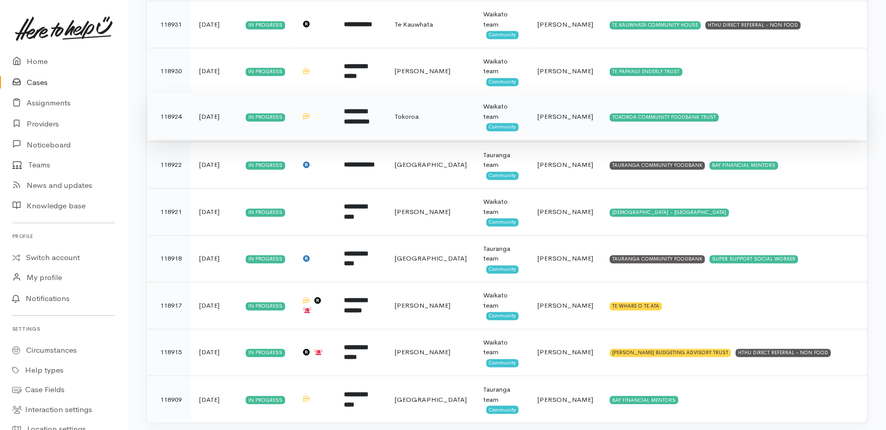
scroll to position [4517, 0]
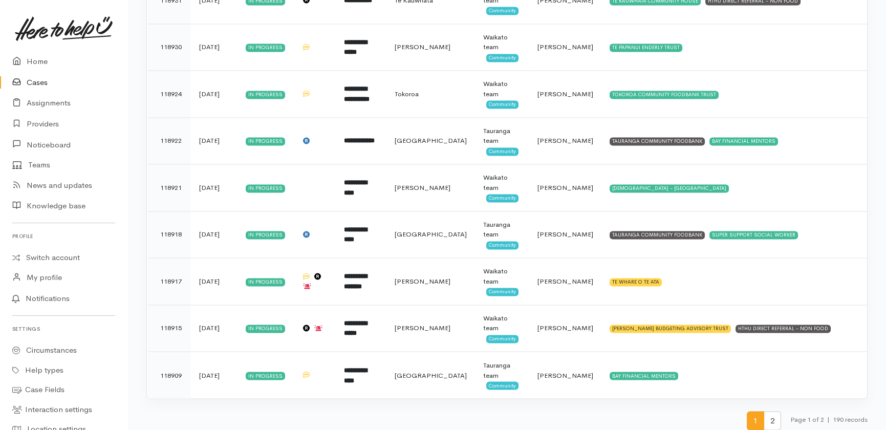
click at [773, 414] on span "2" at bounding box center [772, 420] width 17 height 19
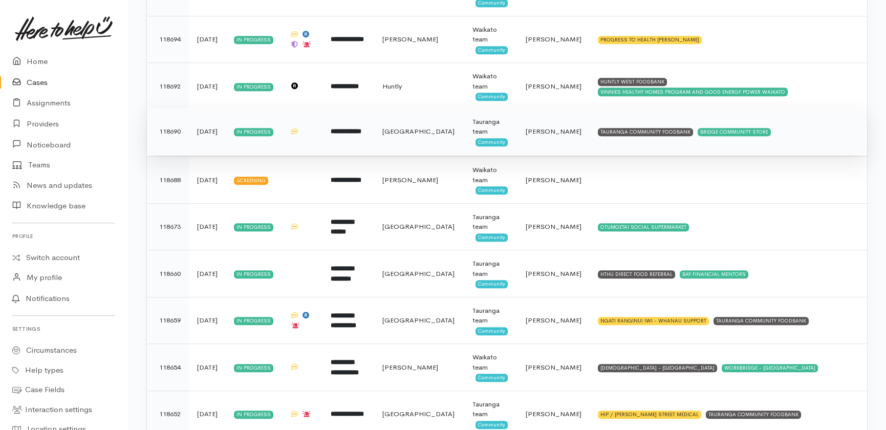
scroll to position [1721, 0]
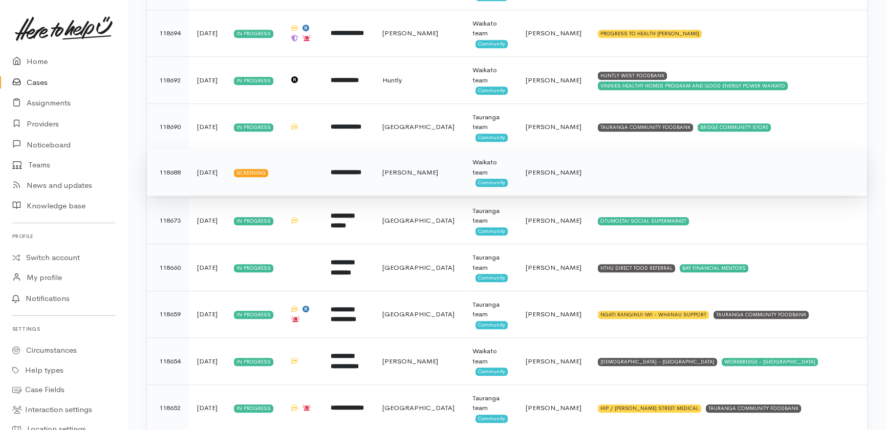
click at [361, 169] on b "**********" at bounding box center [346, 172] width 31 height 7
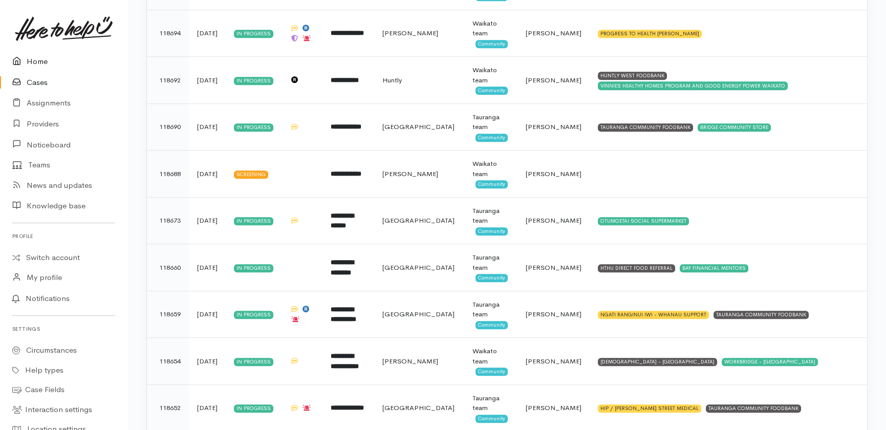
click at [29, 57] on link "Home" at bounding box center [63, 61] width 127 height 21
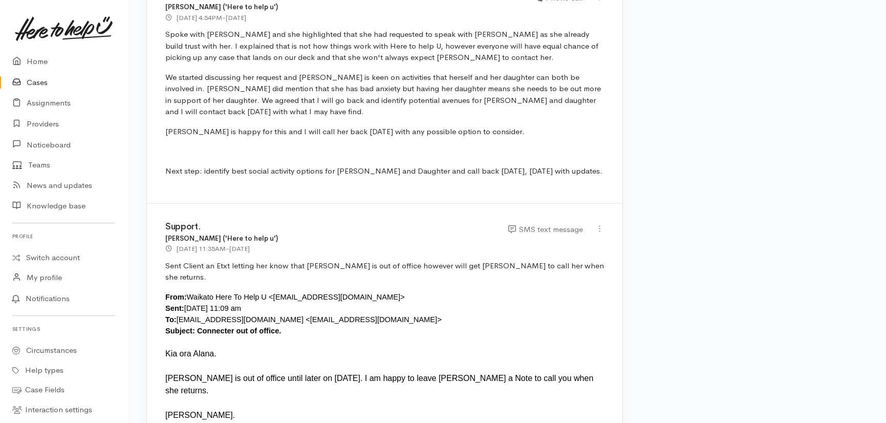
scroll to position [937, 0]
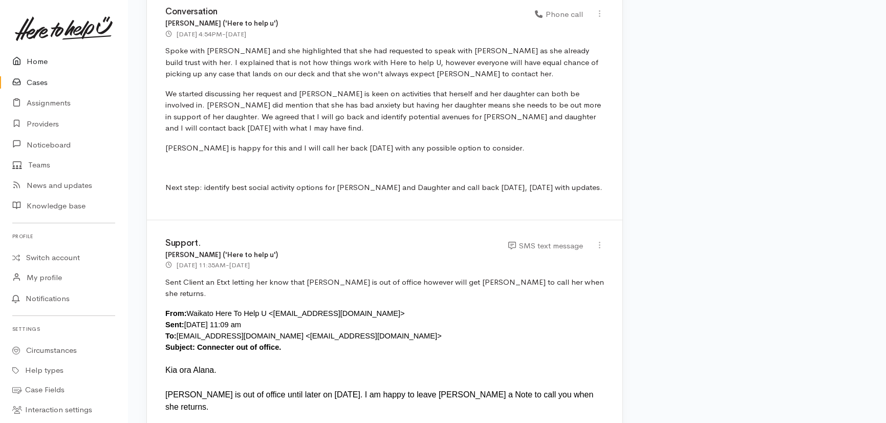
click at [40, 67] on link "Home" at bounding box center [63, 61] width 127 height 21
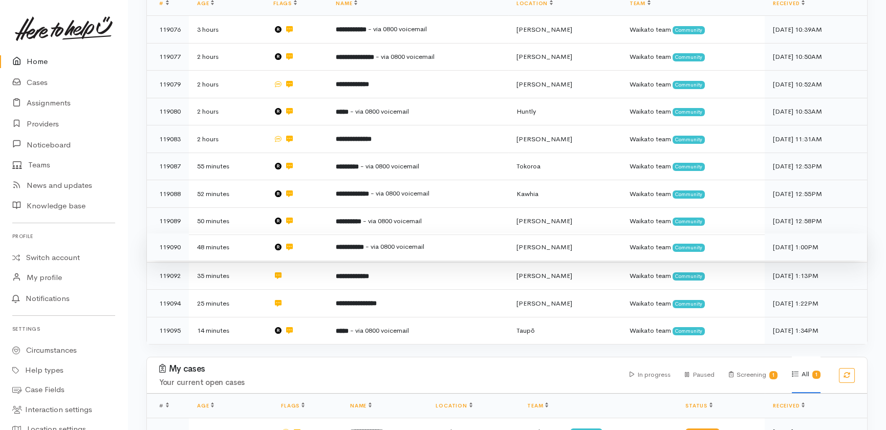
scroll to position [255, 0]
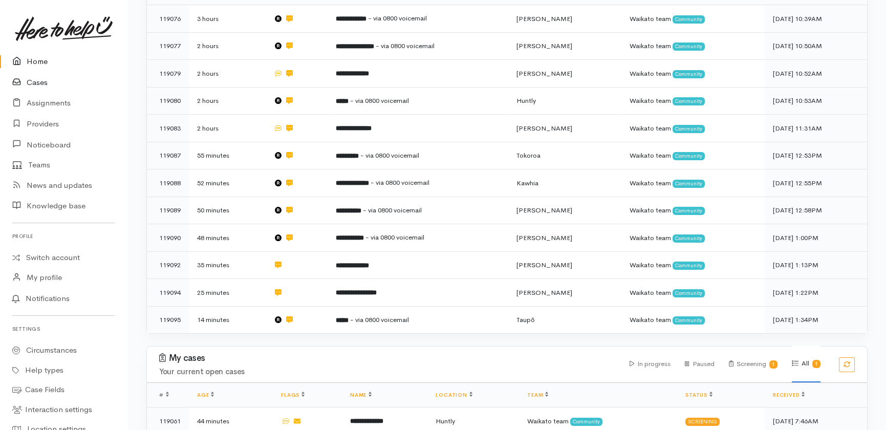
click at [35, 84] on link "Cases" at bounding box center [63, 82] width 127 height 21
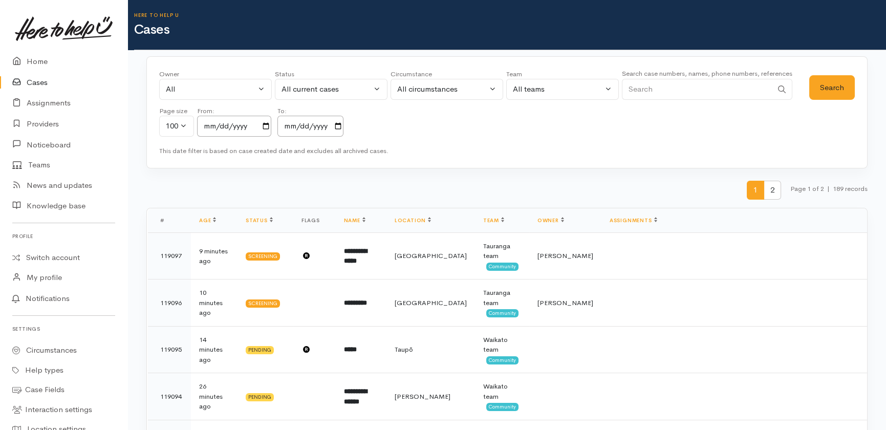
drag, startPoint x: 669, startPoint y: 92, endPoint x: 645, endPoint y: 61, distance: 39.4
click at [657, 80] on input "Search" at bounding box center [697, 89] width 150 height 21
type input "[PERSON_NAME]"
click at [836, 90] on button "Search" at bounding box center [832, 87] width 46 height 25
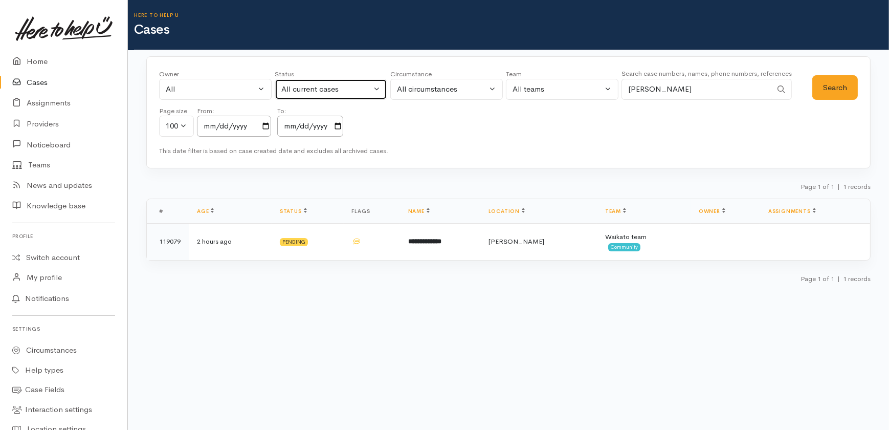
click at [359, 91] on div "All current cases" at bounding box center [326, 89] width 90 height 12
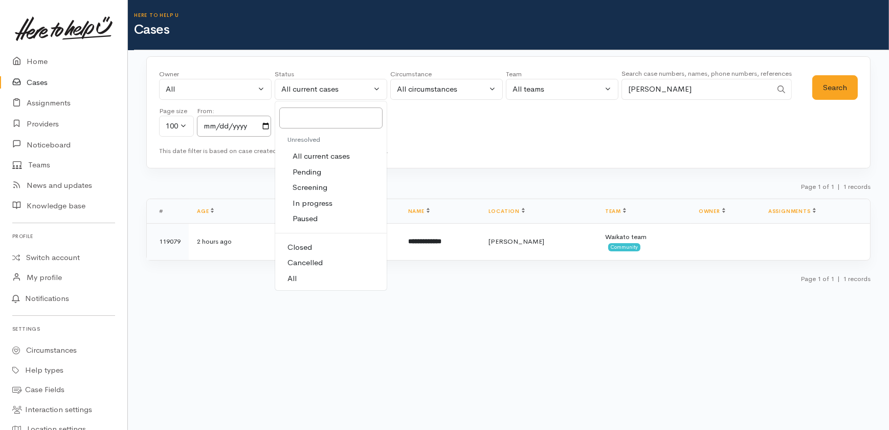
click at [296, 273] on span "All" at bounding box center [292, 279] width 9 height 12
select select "All"
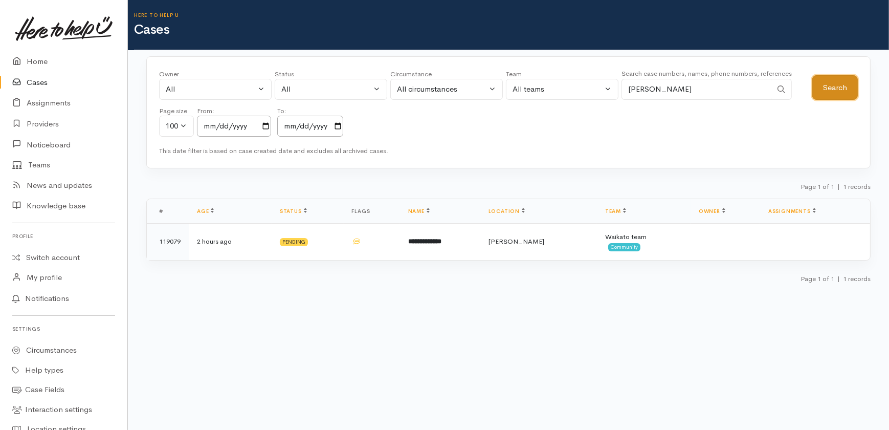
click at [834, 91] on button "Search" at bounding box center [836, 87] width 46 height 25
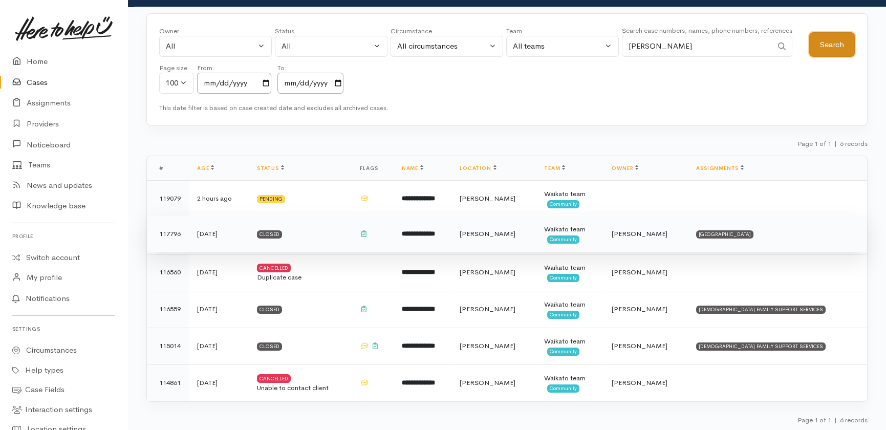
scroll to position [44, 0]
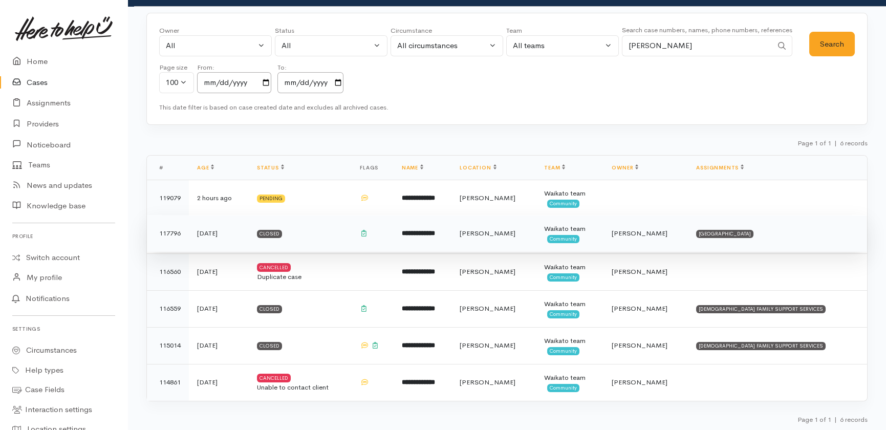
click at [435, 232] on b "**********" at bounding box center [418, 233] width 33 height 7
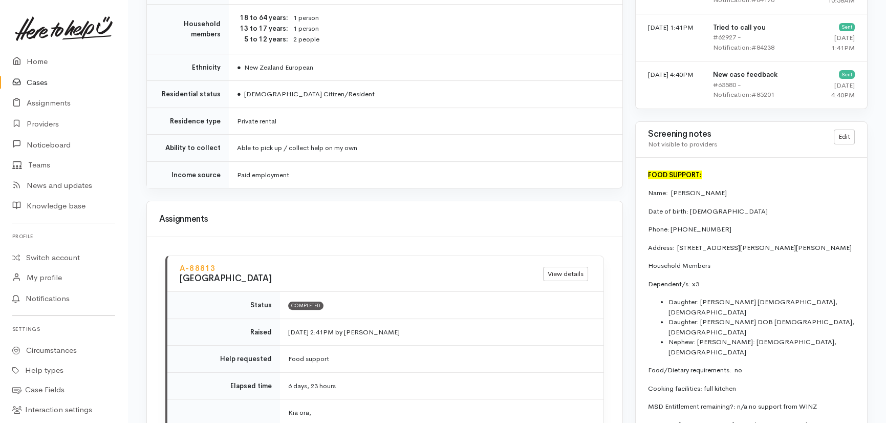
scroll to position [930, 0]
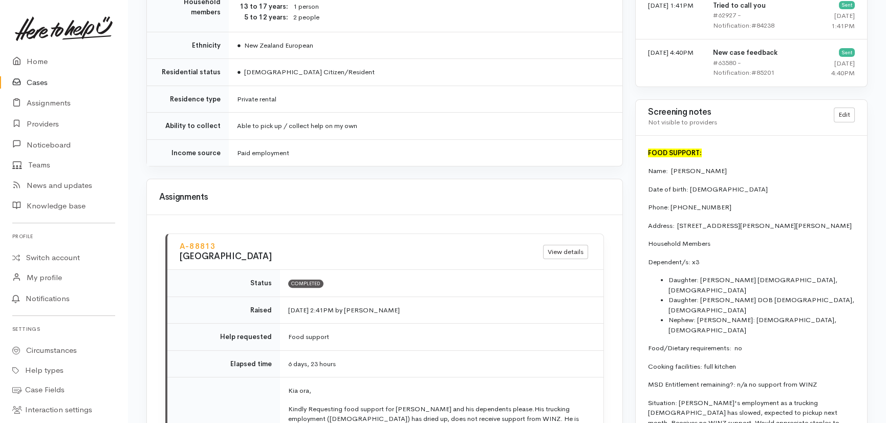
click at [35, 79] on link "Cases" at bounding box center [63, 82] width 127 height 21
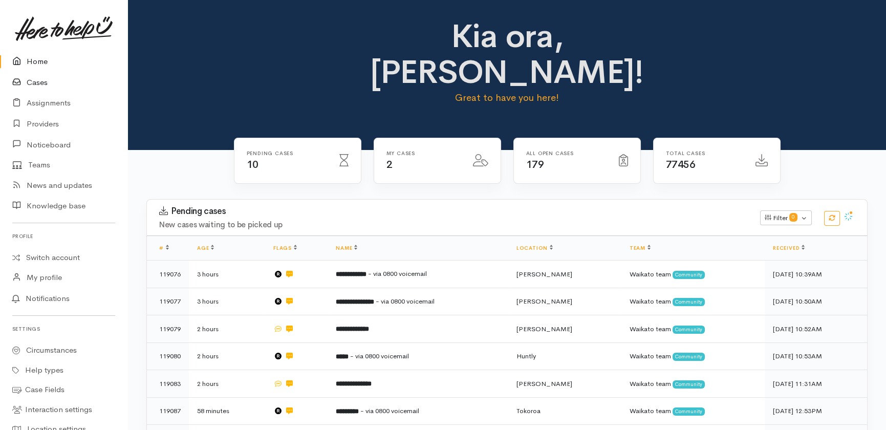
click at [32, 80] on link "Cases" at bounding box center [63, 82] width 127 height 21
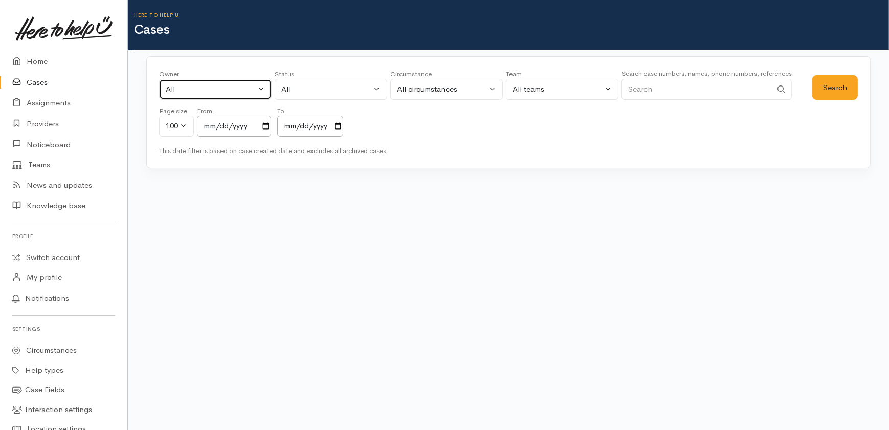
click at [232, 94] on div "All" at bounding box center [211, 89] width 90 height 12
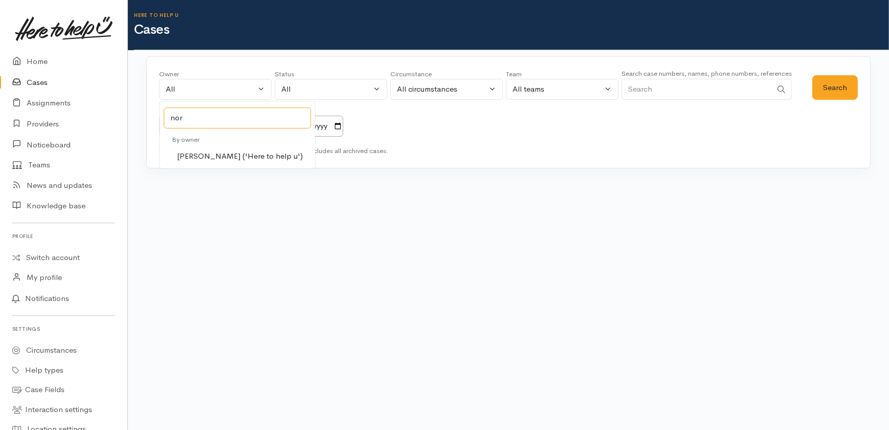
type input "nor"
click at [206, 158] on span "[PERSON_NAME] ('Here to help u')" at bounding box center [240, 156] width 126 height 12
select select "1920"
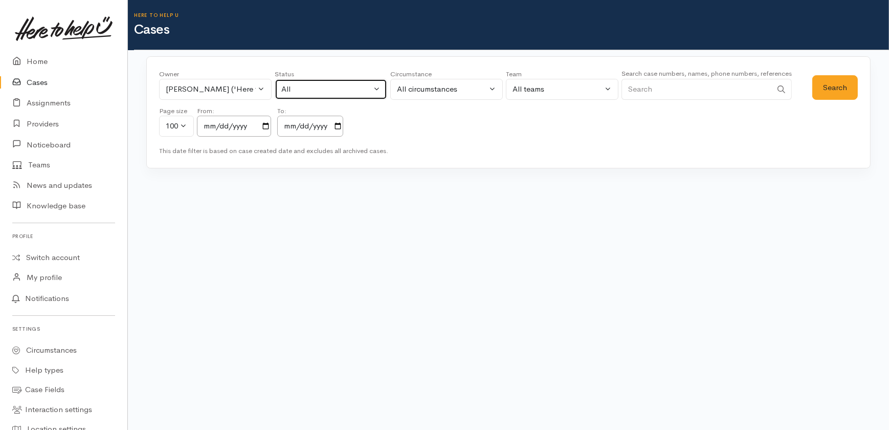
click at [307, 90] on div "All" at bounding box center [326, 89] width 90 height 12
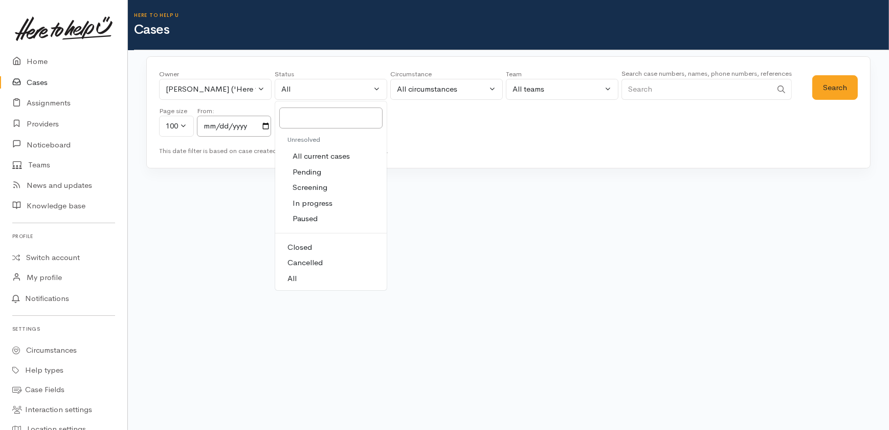
click at [306, 158] on span "All current cases" at bounding box center [321, 156] width 57 height 12
select select "Unresolved"
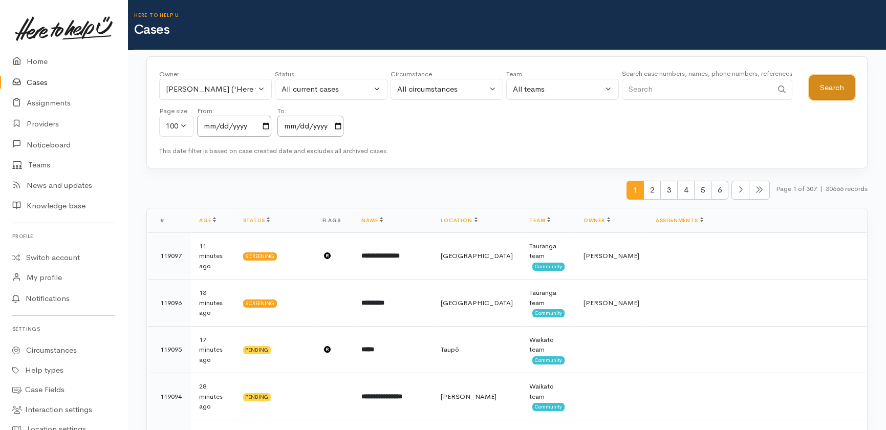
click at [839, 88] on button "Search" at bounding box center [832, 87] width 46 height 25
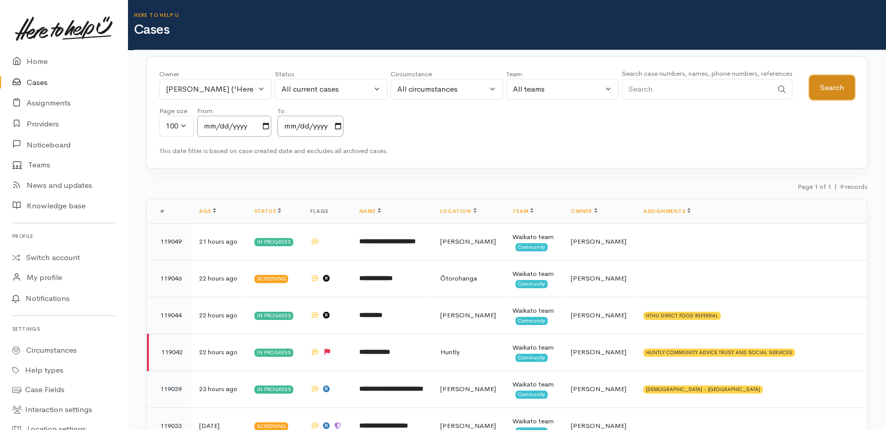
scroll to position [154, 0]
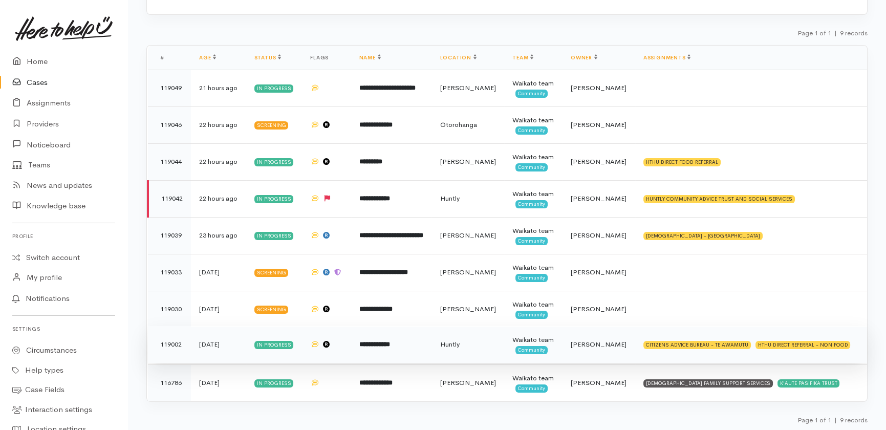
click at [390, 341] on b "**********" at bounding box center [374, 344] width 31 height 7
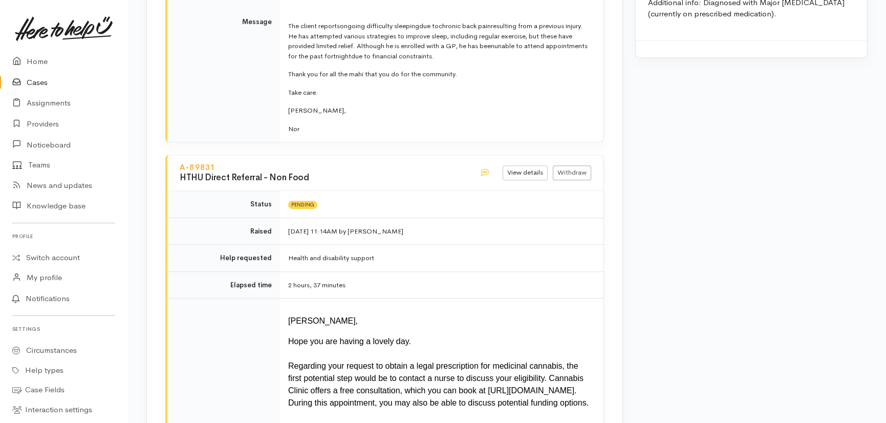
scroll to position [1361, 0]
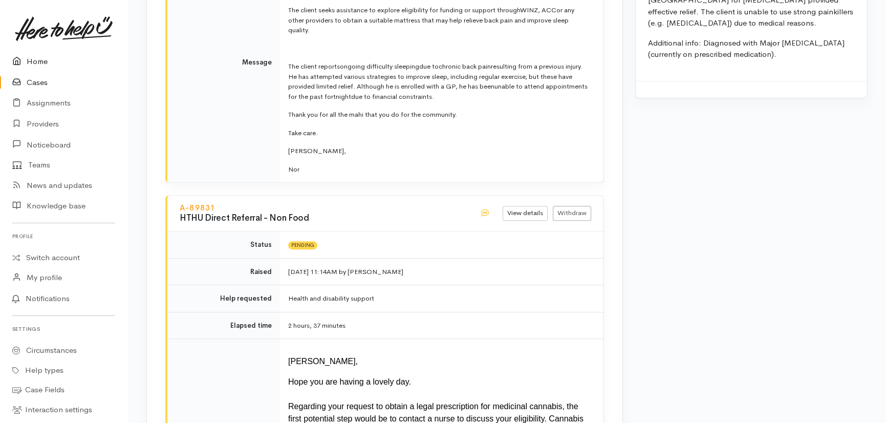
click at [41, 62] on link "Home" at bounding box center [63, 61] width 127 height 21
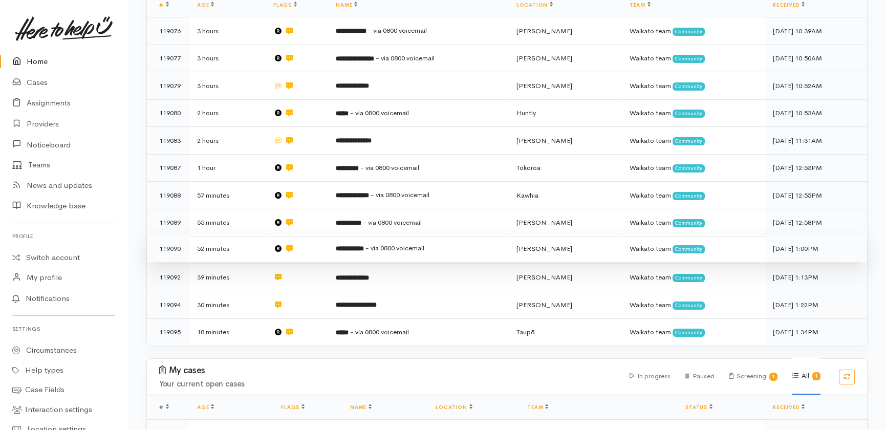
scroll to position [255, 0]
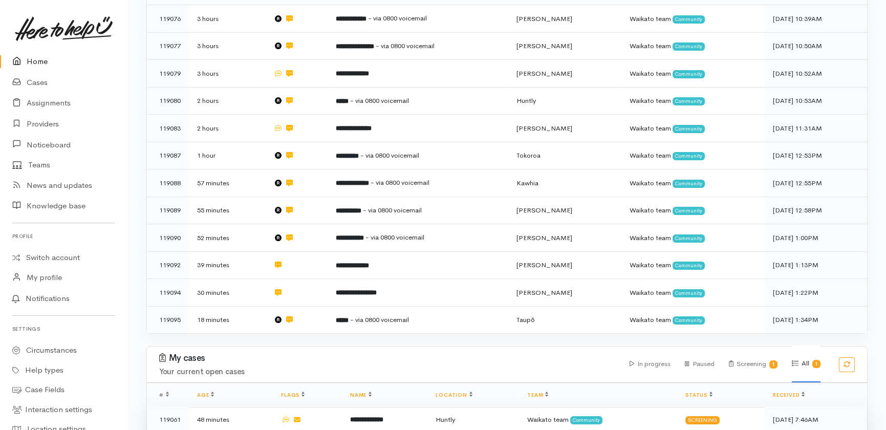
click at [353, 416] on b "**********" at bounding box center [366, 419] width 33 height 7
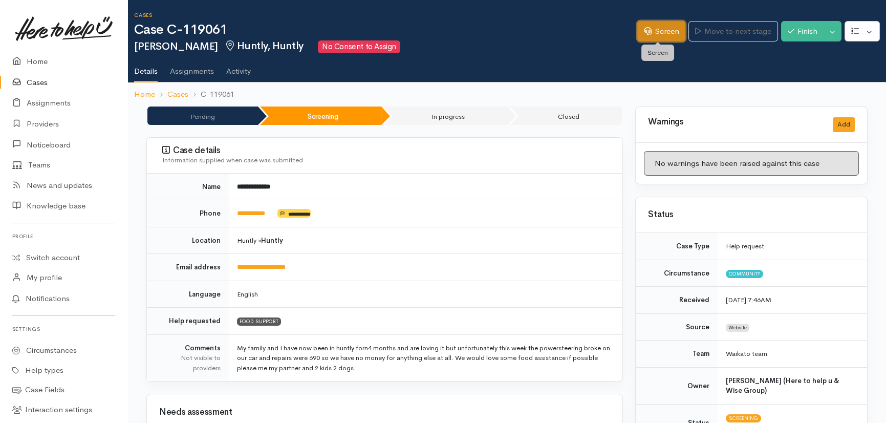
click at [663, 31] on link "Screen" at bounding box center [661, 31] width 48 height 21
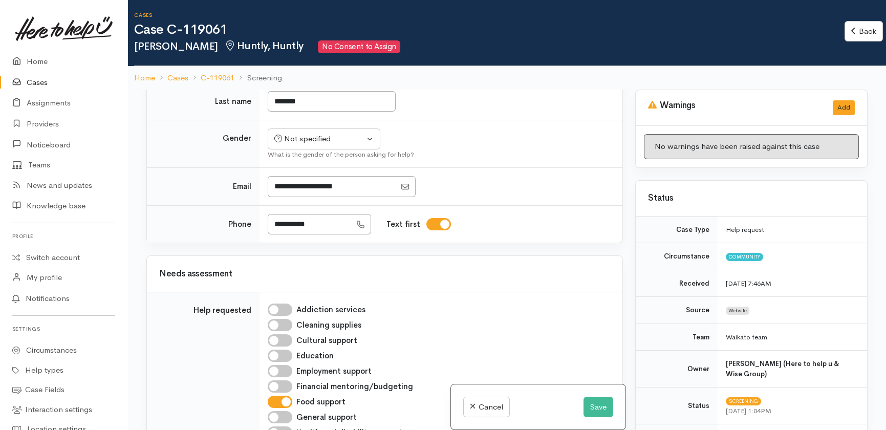
scroll to position [465, 0]
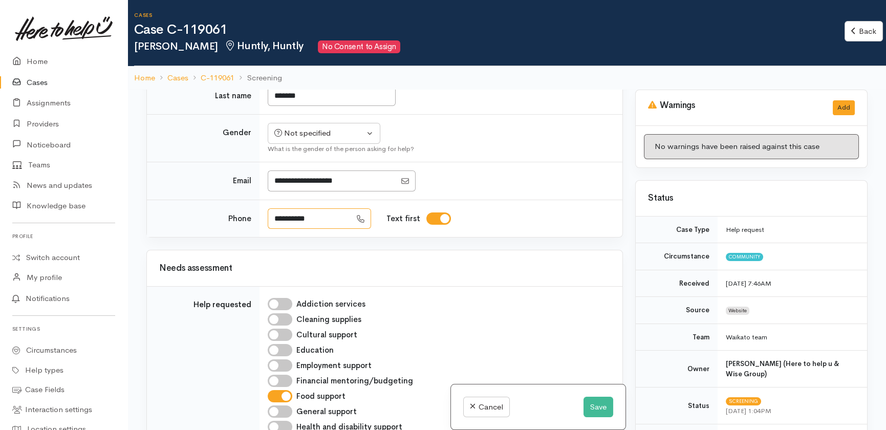
drag, startPoint x: 325, startPoint y: 276, endPoint x: 260, endPoint y: 270, distance: 65.3
click at [260, 237] on td "**********" at bounding box center [440, 218] width 363 height 37
click at [30, 56] on link "Home" at bounding box center [63, 61] width 127 height 21
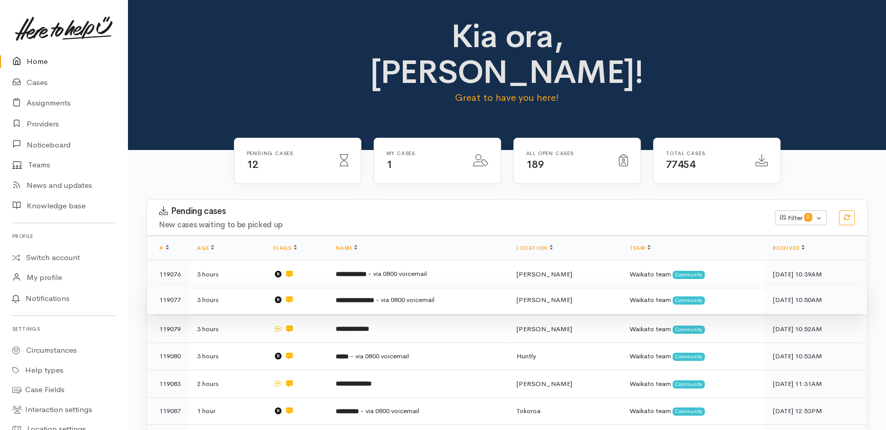
click at [554, 295] on span "[PERSON_NAME]" at bounding box center [544, 299] width 56 height 9
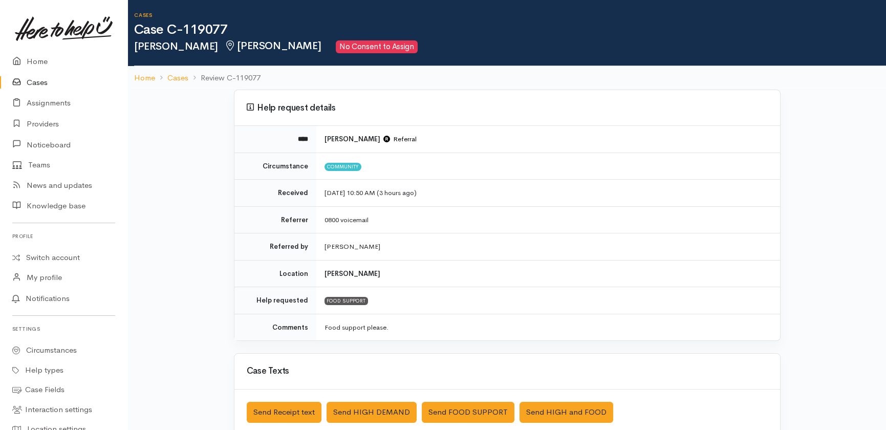
click at [37, 77] on link "Cases" at bounding box center [63, 82] width 127 height 21
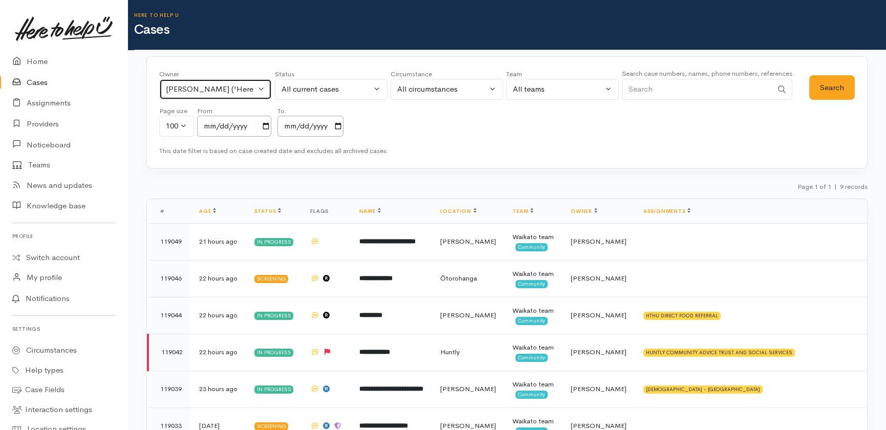
click at [260, 89] on button "[PERSON_NAME] ('Here to help u')" at bounding box center [215, 89] width 113 height 21
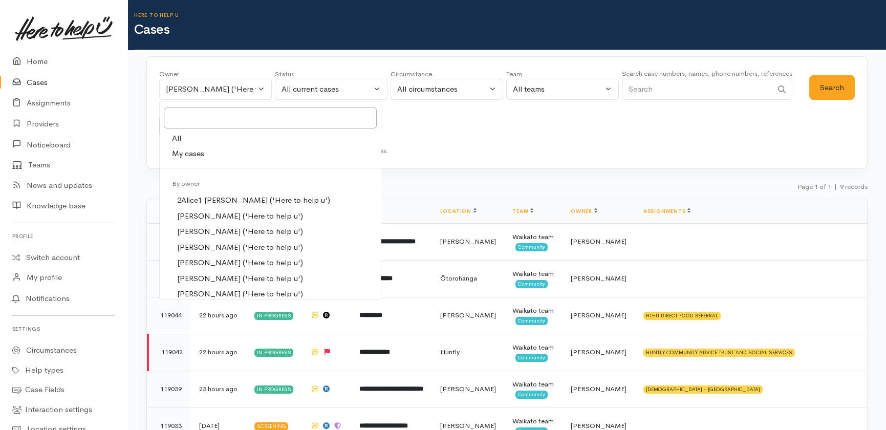
drag, startPoint x: 182, startPoint y: 137, endPoint x: 239, endPoint y: 127, distance: 58.1
click at [182, 138] on link "All" at bounding box center [270, 139] width 221 height 16
select select "-1"
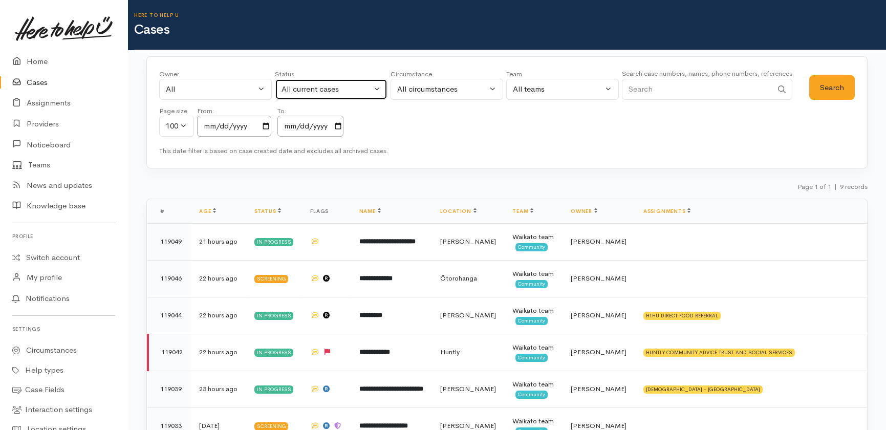
click at [331, 90] on div "All current cases" at bounding box center [326, 89] width 90 height 12
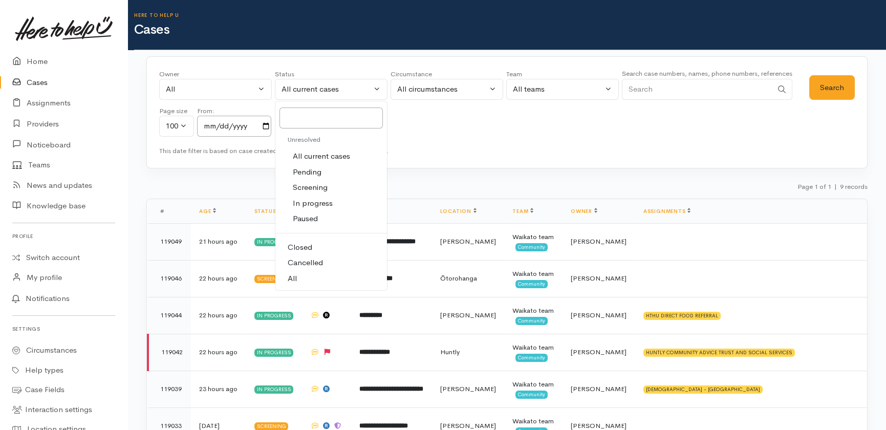
click at [297, 276] on link "All" at bounding box center [331, 279] width 112 height 16
select select "All"
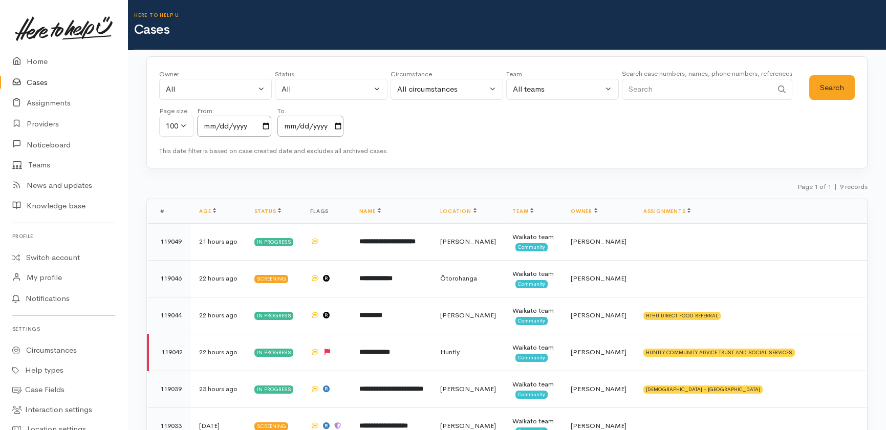
click at [667, 85] on input "Search" at bounding box center [697, 89] width 150 height 21
click at [822, 86] on button "Search" at bounding box center [832, 87] width 46 height 25
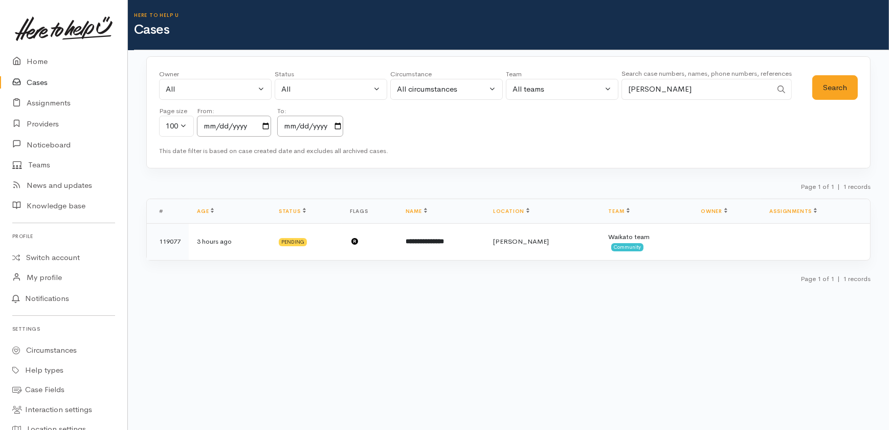
drag, startPoint x: 697, startPoint y: 87, endPoint x: 577, endPoint y: 82, distance: 120.4
click at [577, 82] on div "Owner All My cases 2Alice1 [PERSON_NAME] ('Here to help u') [PERSON_NAME] ('Her…" at bounding box center [486, 106] width 654 height 74
type input "0210416570"
click at [835, 93] on button "Search" at bounding box center [836, 87] width 46 height 25
click at [42, 58] on link "Home" at bounding box center [63, 61] width 127 height 21
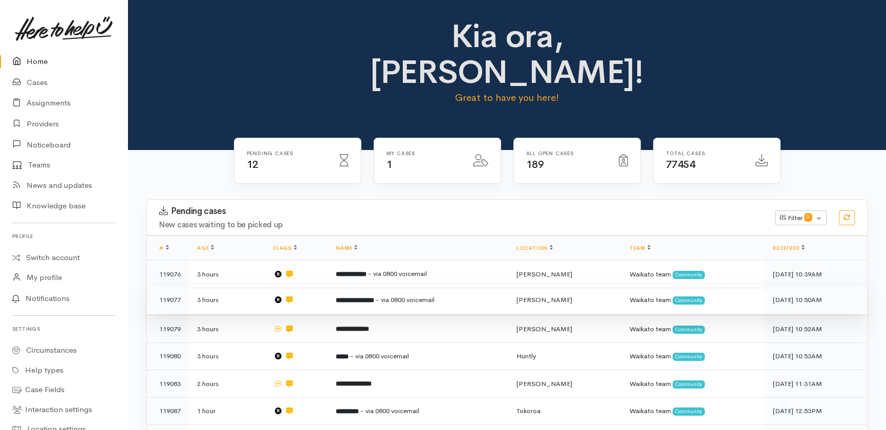
click at [353, 297] on b "**********" at bounding box center [355, 300] width 38 height 7
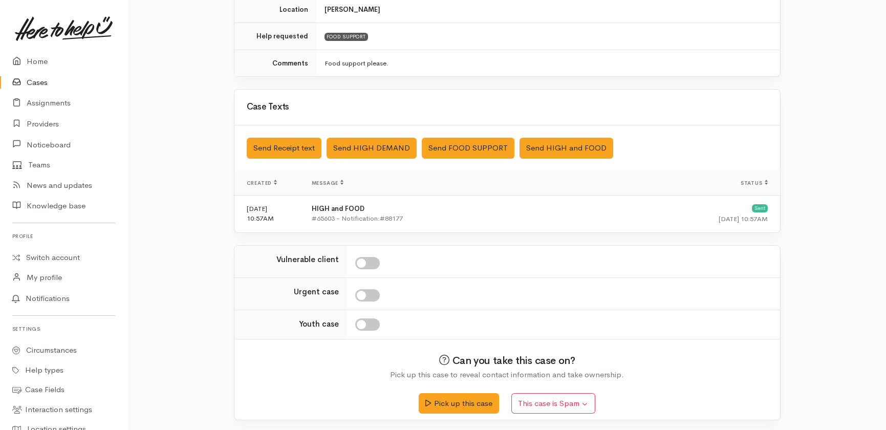
scroll to position [265, 0]
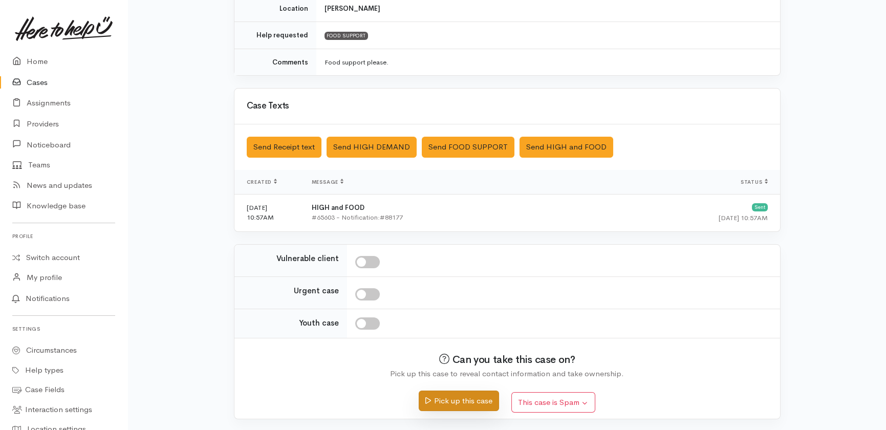
click at [459, 399] on button "Pick up this case" at bounding box center [459, 400] width 80 height 21
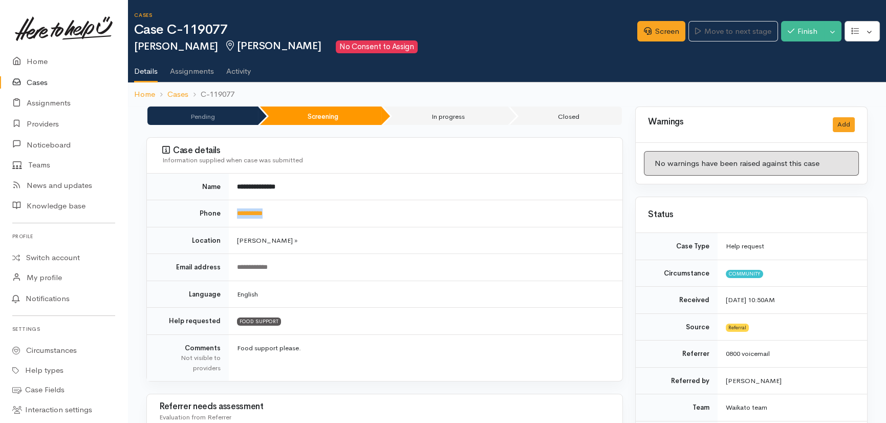
drag, startPoint x: 286, startPoint y: 218, endPoint x: 235, endPoint y: 219, distance: 50.2
click at [235, 219] on td "**********" at bounding box center [426, 213] width 394 height 27
copy link "**********"
click at [662, 30] on link "Screen" at bounding box center [661, 31] width 48 height 21
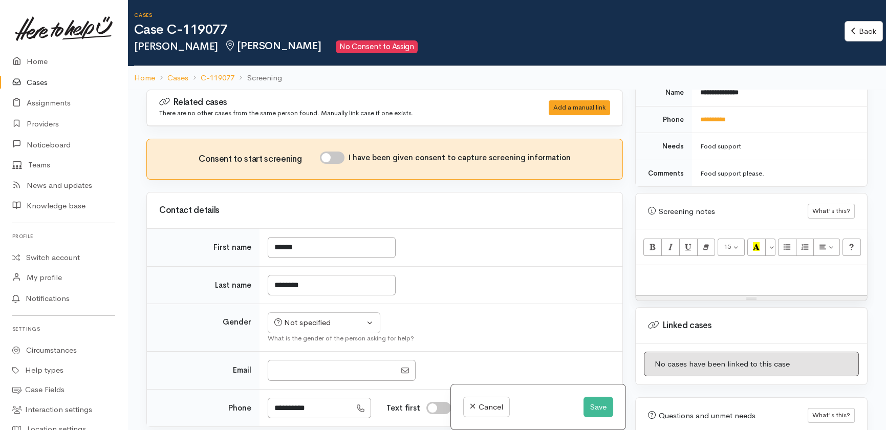
scroll to position [558, 0]
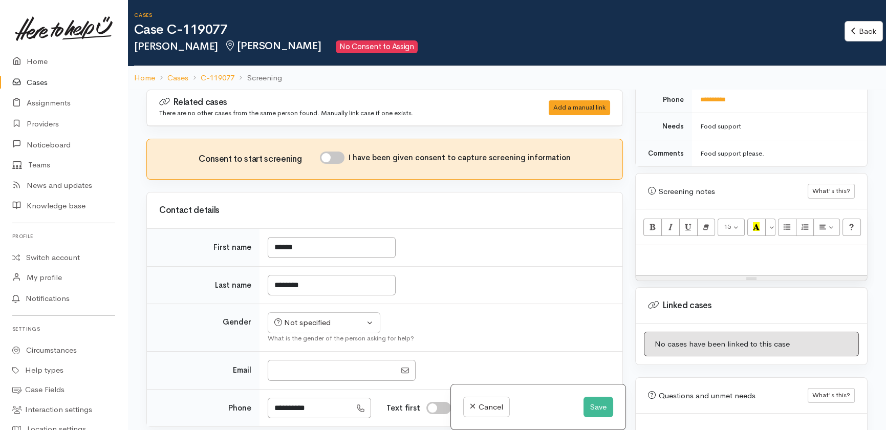
click at [665, 250] on p at bounding box center [751, 256] width 221 height 12
paste div
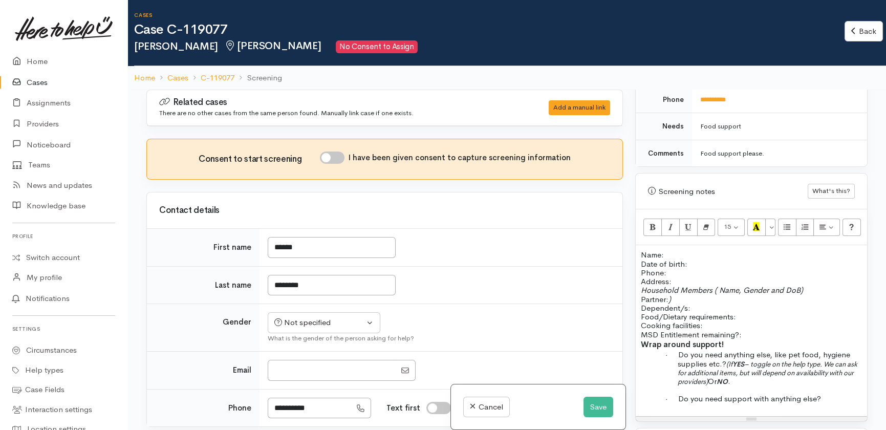
click at [676, 250] on p "Name: Date of birth: Phone:" at bounding box center [751, 263] width 221 height 27
click at [736, 256] on p "Name: [PERSON_NAME] Date of birth: Phone:" at bounding box center [751, 263] width 221 height 27
click at [704, 254] on p "Name: [PERSON_NAME] Date of birth: Phone:" at bounding box center [751, 263] width 221 height 27
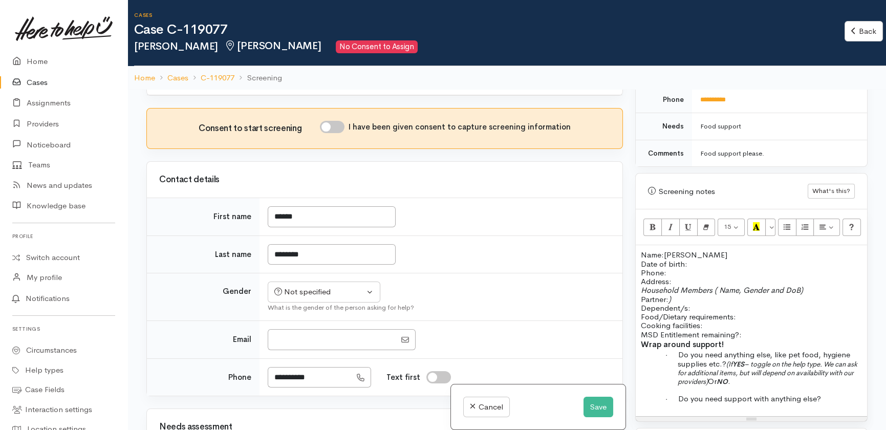
scroll to position [46, 0]
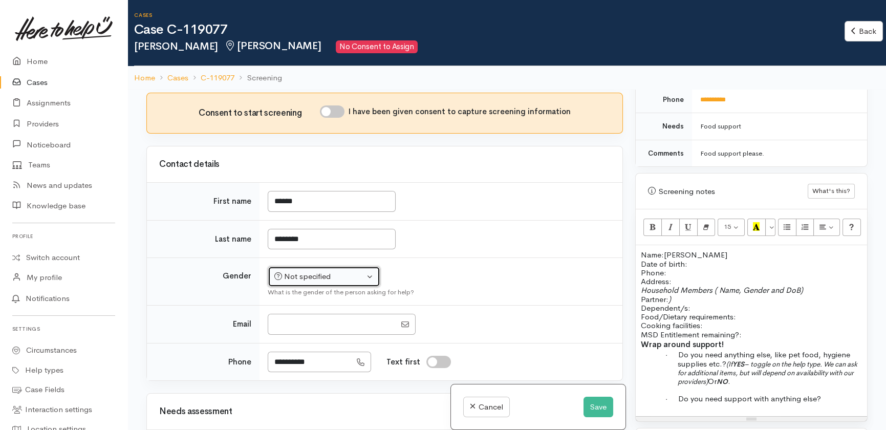
click at [336, 275] on div "Not specified" at bounding box center [319, 277] width 90 height 12
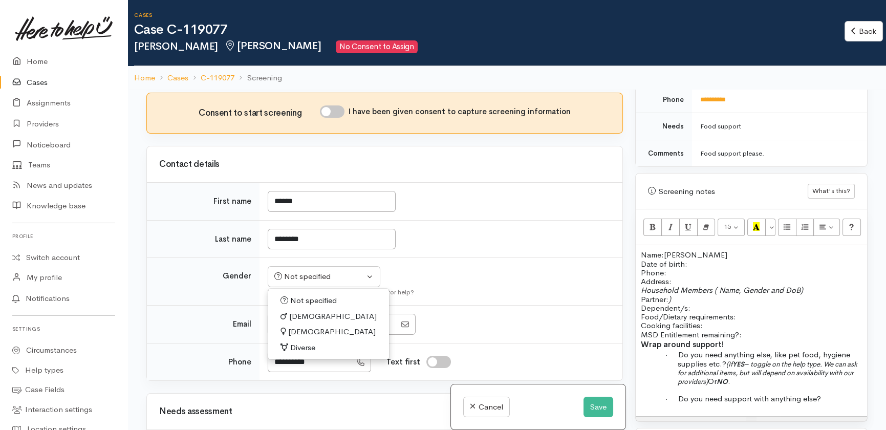
click at [306, 329] on span "[DEMOGRAPHIC_DATA]" at bounding box center [332, 332] width 88 height 12
select select "[DEMOGRAPHIC_DATA]"
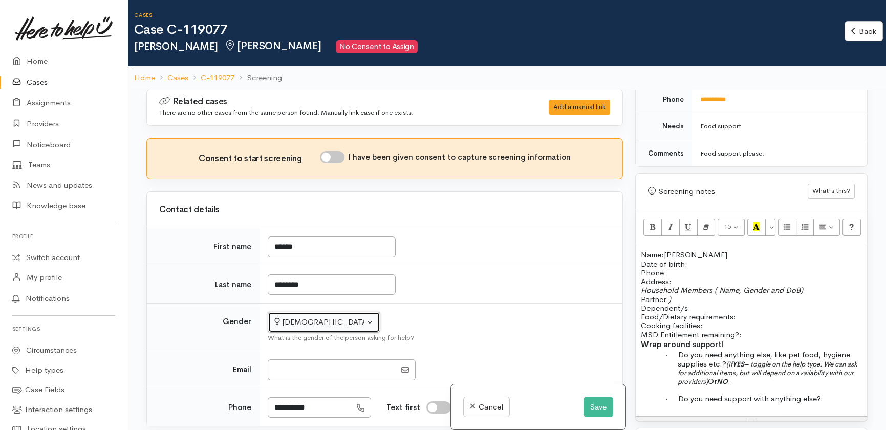
scroll to position [0, 0]
click at [335, 158] on input "I have been given consent to capture screening information" at bounding box center [332, 157] width 25 height 12
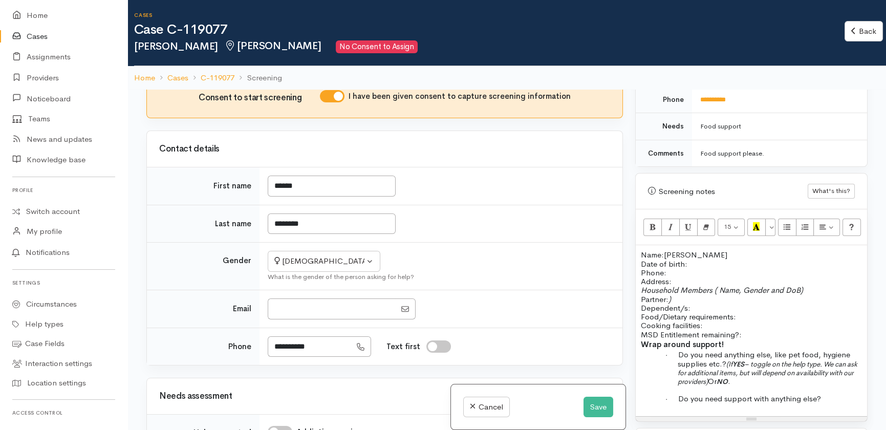
scroll to position [46, 0]
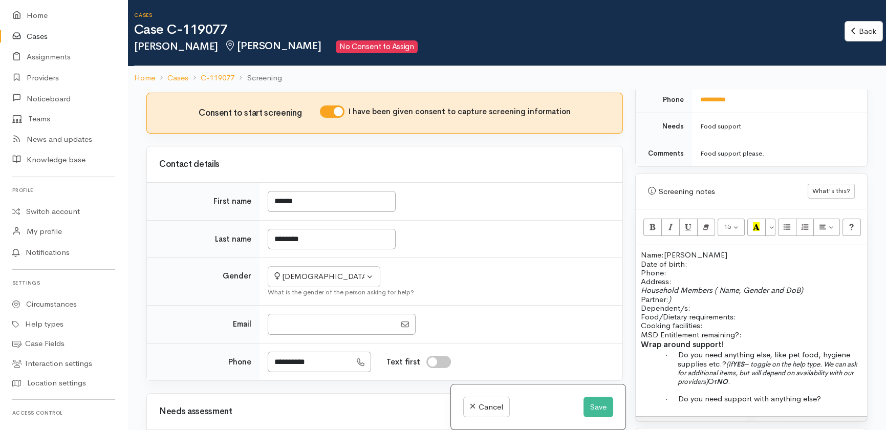
click at [326, 108] on input "I have been given consent to capture screening information" at bounding box center [332, 111] width 25 height 12
checkbox input "false"
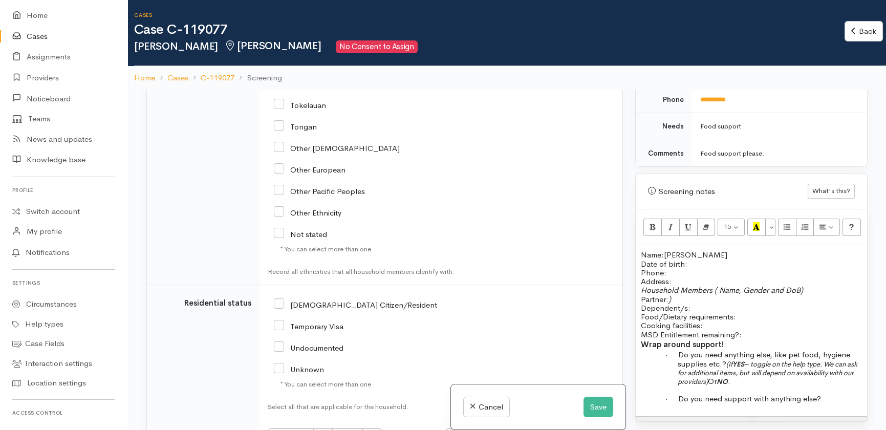
scroll to position [1581, 0]
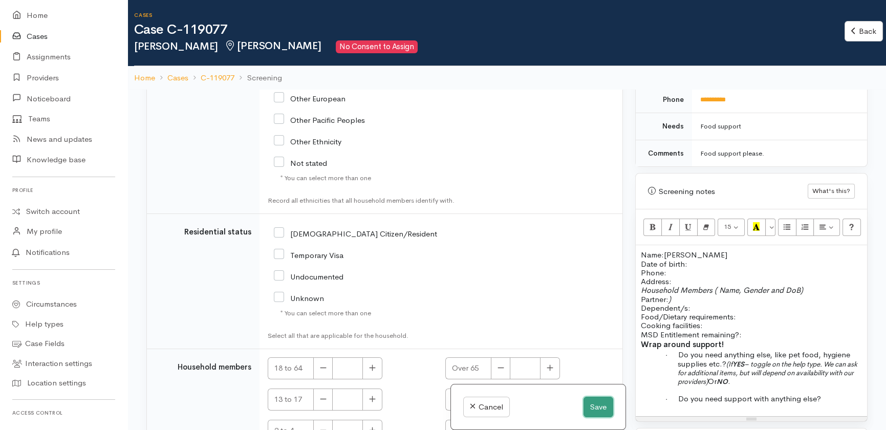
click at [596, 410] on button "Save" at bounding box center [598, 407] width 30 height 21
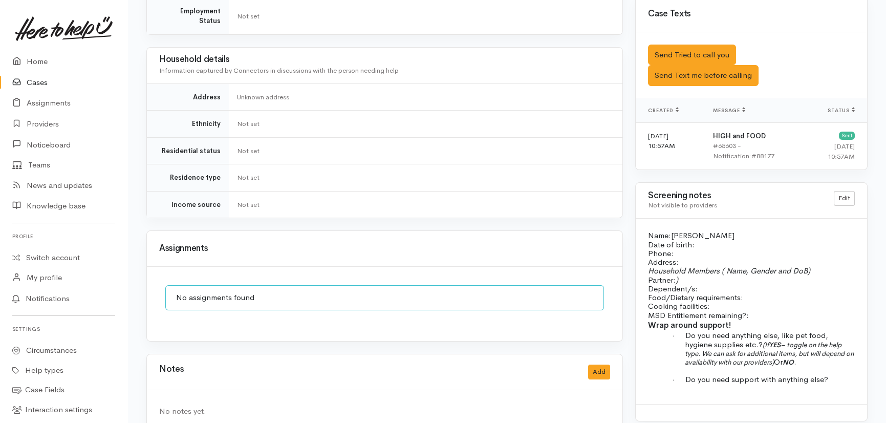
scroll to position [675, 0]
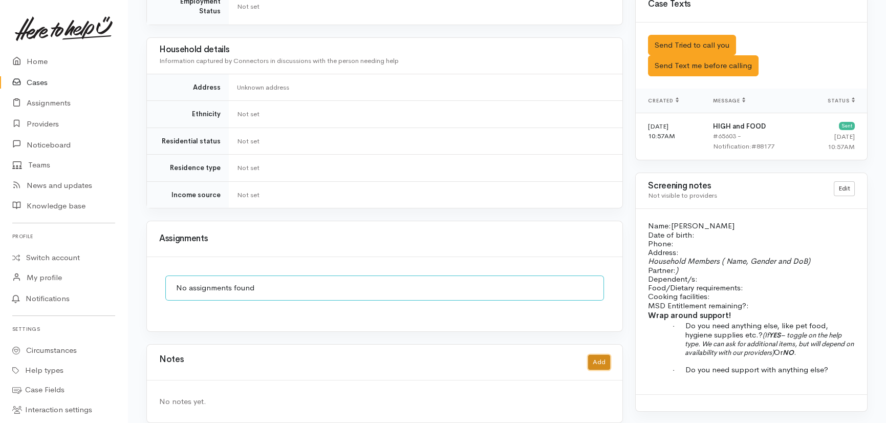
click at [599, 355] on button "Add" at bounding box center [599, 362] width 22 height 15
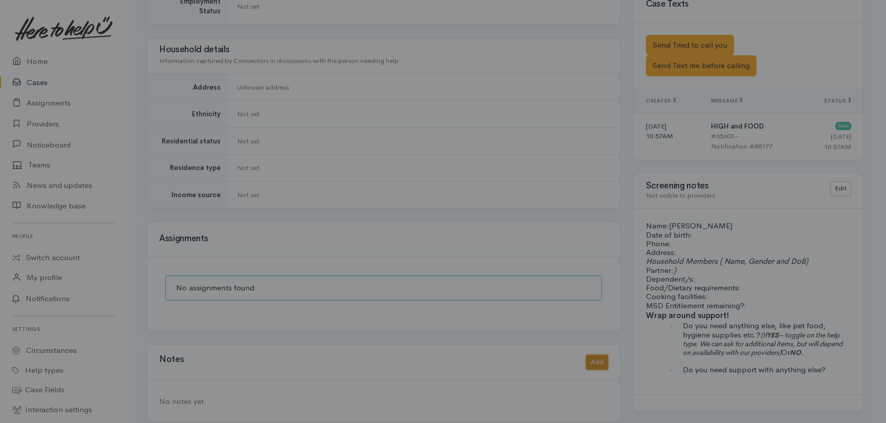
scroll to position [668, 0]
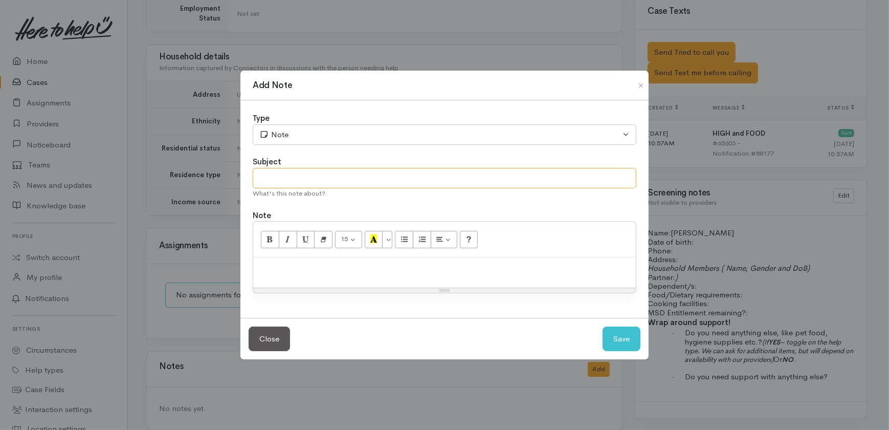
click at [310, 170] on input "text" at bounding box center [445, 178] width 384 height 21
type input "W"
type input "Needing decline letter"
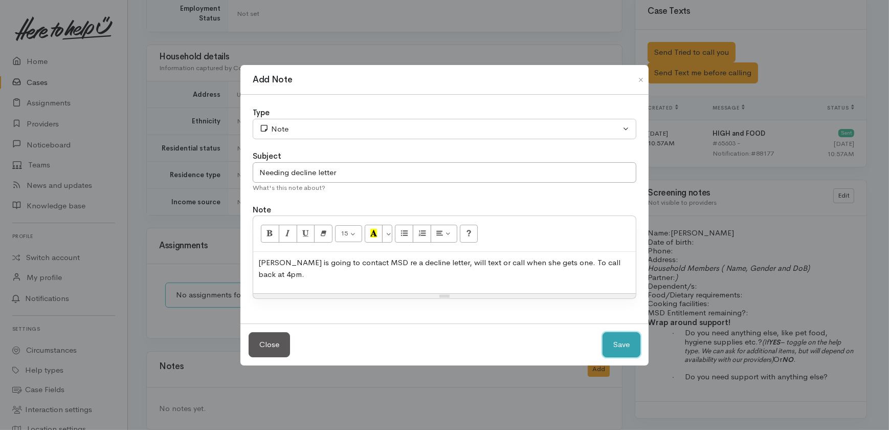
click at [618, 337] on button "Save" at bounding box center [622, 344] width 38 height 25
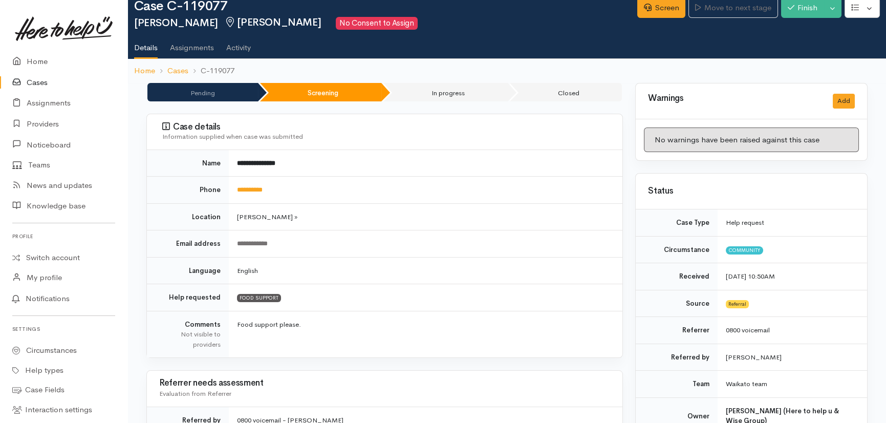
scroll to position [46, 0]
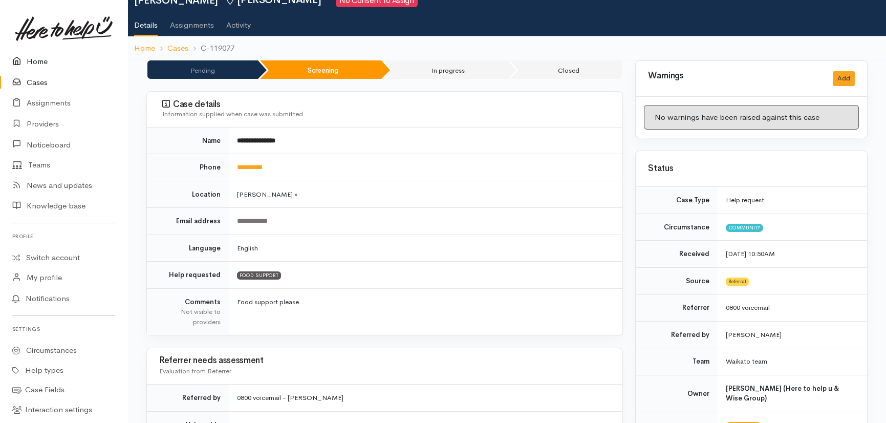
click at [33, 61] on link "Home" at bounding box center [63, 61] width 127 height 21
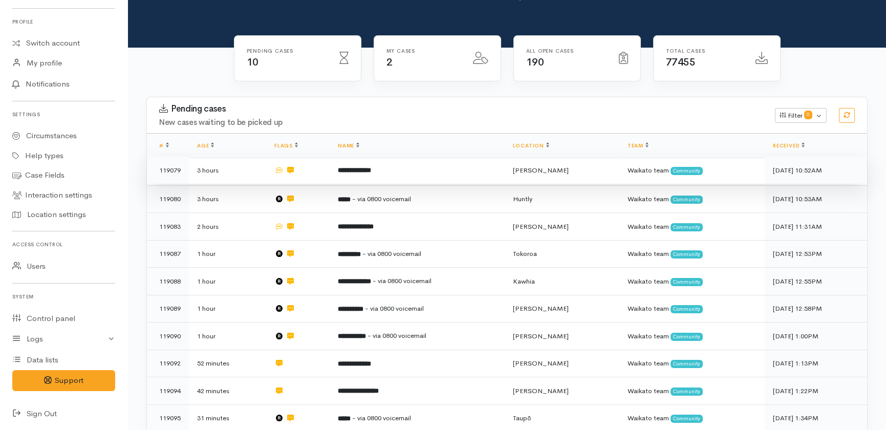
scroll to position [89, 0]
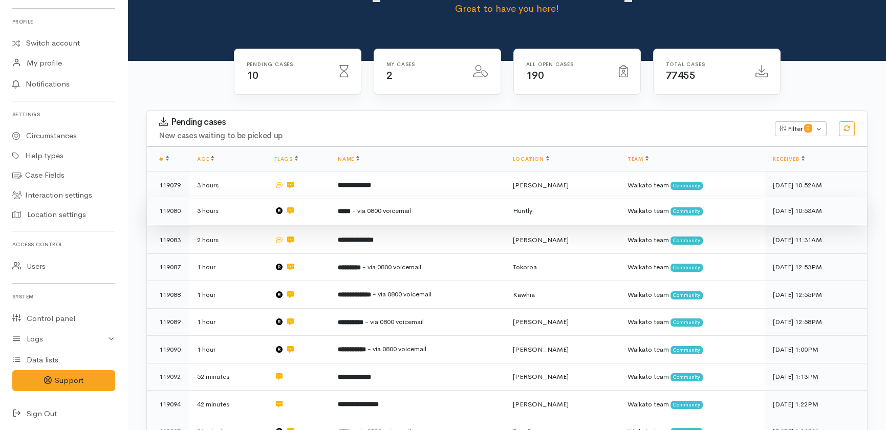
click at [454, 197] on td "***** - via 0800 voicemail" at bounding box center [417, 211] width 175 height 28
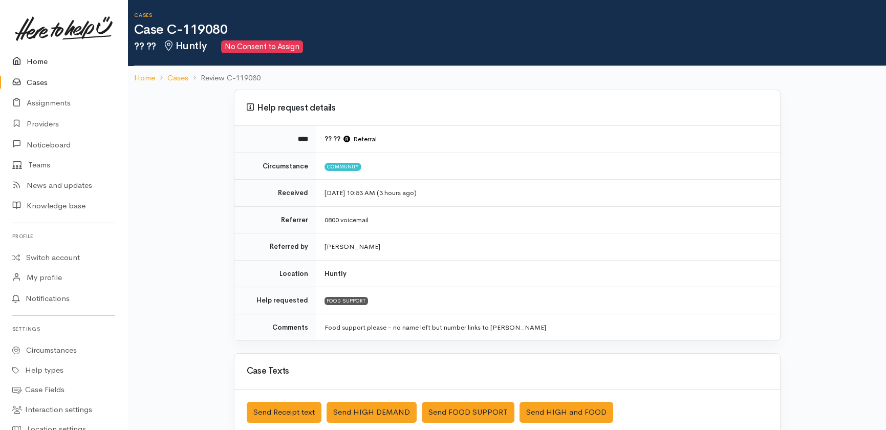
drag, startPoint x: 26, startPoint y: 67, endPoint x: 26, endPoint y: 54, distance: 12.8
click at [26, 67] on icon at bounding box center [19, 61] width 14 height 13
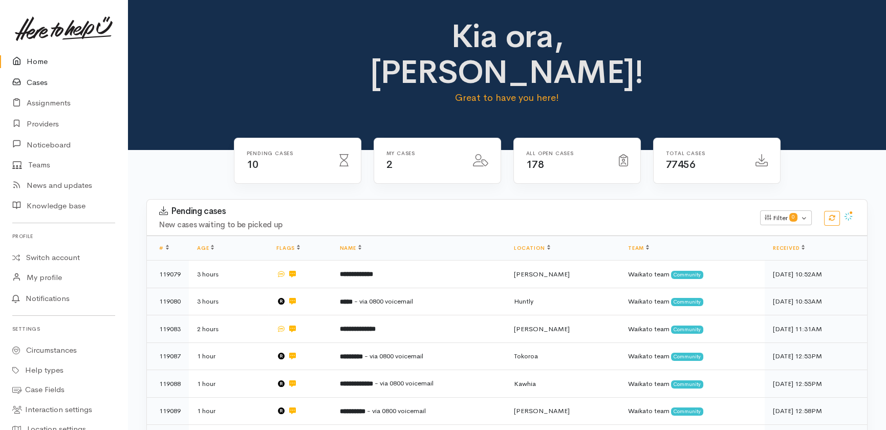
click at [38, 77] on link "Cases" at bounding box center [63, 82] width 127 height 21
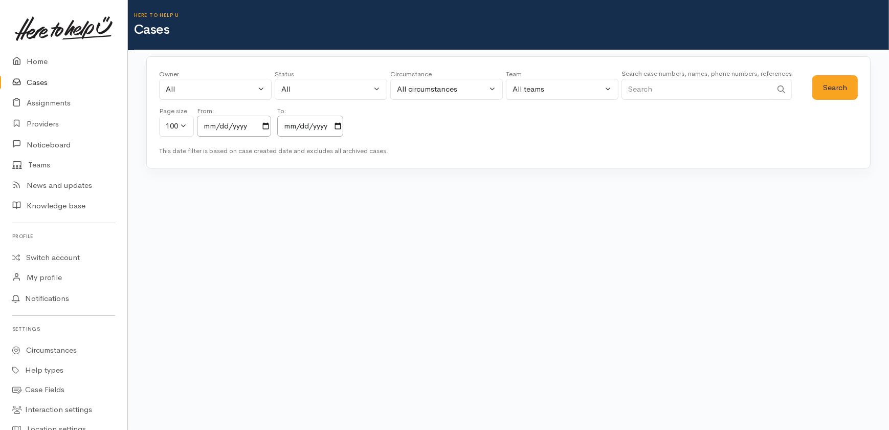
drag, startPoint x: 659, startPoint y: 88, endPoint x: 655, endPoint y: 78, distance: 10.8
click at [656, 81] on input "Search" at bounding box center [697, 89] width 150 height 21
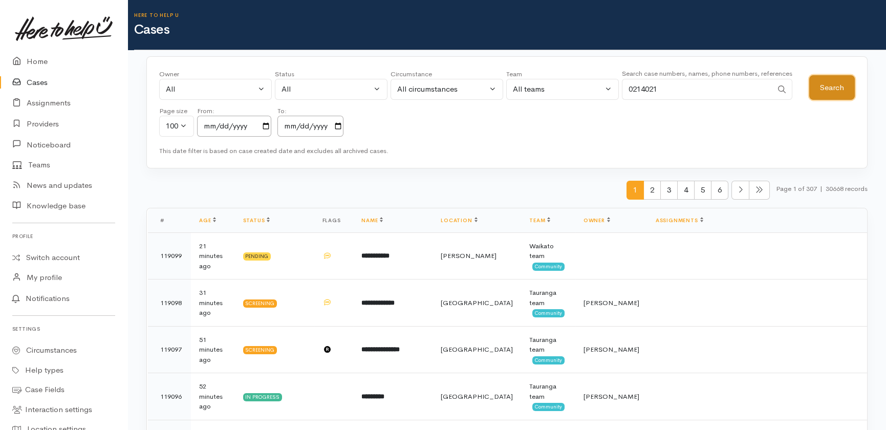
click at [829, 84] on button "Search" at bounding box center [832, 87] width 46 height 25
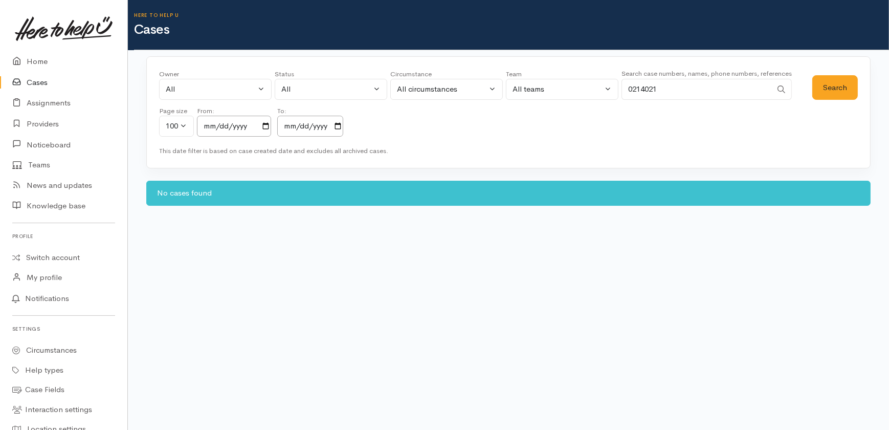
drag, startPoint x: 672, startPoint y: 91, endPoint x: 592, endPoint y: 92, distance: 80.9
click at [592, 92] on div "Owner All My cases 2Alice1 Faye Davies ('Here to help u') Aandrea Murray ('Here…" at bounding box center [486, 106] width 654 height 74
click at [827, 89] on button "Search" at bounding box center [836, 87] width 46 height 25
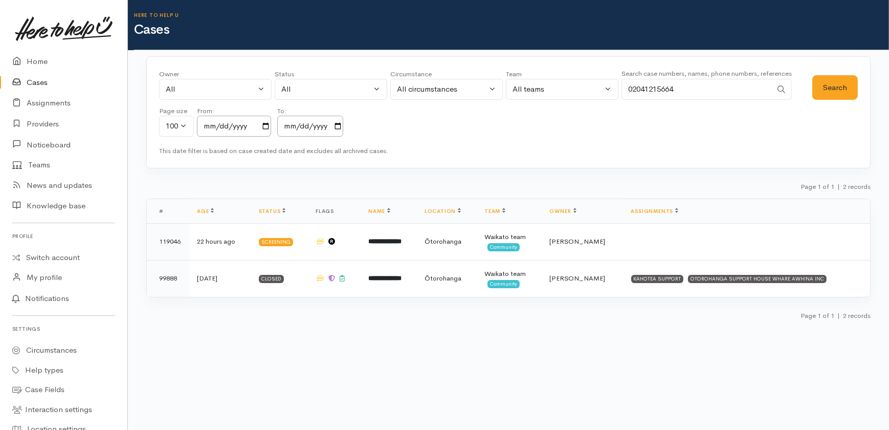
drag, startPoint x: 710, startPoint y: 90, endPoint x: 589, endPoint y: 82, distance: 121.0
click at [593, 91] on div "Owner All My cases 2Alice1 Faye Davies ('Here to help u') Aandrea Murray ('Here…" at bounding box center [486, 106] width 654 height 74
click at [641, 90] on input "022481" at bounding box center [697, 89] width 150 height 21
type input "0220481"
click at [833, 87] on button "Search" at bounding box center [836, 87] width 46 height 25
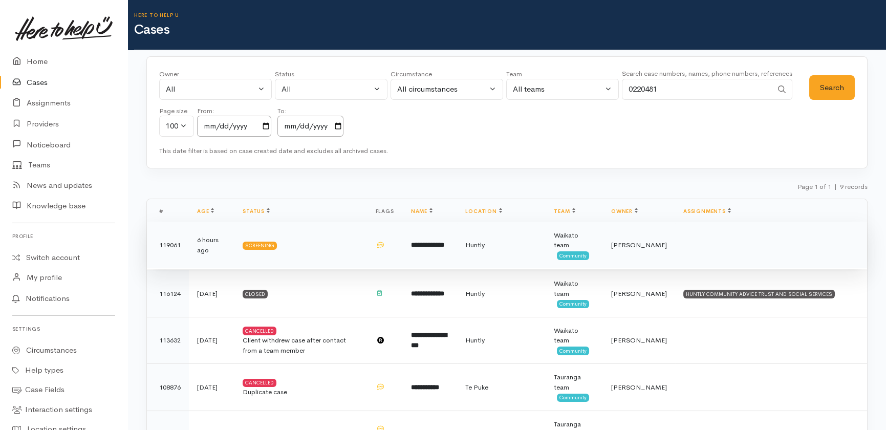
click at [435, 242] on b "**********" at bounding box center [427, 245] width 33 height 7
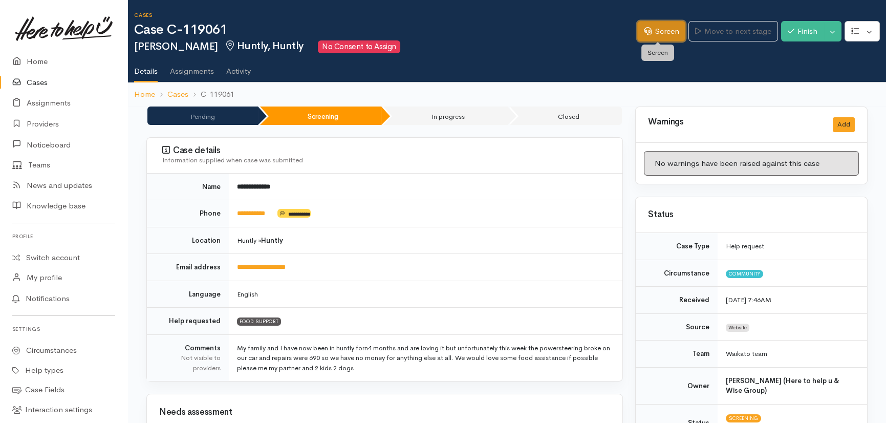
click at [656, 30] on link "Screen" at bounding box center [661, 31] width 48 height 21
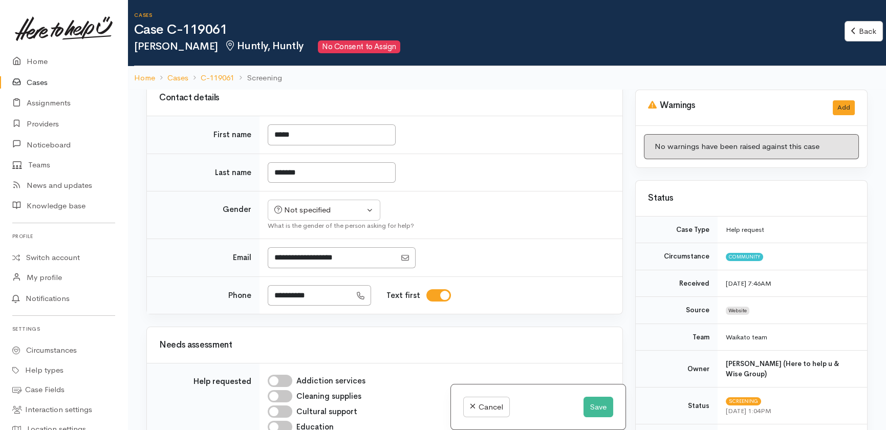
scroll to position [419, 0]
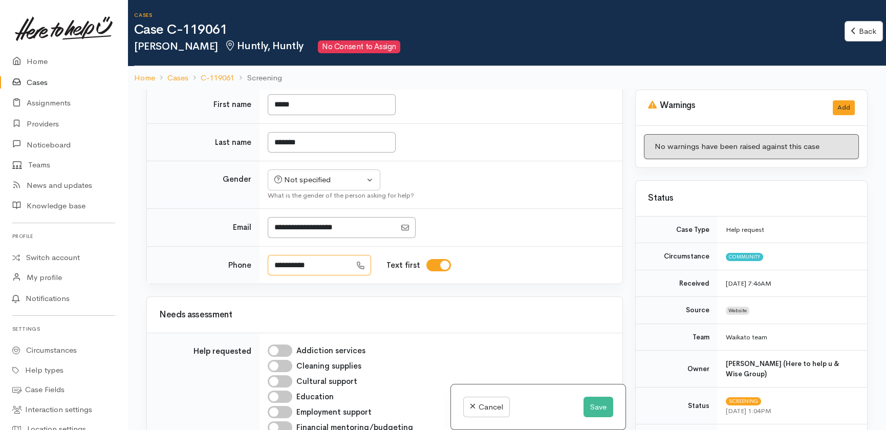
drag, startPoint x: 296, startPoint y: 319, endPoint x: 236, endPoint y: 320, distance: 59.9
click at [236, 284] on tr "**********" at bounding box center [384, 264] width 475 height 37
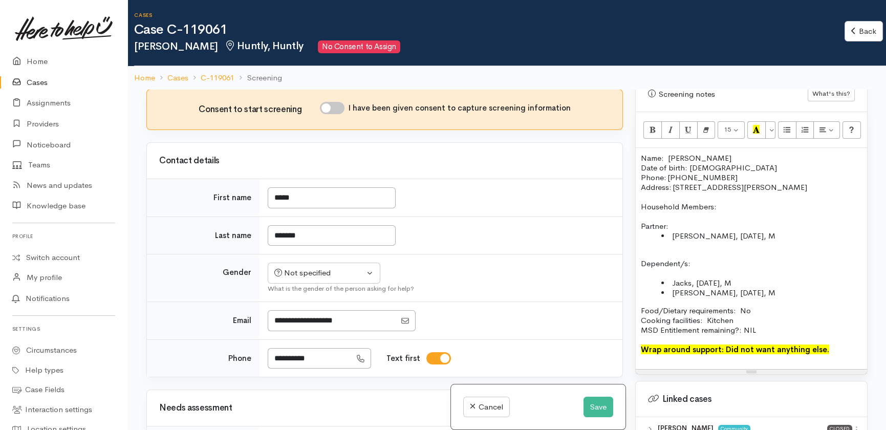
scroll to position [698, 0]
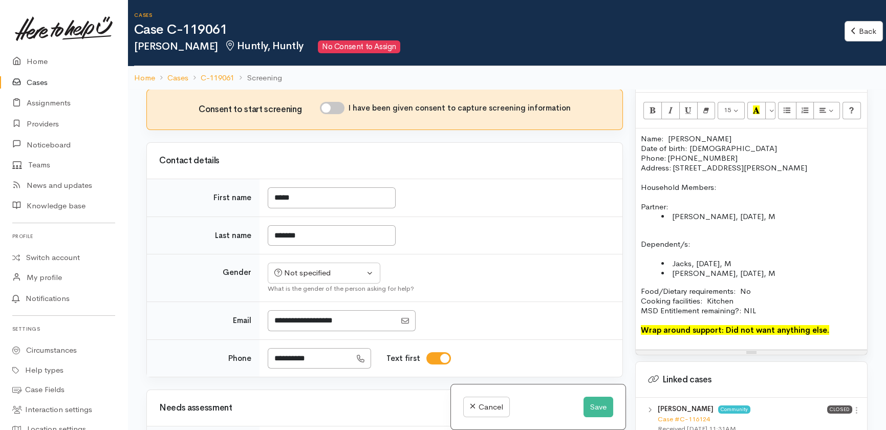
click at [340, 114] on input "I have been given consent to capture screening information" at bounding box center [332, 108] width 25 height 12
checkbox input "true"
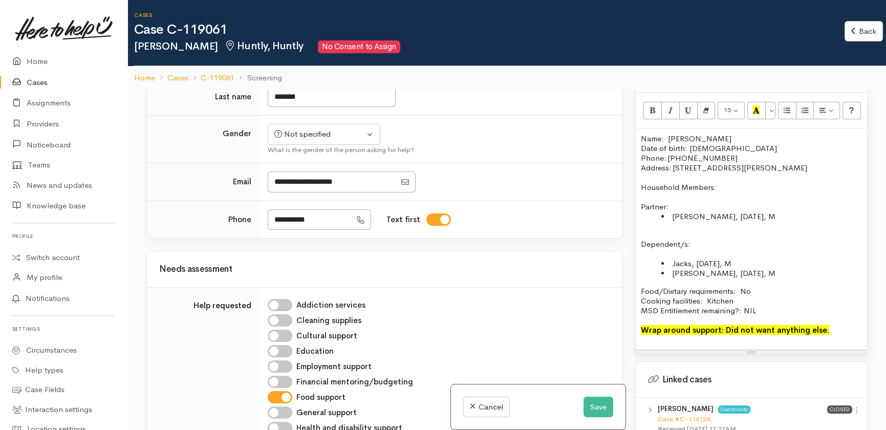
scroll to position [465, 0]
click at [338, 139] on div "Not specified" at bounding box center [319, 133] width 90 height 12
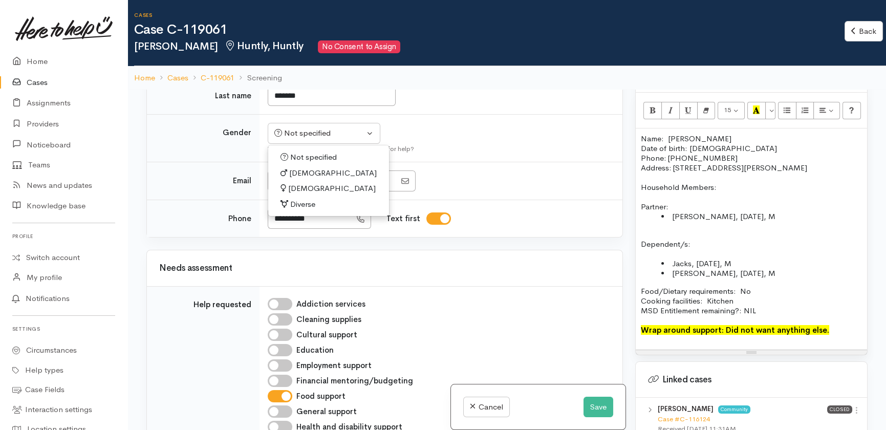
click at [299, 194] on span "Female" at bounding box center [332, 189] width 88 height 12
select select "Female"
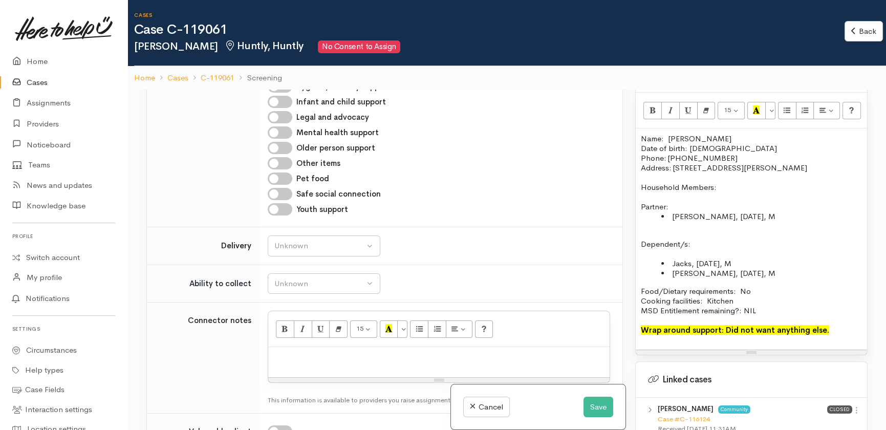
scroll to position [837, 0]
click at [314, 251] on div "Unknown" at bounding box center [319, 245] width 90 height 12
click at [302, 349] on link "No" at bounding box center [324, 341] width 112 height 16
select select "1"
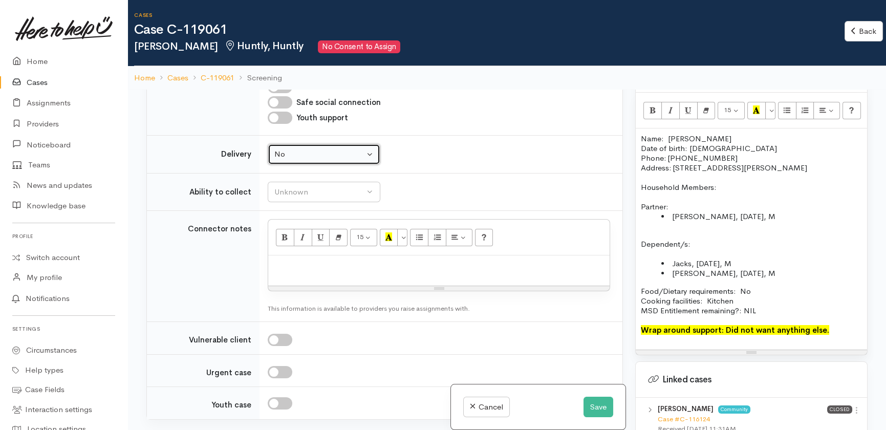
scroll to position [930, 0]
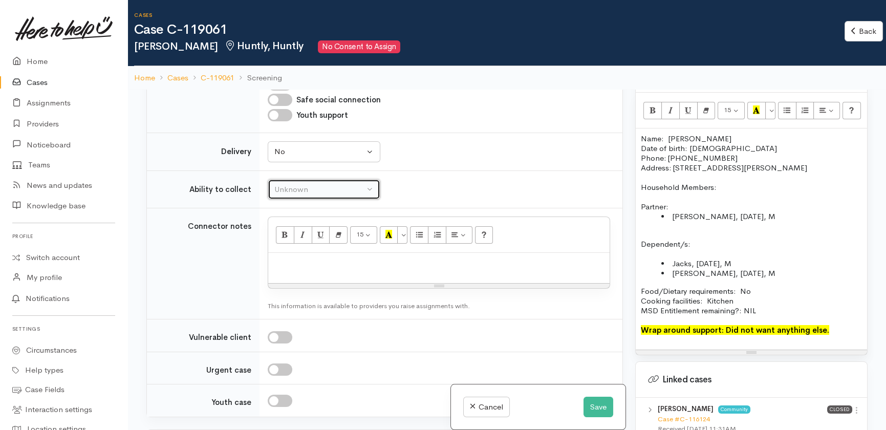
click at [317, 195] on div "Unknown" at bounding box center [319, 190] width 90 height 12
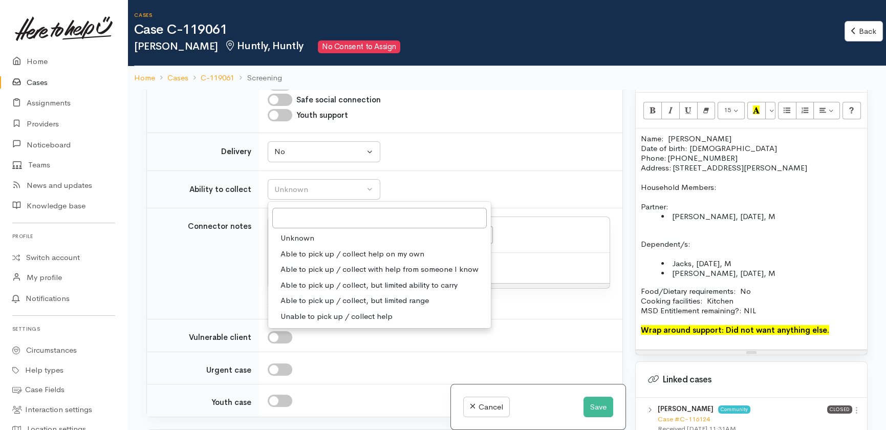
click at [363, 260] on span "Able to pick up / collect help on my own" at bounding box center [352, 254] width 144 height 12
select select "2"
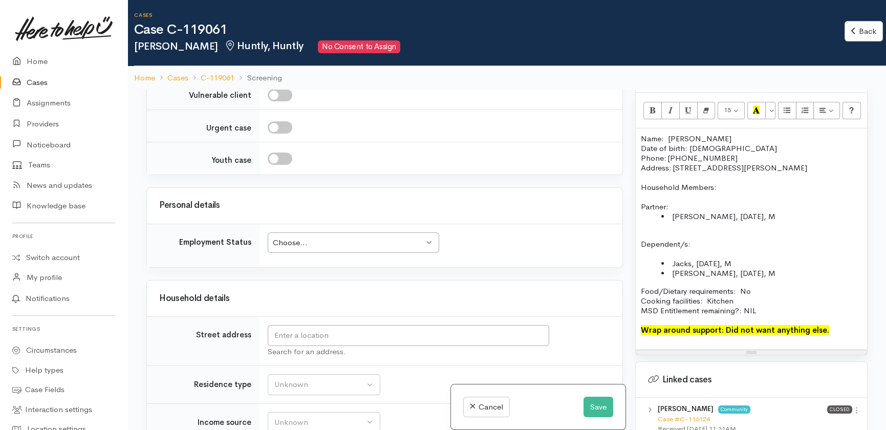
scroll to position [1302, 0]
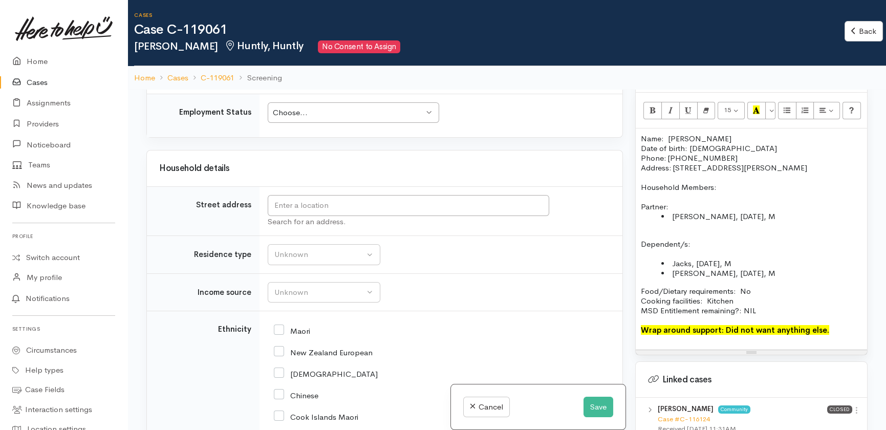
click at [320, 119] on div "Choose..." at bounding box center [348, 113] width 151 height 12
click at [504, 216] on input "text" at bounding box center [408, 205] width 281 height 21
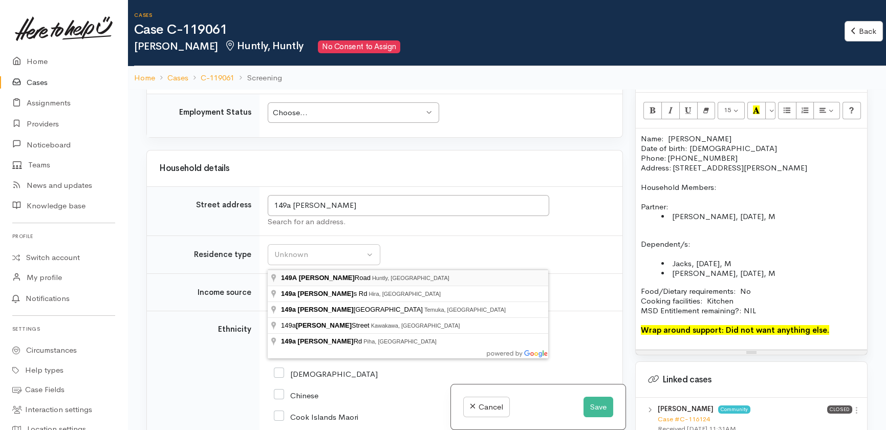
type input "149A Rayner Road, Huntly, New Zealand"
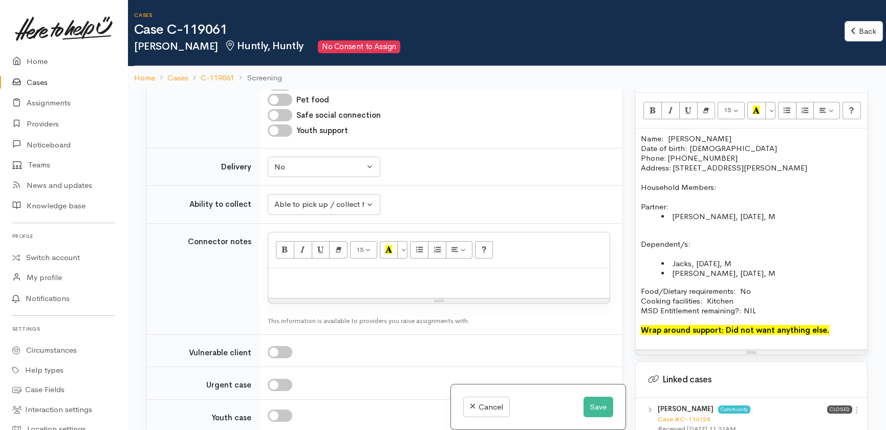
scroll to position [1359, 0]
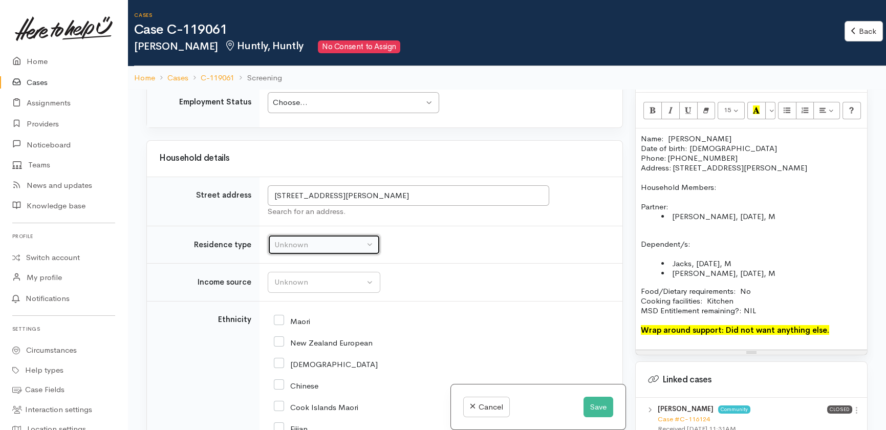
click at [308, 251] on div "Unknown" at bounding box center [319, 245] width 90 height 12
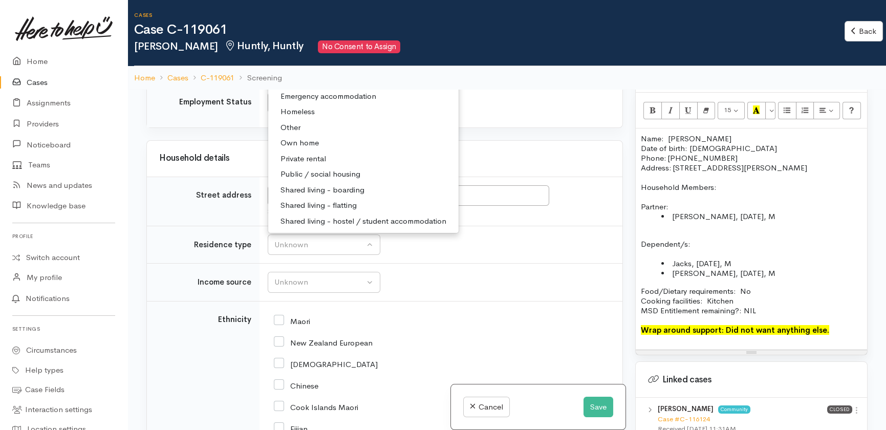
click at [296, 165] on span "Private rental" at bounding box center [303, 159] width 46 height 12
select select "2"
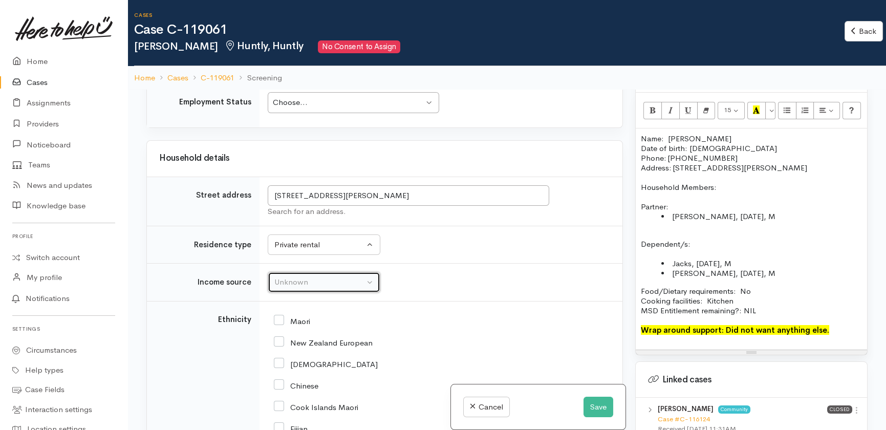
click at [309, 288] on div "Unknown" at bounding box center [319, 282] width 90 height 12
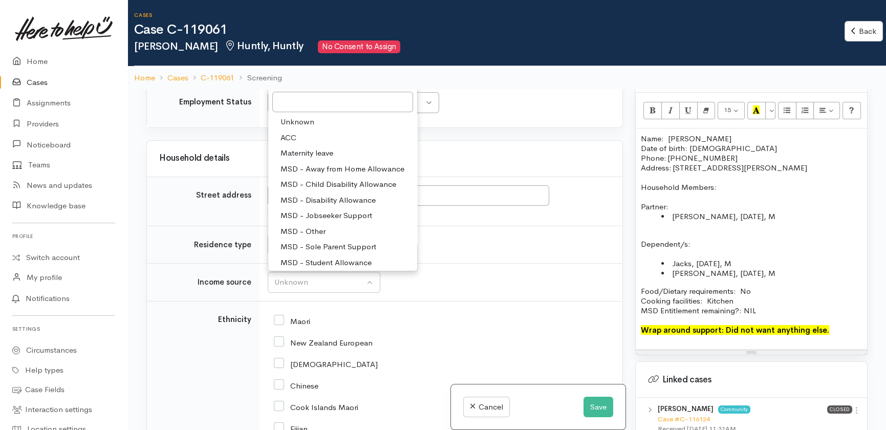
click at [325, 222] on span "MSD - Jobseeker Support" at bounding box center [326, 216] width 92 height 12
select select "4"
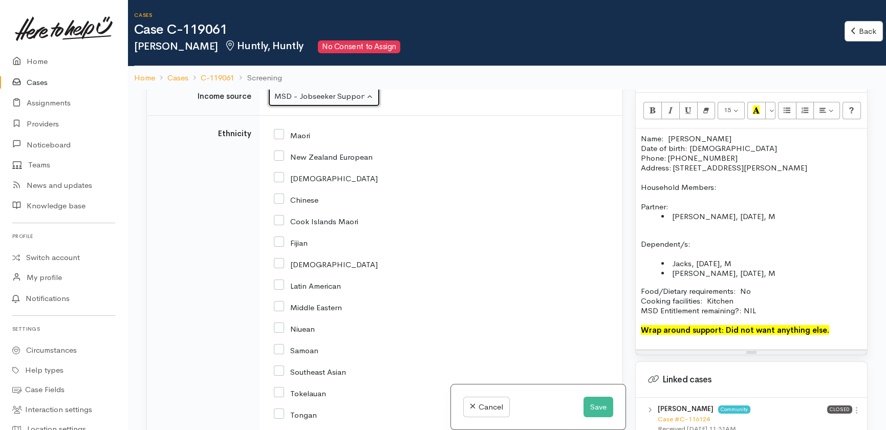
scroll to position [1546, 0]
click at [281, 160] on input "New Zealand European" at bounding box center [323, 155] width 99 height 9
checkbox input "true"
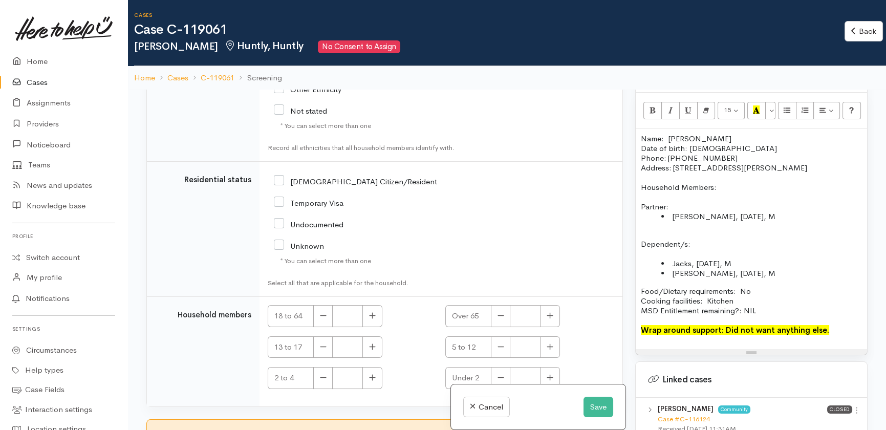
scroll to position [1987, 0]
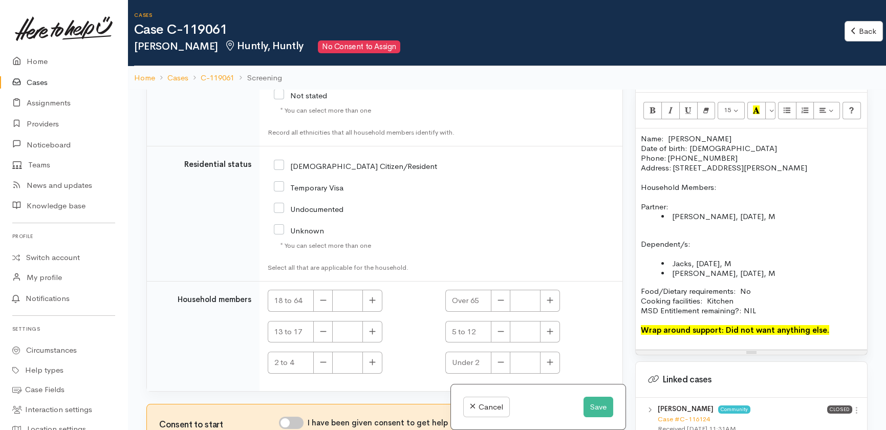
click at [281, 170] on input "NZ Citizen/Resident" at bounding box center [355, 165] width 163 height 9
checkbox input "true"
drag, startPoint x: 763, startPoint y: 207, endPoint x: 675, endPoint y: 200, distance: 88.4
click at [675, 200] on div "Name: Wendy McGowan Date of birth: 09/03/1984 Phone: 022 048 1415 Address: 149A…" at bounding box center [751, 239] width 221 height 211
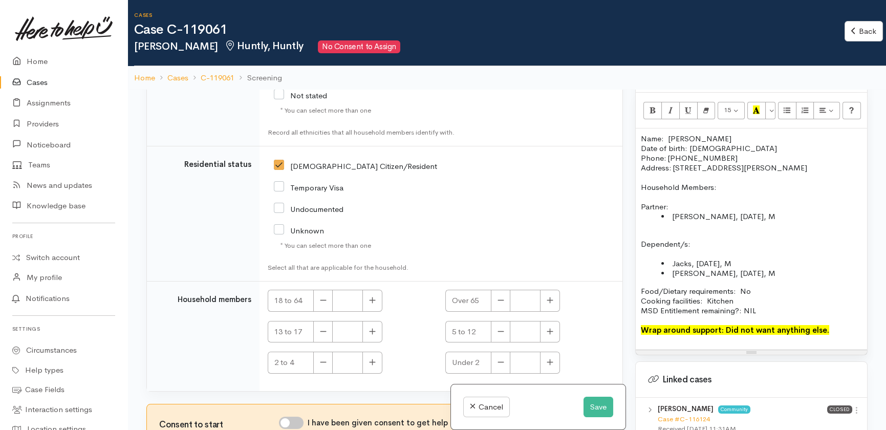
click at [779, 211] on li "Lance, 12/01/1984, M" at bounding box center [761, 216] width 201 height 10
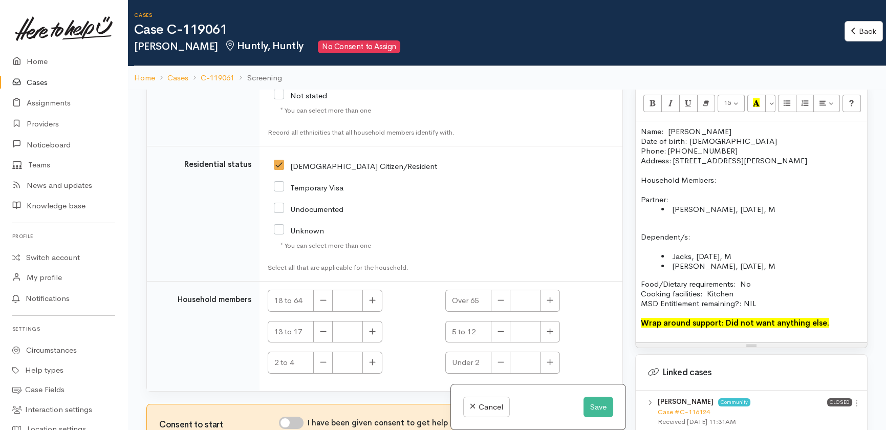
scroll to position [744, 0]
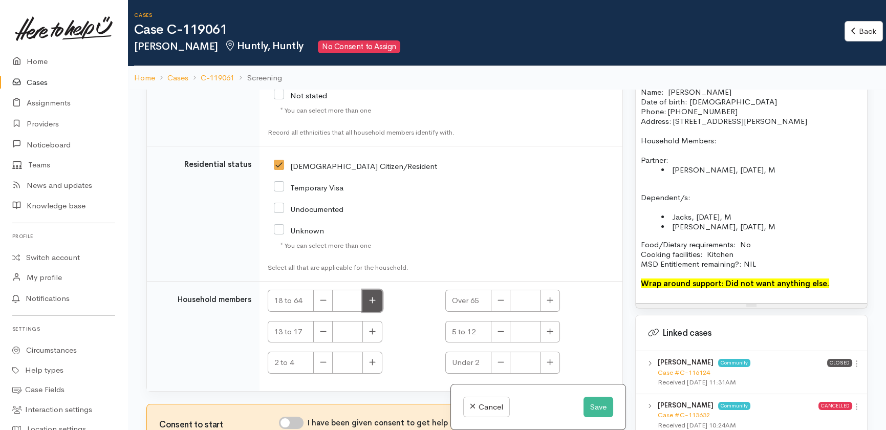
click at [374, 302] on icon "button" at bounding box center [372, 300] width 7 height 8
click at [373, 300] on icon "button" at bounding box center [373, 300] width 6 height 6
type input "2"
click at [551, 330] on button "button" at bounding box center [550, 332] width 20 height 22
type input "1"
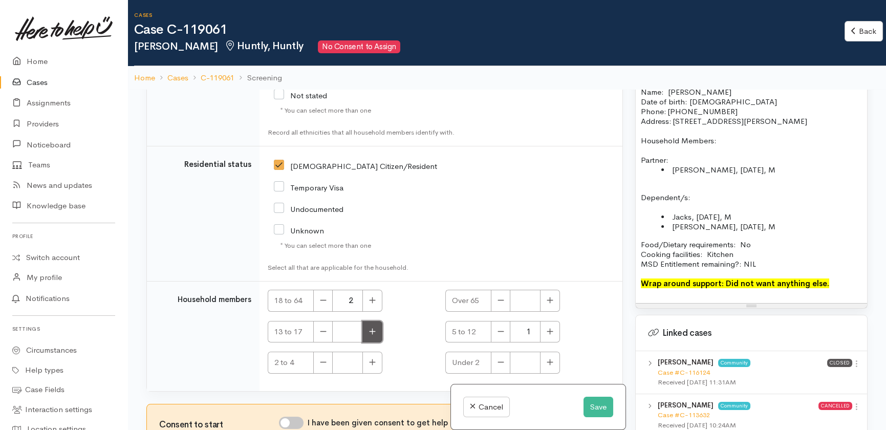
click at [374, 337] on button "button" at bounding box center [372, 332] width 20 height 22
type input "1"
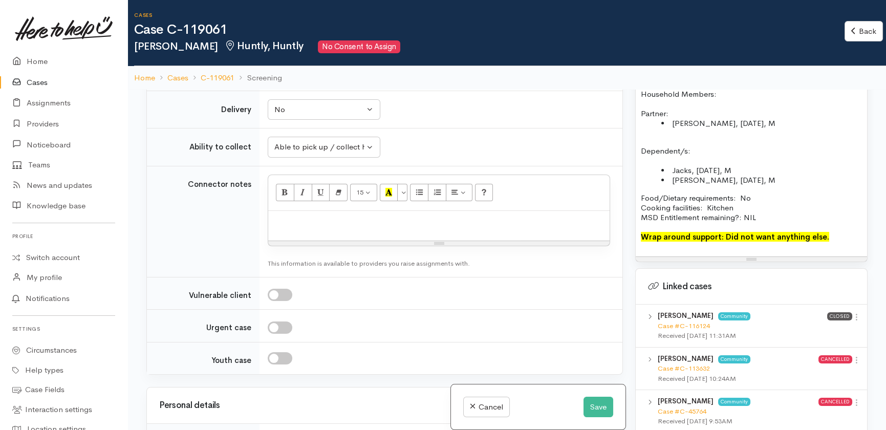
scroll to position [964, 0]
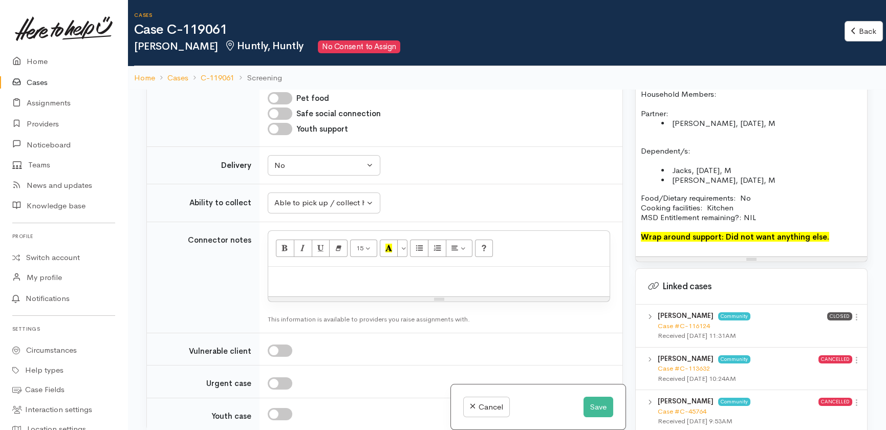
click at [285, 104] on input "Pet food" at bounding box center [280, 98] width 25 height 12
checkbox input "true"
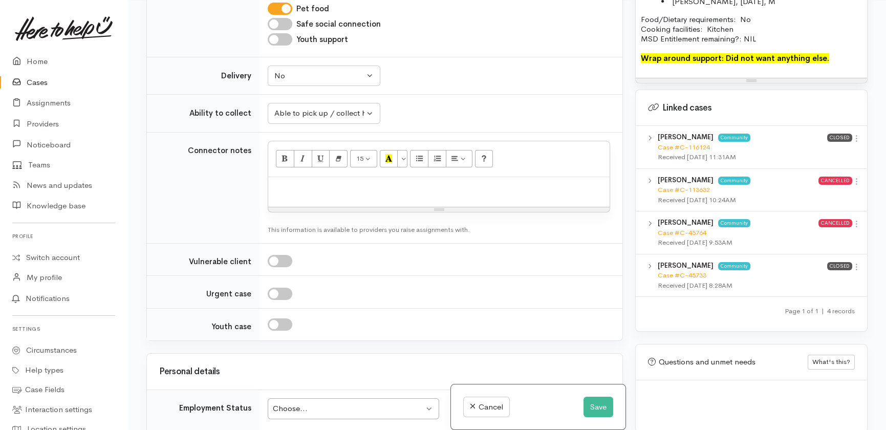
scroll to position [786, 0]
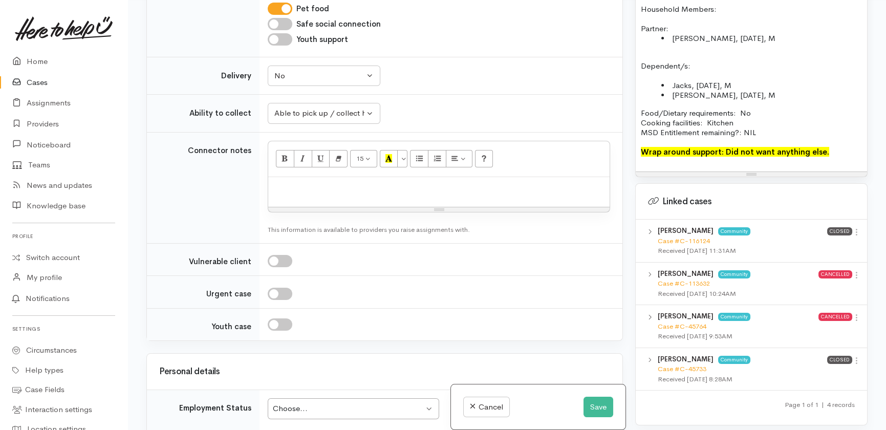
click at [785, 120] on p "Food/Dietary requirements: No Cooking facilities: Kitchen MSD Entitlement remai…" at bounding box center [751, 122] width 221 height 29
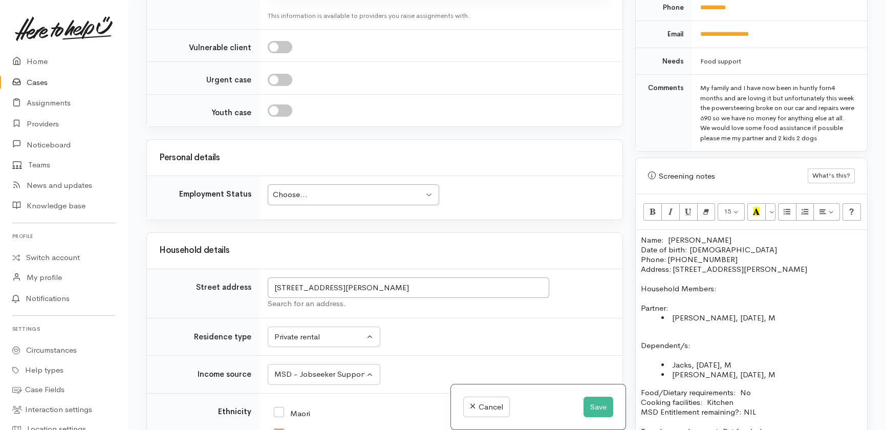
scroll to position [1150, 0]
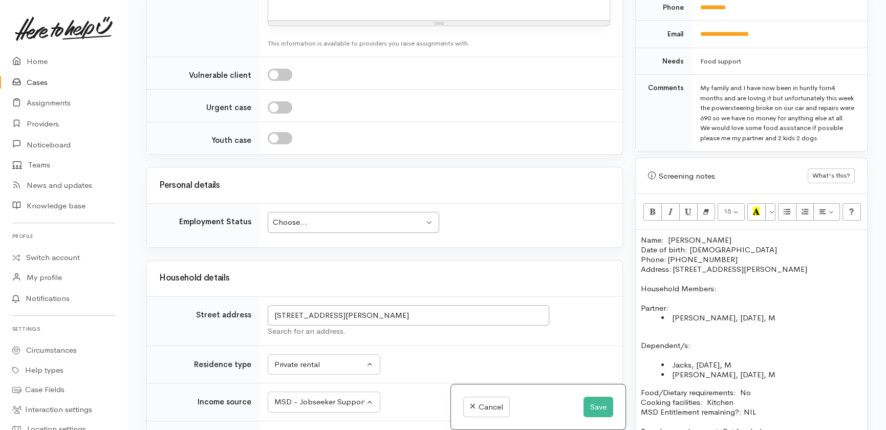
click at [412, 228] on div "Choose..." at bounding box center [348, 222] width 151 height 12
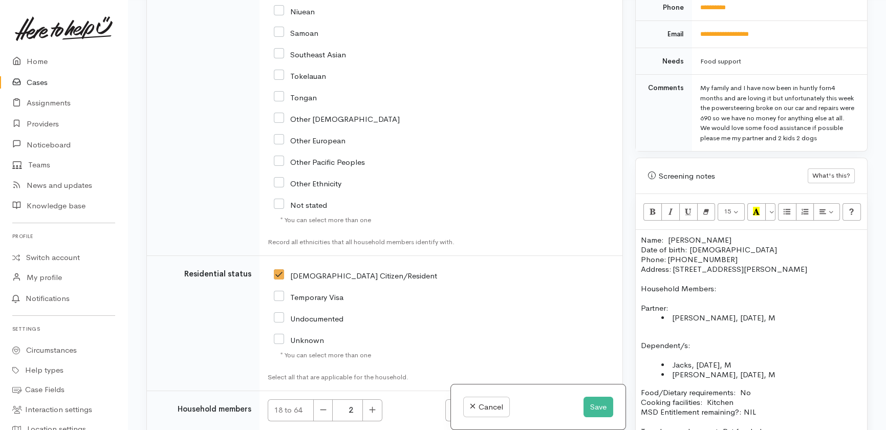
scroll to position [2034, 0]
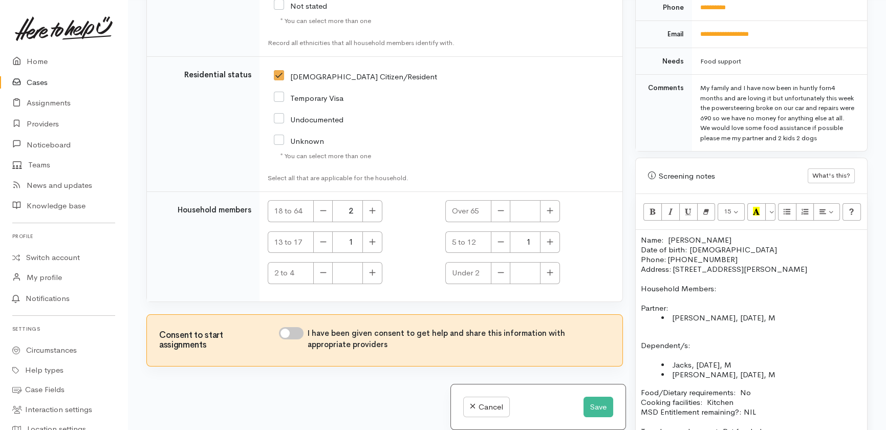
click at [296, 329] on input "I have been given consent to get help and share this information with appropria…" at bounding box center [291, 333] width 25 height 12
checkbox input "true"
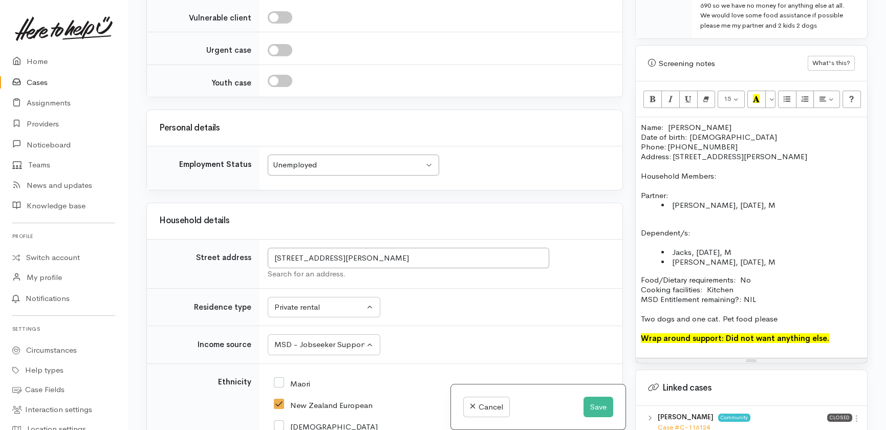
scroll to position [1290, 0]
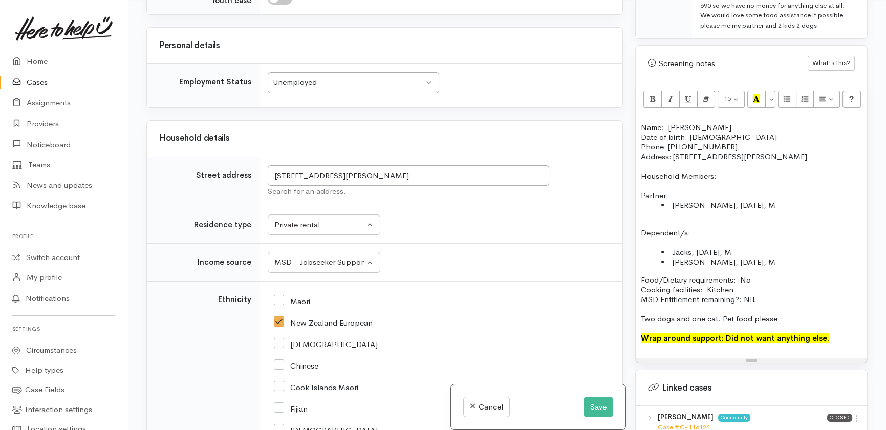
click at [841, 343] on p at bounding box center [751, 348] width 221 height 10
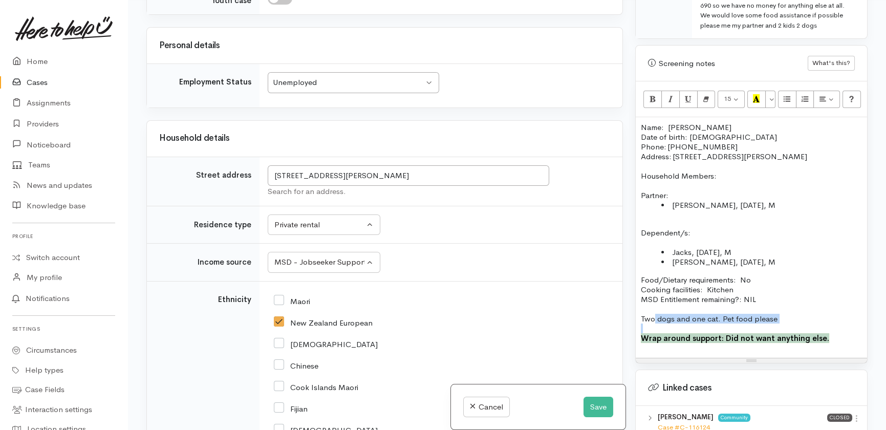
drag, startPoint x: 831, startPoint y: 327, endPoint x: 653, endPoint y: 309, distance: 179.0
click at [653, 309] on div "Name: Wendy McGowan Date of birth: 09/03/1984 Phone: 022 048 1415 Address: 149A…" at bounding box center [751, 237] width 221 height 230
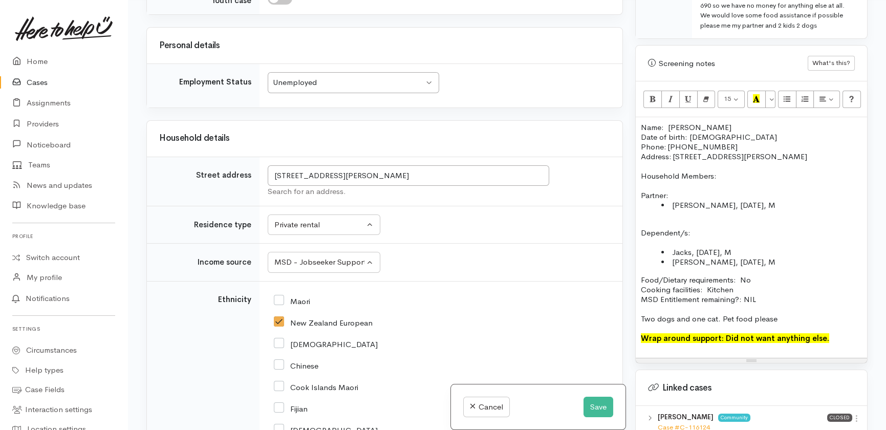
click at [753, 281] on p "Food/Dietary requirements: No Cooking facilities: Kitchen MSD Entitlement remai…" at bounding box center [751, 289] width 221 height 29
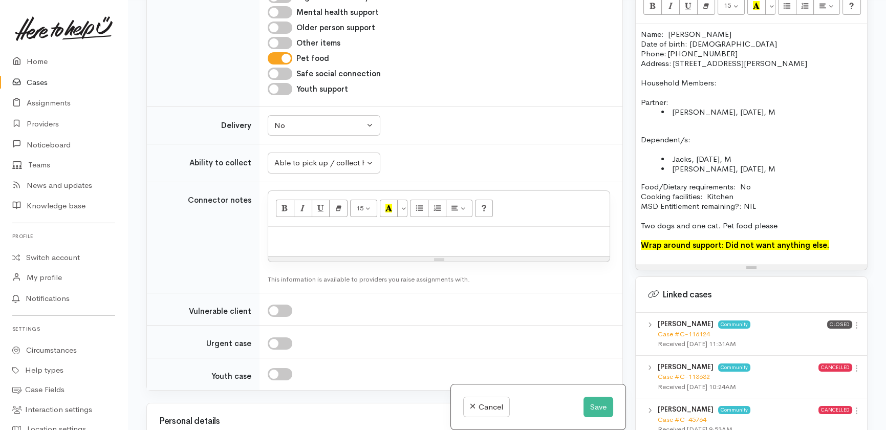
scroll to position [964, 0]
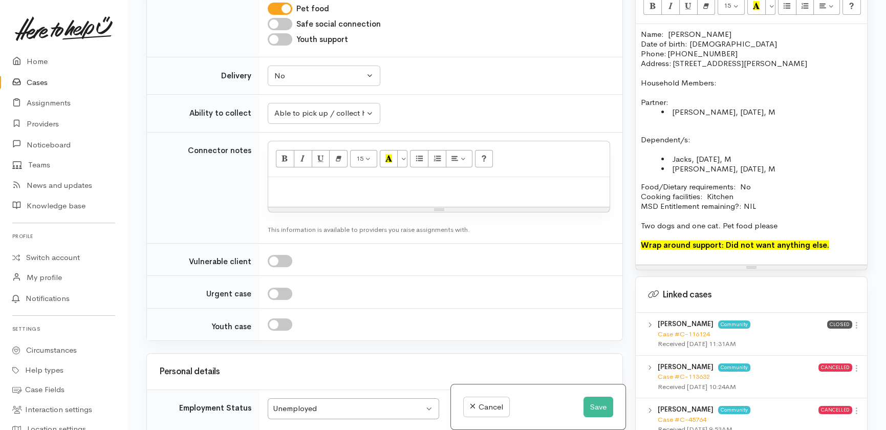
click at [303, 194] on p at bounding box center [438, 188] width 331 height 12
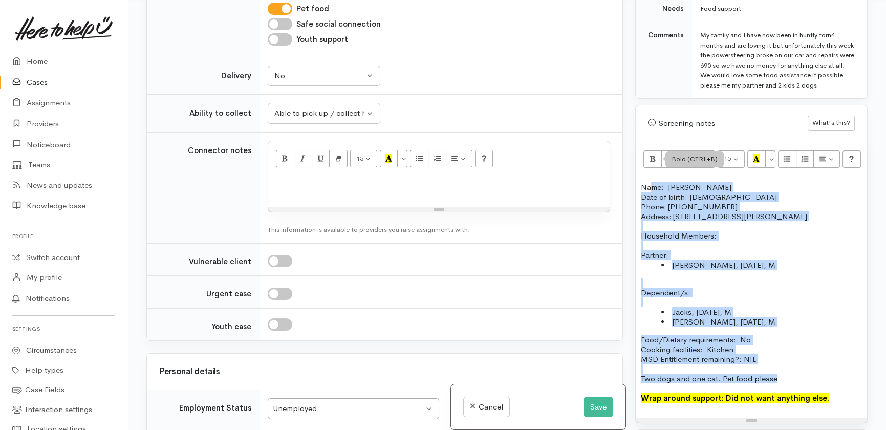
scroll to position [527, 0]
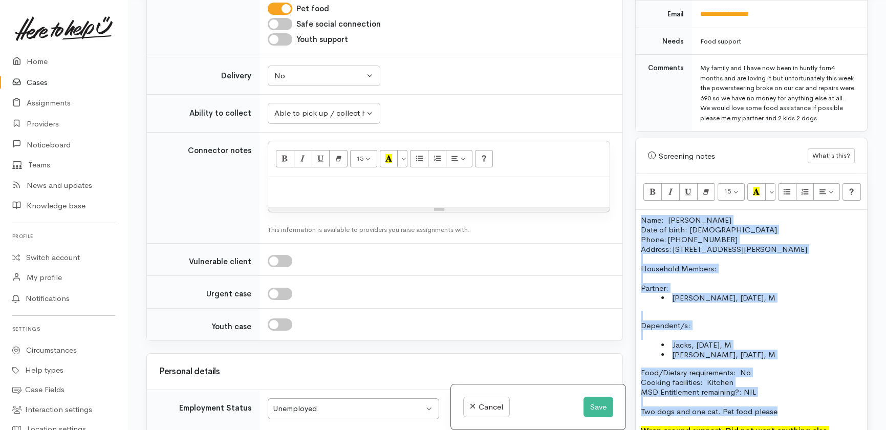
drag, startPoint x: 791, startPoint y: 218, endPoint x: 638, endPoint y: 210, distance: 152.7
click at [638, 210] on div "Name: Wendy McGowan Date of birth: 09/03/1984 Phone: 022 048 1415 Address: 149A…" at bounding box center [751, 330] width 231 height 241
copy div "Name: Wendy McGowan Date of birth: 09/03/1984 Phone: 022 048 1415 Address: 149A…"
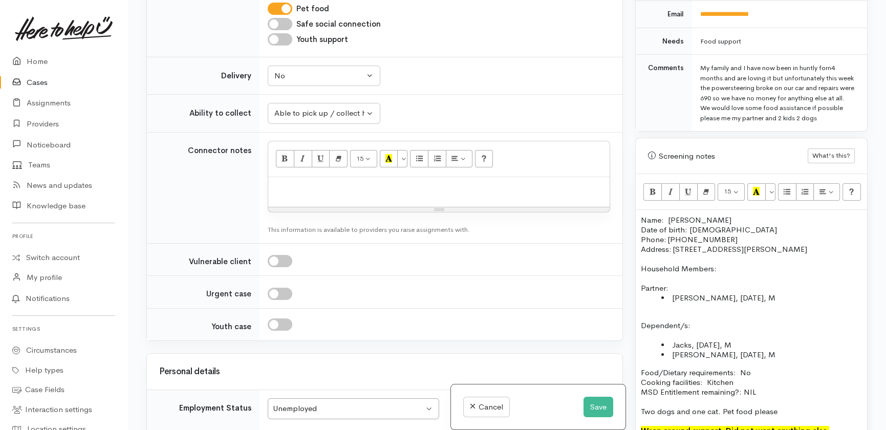
click at [291, 207] on div at bounding box center [438, 192] width 341 height 30
paste div
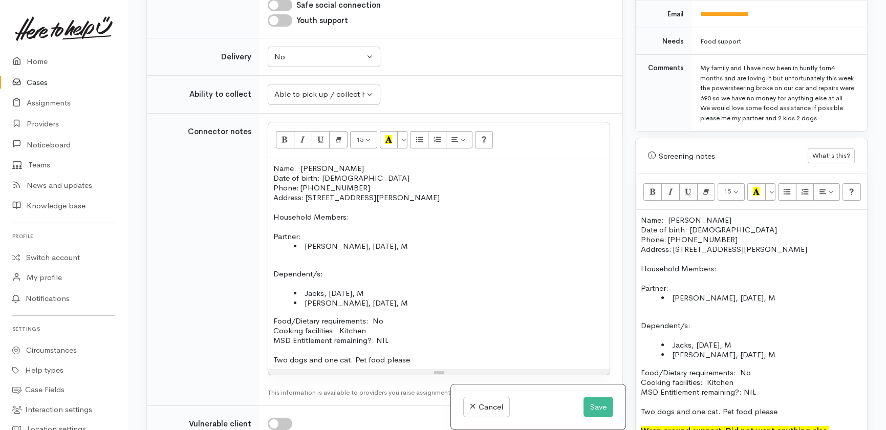
click at [278, 278] on p "Dependent/s:" at bounding box center [438, 268] width 331 height 19
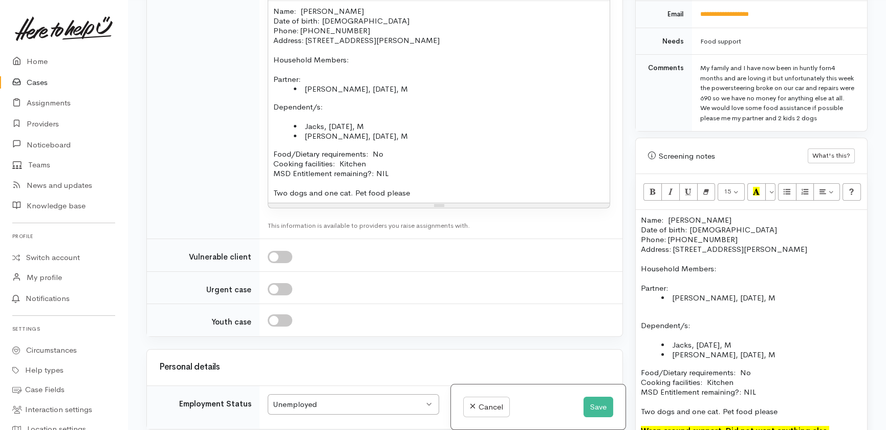
scroll to position [1168, 0]
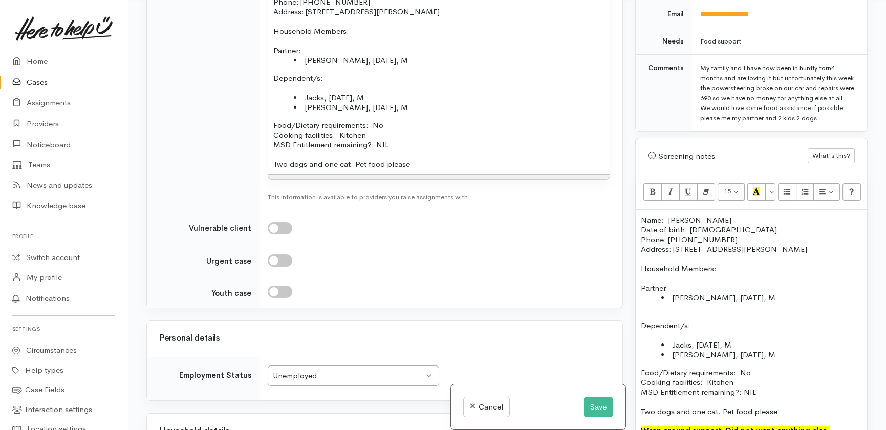
click at [429, 169] on p "Two dogs and one cat. Pet food please" at bounding box center [438, 164] width 331 height 10
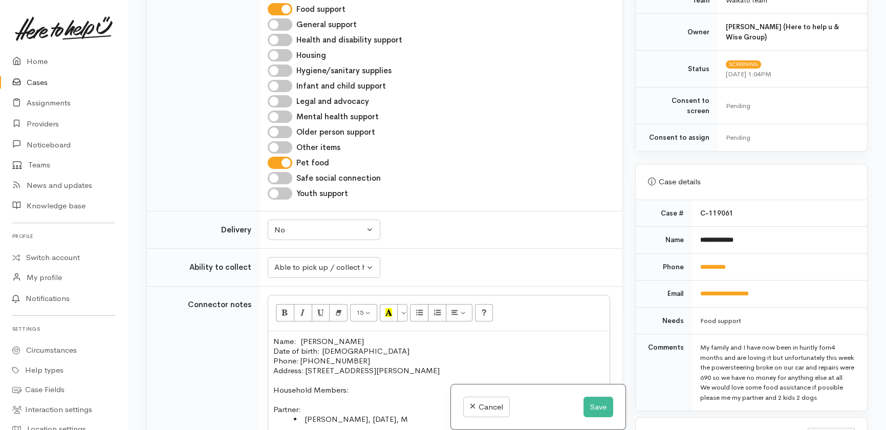
scroll to position [811, 0]
click at [598, 405] on button "Save" at bounding box center [598, 407] width 30 height 21
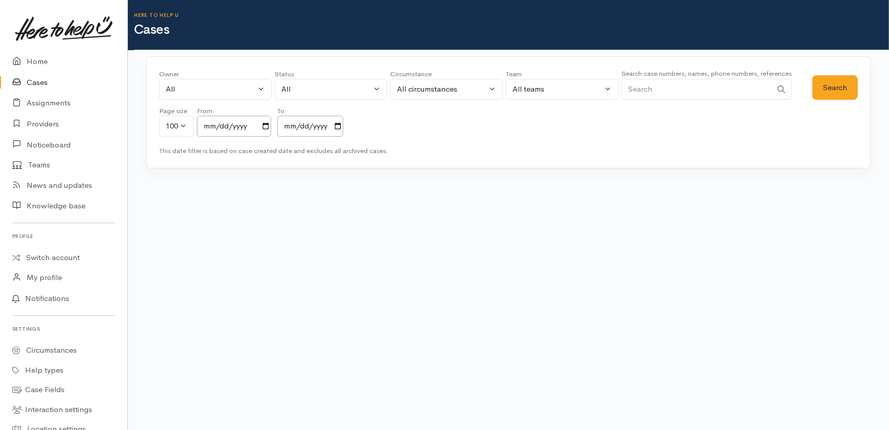
drag, startPoint x: 691, startPoint y: 91, endPoint x: 689, endPoint y: 27, distance: 64.0
click at [688, 86] on input "Search" at bounding box center [697, 89] width 150 height 21
type input "wendy mcgow"
click at [830, 89] on button "Search" at bounding box center [836, 87] width 46 height 25
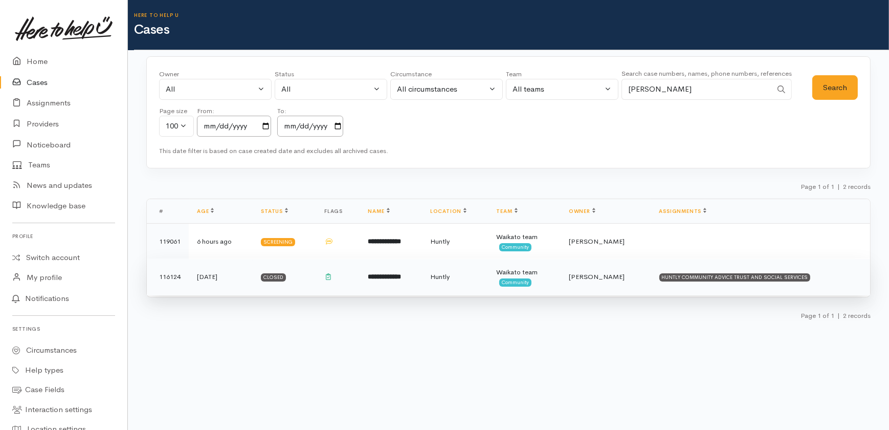
click at [388, 279] on b "**********" at bounding box center [384, 276] width 33 height 7
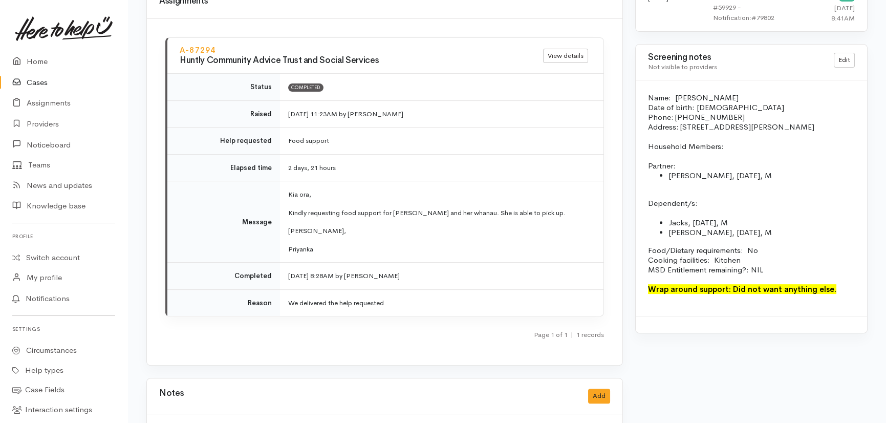
scroll to position [1070, 0]
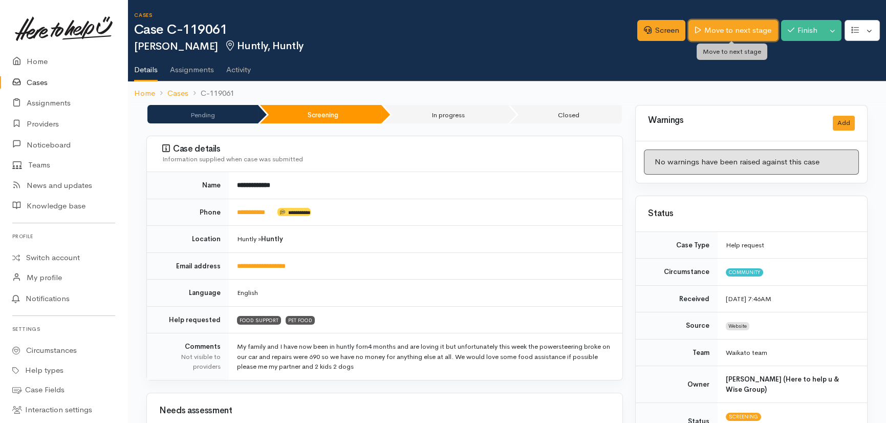
click at [726, 29] on link "Move to next stage" at bounding box center [732, 30] width 89 height 21
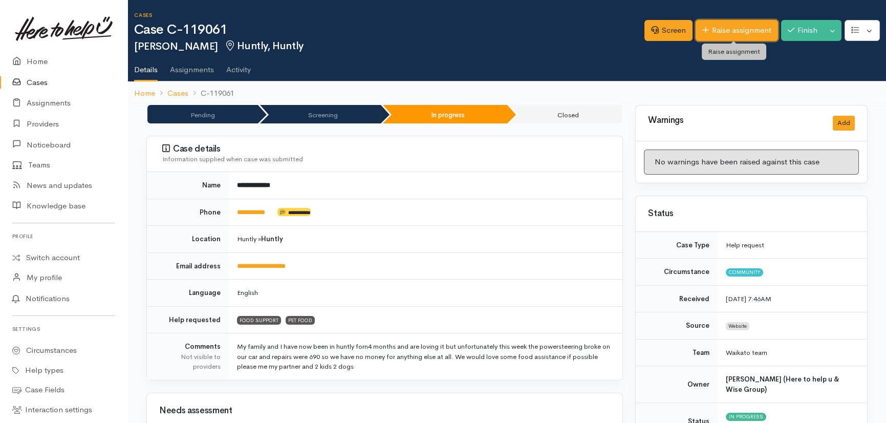
click at [738, 31] on link "Raise assignment" at bounding box center [737, 30] width 82 height 21
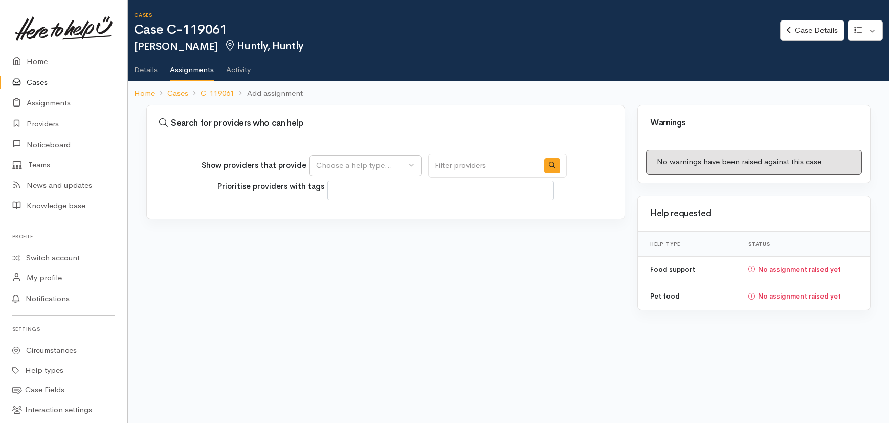
select select
click at [364, 163] on div "Choose a help type..." at bounding box center [361, 166] width 90 height 12
click at [353, 212] on span "Food support" at bounding box center [346, 215] width 48 height 12
select select "3"
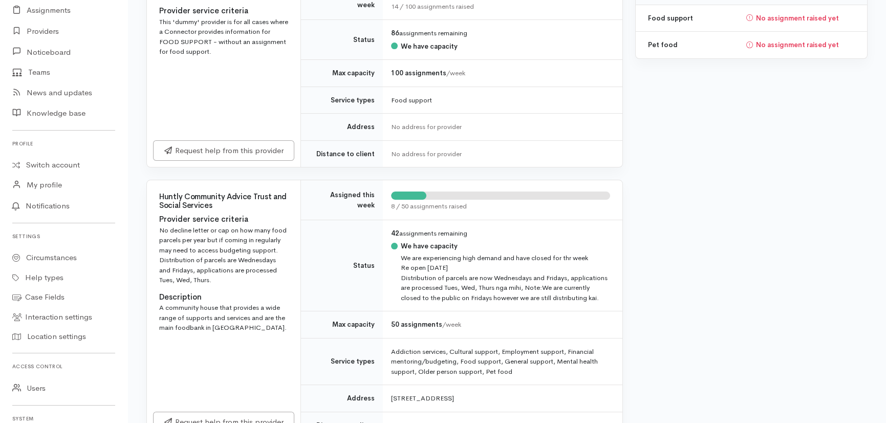
scroll to position [279, 0]
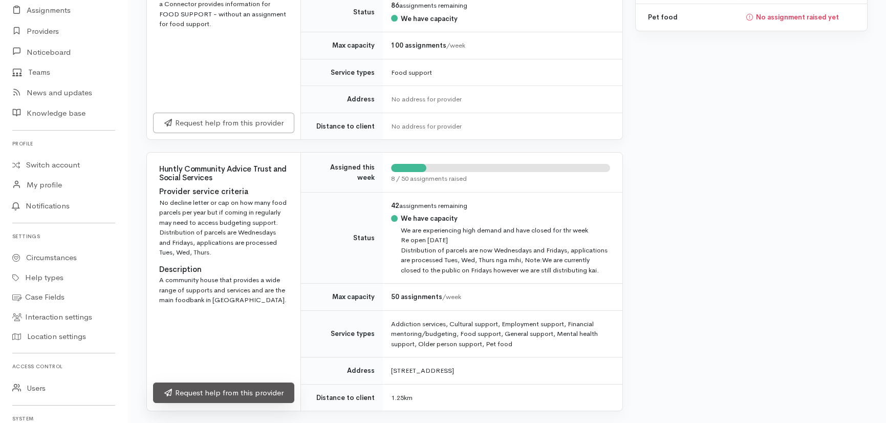
click at [224, 389] on link "Request help from this provider" at bounding box center [223, 392] width 141 height 21
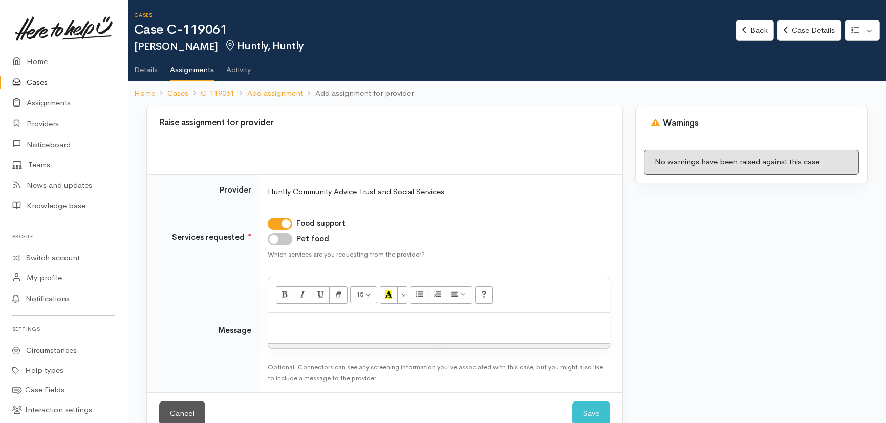
click at [287, 240] on input "Pet food" at bounding box center [280, 239] width 25 height 12
checkbox input "true"
click at [307, 321] on p at bounding box center [438, 324] width 331 height 12
click at [368, 322] on p "Kia ora - please can we" at bounding box center [438, 324] width 331 height 12
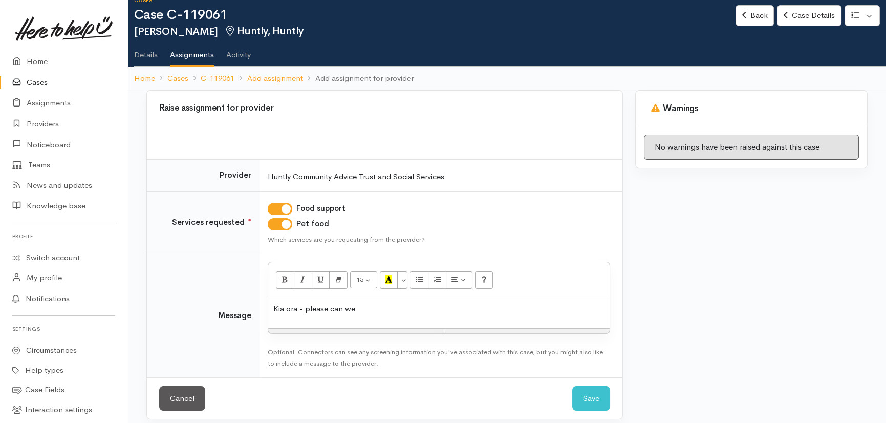
scroll to position [22, 0]
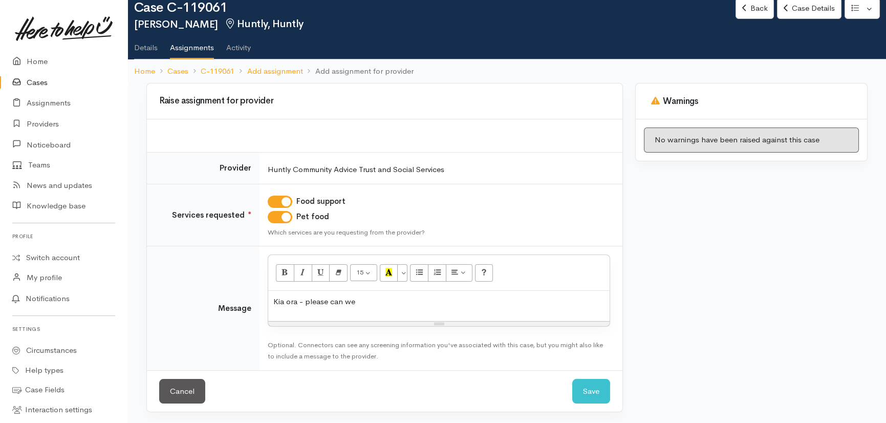
click at [762, 289] on div "Warnings No warnings have been raised against this case" at bounding box center [751, 253] width 245 height 341
click at [401, 303] on p "Kia ora - please can we" at bounding box center [438, 302] width 331 height 12
click at [444, 303] on p "Kia ora - please can we request food support" at bounding box center [438, 302] width 331 height 12
drag, startPoint x: 439, startPoint y: 295, endPoint x: 442, endPoint y: 301, distance: 6.7
click at [440, 297] on p "Kia ora - please can we request food support" at bounding box center [438, 302] width 331 height 12
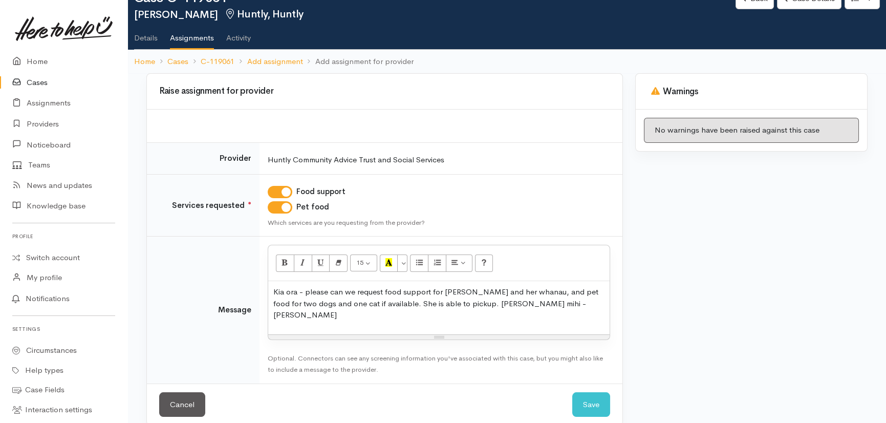
scroll to position [34, 0]
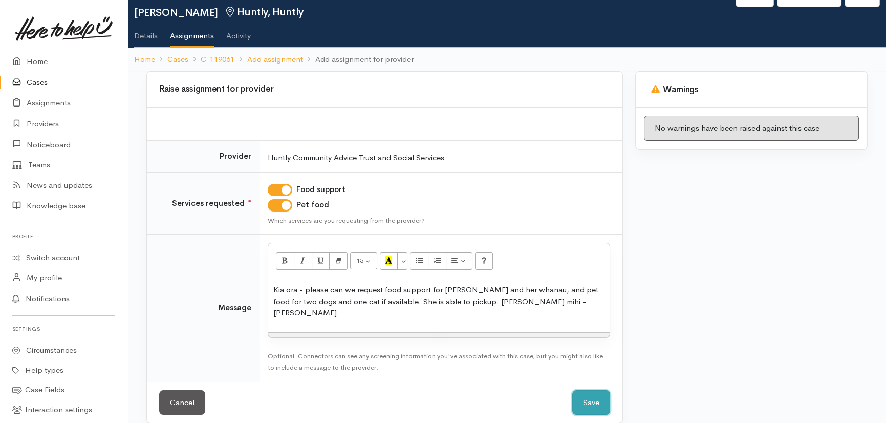
click at [581, 390] on button "Save" at bounding box center [591, 402] width 38 height 25
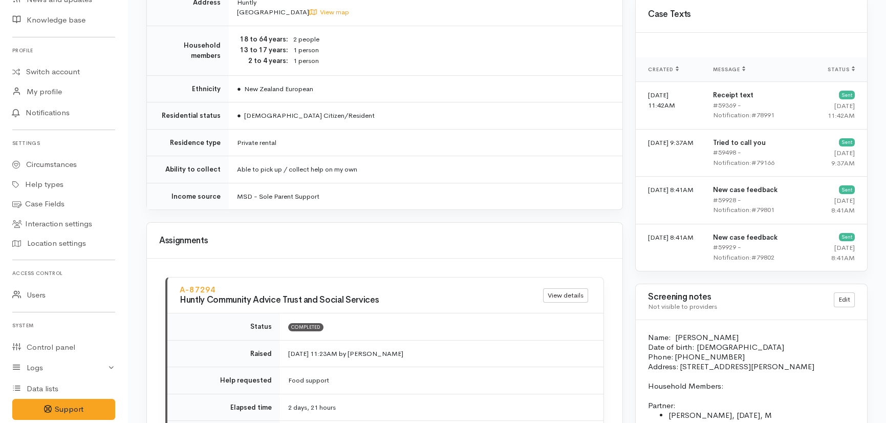
scroll to position [884, 0]
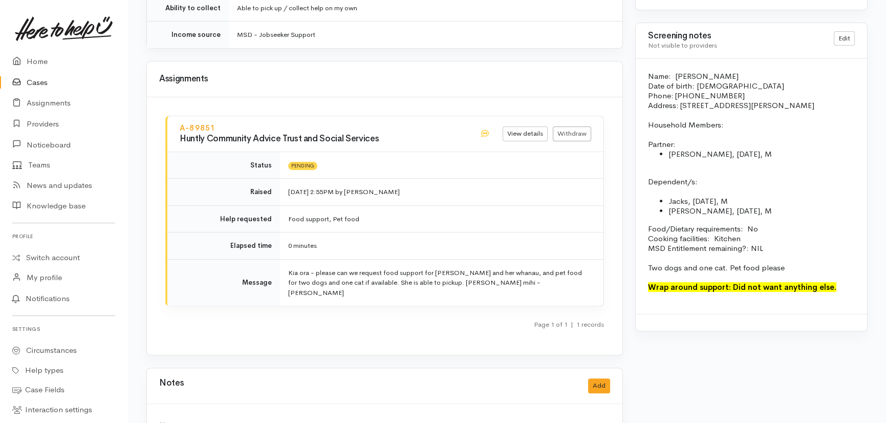
scroll to position [998, 0]
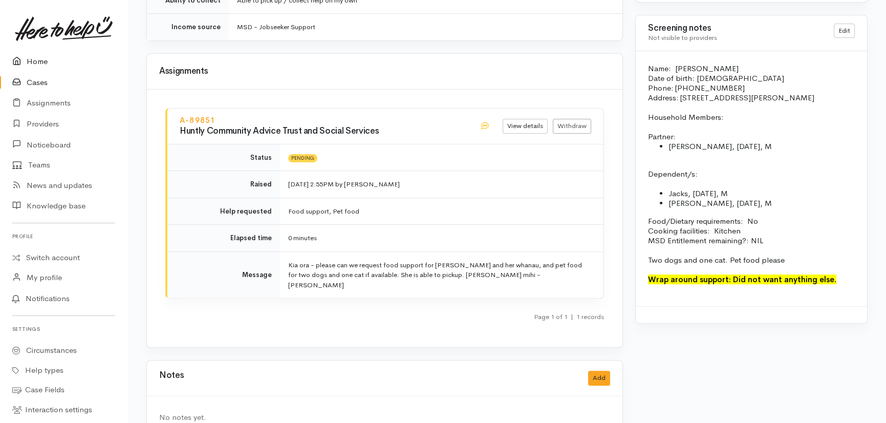
click at [41, 58] on link "Home" at bounding box center [63, 61] width 127 height 21
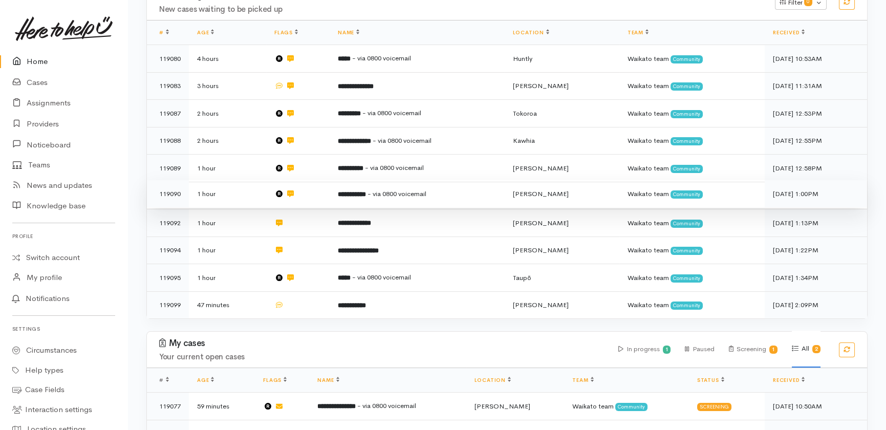
scroll to position [229, 0]
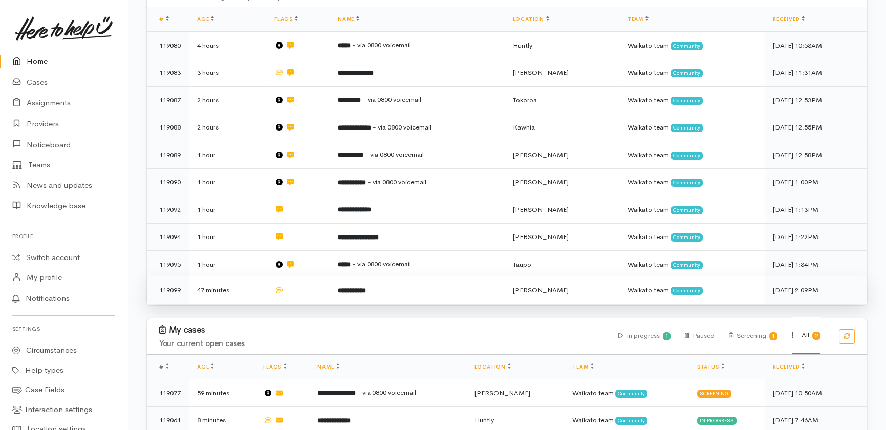
drag, startPoint x: 448, startPoint y: 245, endPoint x: 443, endPoint y: 246, distance: 5.3
click at [448, 276] on td "**********" at bounding box center [417, 289] width 175 height 27
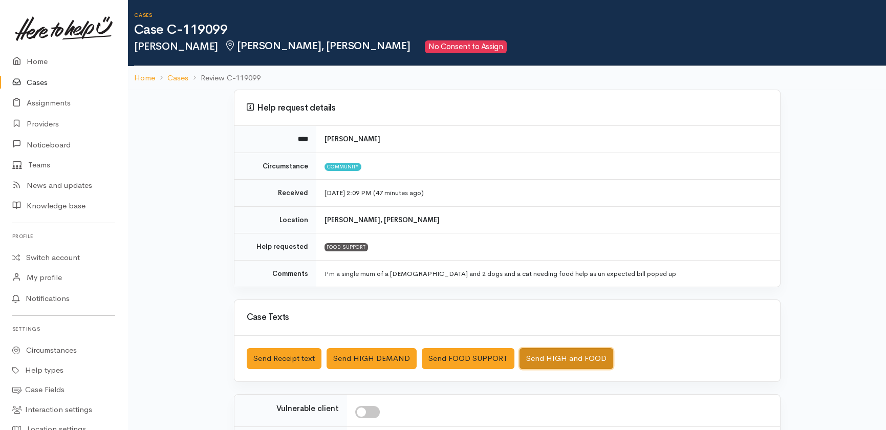
click at [573, 353] on button "Send HIGH and FOOD" at bounding box center [566, 358] width 94 height 21
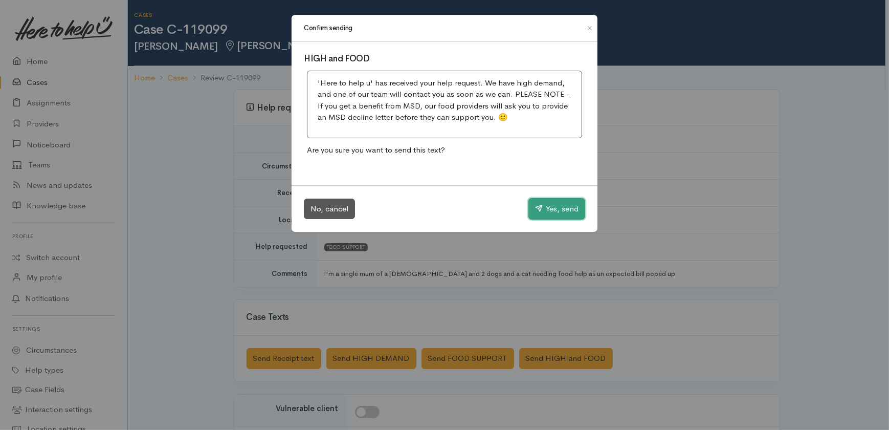
click at [565, 208] on button "Yes, send" at bounding box center [557, 208] width 57 height 21
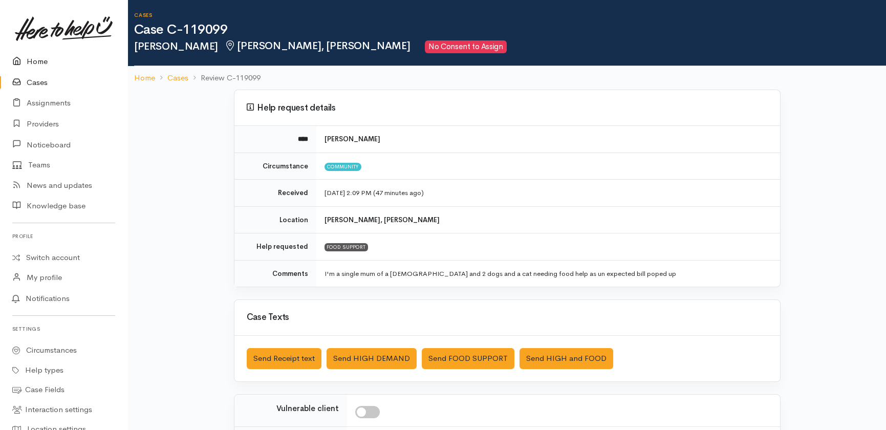
click at [44, 60] on link "Home" at bounding box center [63, 61] width 127 height 21
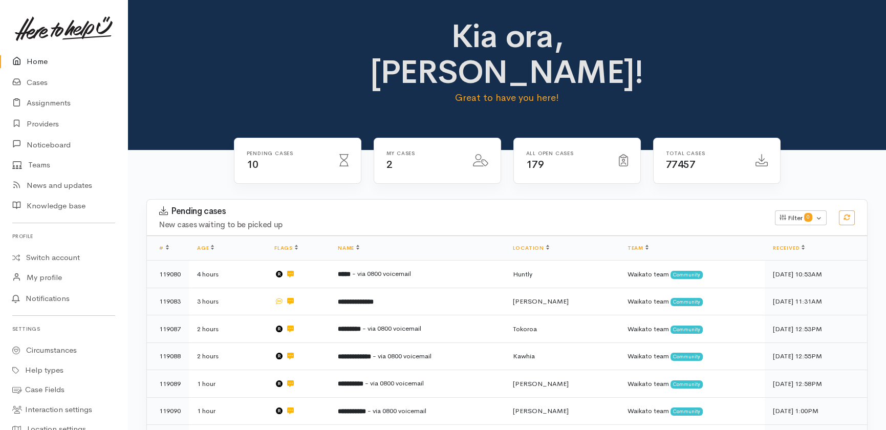
click at [580, 140] on div "All Open cases 179" at bounding box center [577, 161] width 126 height 46
click at [45, 61] on link "Home" at bounding box center [63, 61] width 127 height 21
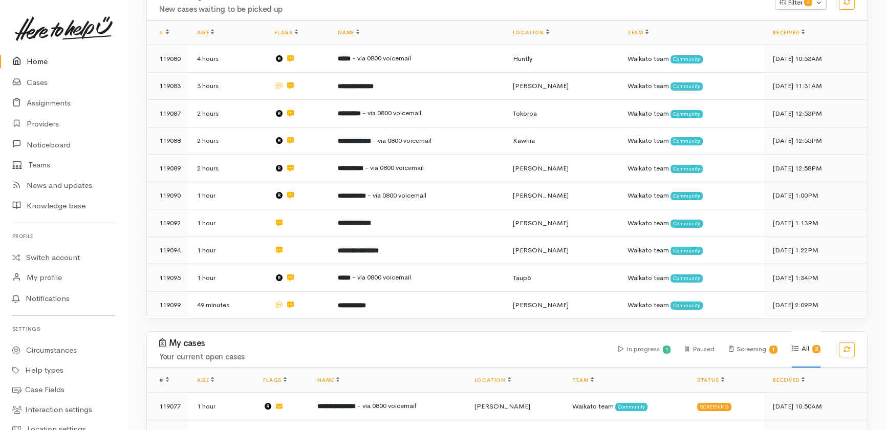
scroll to position [229, 0]
